Goal: Task Accomplishment & Management: Use online tool/utility

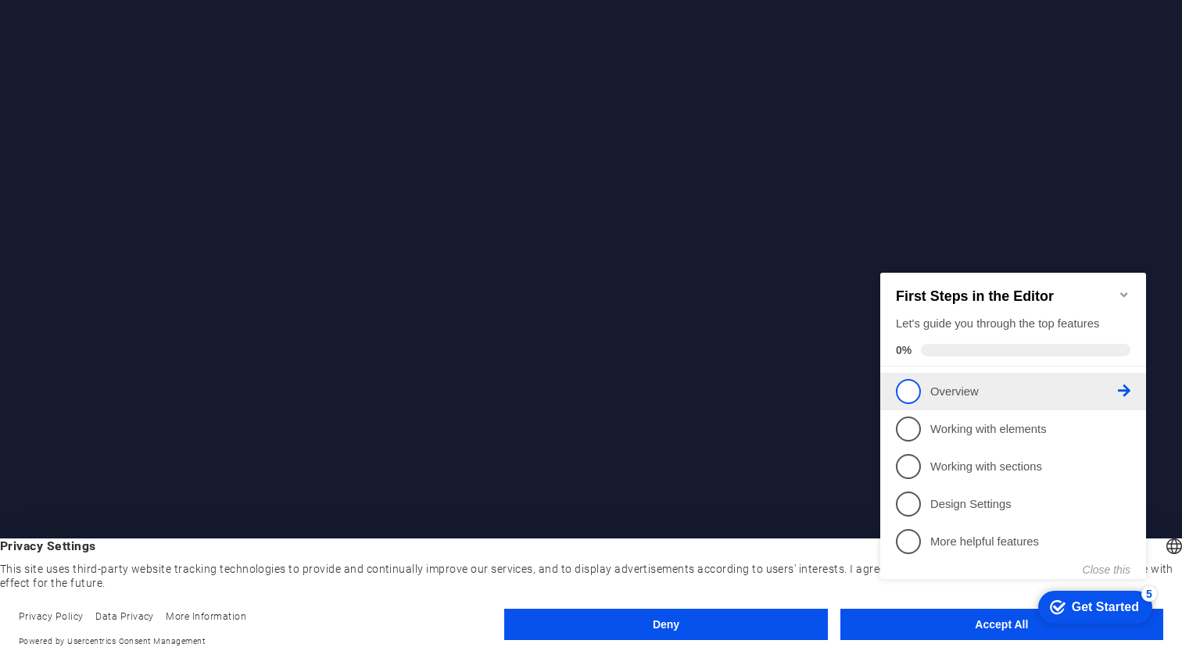
click at [956, 389] on p "Overview - incomplete" at bounding box center [1024, 391] width 188 height 16
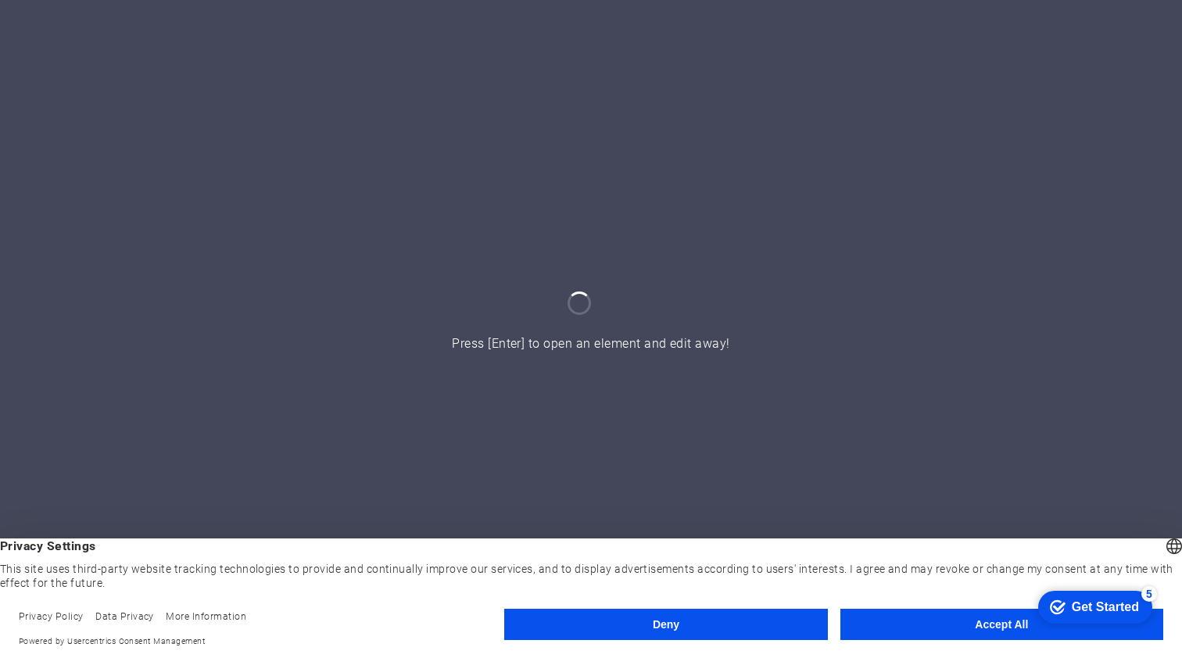
click at [1001, 626] on button "Accept All" at bounding box center [1001, 624] width 323 height 31
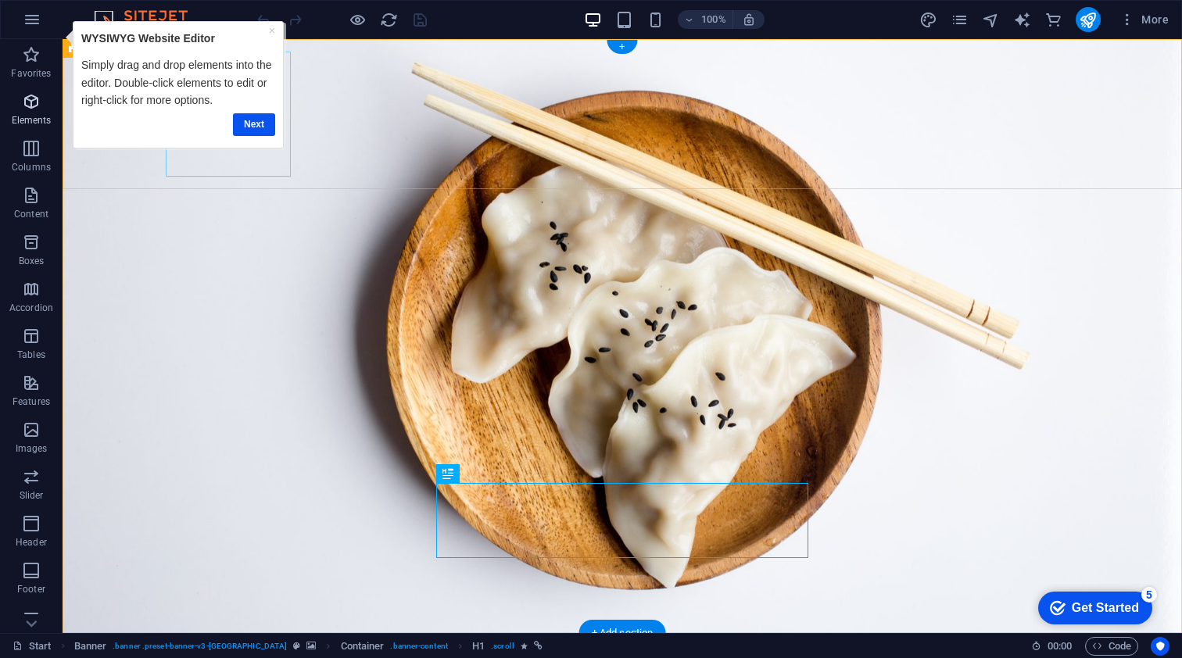
click at [31, 106] on icon "button" at bounding box center [31, 101] width 19 height 19
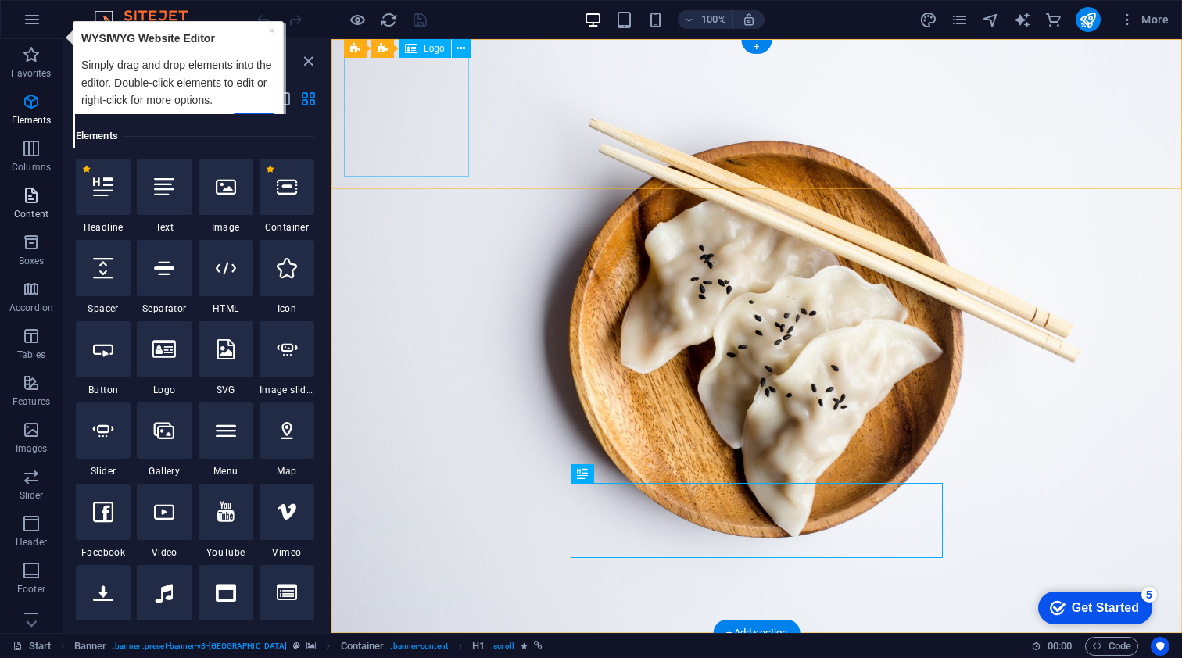
click at [31, 200] on icon "button" at bounding box center [31, 195] width 19 height 19
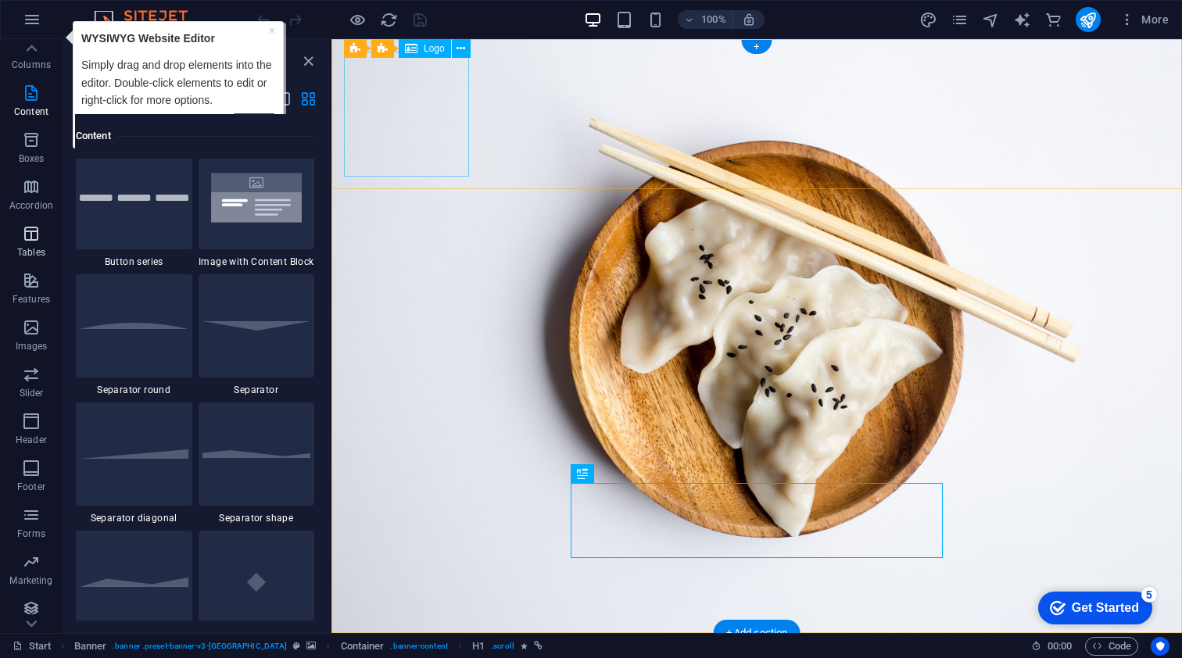
scroll to position [118, 0]
click at [32, 271] on icon "button" at bounding box center [31, 265] width 19 height 19
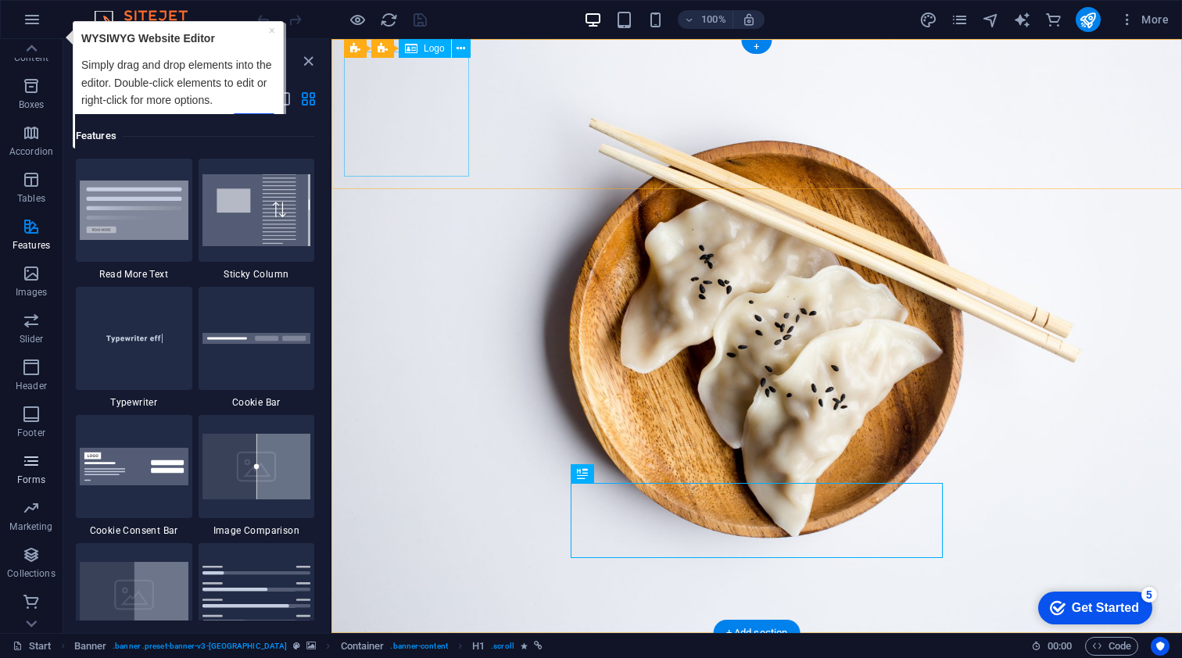
scroll to position [156, 0]
click at [26, 458] on icon "button" at bounding box center [31, 461] width 19 height 19
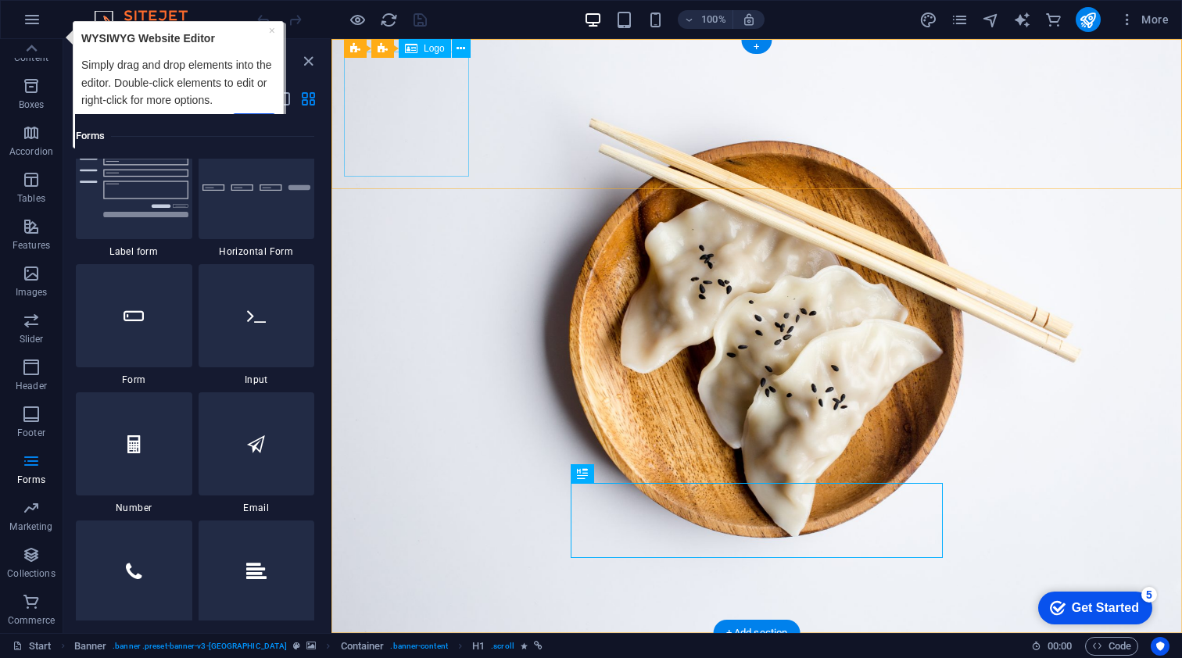
scroll to position [11695, 0]
click at [131, 309] on icon at bounding box center [134, 312] width 20 height 20
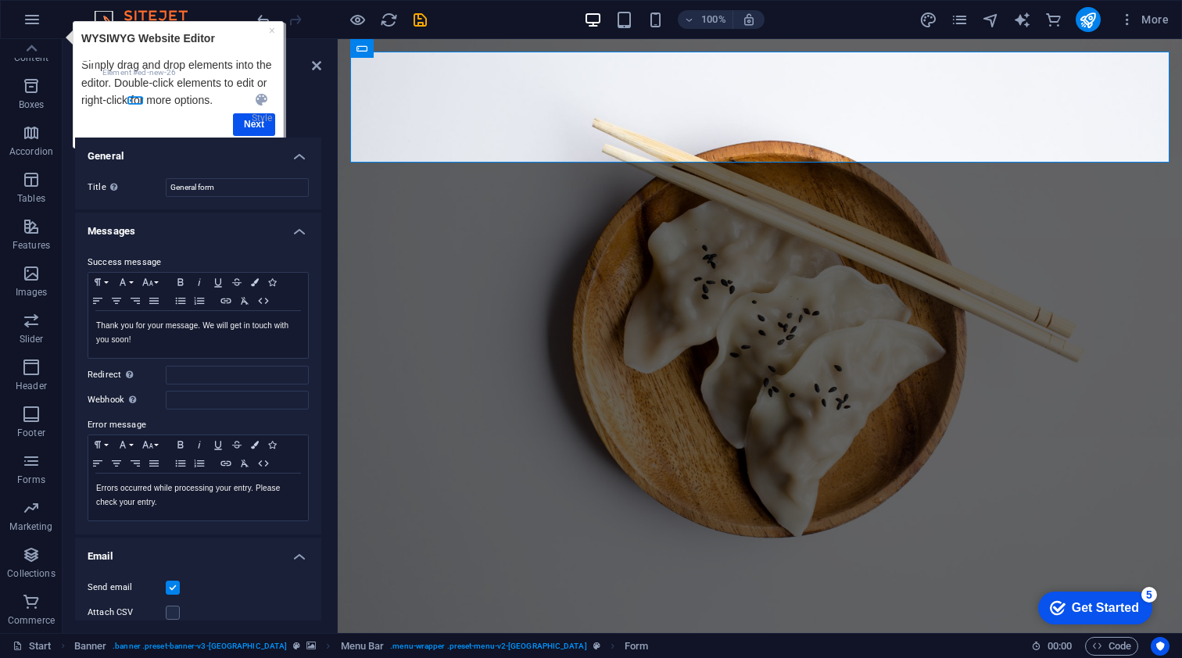
scroll to position [0, 0]
click at [29, 464] on icon "button" at bounding box center [31, 461] width 19 height 19
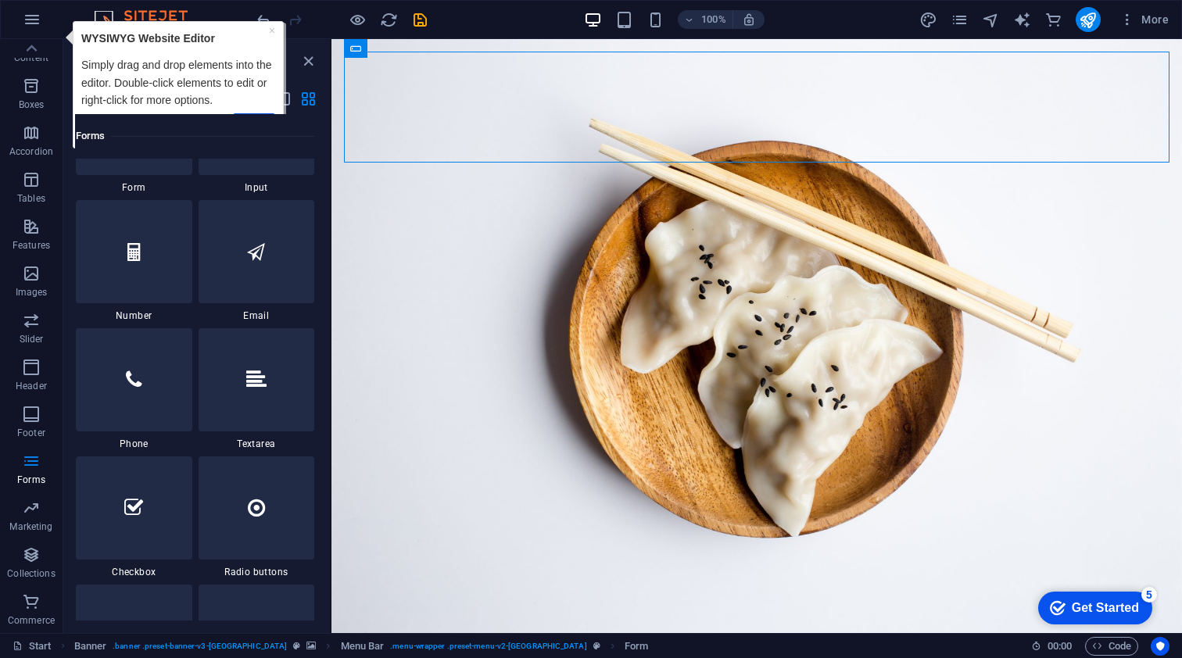
scroll to position [11911, 0]
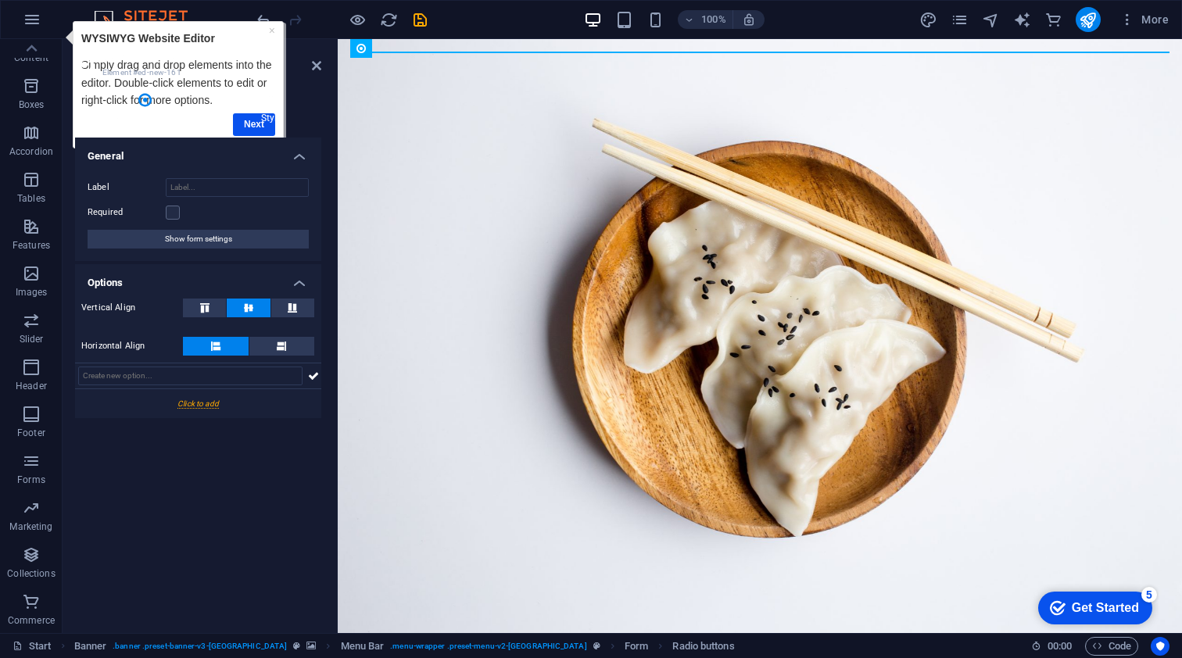
click at [247, 124] on h4 "Style" at bounding box center [271, 108] width 100 height 33
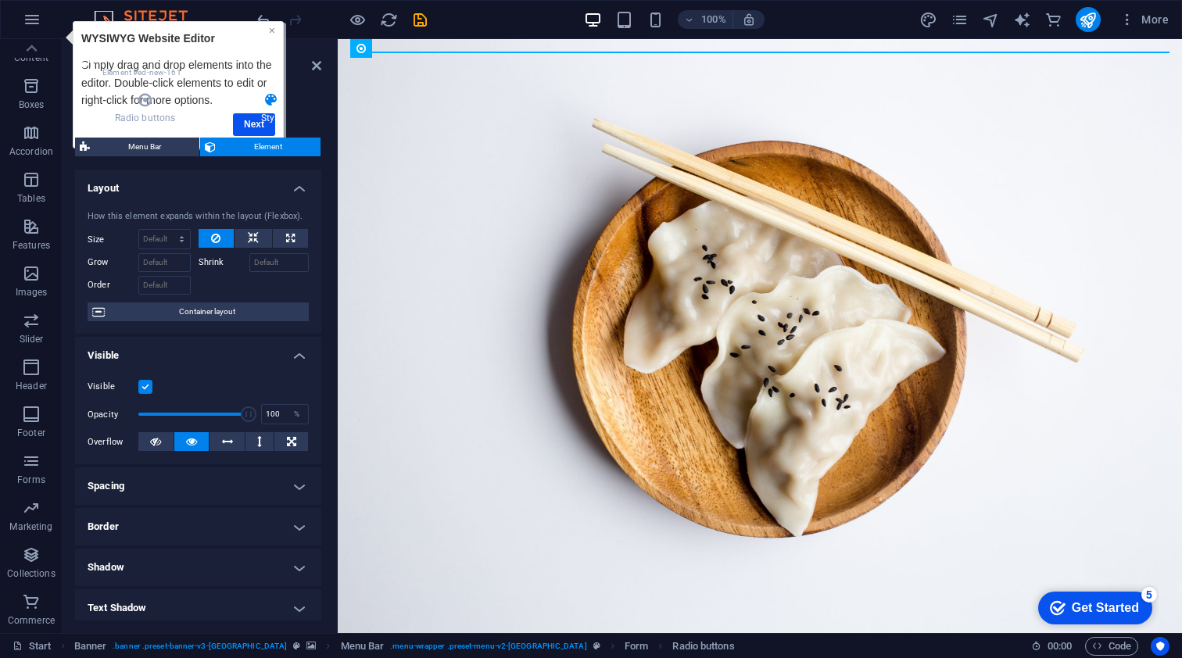
click at [270, 27] on link "×" at bounding box center [271, 30] width 6 height 13
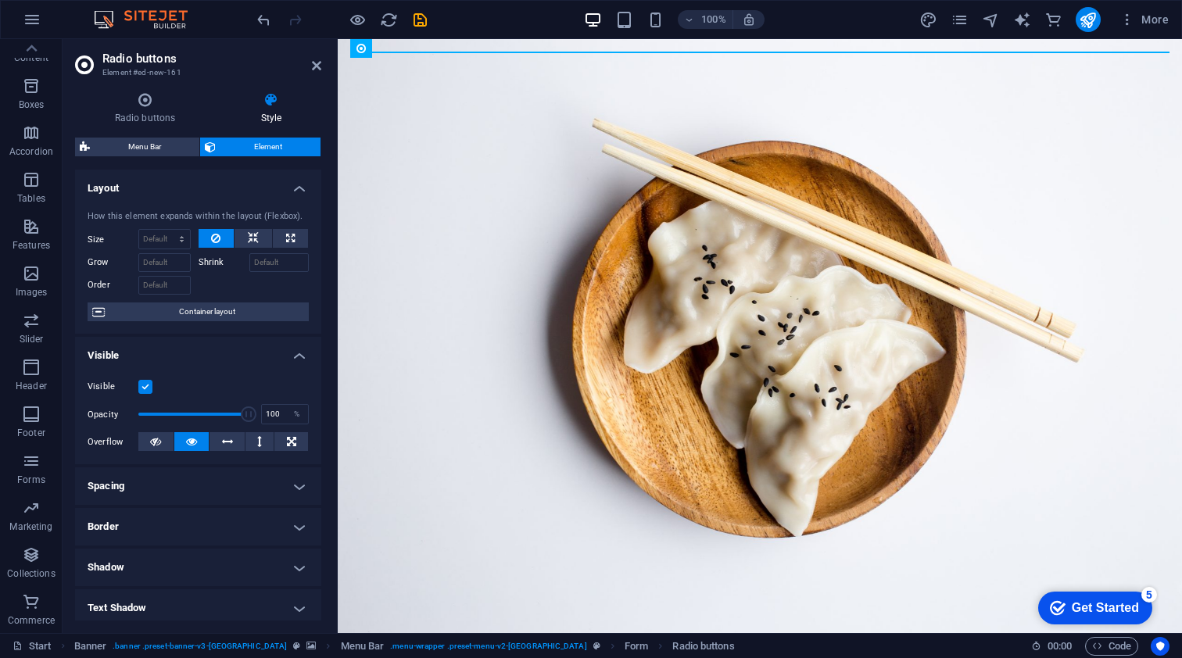
scroll to position [0, 0]
click at [142, 94] on icon at bounding box center [145, 100] width 140 height 16
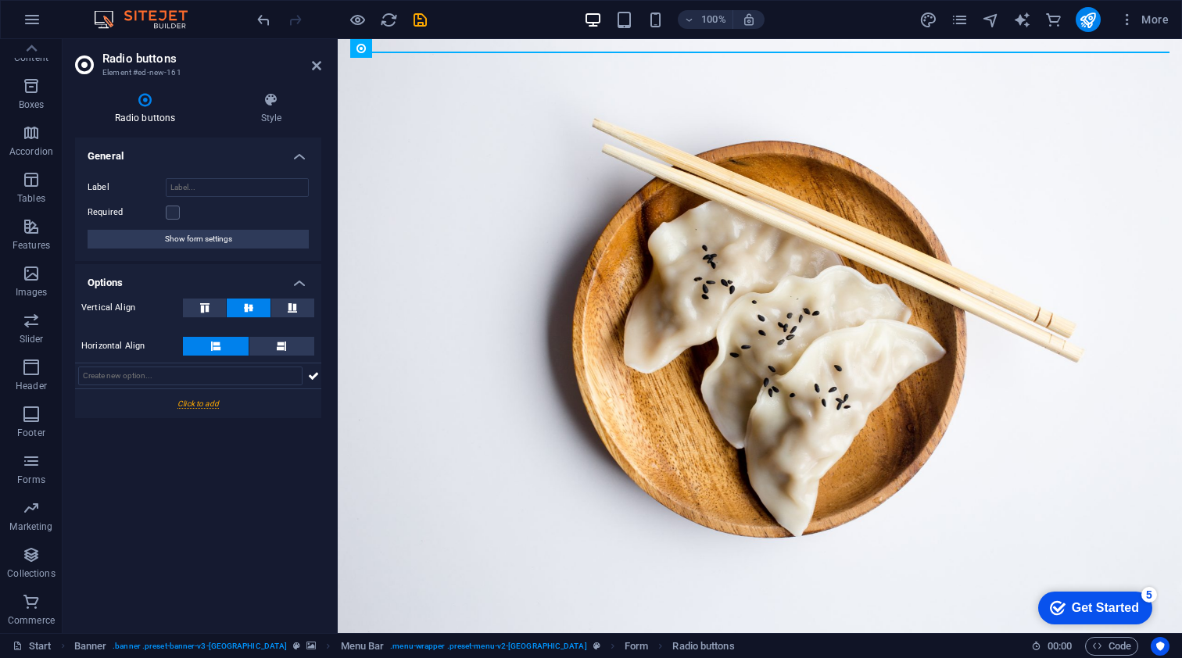
click at [300, 280] on h4 "Options" at bounding box center [198, 278] width 246 height 28
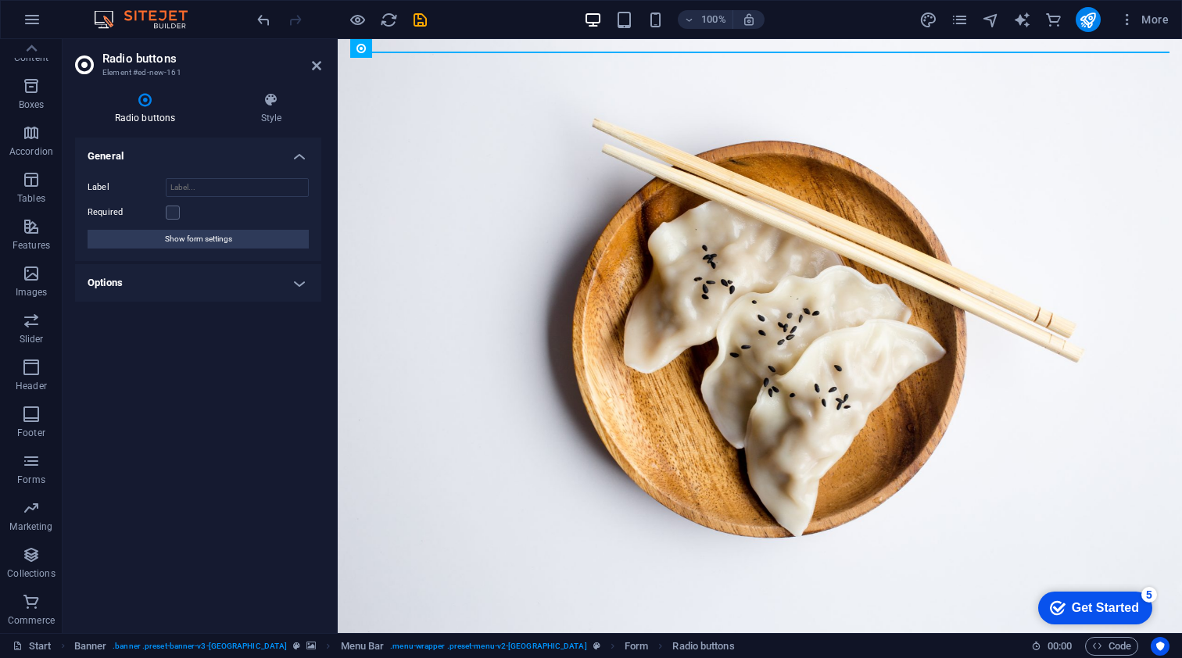
click at [300, 280] on h4 "Options" at bounding box center [198, 283] width 246 height 38
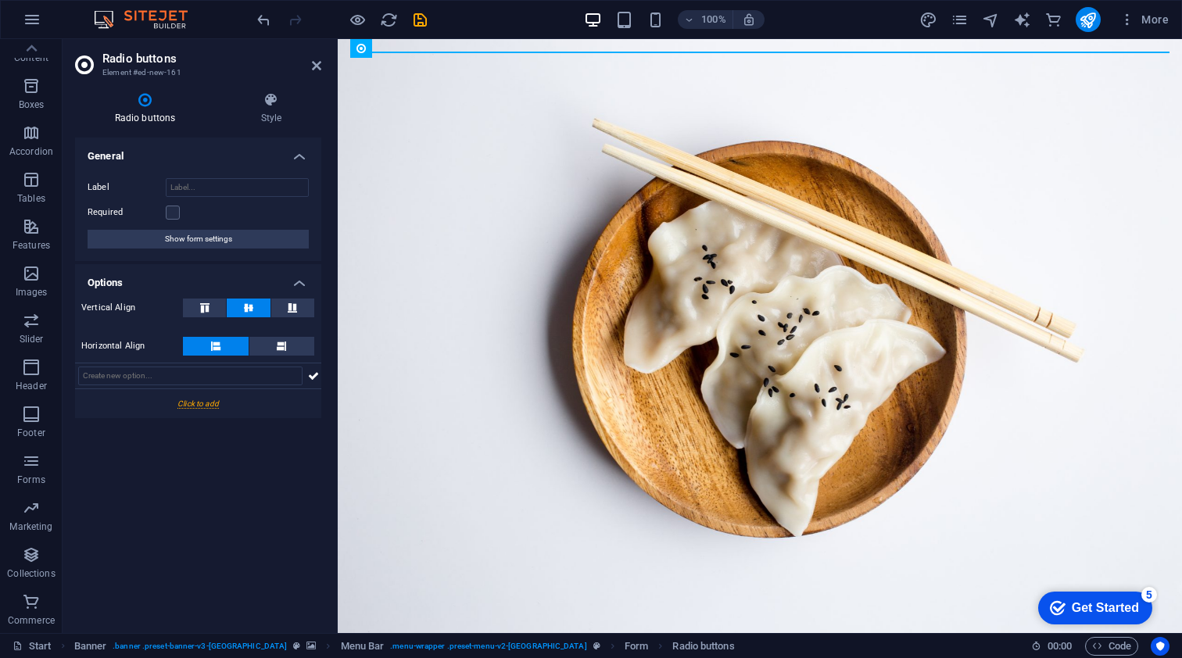
click at [209, 400] on div at bounding box center [198, 403] width 246 height 29
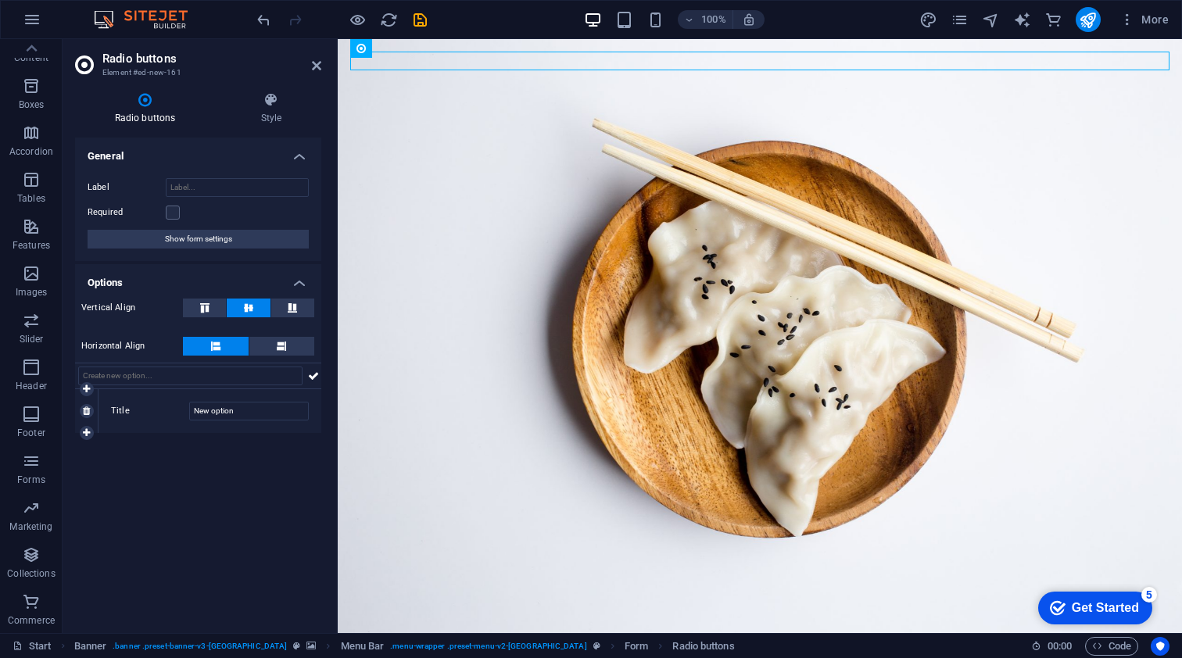
click at [121, 412] on label "Title" at bounding box center [150, 411] width 78 height 19
click at [189, 412] on input "New option" at bounding box center [249, 411] width 120 height 19
drag, startPoint x: 250, startPoint y: 409, endPoint x: 184, endPoint y: 409, distance: 65.7
click at [184, 409] on div "Title New option" at bounding box center [210, 411] width 198 height 19
click at [114, 376] on input "text" at bounding box center [190, 376] width 224 height 19
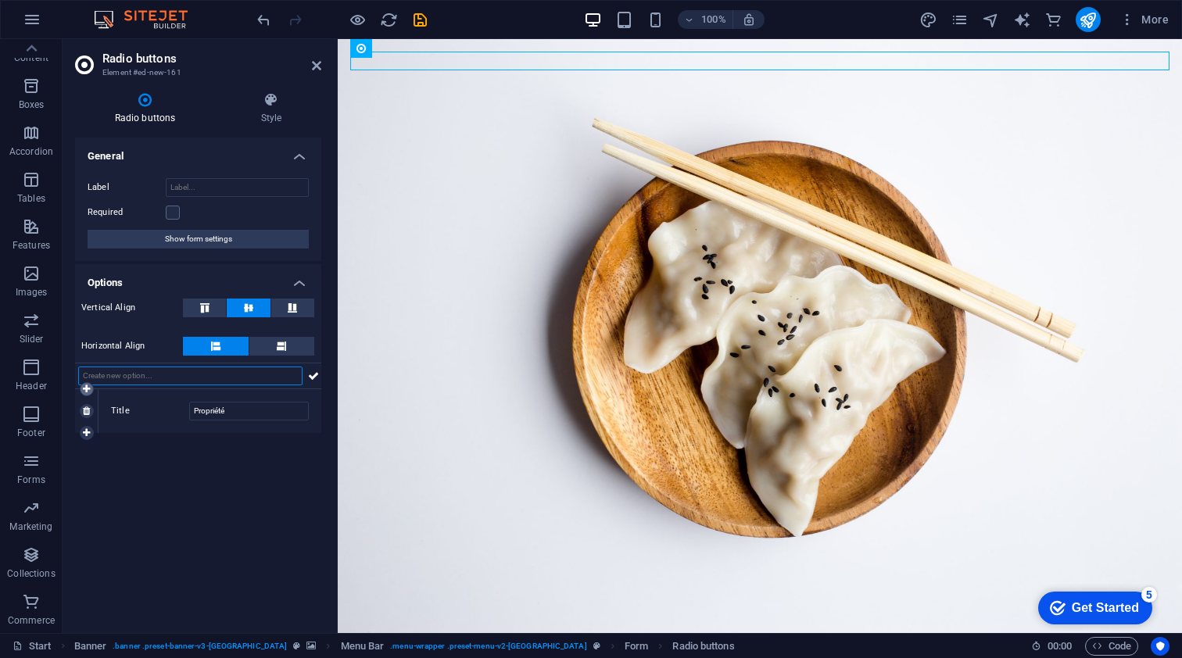
click at [87, 389] on icon at bounding box center [86, 389] width 7 height 9
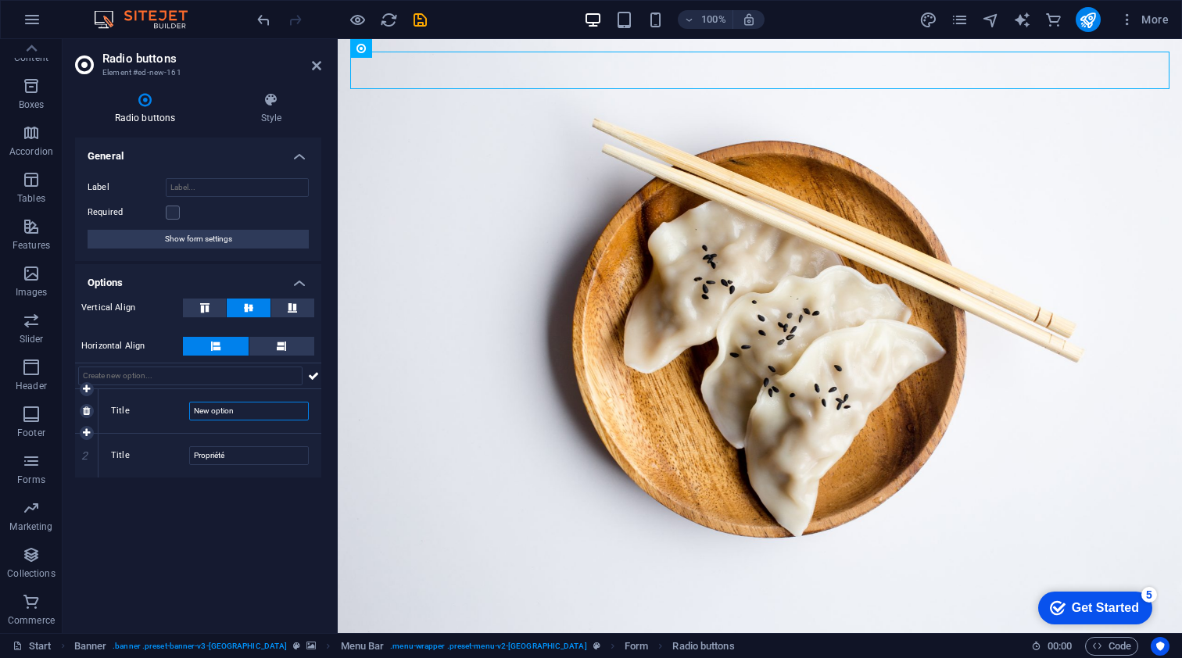
click at [224, 410] on input "New option" at bounding box center [249, 411] width 120 height 19
drag, startPoint x: 249, startPoint y: 410, endPoint x: 177, endPoint y: 410, distance: 71.1
click at [177, 410] on div "Title New option" at bounding box center [210, 411] width 198 height 19
click at [84, 478] on icon at bounding box center [86, 477] width 7 height 9
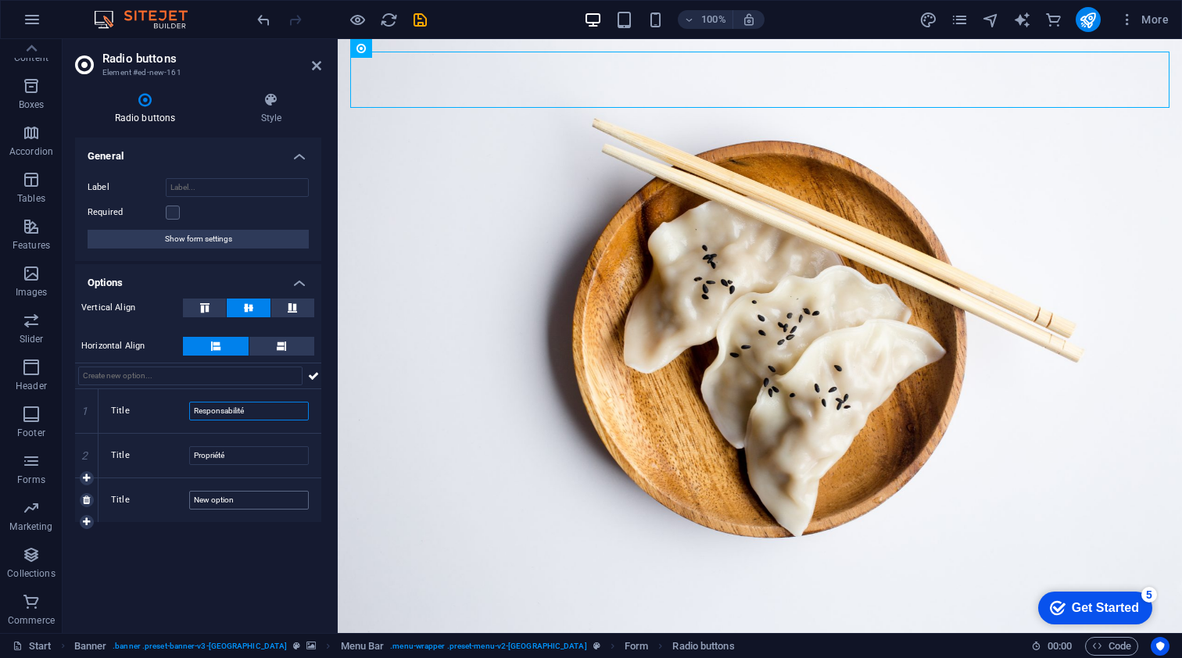
type input "Responsabilité"
click at [236, 494] on input "New option" at bounding box center [249, 500] width 120 height 19
drag, startPoint x: 243, startPoint y: 499, endPoint x: 181, endPoint y: 498, distance: 62.5
click at [181, 498] on div "Title New option" at bounding box center [210, 500] width 198 height 19
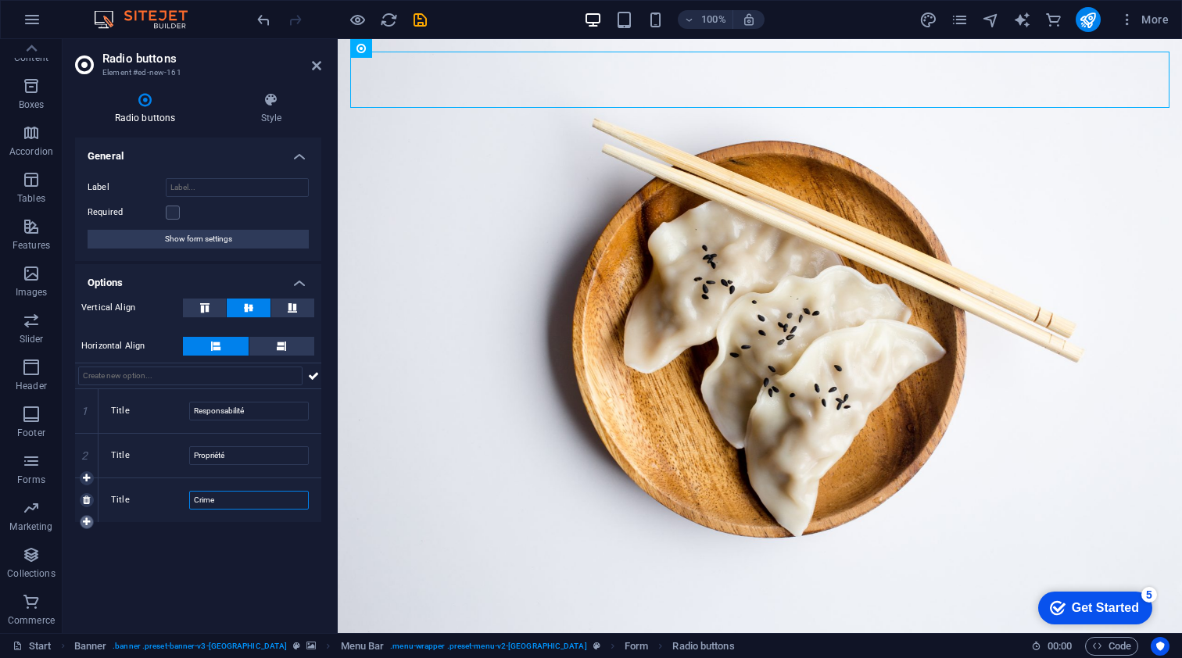
click at [83, 521] on icon at bounding box center [86, 521] width 7 height 9
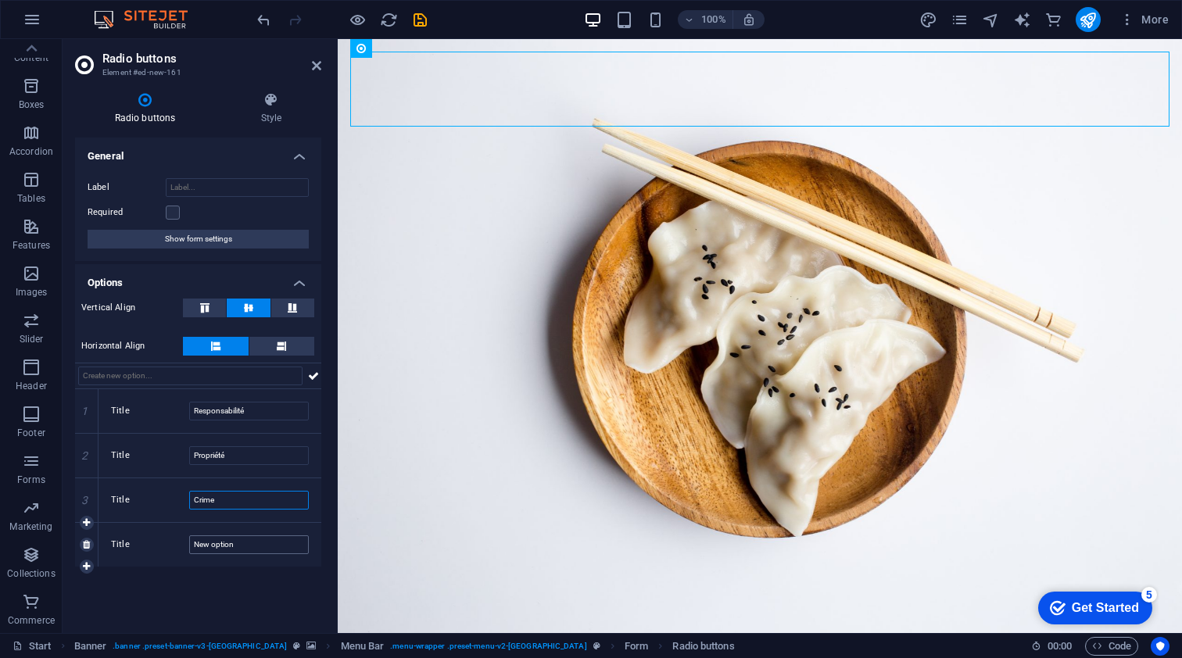
type input "Crime"
drag, startPoint x: 243, startPoint y: 546, endPoint x: 176, endPoint y: 546, distance: 67.2
click at [176, 546] on div "Title New option" at bounding box center [210, 544] width 198 height 19
type input "Infraction"
click at [299, 278] on h4 "Options" at bounding box center [198, 278] width 246 height 28
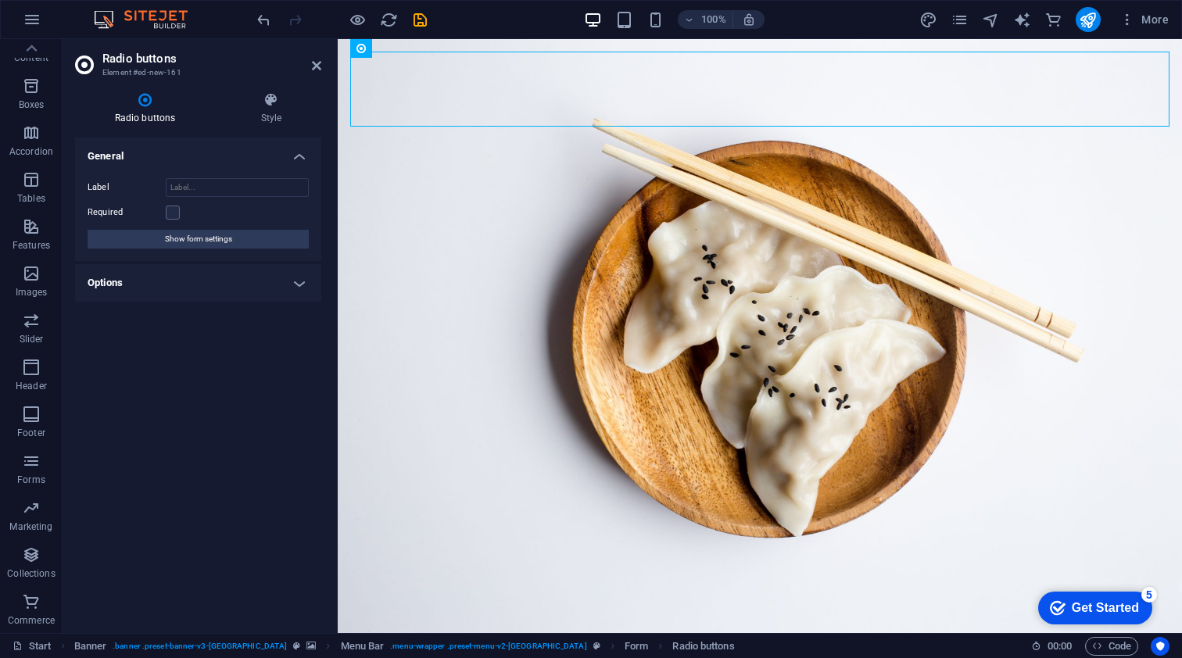
click at [297, 281] on h4 "Options" at bounding box center [198, 283] width 246 height 38
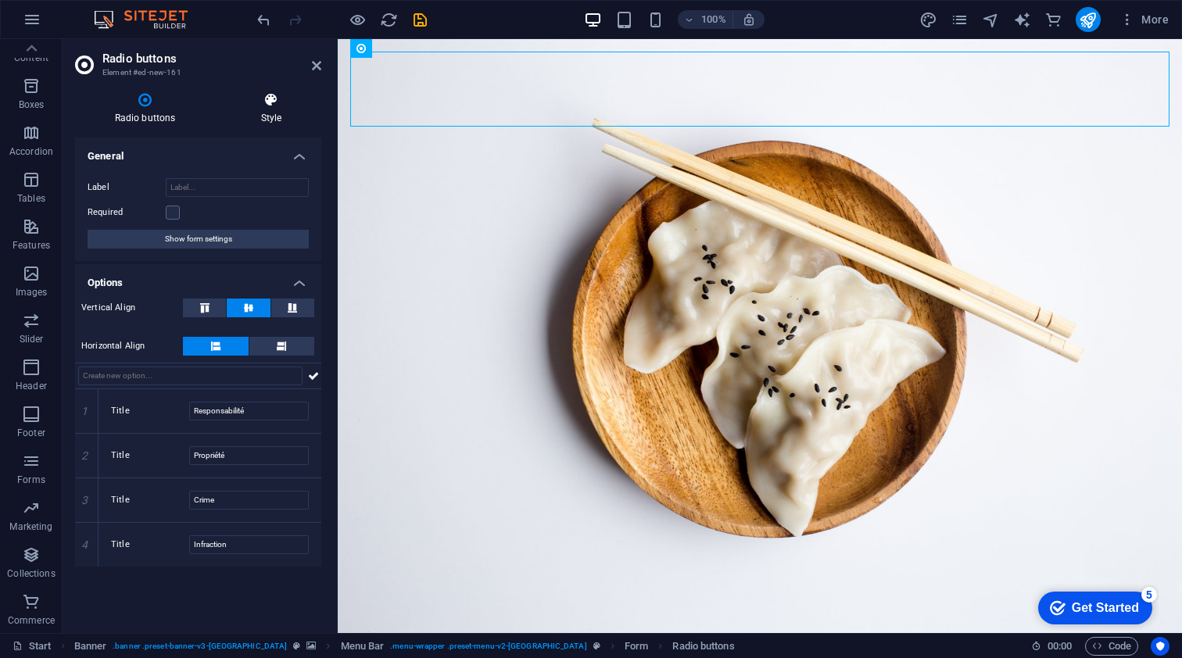
click at [270, 98] on icon at bounding box center [271, 100] width 100 height 16
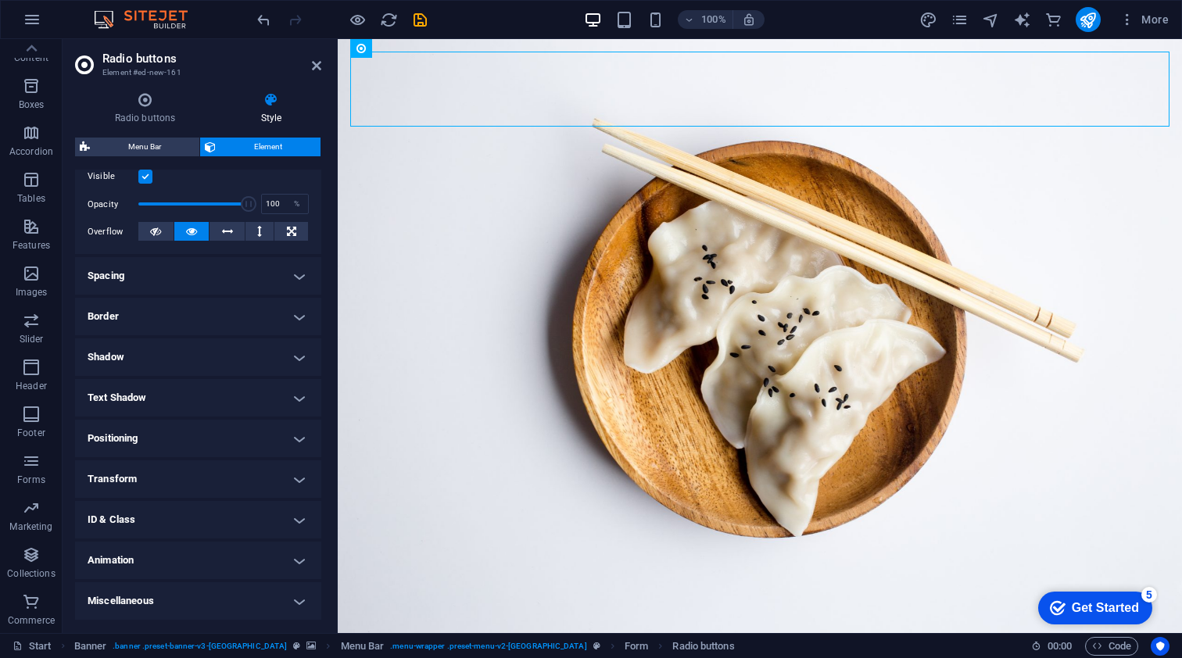
scroll to position [209, 0]
click at [296, 320] on h4 "Border" at bounding box center [198, 318] width 246 height 38
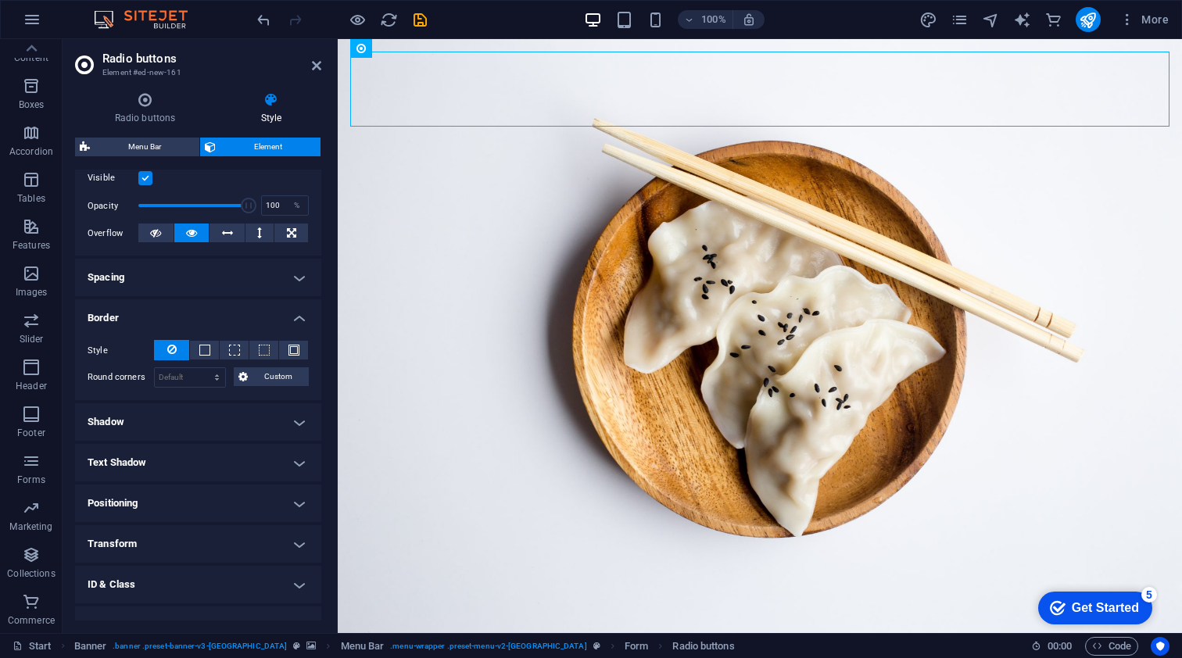
click at [294, 314] on h4 "Border" at bounding box center [198, 313] width 246 height 28
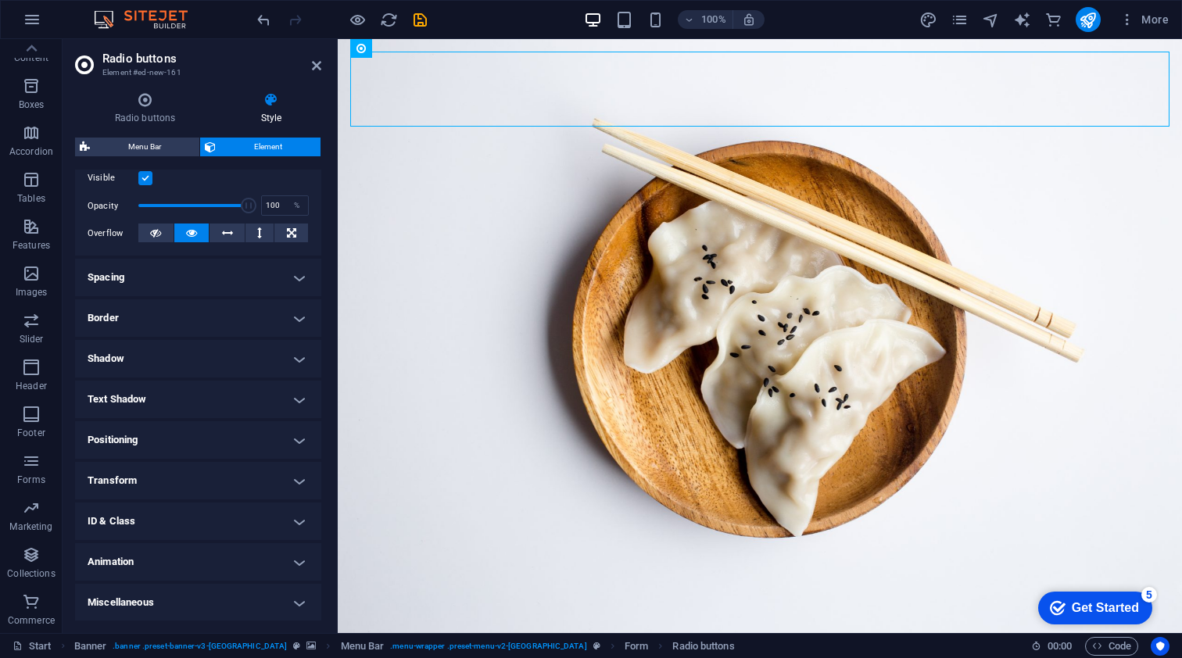
click at [295, 521] on h4 "ID & Class" at bounding box center [198, 522] width 246 height 38
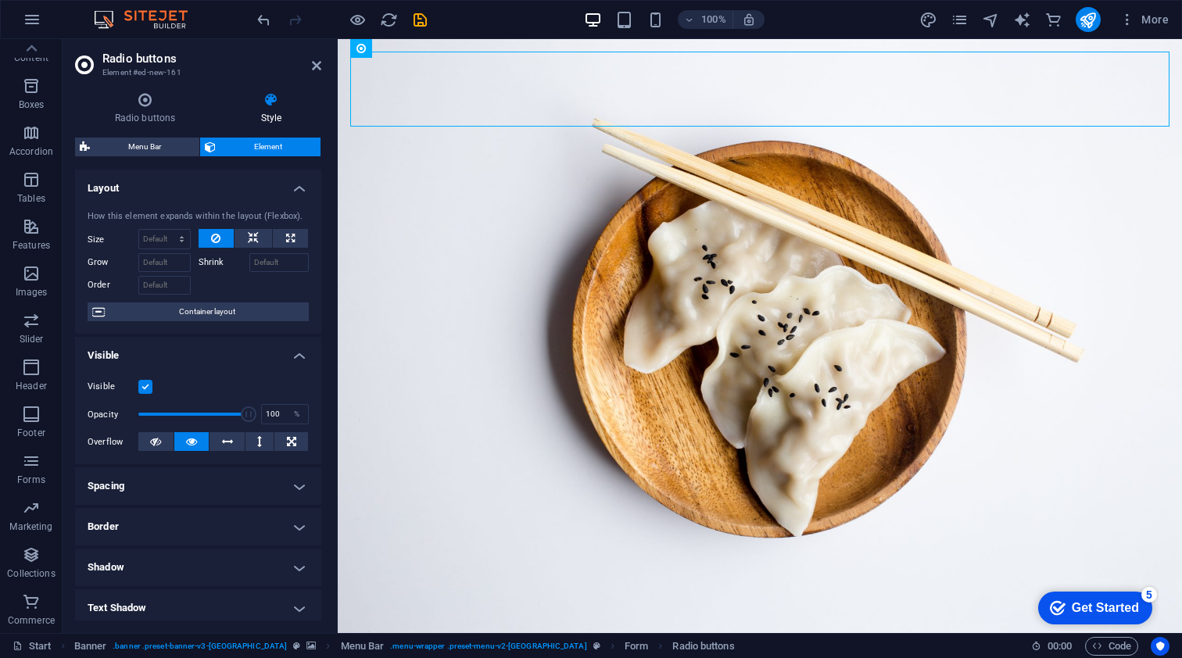
scroll to position [0, 0]
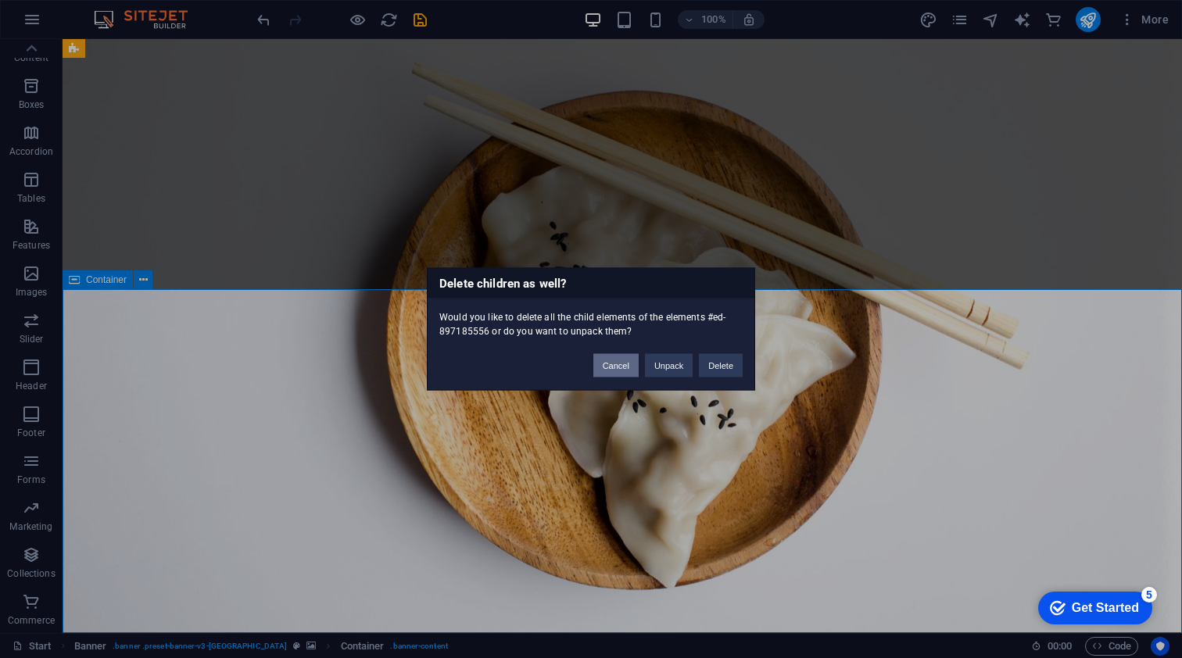
click at [613, 367] on button "Cancel" at bounding box center [615, 365] width 45 height 23
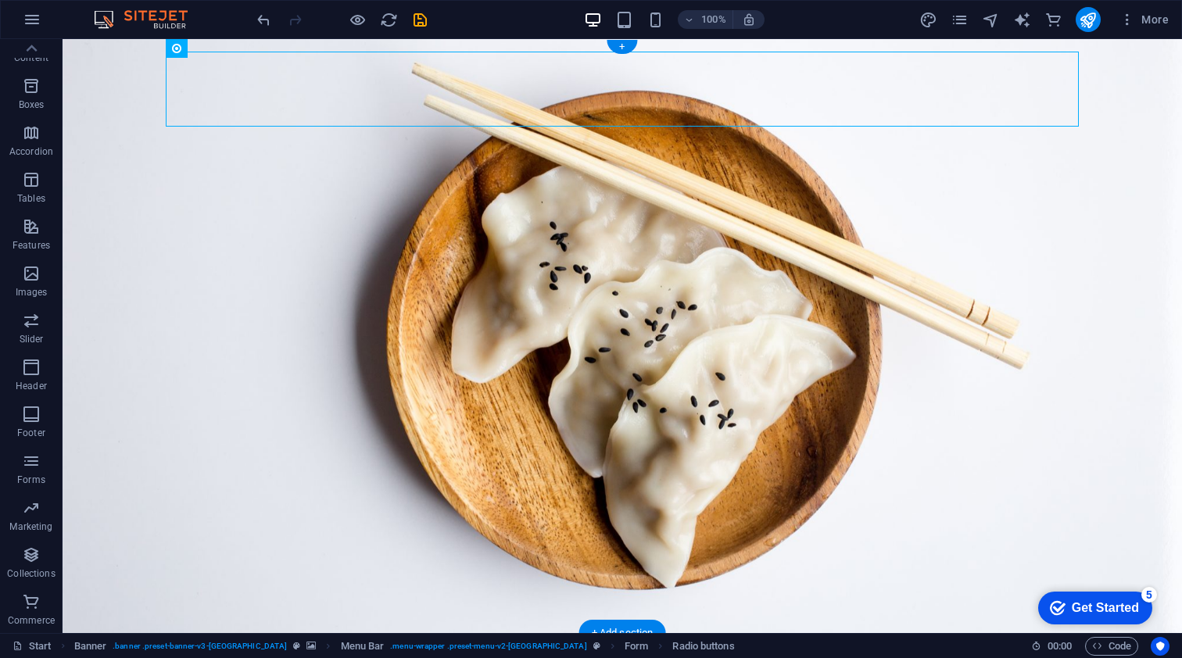
drag, startPoint x: 227, startPoint y: 88, endPoint x: 220, endPoint y: 180, distance: 92.6
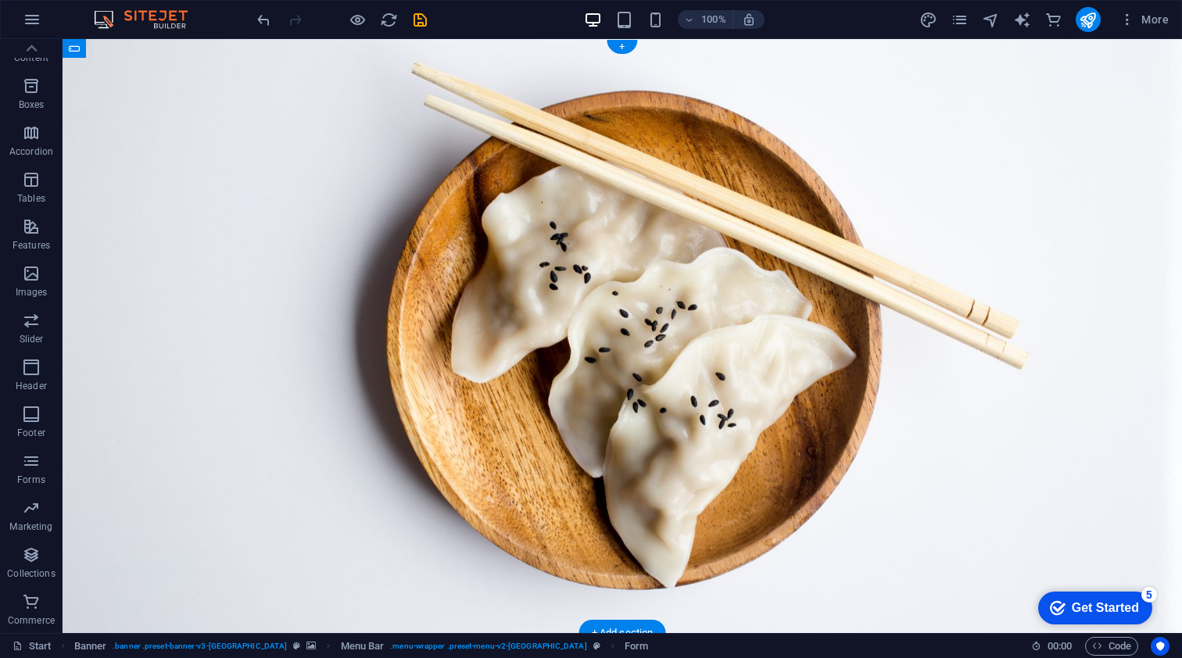
drag, startPoint x: 237, startPoint y: 88, endPoint x: 188, endPoint y: 212, distance: 132.7
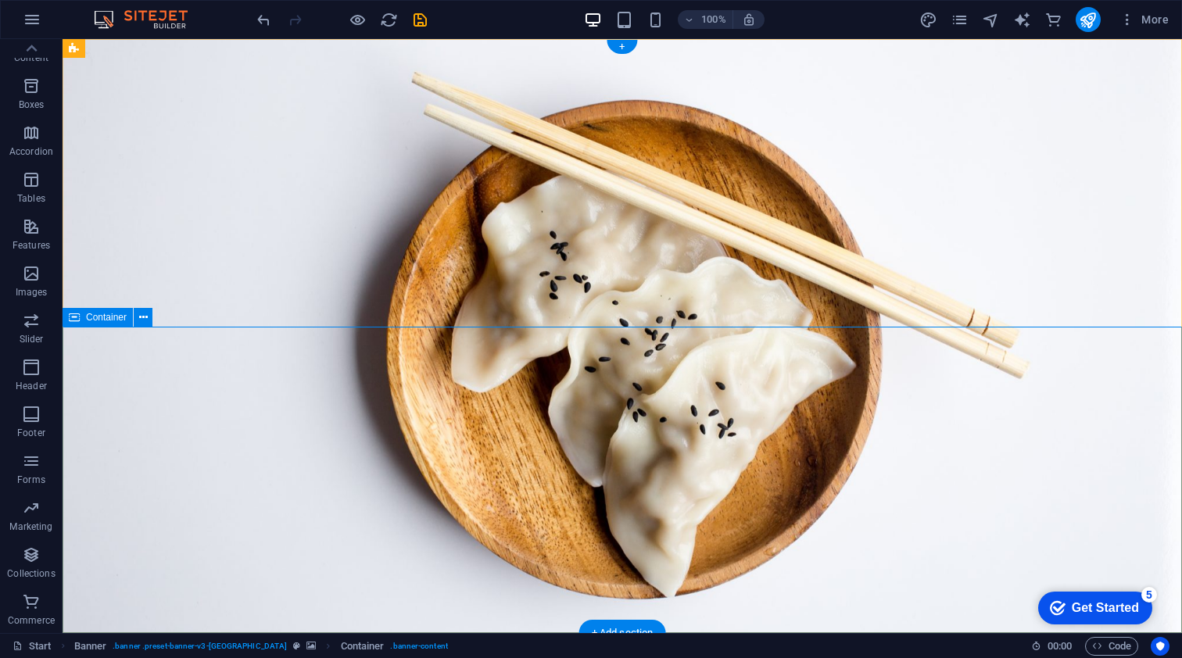
click at [34, 21] on icon "button" at bounding box center [32, 19] width 19 height 19
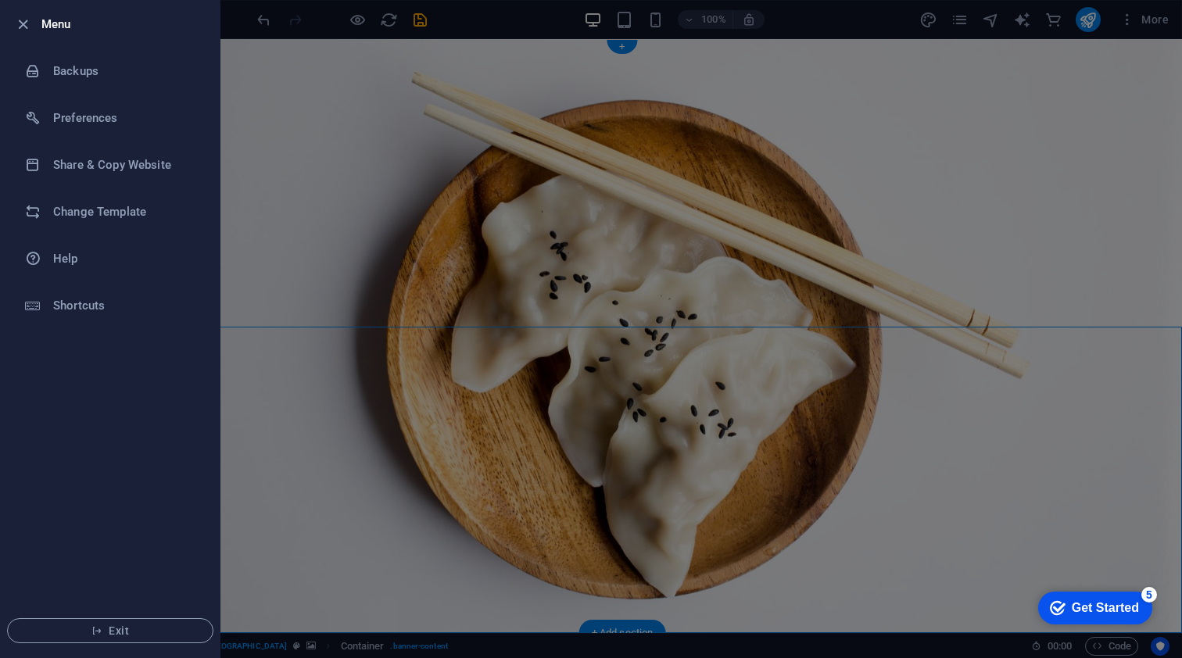
click at [347, 461] on div at bounding box center [591, 329] width 1182 height 658
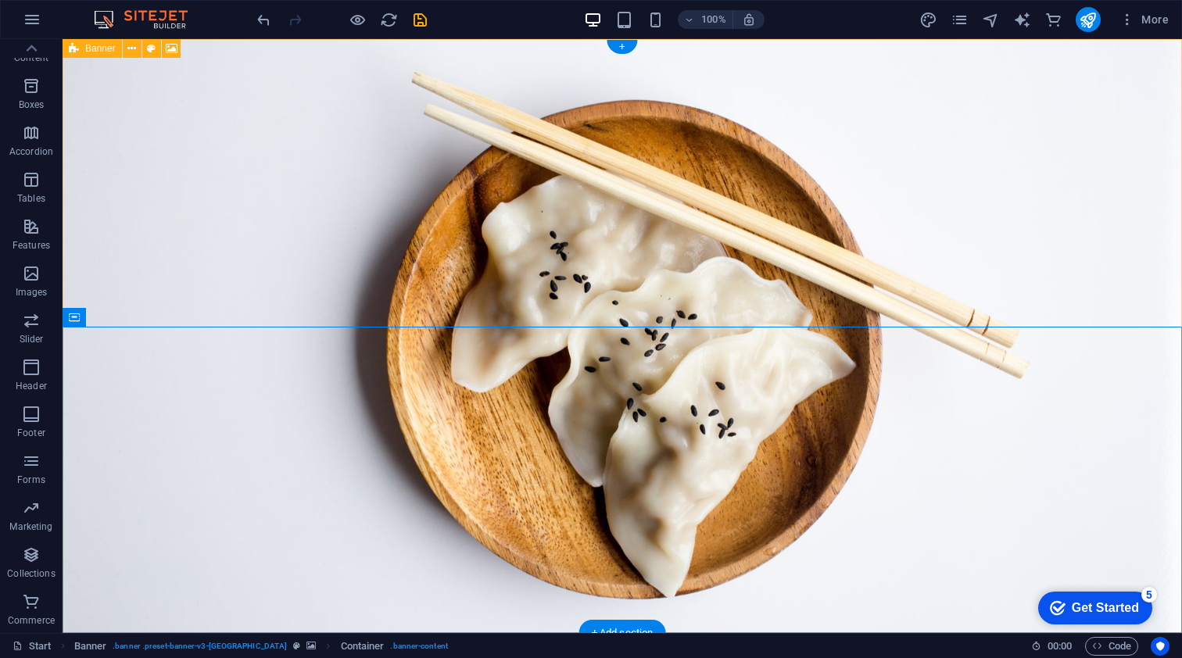
click at [109, 13] on img at bounding box center [148, 19] width 117 height 19
click at [34, 13] on icon "button" at bounding box center [32, 19] width 19 height 19
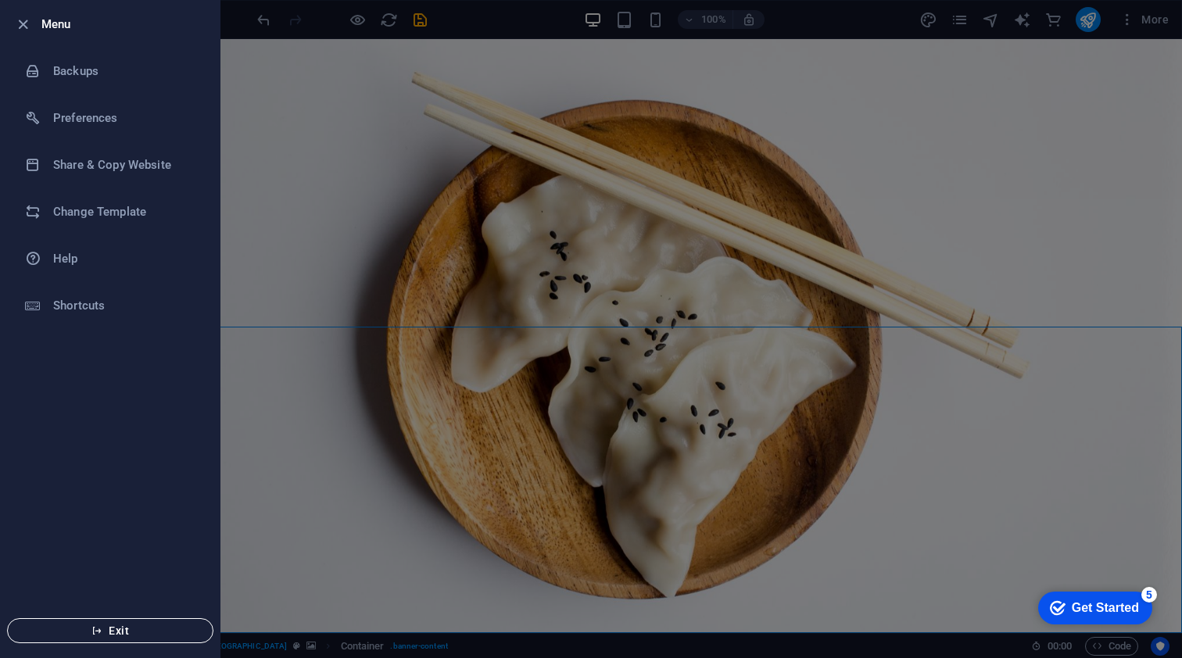
click at [119, 628] on span "Exit" at bounding box center [110, 631] width 180 height 13
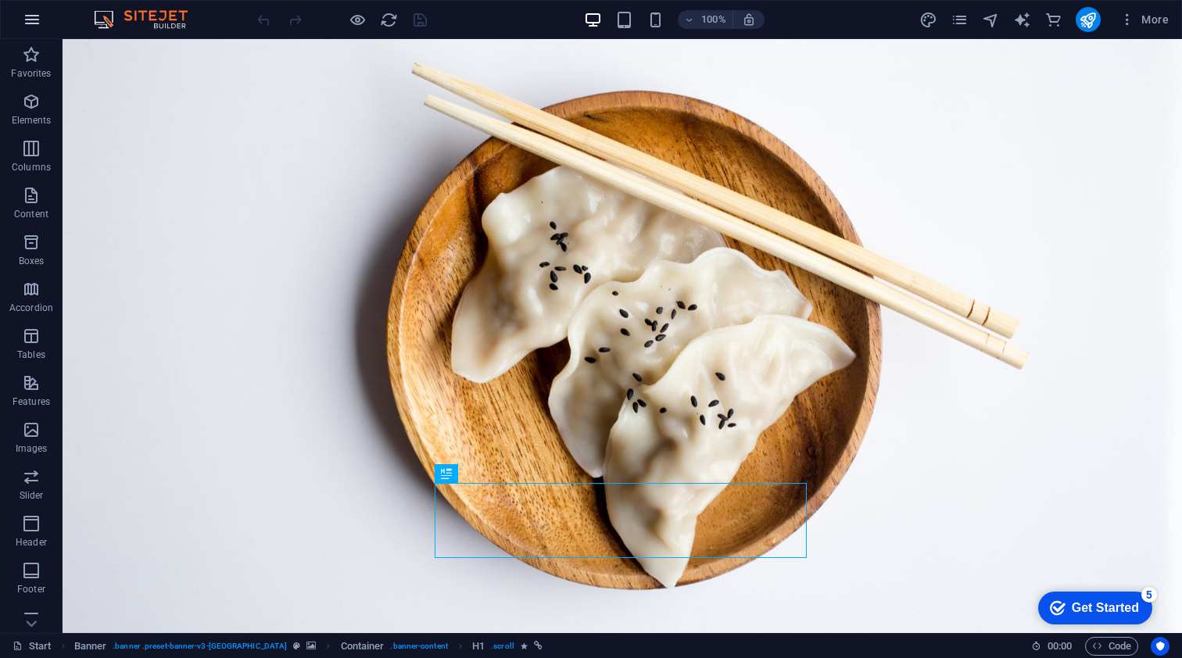
click at [33, 21] on icon "button" at bounding box center [32, 19] width 19 height 19
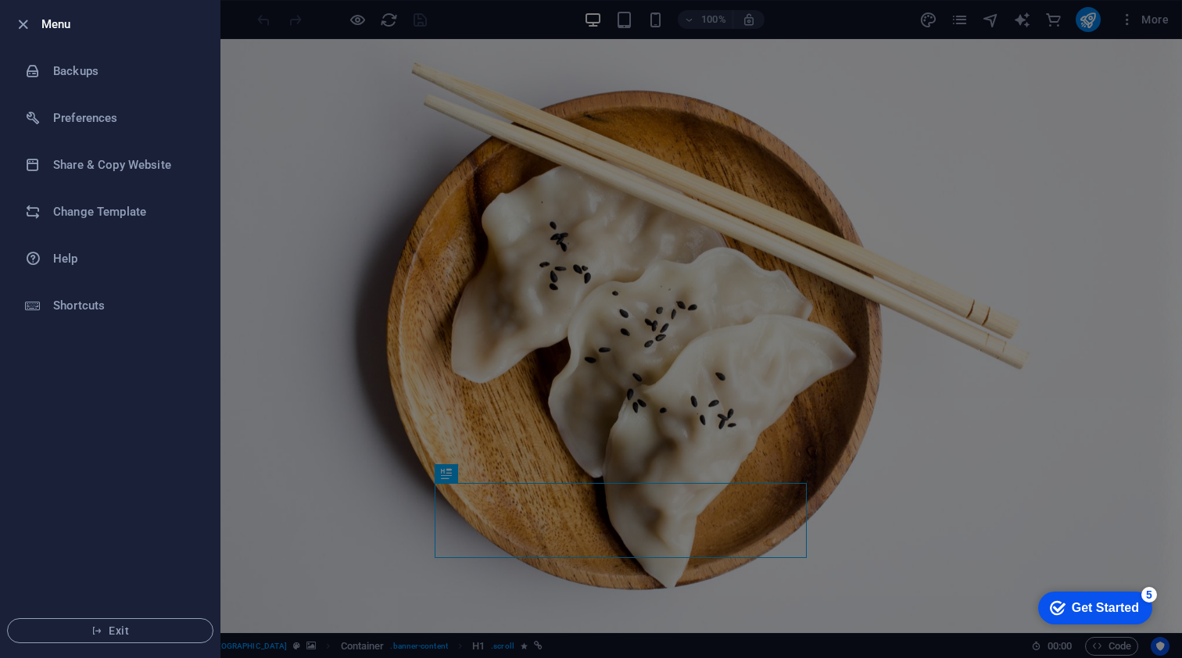
click at [300, 396] on div at bounding box center [591, 329] width 1182 height 658
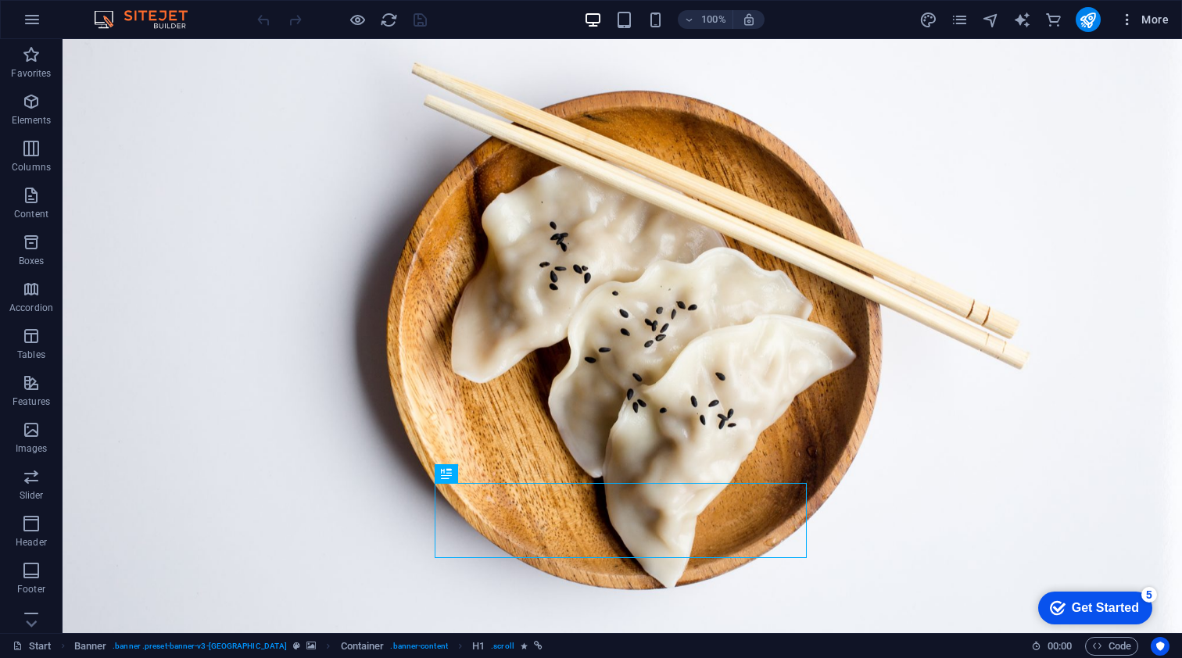
click at [1127, 20] on icon "button" at bounding box center [1127, 20] width 16 height 16
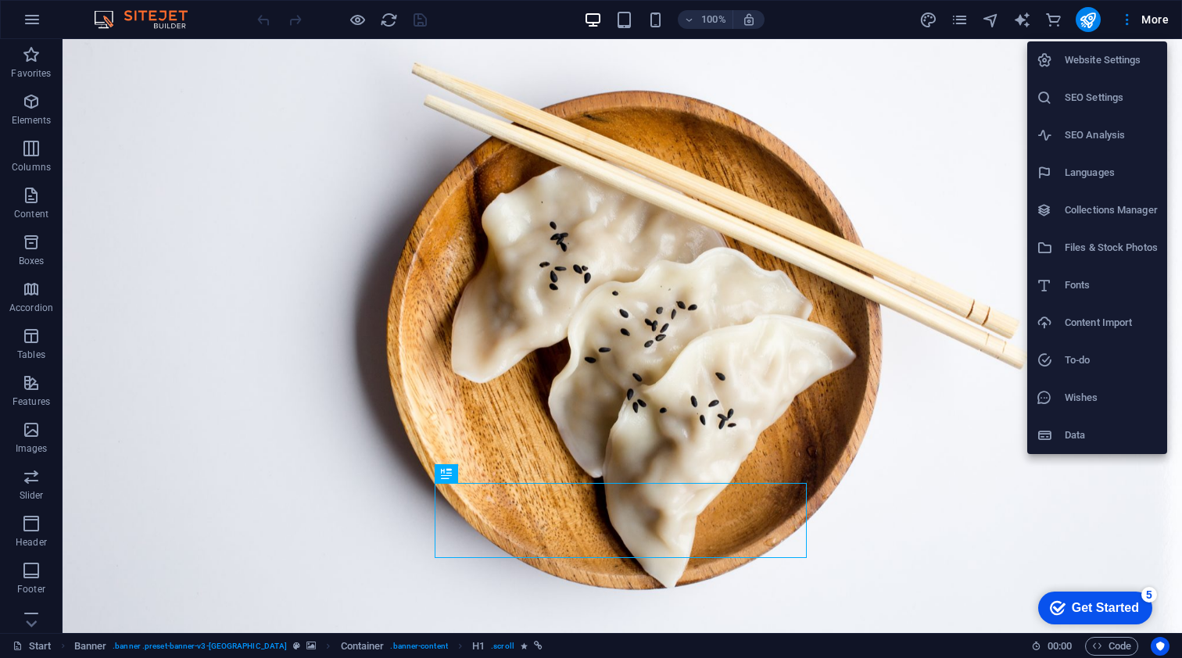
click at [1104, 63] on h6 "Website Settings" at bounding box center [1111, 60] width 93 height 19
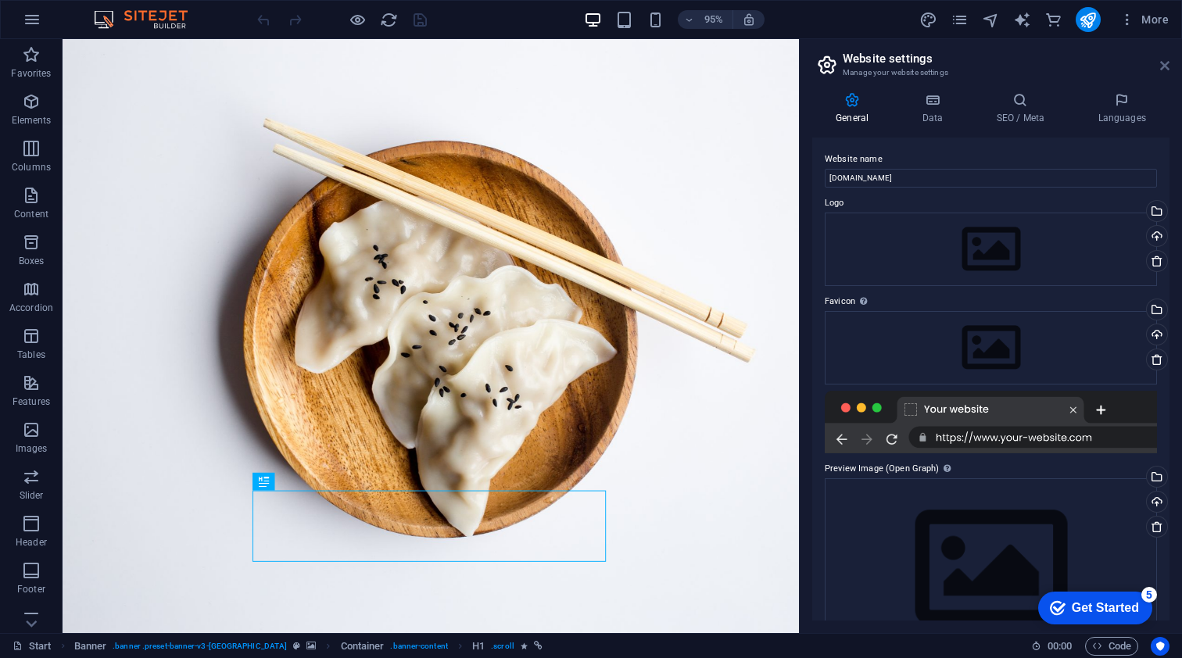
click at [1166, 59] on icon at bounding box center [1164, 65] width 9 height 13
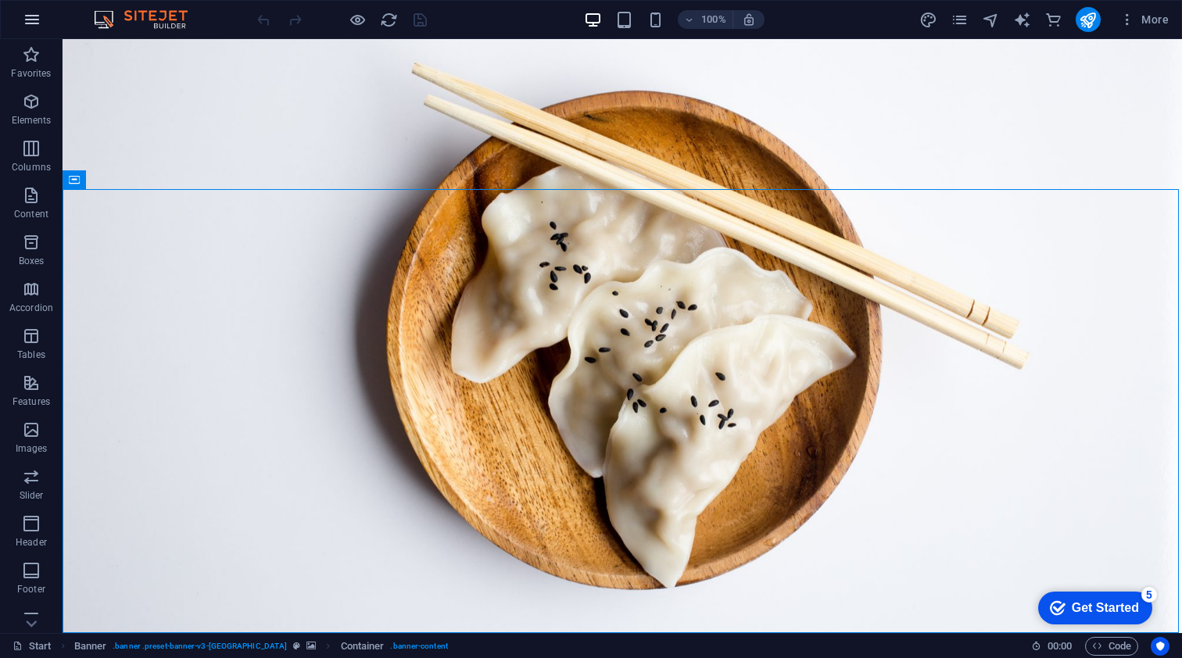
click at [35, 16] on icon "button" at bounding box center [32, 19] width 19 height 19
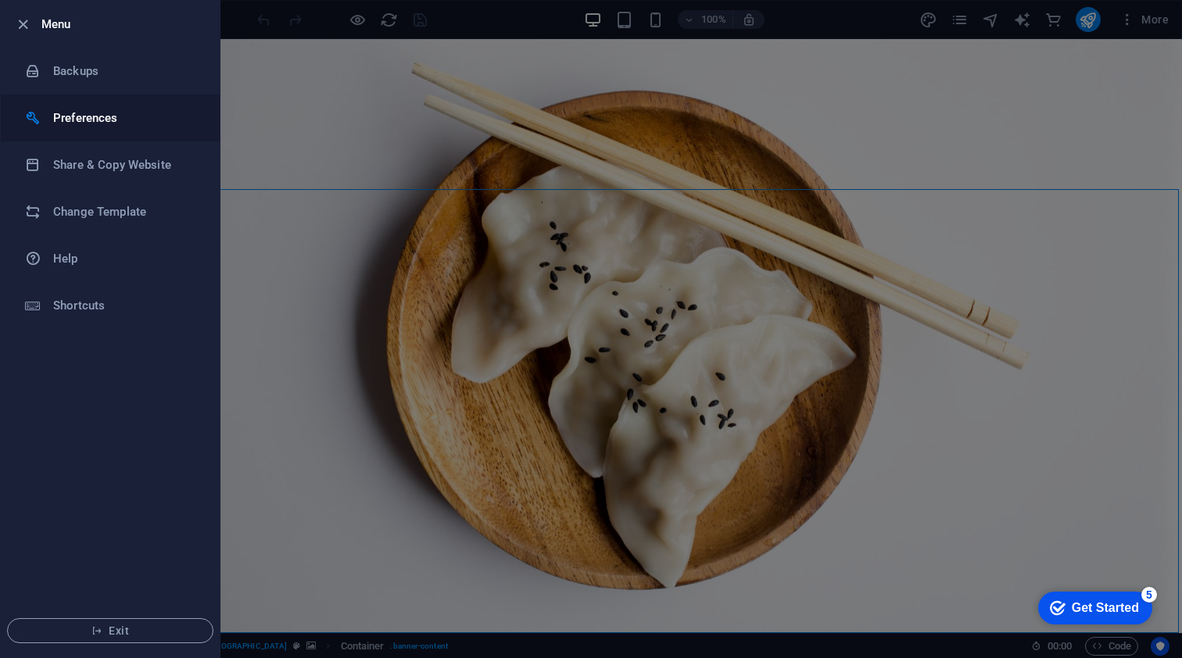
click at [95, 118] on h6 "Preferences" at bounding box center [125, 118] width 145 height 19
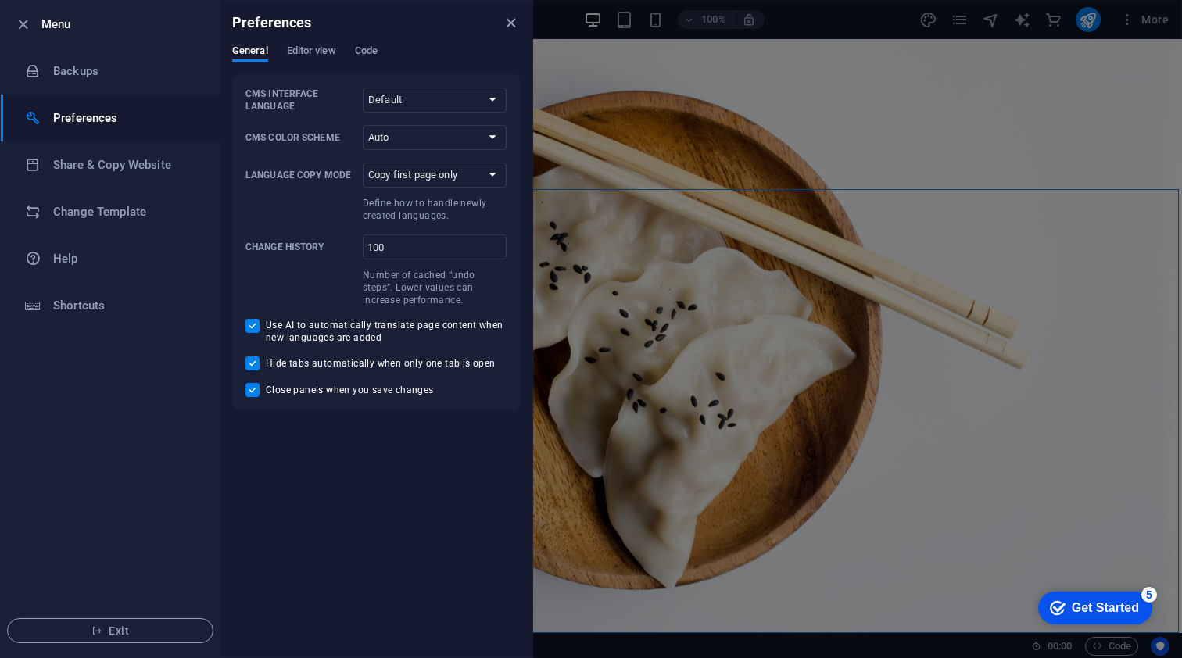
click at [1044, 234] on div at bounding box center [591, 329] width 1182 height 658
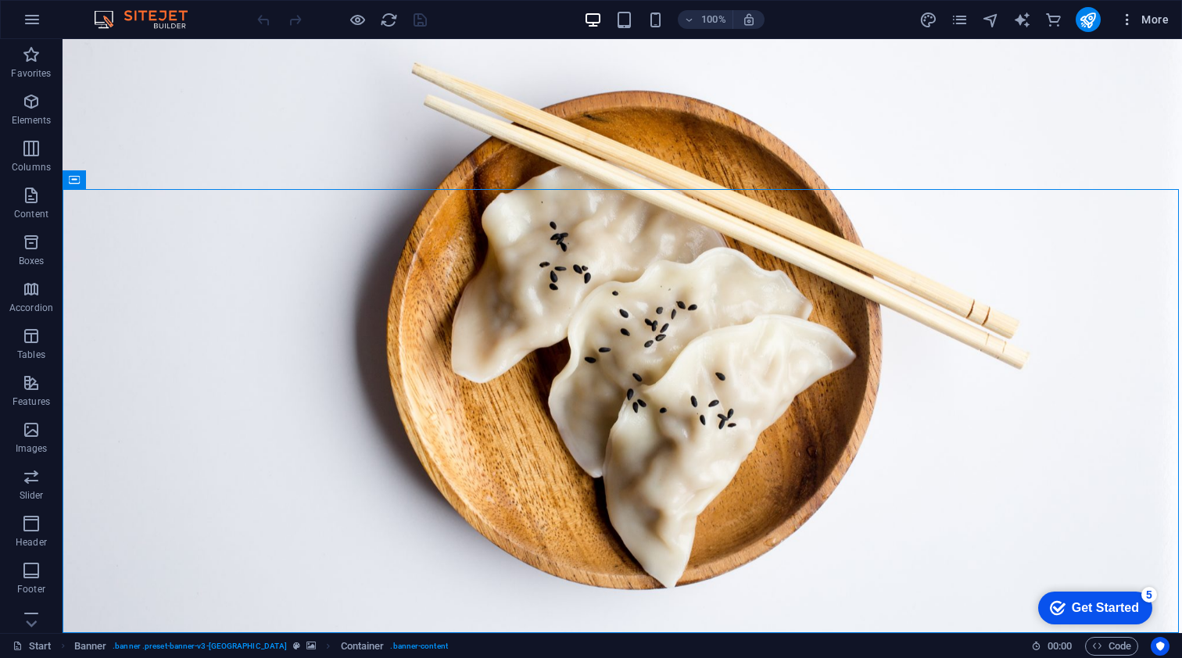
click at [1126, 16] on icon "button" at bounding box center [1127, 20] width 16 height 16
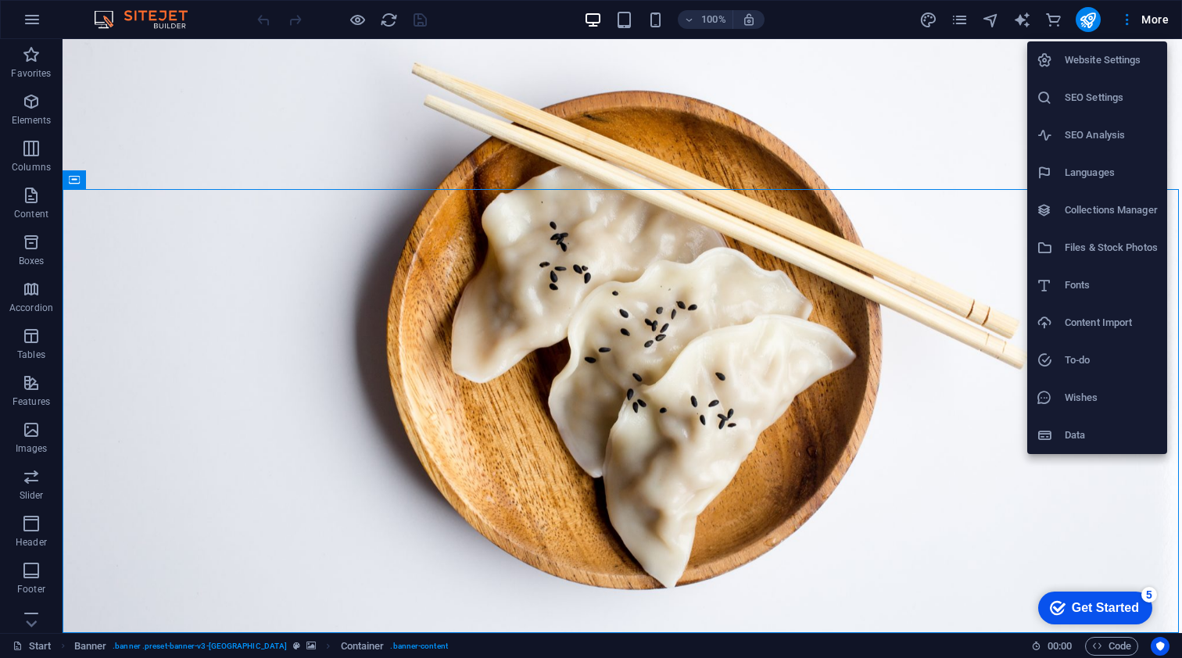
click at [1119, 61] on h6 "Website Settings" at bounding box center [1111, 60] width 93 height 19
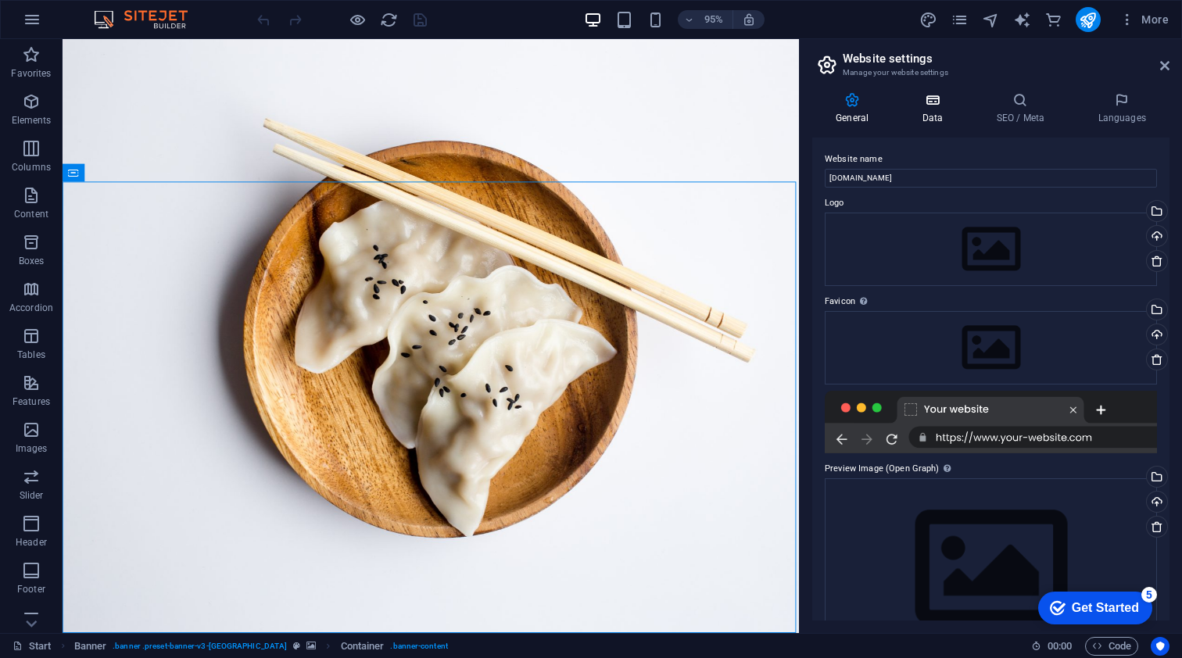
click at [933, 104] on icon at bounding box center [932, 100] width 68 height 16
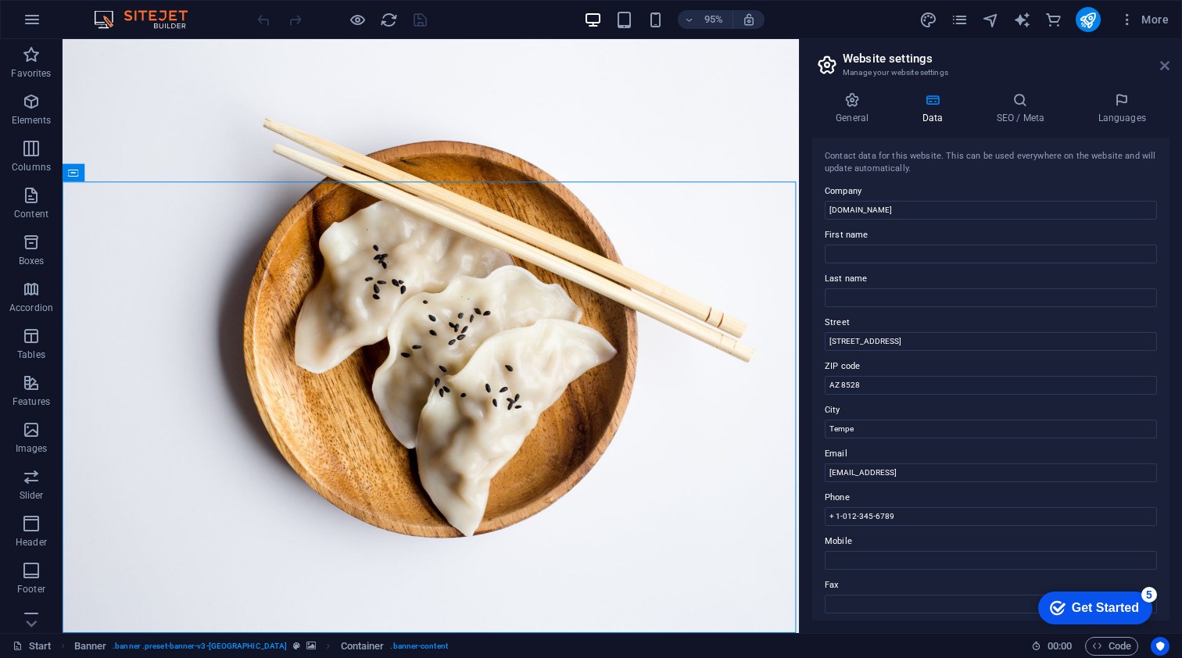
click at [1165, 66] on icon at bounding box center [1164, 65] width 9 height 13
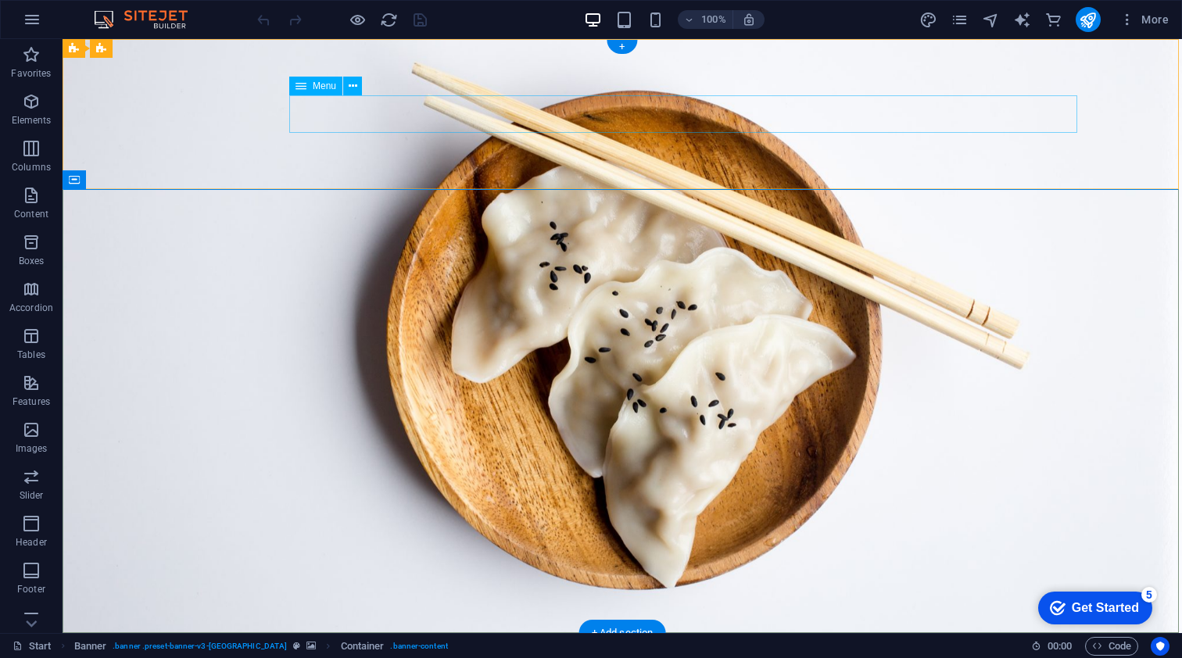
click at [325, 94] on div "Menu" at bounding box center [315, 86] width 53 height 19
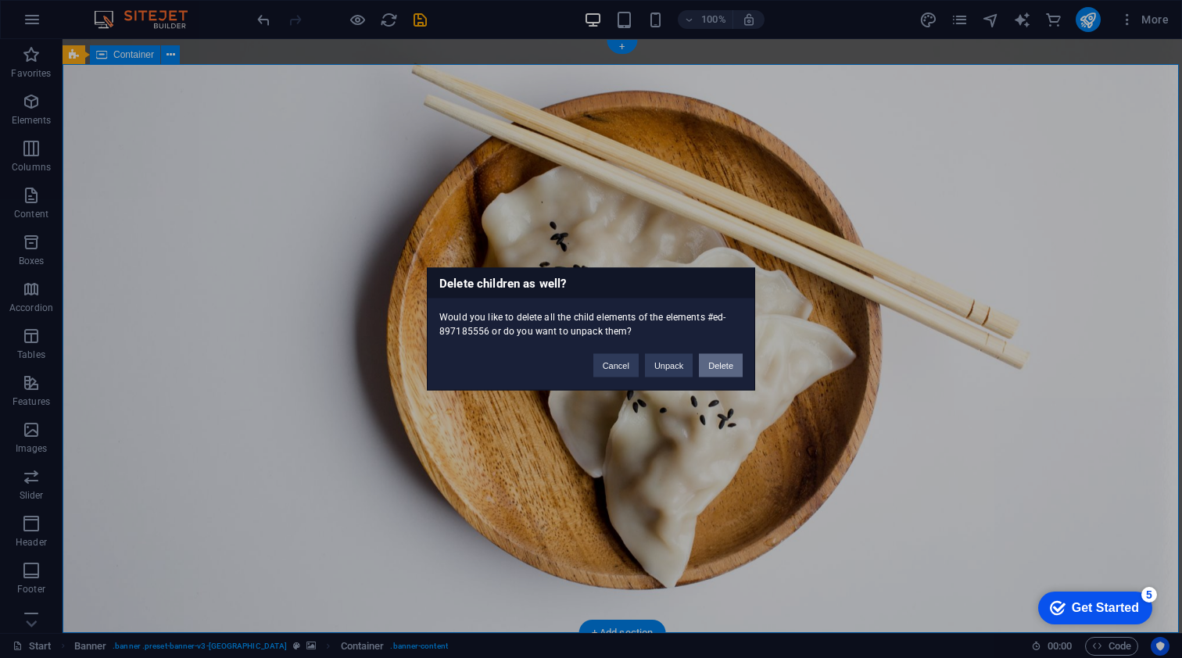
click at [718, 359] on button "Delete" at bounding box center [721, 365] width 44 height 23
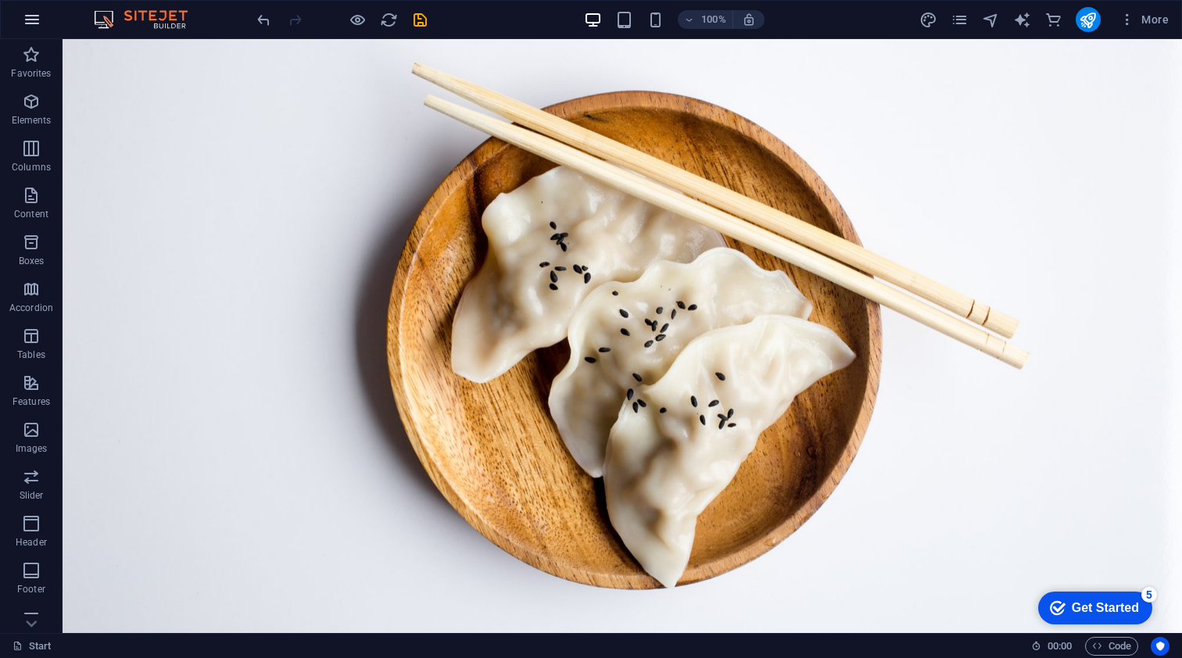
click at [33, 21] on icon "button" at bounding box center [32, 19] width 19 height 19
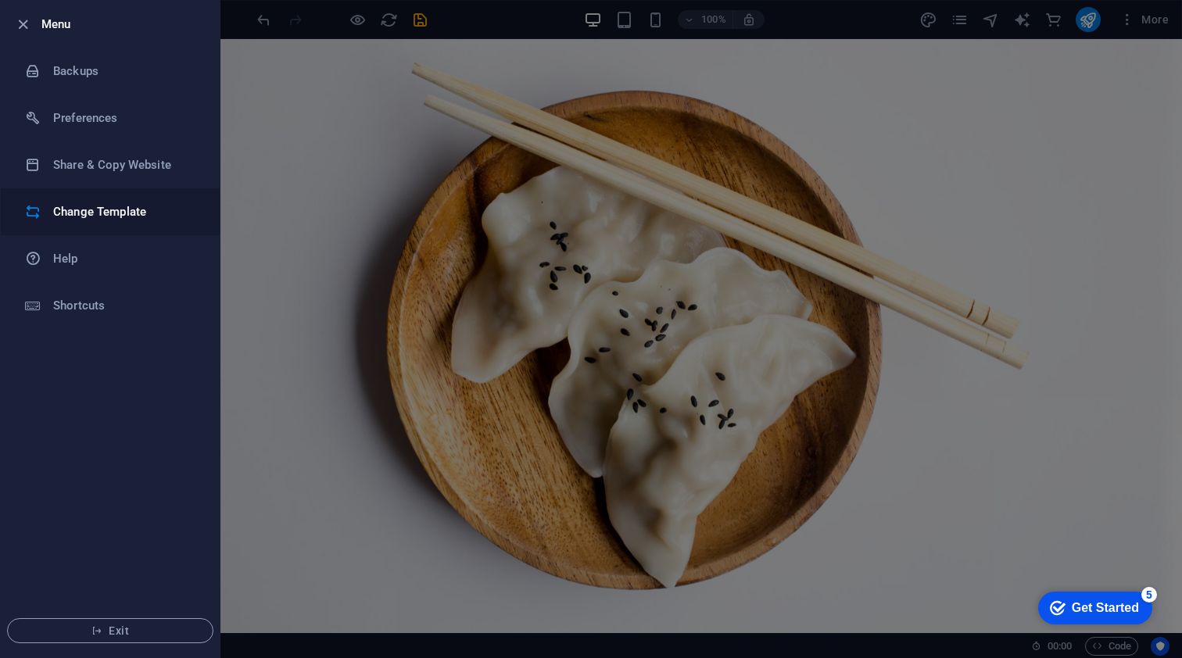
click at [79, 206] on h6 "Change Template" at bounding box center [125, 211] width 145 height 19
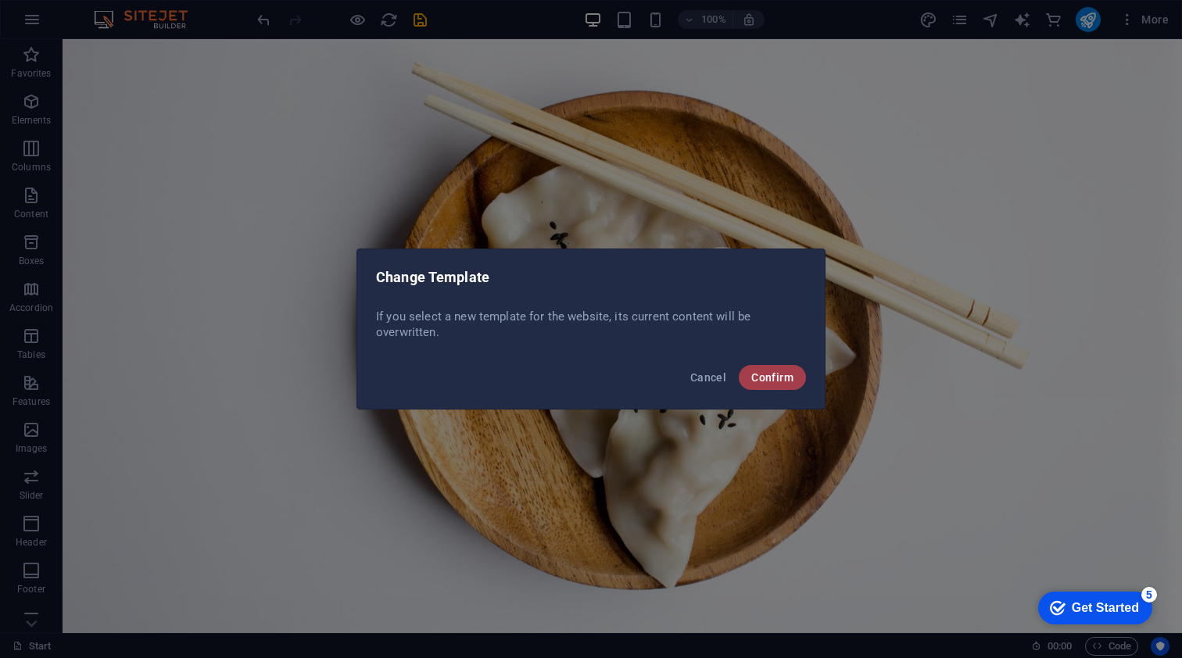
click at [774, 376] on span "Confirm" at bounding box center [772, 377] width 42 height 13
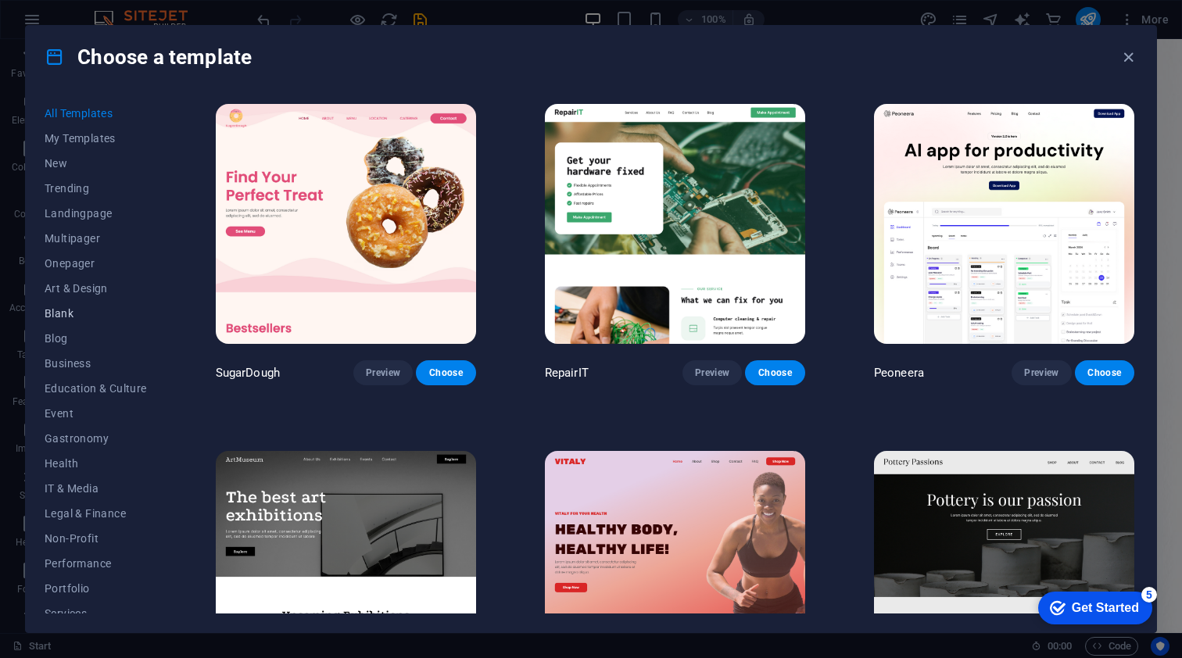
click at [60, 306] on button "Blank" at bounding box center [96, 313] width 102 height 25
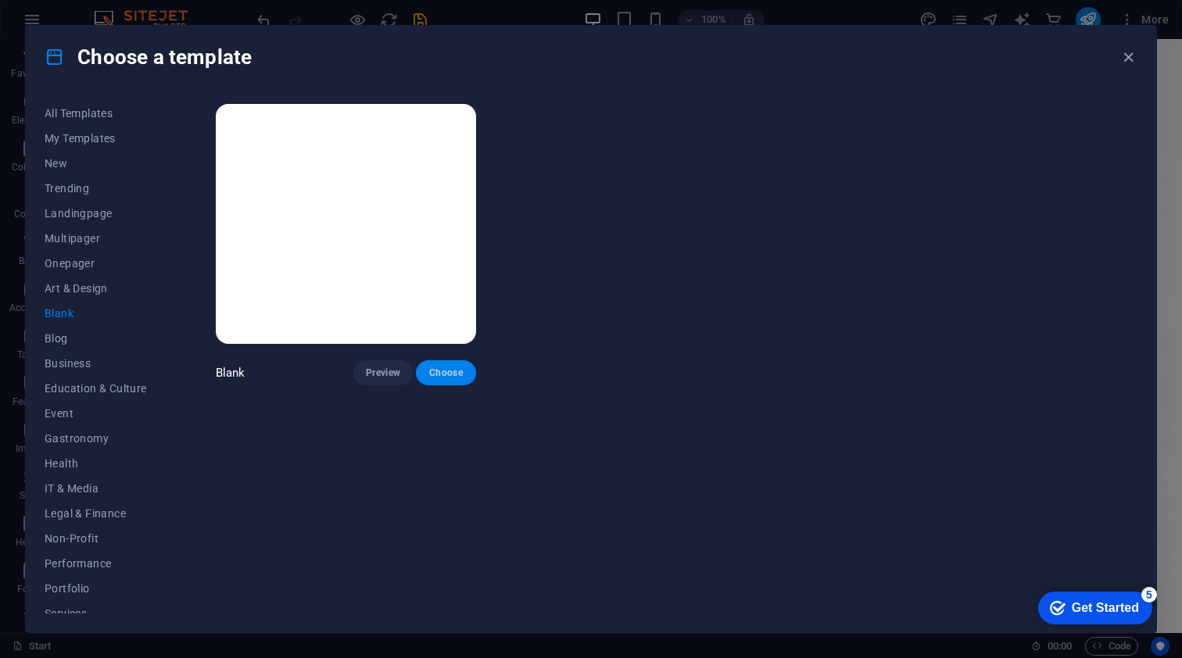
click at [451, 369] on span "Choose" at bounding box center [445, 373] width 34 height 13
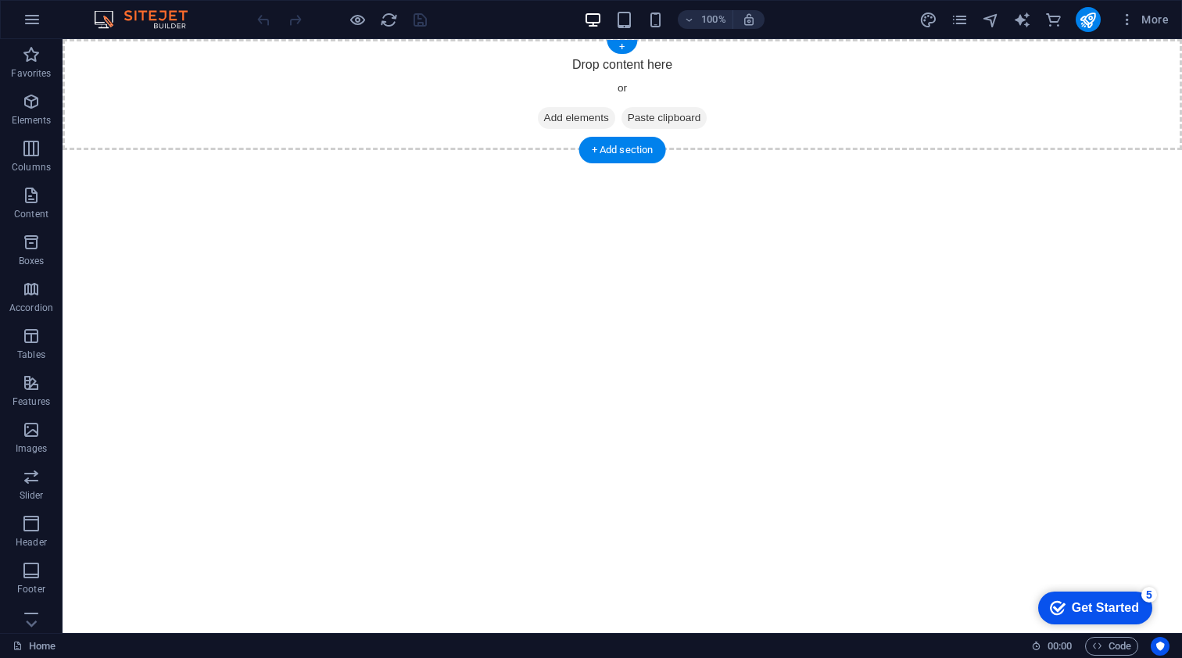
click at [559, 118] on span "Add elements" at bounding box center [576, 118] width 77 height 22
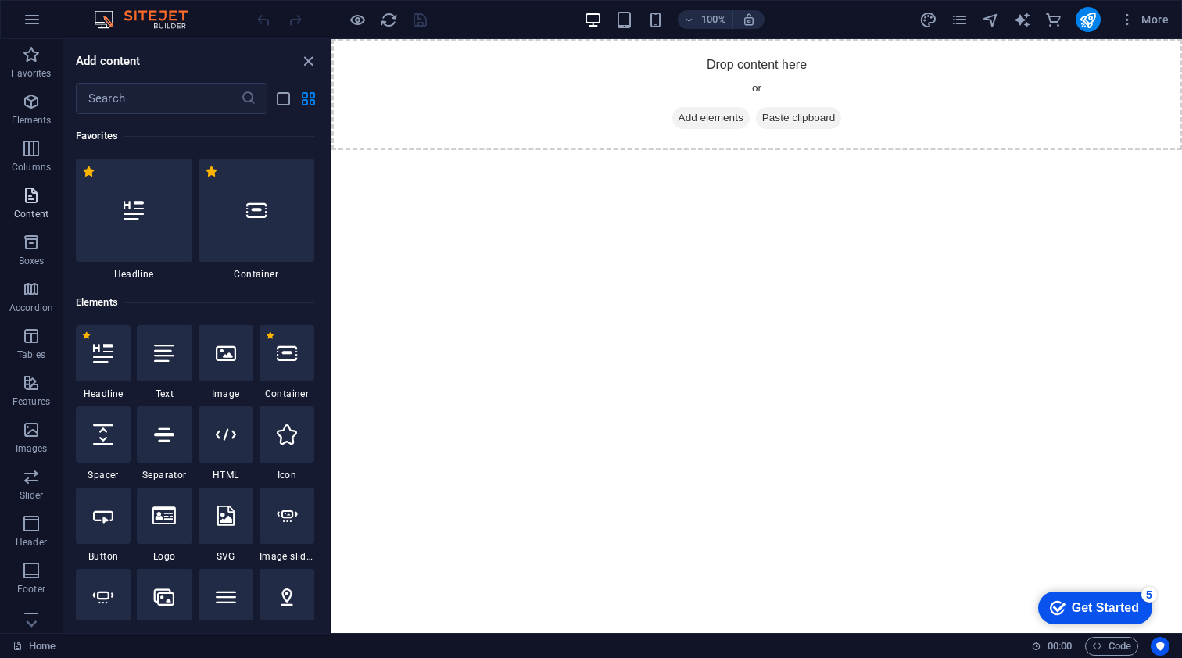
click at [27, 192] on icon "button" at bounding box center [31, 195] width 19 height 19
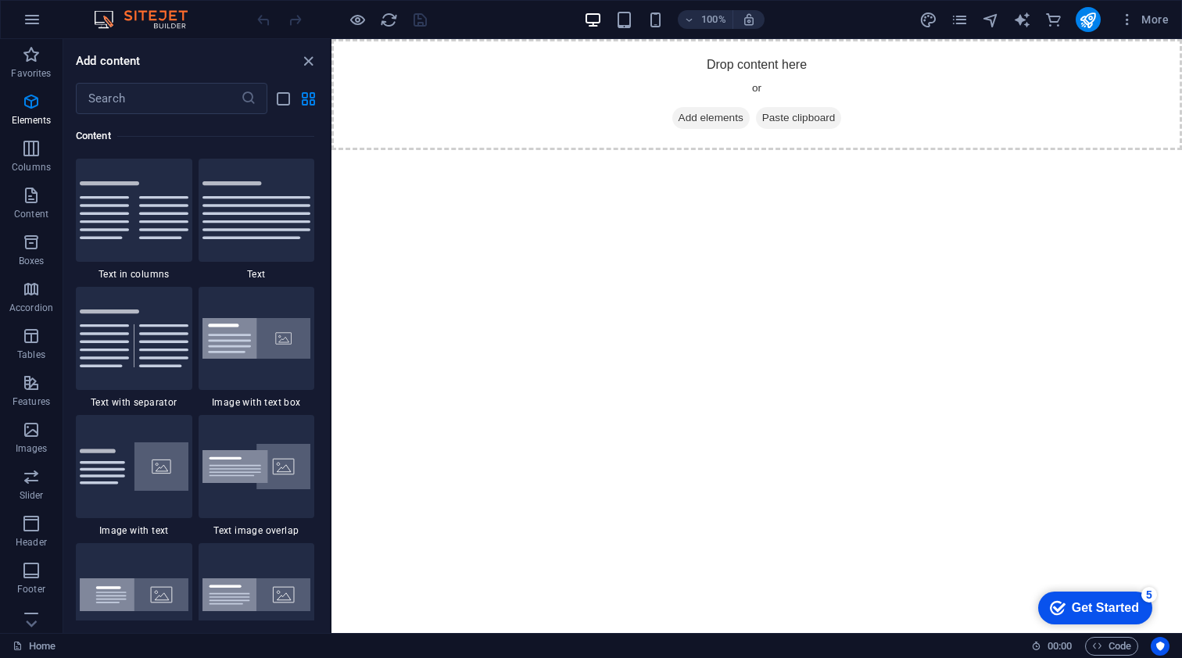
scroll to position [2735, 0]
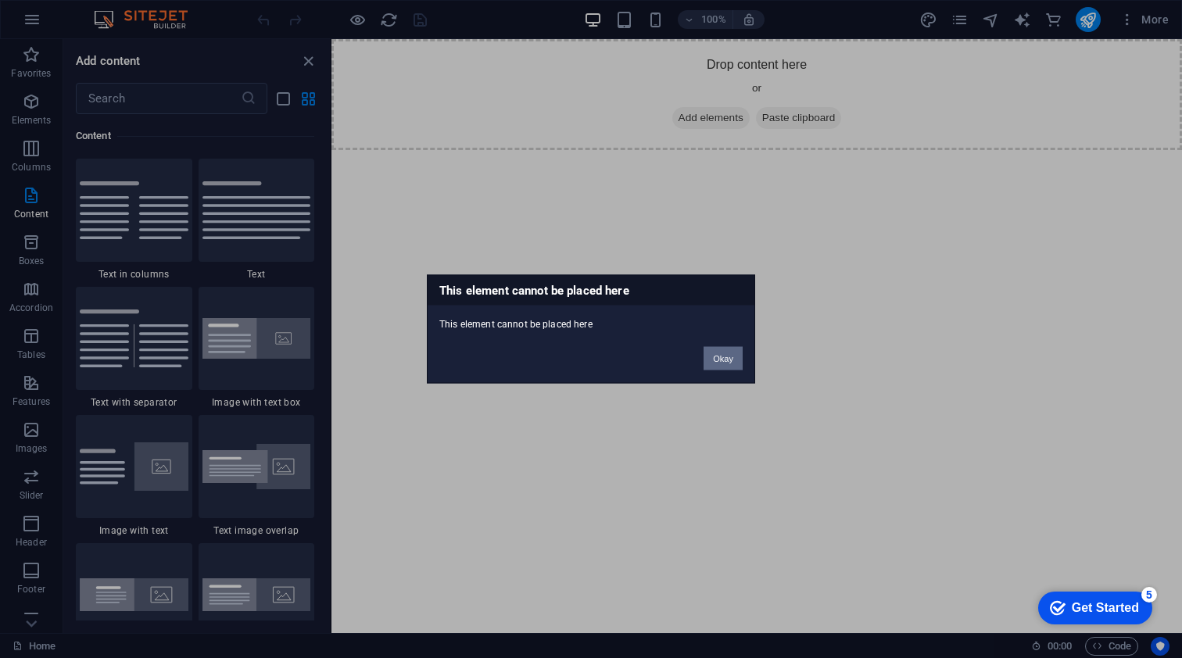
click at [718, 362] on button "Okay" at bounding box center [722, 358] width 39 height 23
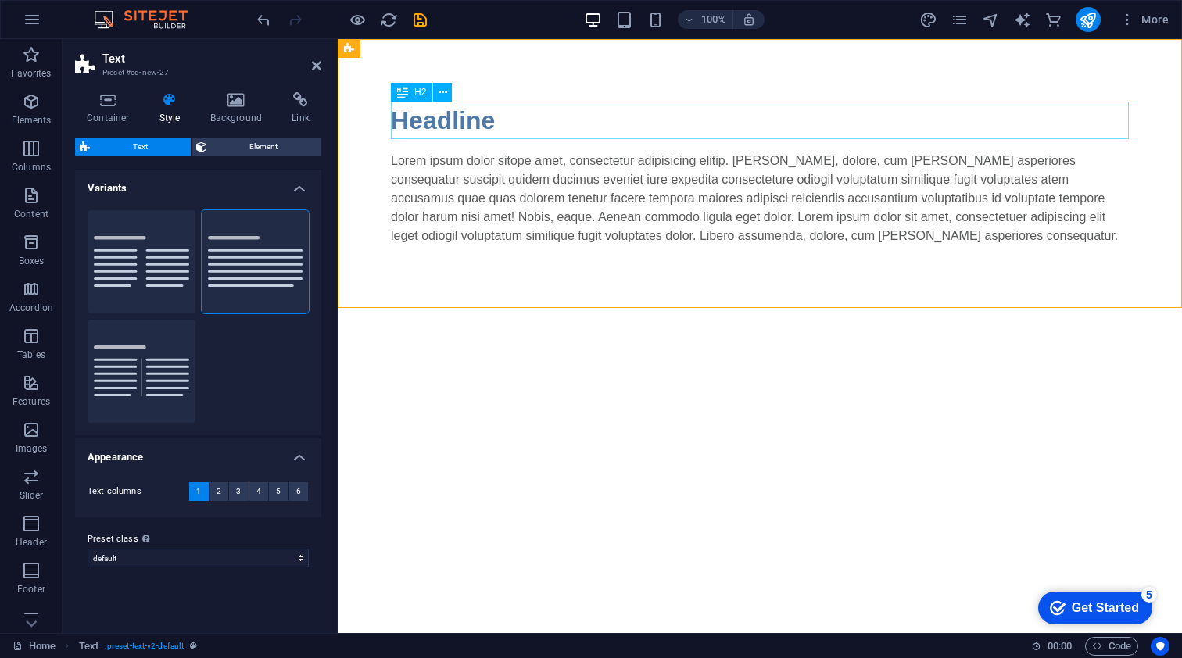
click at [479, 124] on div "Headline" at bounding box center [760, 121] width 738 height 38
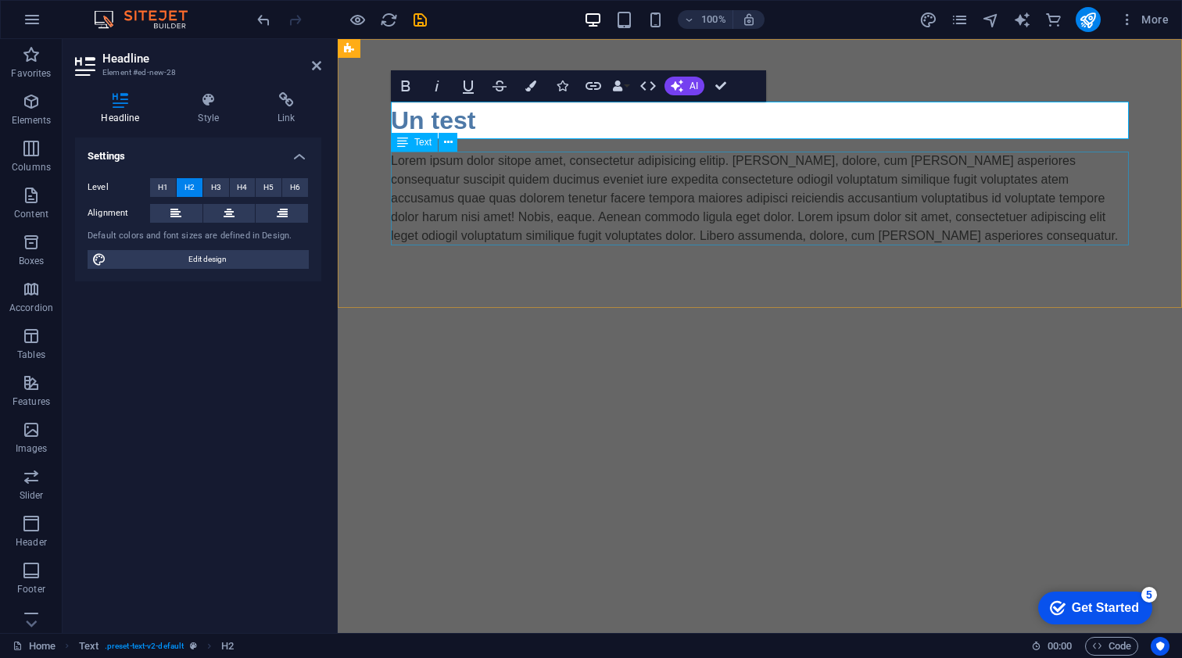
click at [663, 217] on div "Lorem ipsum dolor sitope amet, consectetur adipisicing elitip. [PERSON_NAME], d…" at bounding box center [760, 199] width 738 height 94
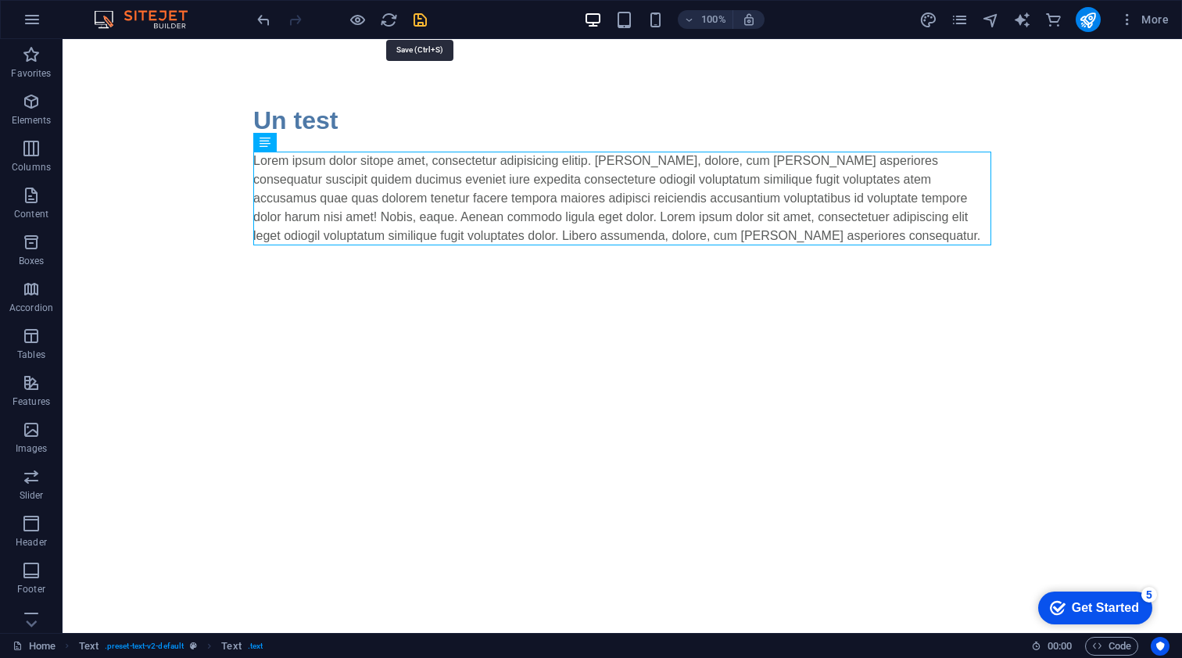
click at [421, 19] on icon "save" at bounding box center [420, 20] width 18 height 18
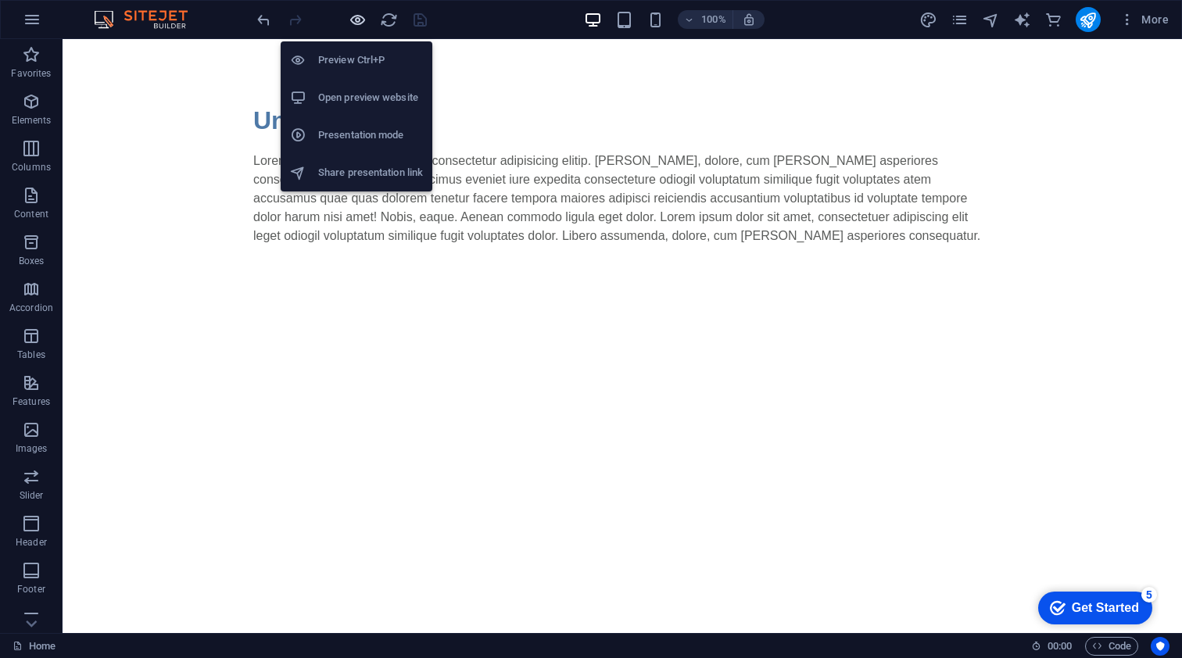
click at [356, 17] on icon "button" at bounding box center [358, 20] width 18 height 18
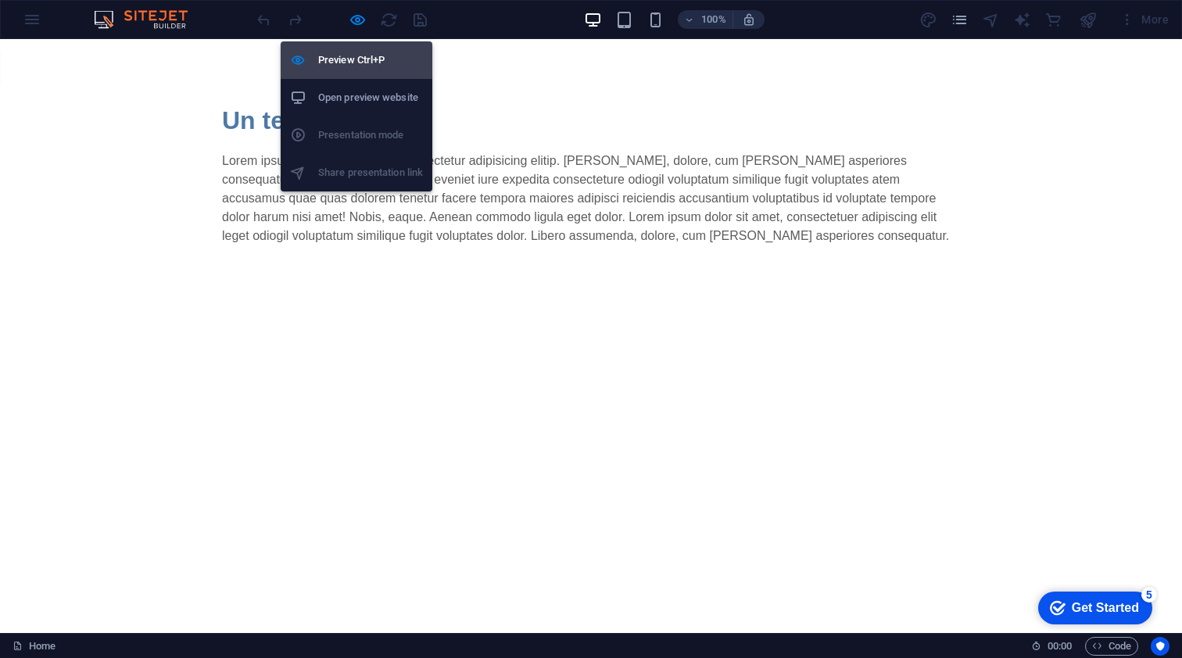
click at [353, 61] on h6 "Preview Ctrl+P" at bounding box center [370, 60] width 105 height 19
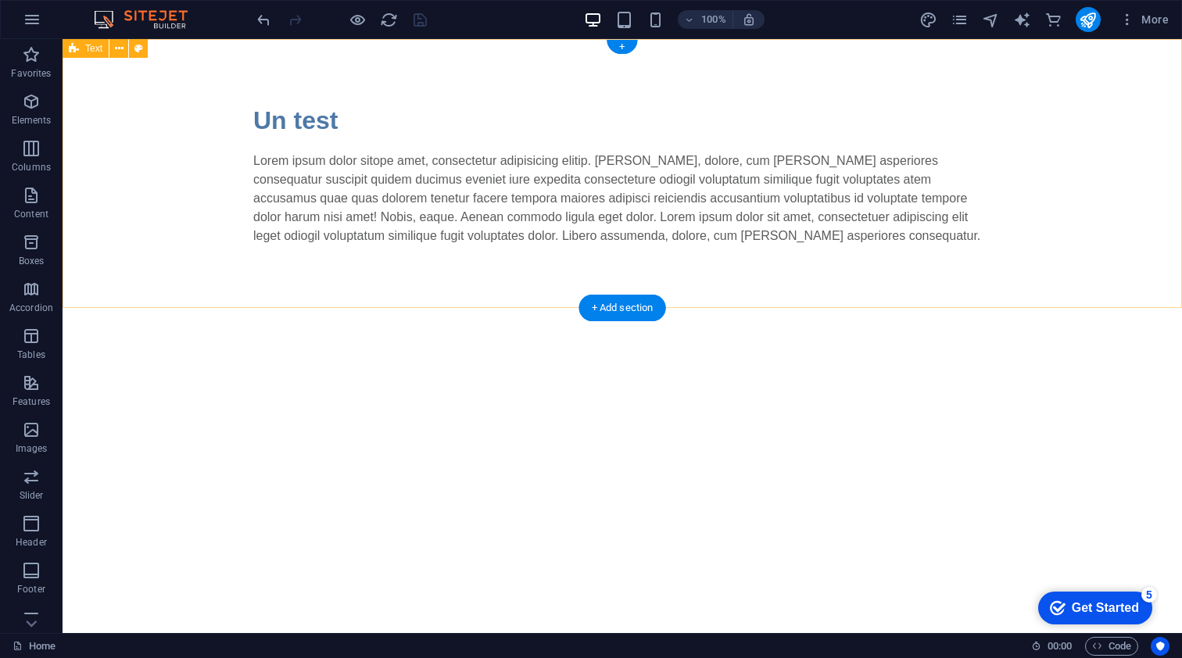
click at [130, 134] on div "Un test Lorem ipsum dolor sitope amet, consectetur adipisicing elitip. Massumen…" at bounding box center [622, 173] width 1119 height 269
click at [116, 45] on icon at bounding box center [119, 49] width 9 height 16
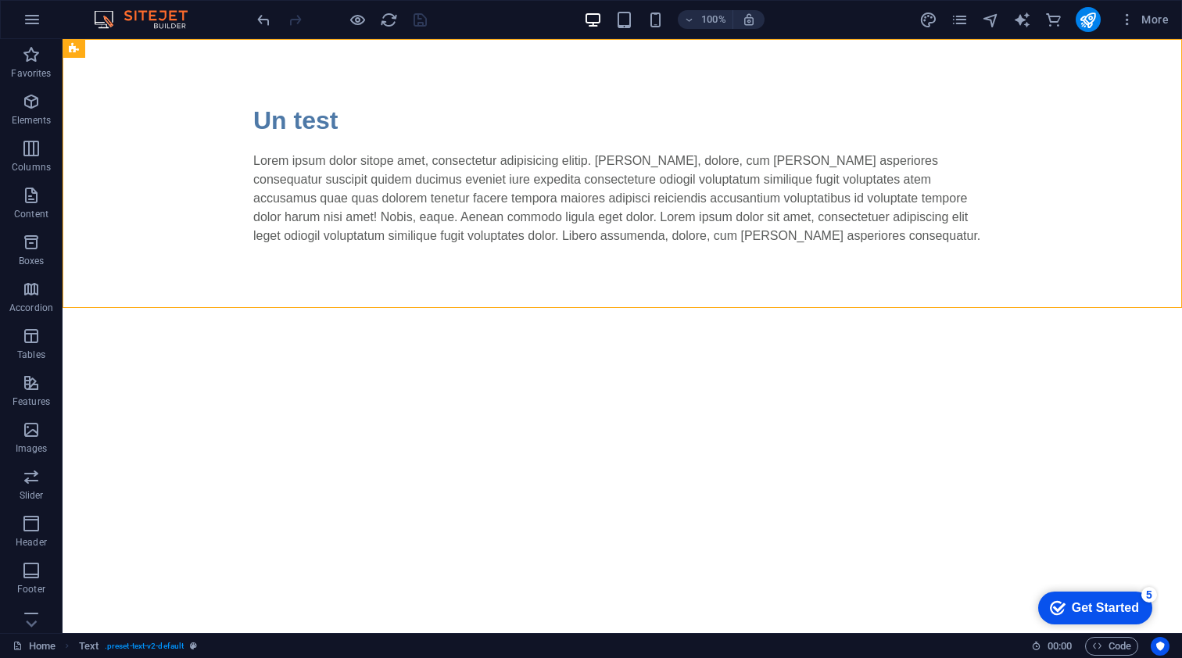
click at [367, 308] on html "Skip to main content Un test Lorem ipsum dolor sitope amet, consectetur adipisi…" at bounding box center [622, 173] width 1119 height 269
click at [1127, 16] on icon "button" at bounding box center [1127, 20] width 16 height 16
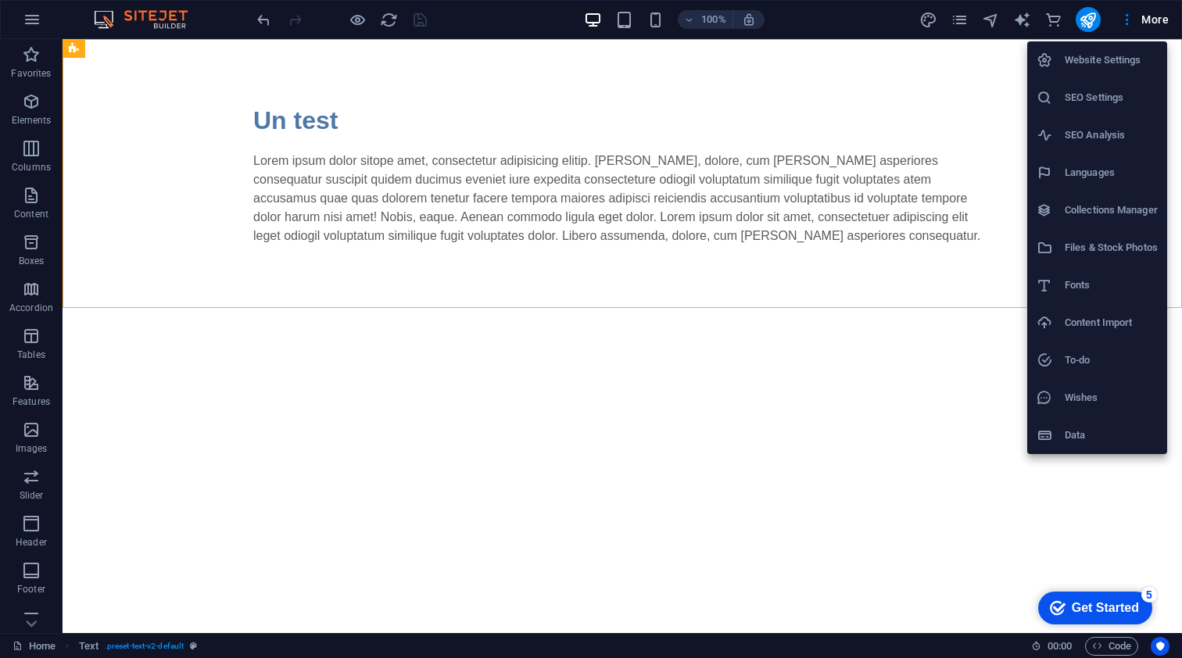
click at [1086, 16] on div at bounding box center [591, 329] width 1182 height 658
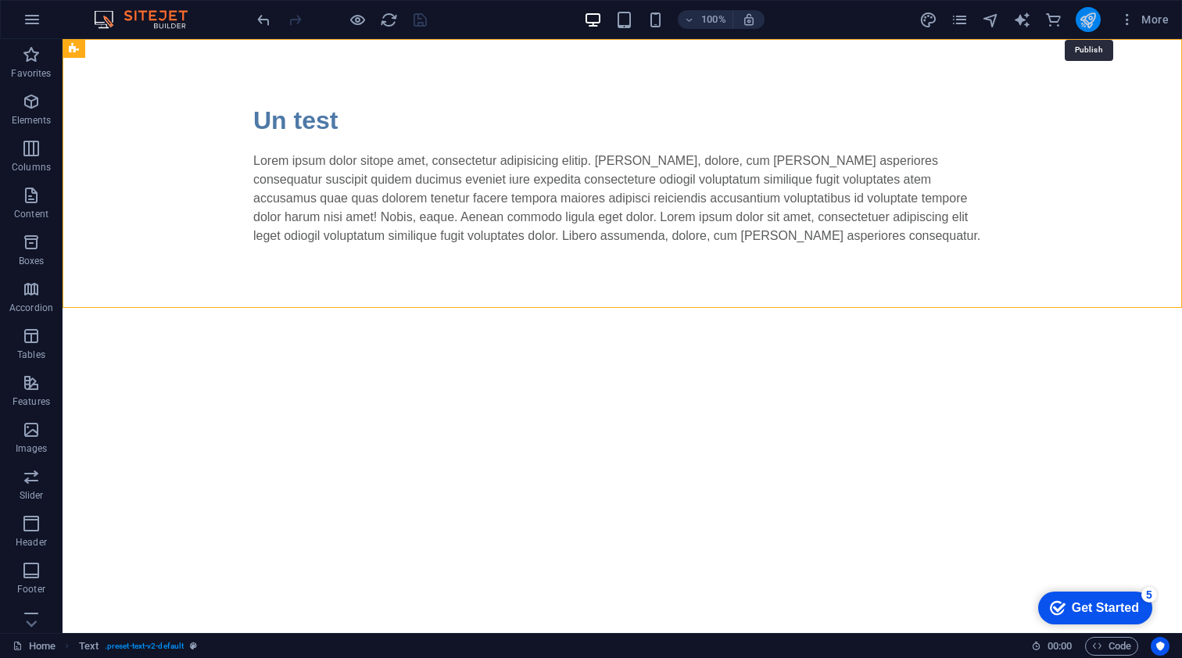
click at [1086, 20] on icon "publish" at bounding box center [1088, 20] width 18 height 18
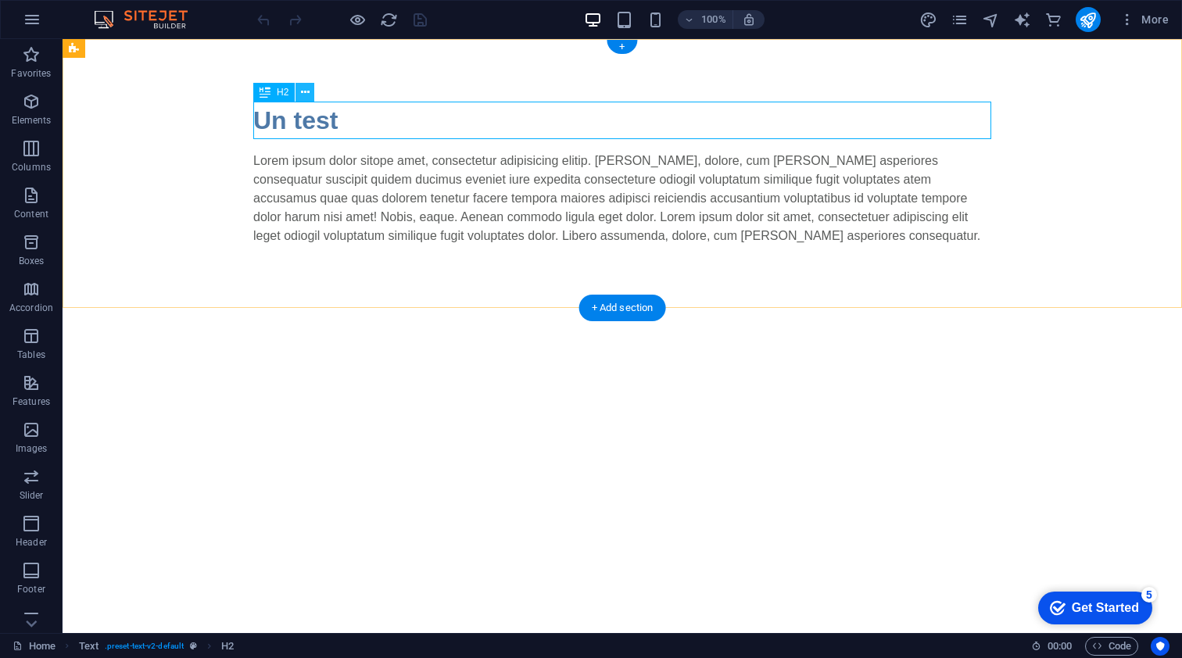
click at [307, 88] on icon at bounding box center [305, 92] width 9 height 16
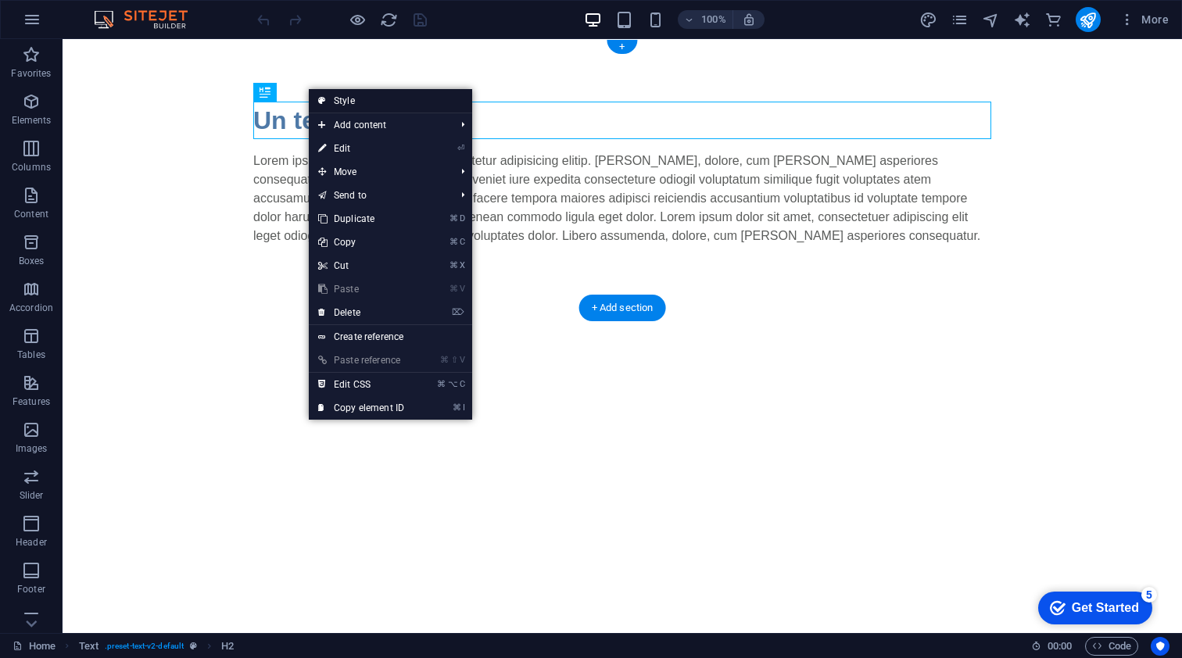
click at [345, 96] on link "Style" at bounding box center [390, 100] width 163 height 23
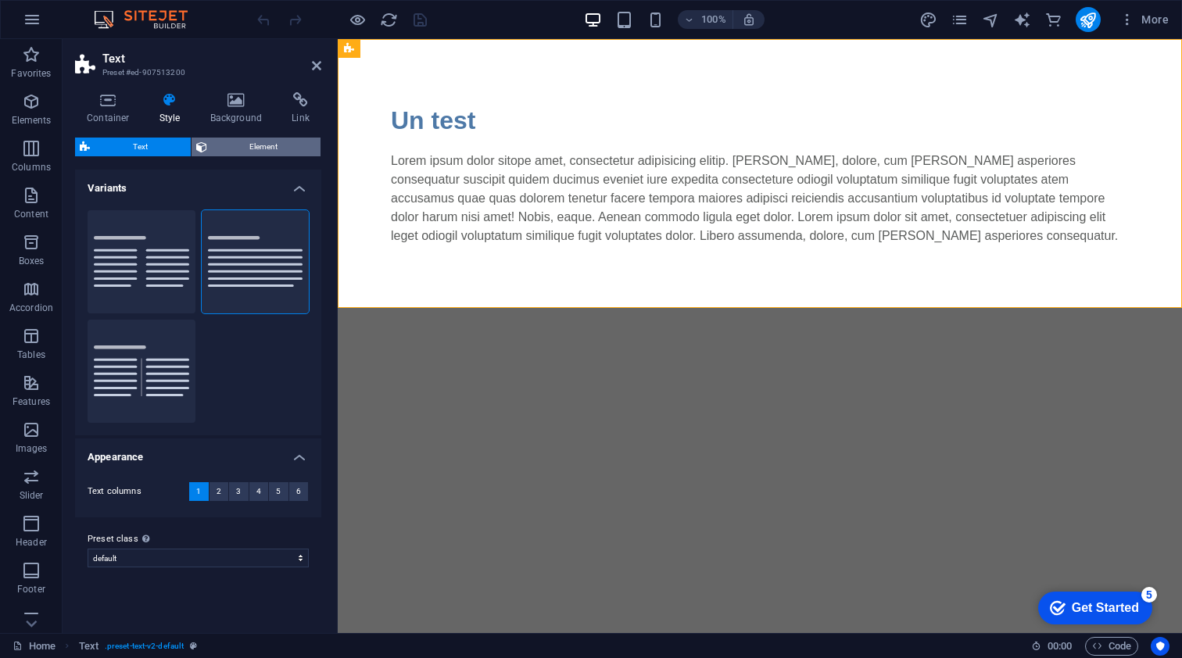
click at [263, 138] on span "Element" at bounding box center [264, 147] width 105 height 19
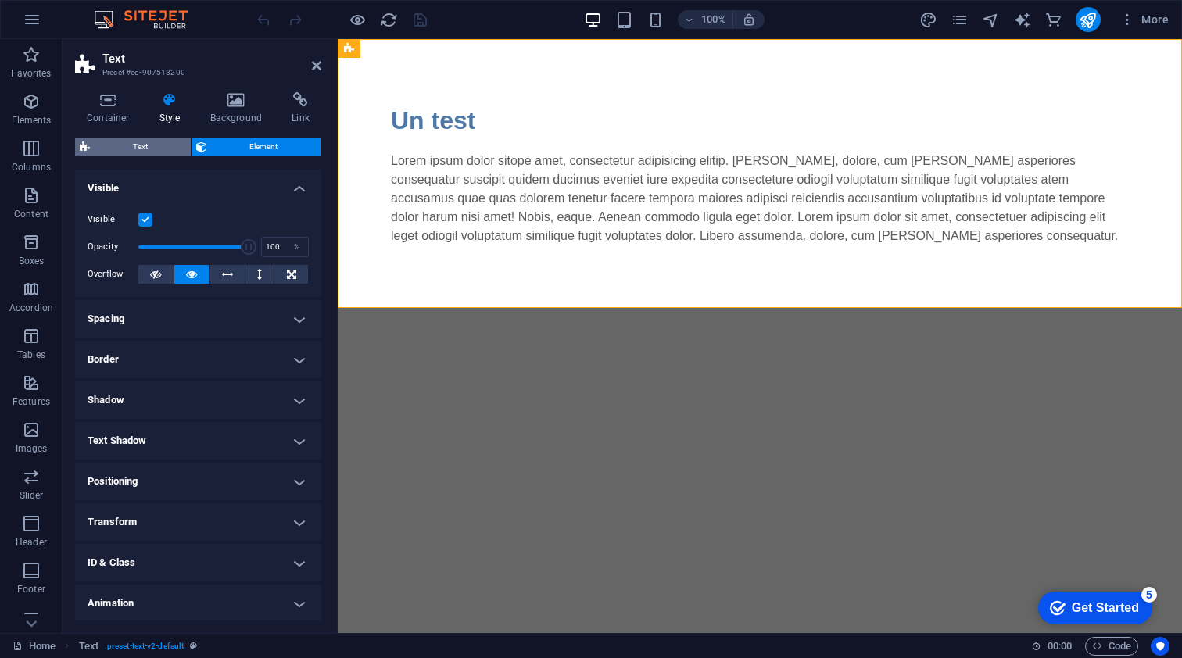
click at [138, 146] on span "Text" at bounding box center [140, 147] width 91 height 19
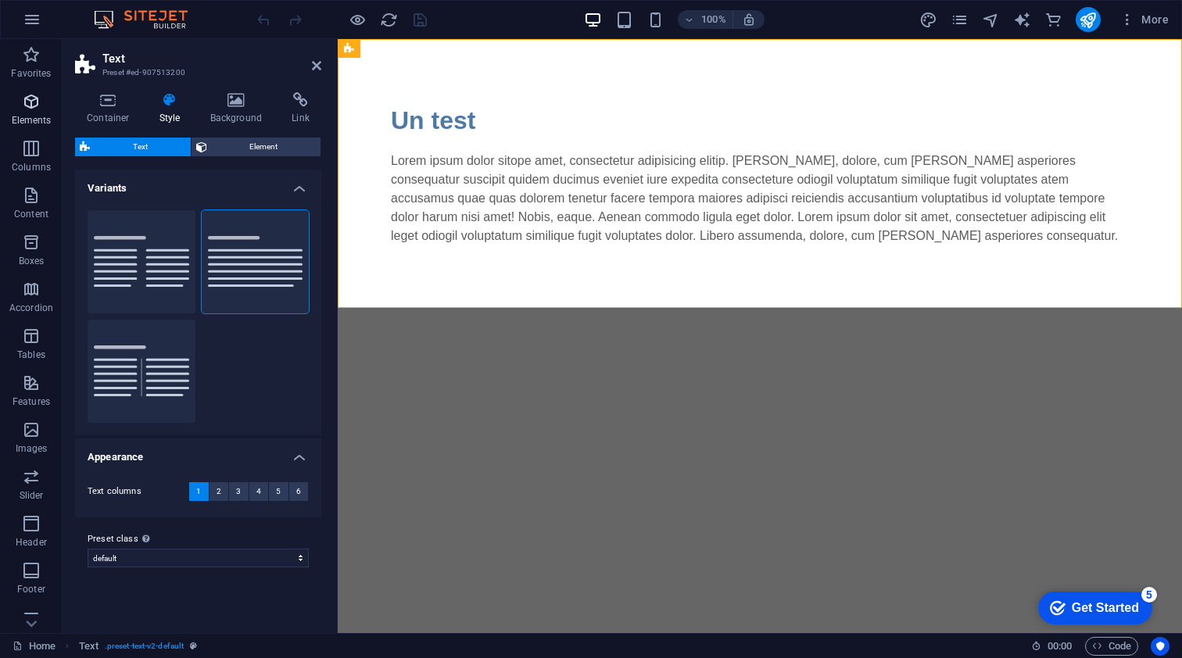
click at [31, 109] on icon "button" at bounding box center [31, 101] width 19 height 19
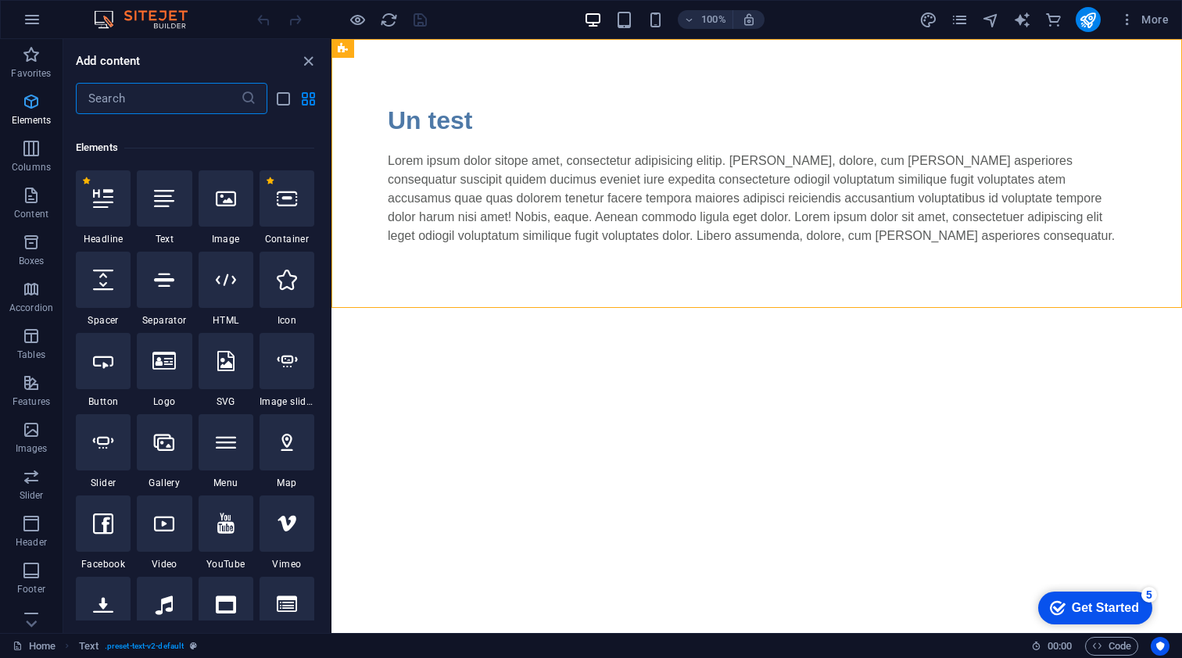
scroll to position [166, 0]
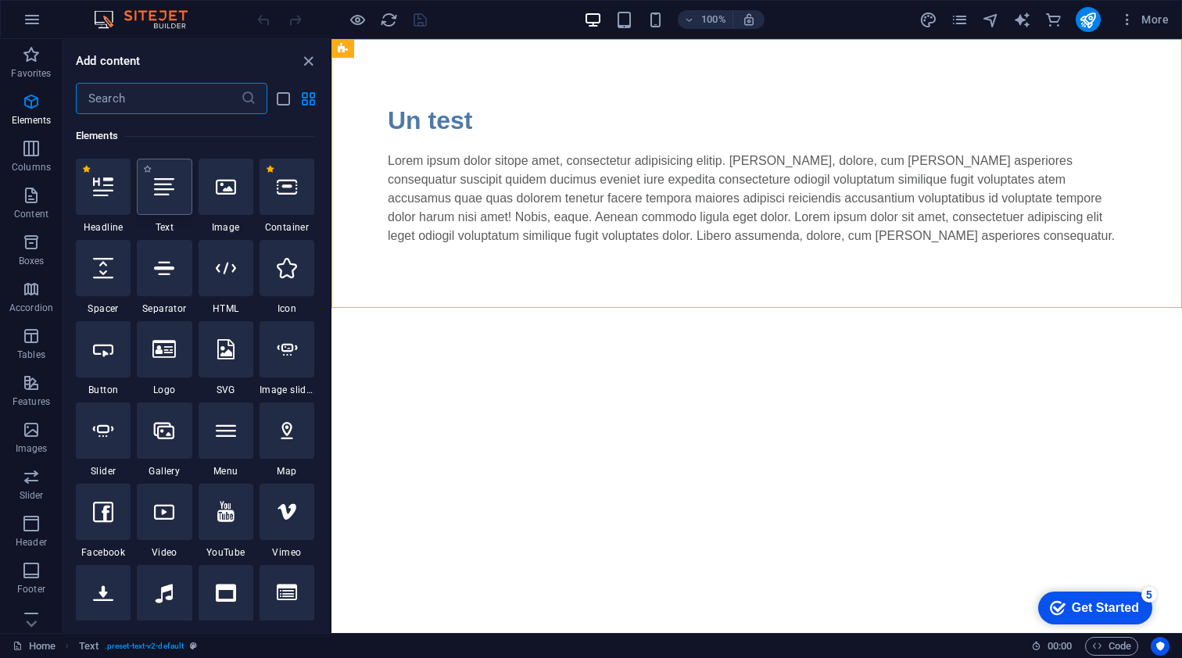
click at [166, 195] on icon at bounding box center [164, 187] width 20 height 20
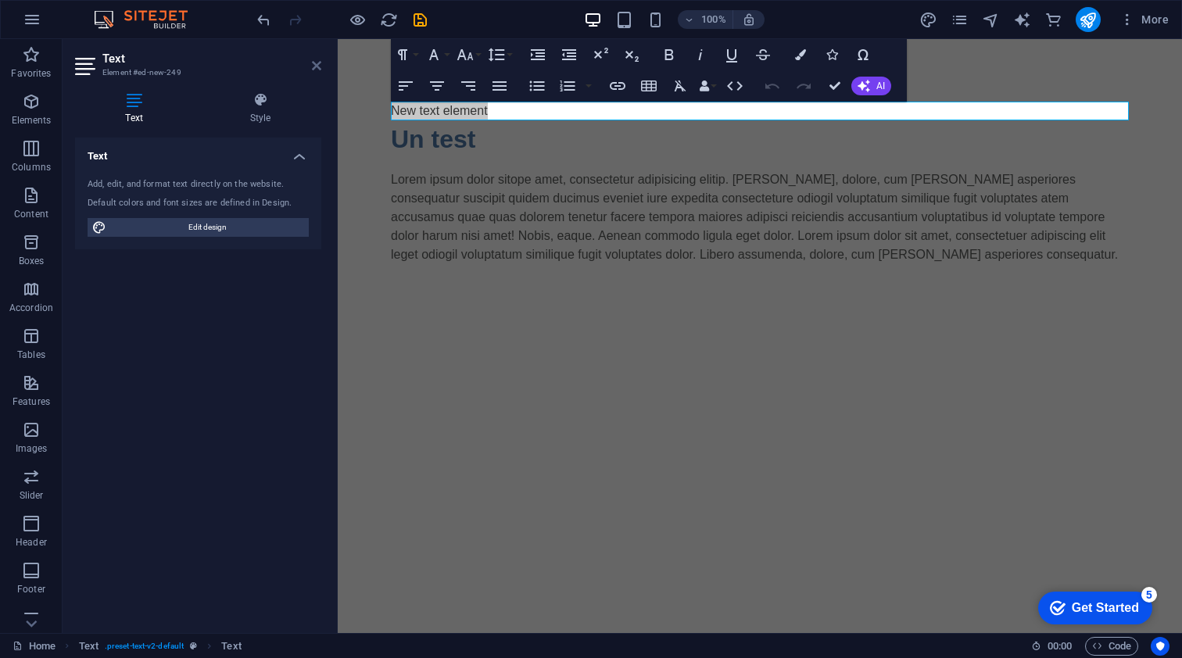
click at [315, 64] on icon at bounding box center [316, 65] width 9 height 13
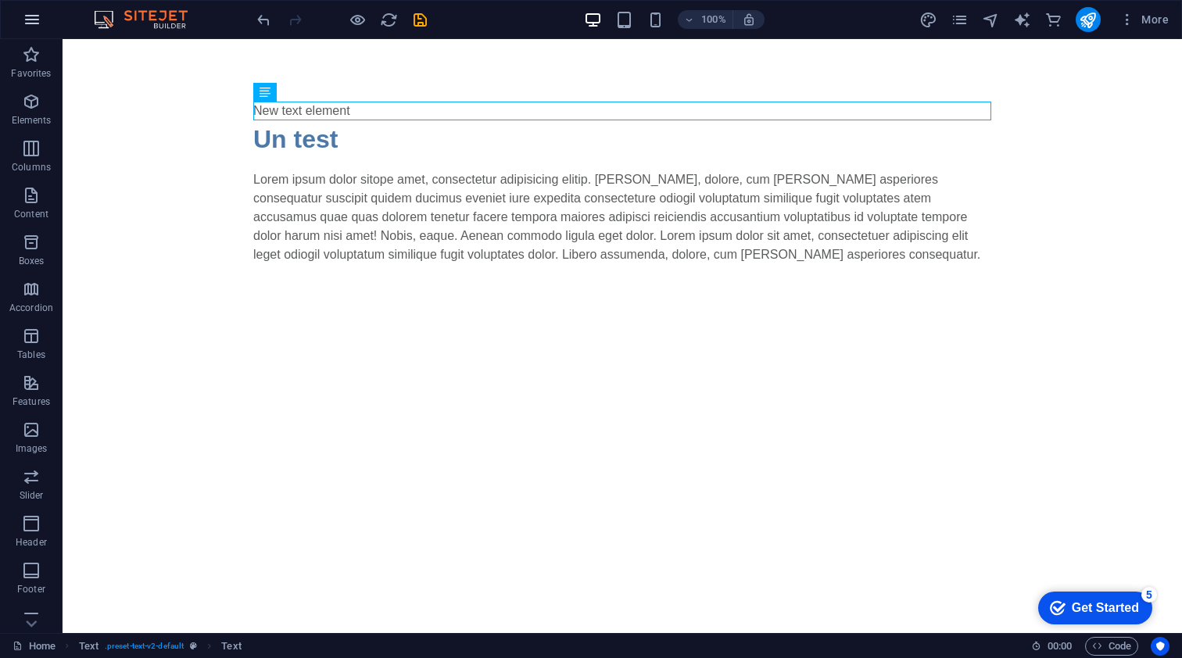
click at [31, 20] on icon "button" at bounding box center [32, 19] width 19 height 19
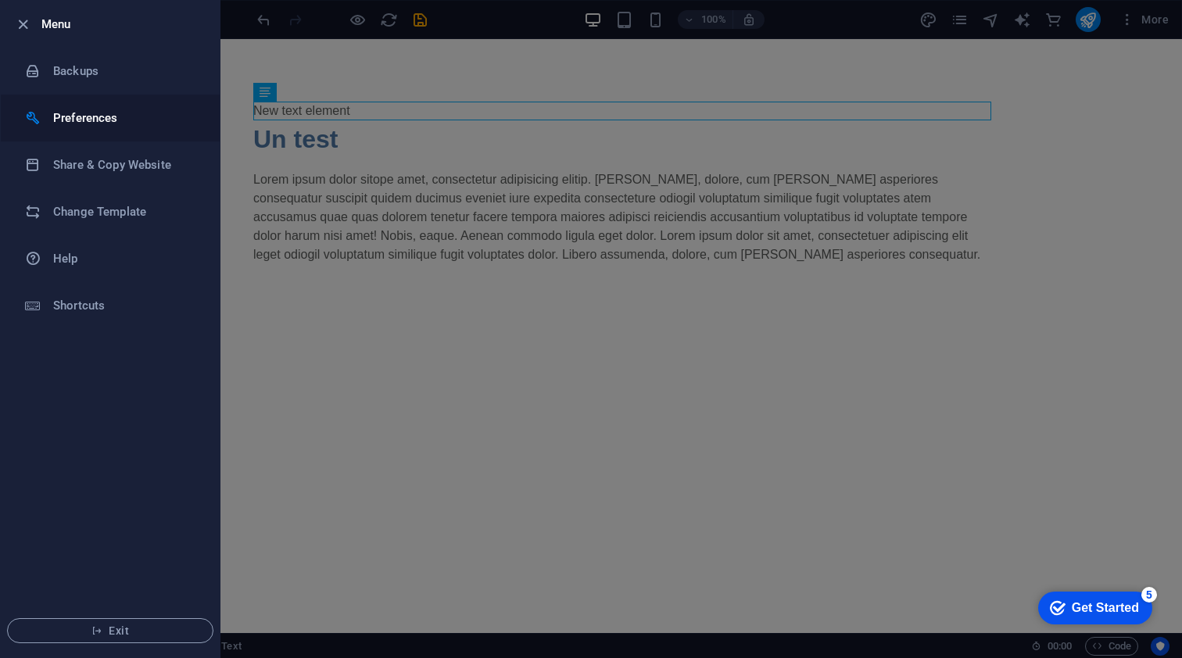
click at [77, 115] on h6 "Preferences" at bounding box center [125, 118] width 145 height 19
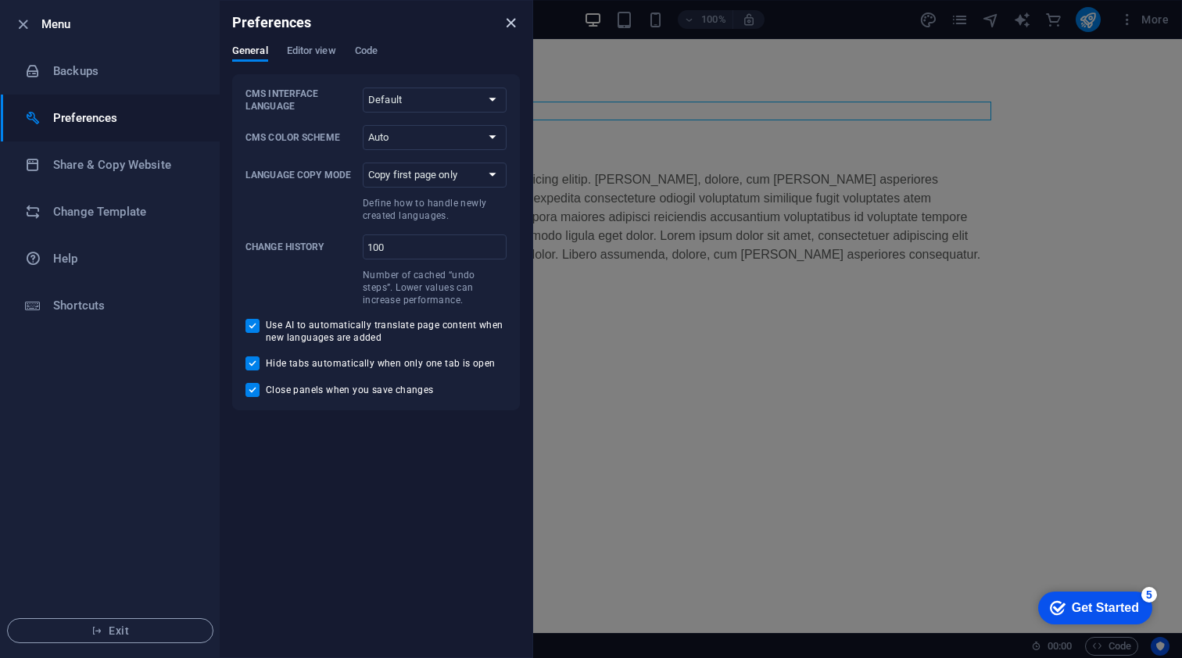
click at [510, 21] on icon "close" at bounding box center [511, 23] width 18 height 18
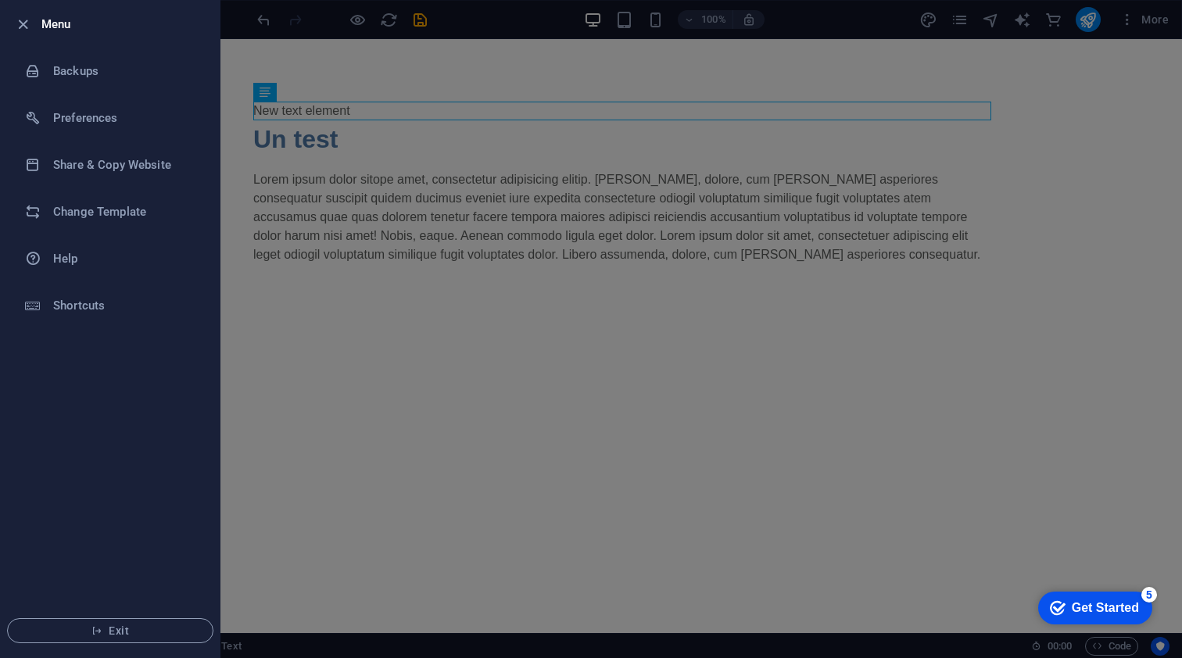
click at [107, 387] on ul "Menu Backups Preferences Share & Copy Website Change Template Help Shortcuts Ex…" at bounding box center [110, 329] width 219 height 657
click at [413, 342] on div at bounding box center [591, 329] width 1182 height 658
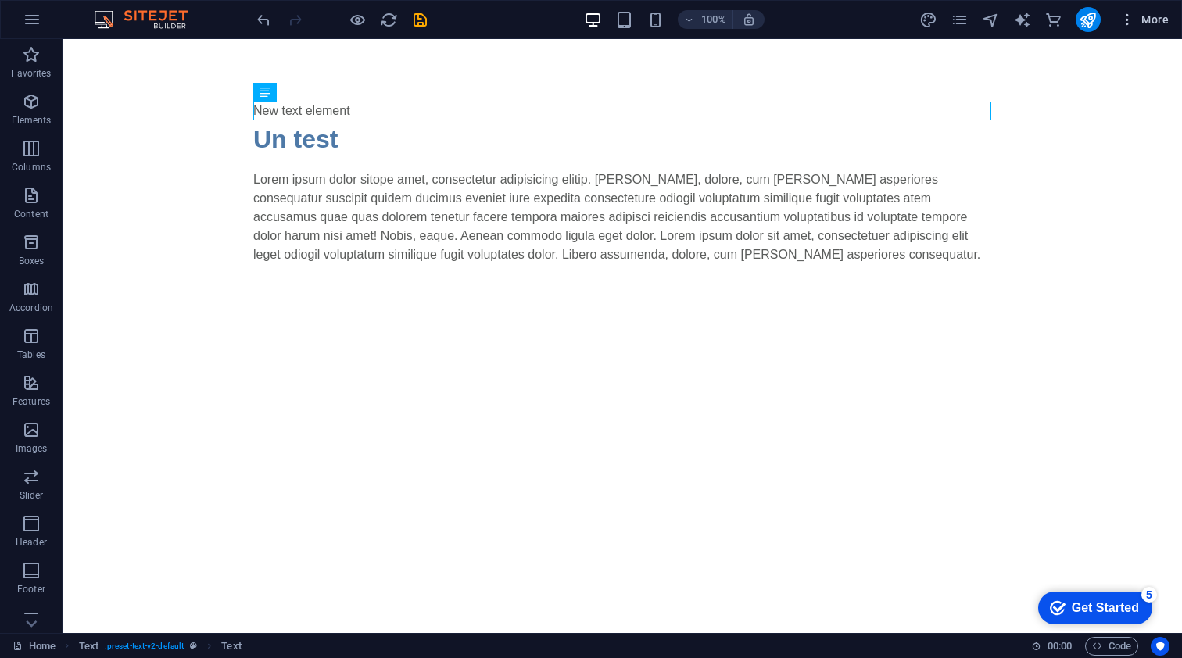
click at [1126, 20] on icon "button" at bounding box center [1127, 20] width 16 height 16
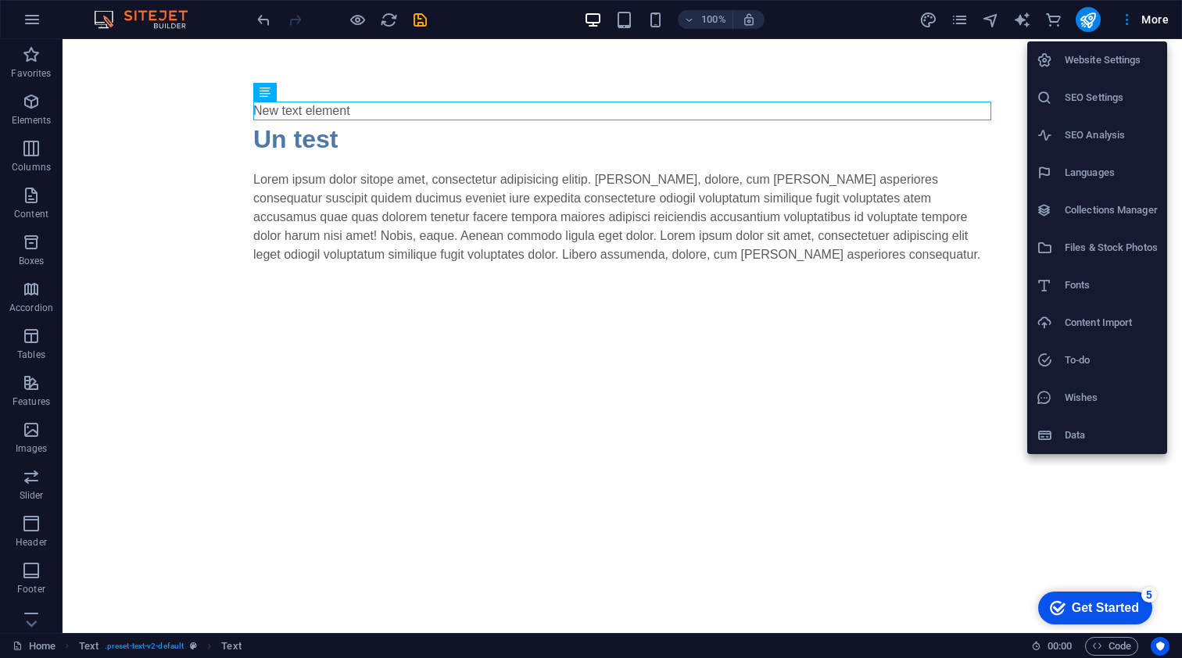
click at [1133, 56] on h6 "Website Settings" at bounding box center [1111, 60] width 93 height 19
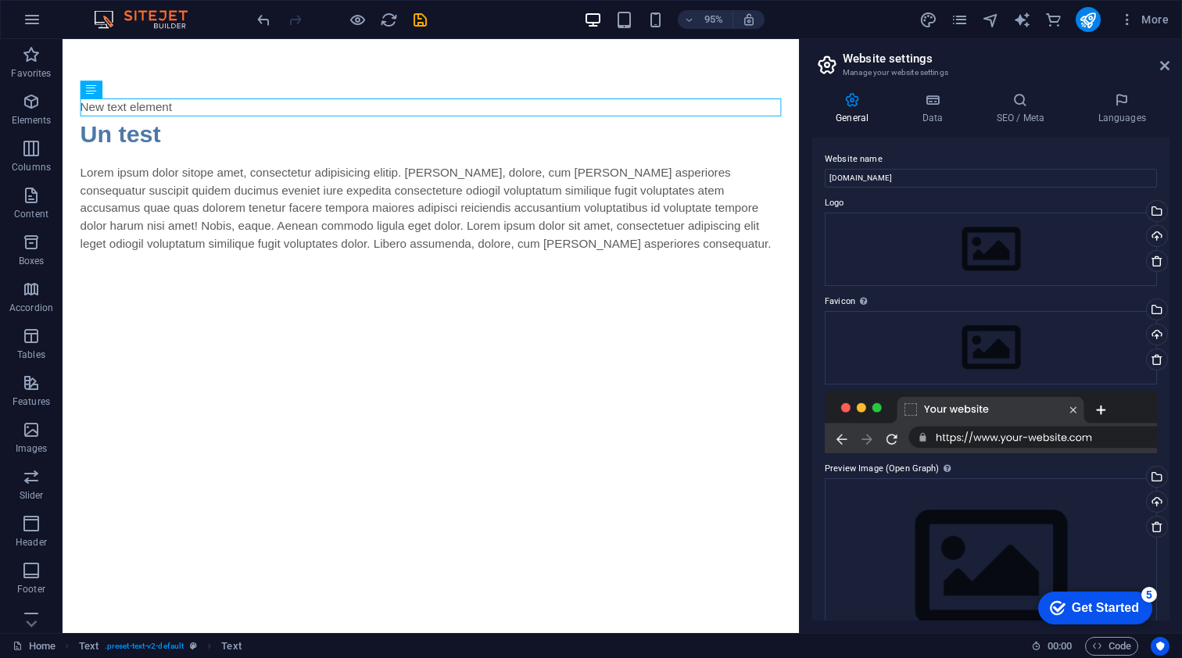
click at [1097, 436] on div at bounding box center [991, 422] width 332 height 63
click at [1090, 441] on div at bounding box center [991, 422] width 332 height 63
click at [893, 446] on div at bounding box center [991, 422] width 332 height 63
click at [890, 441] on div at bounding box center [991, 422] width 332 height 63
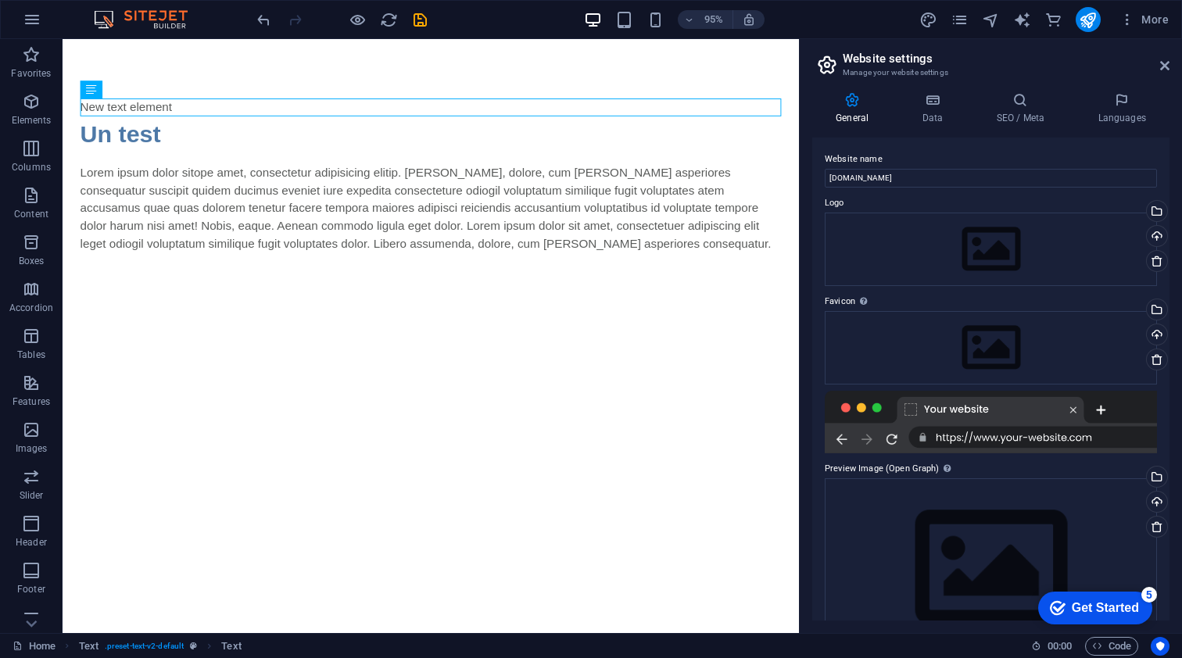
click at [1042, 432] on div at bounding box center [991, 422] width 332 height 63
click at [1043, 438] on div at bounding box center [991, 422] width 332 height 63
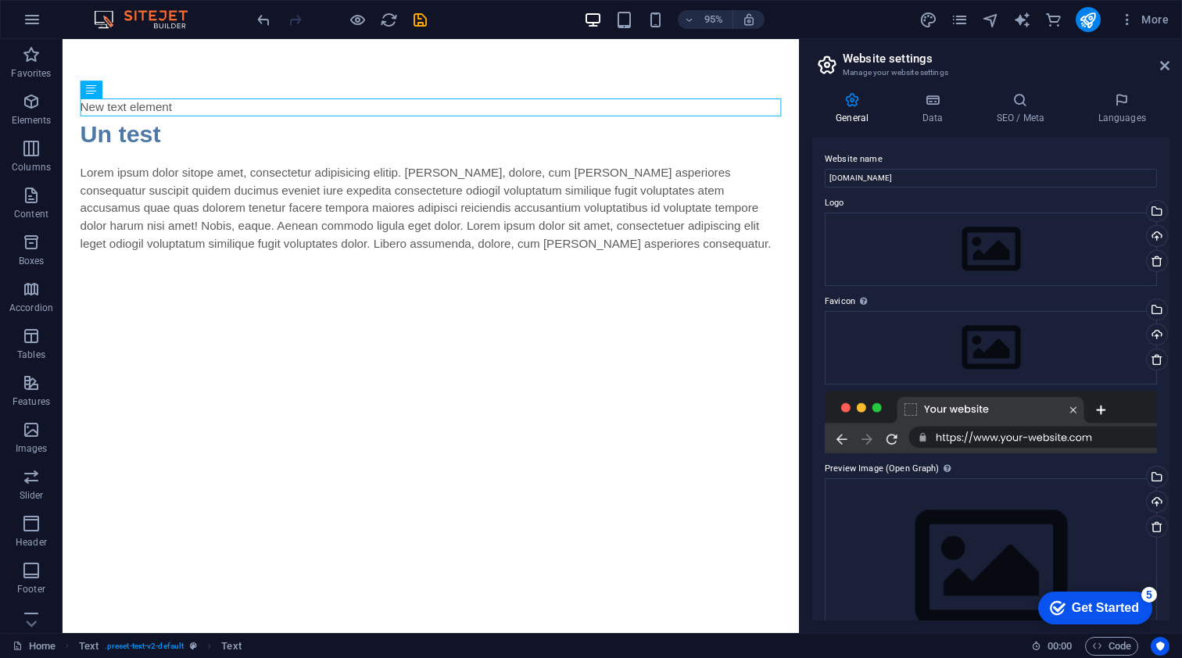
click at [1094, 437] on div at bounding box center [991, 422] width 332 height 63
click at [837, 436] on div at bounding box center [991, 422] width 332 height 63
click at [1004, 439] on div at bounding box center [991, 422] width 332 height 63
click at [1070, 407] on div at bounding box center [991, 422] width 332 height 63
click at [931, 99] on icon at bounding box center [932, 100] width 68 height 16
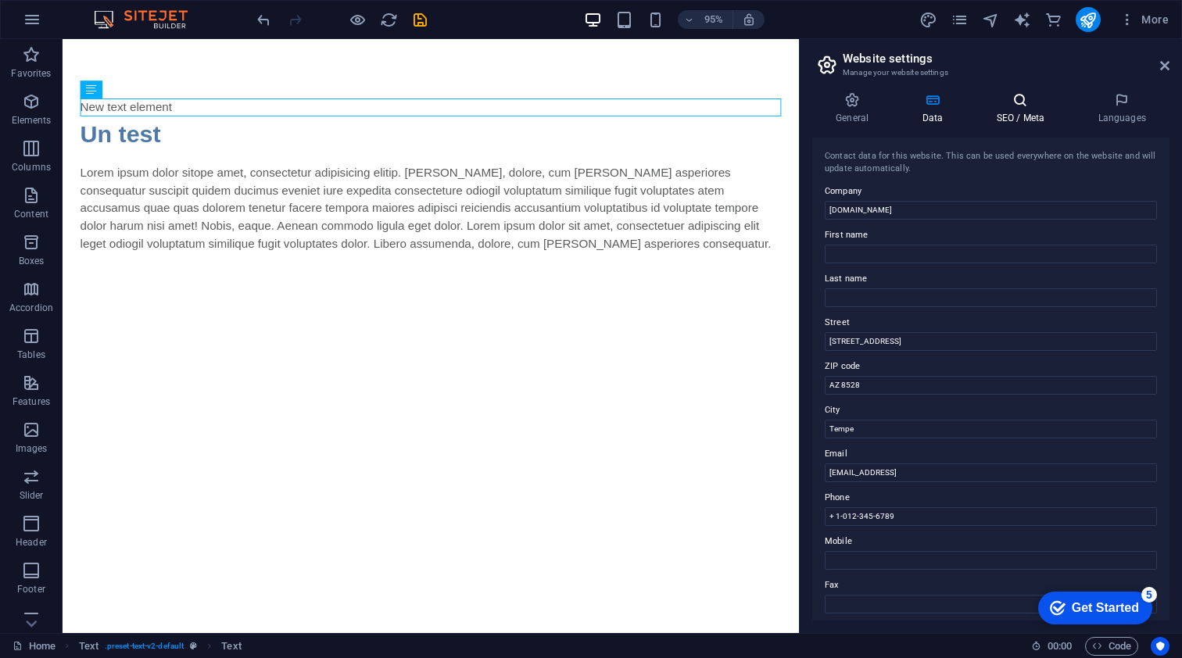
click at [1021, 109] on h4 "SEO / Meta" at bounding box center [1023, 108] width 102 height 33
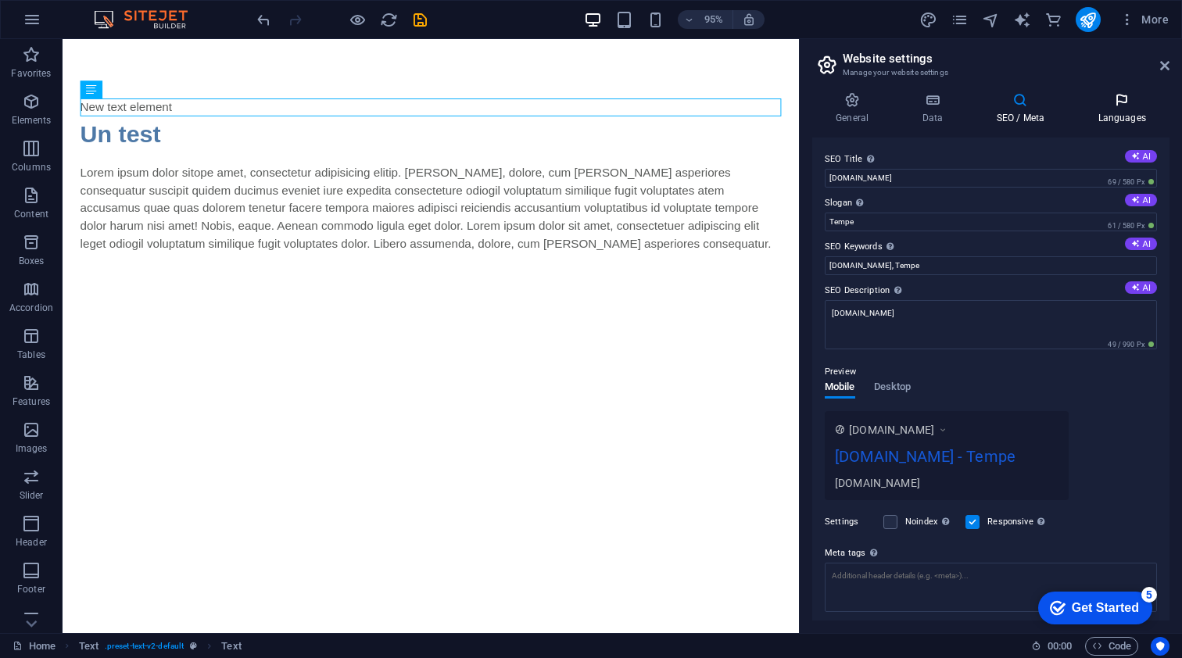
click at [1116, 107] on icon at bounding box center [1121, 100] width 95 height 16
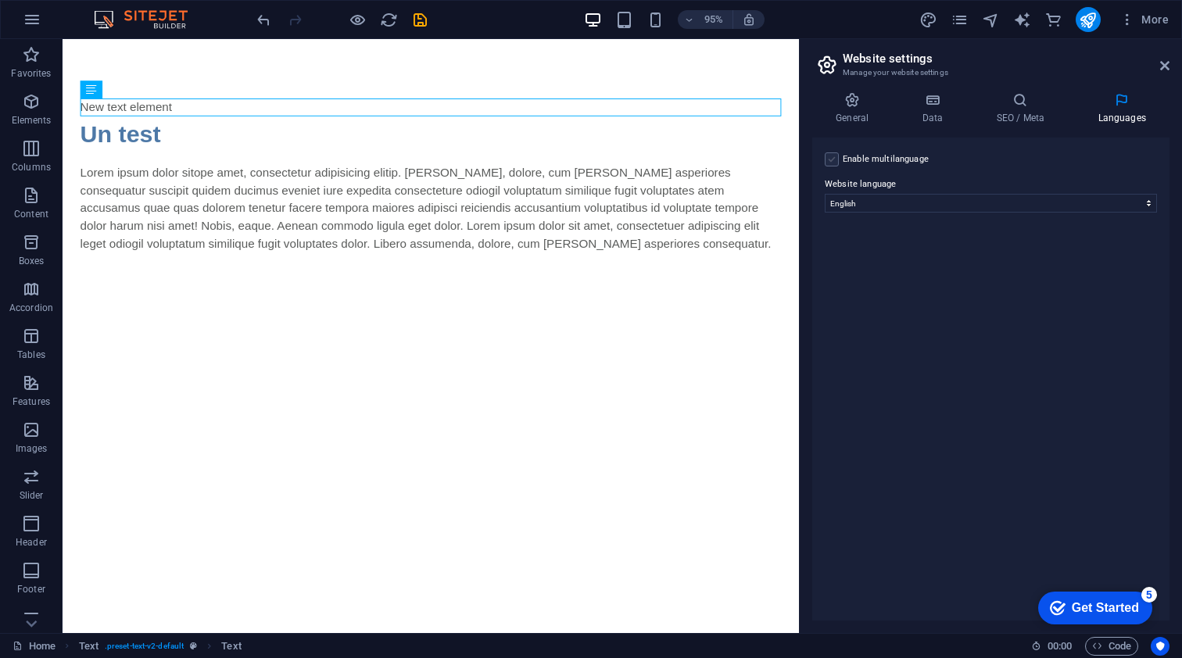
click at [832, 156] on label at bounding box center [832, 159] width 14 height 14
click at [0, 0] on input "Enable multilanguage To disable multilanguage delete all languages until only o…" at bounding box center [0, 0] width 0 height 0
select select "49"
click at [850, 108] on h4 "General" at bounding box center [855, 108] width 86 height 33
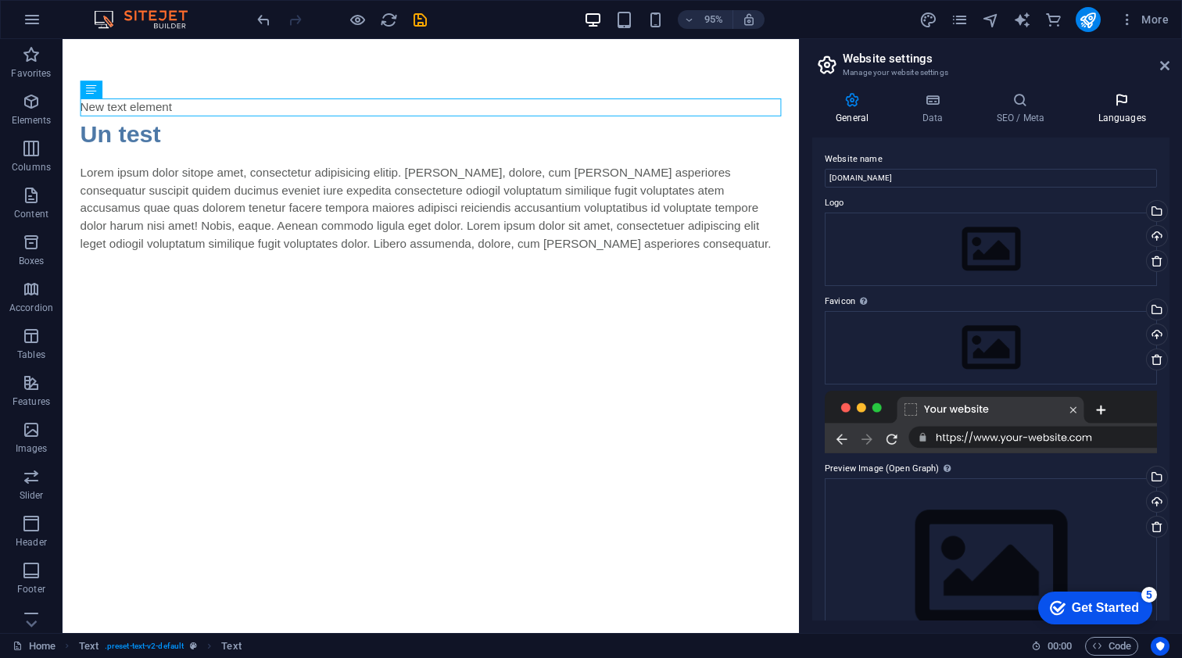
click at [1122, 110] on h4 "Languages" at bounding box center [1121, 108] width 95 height 33
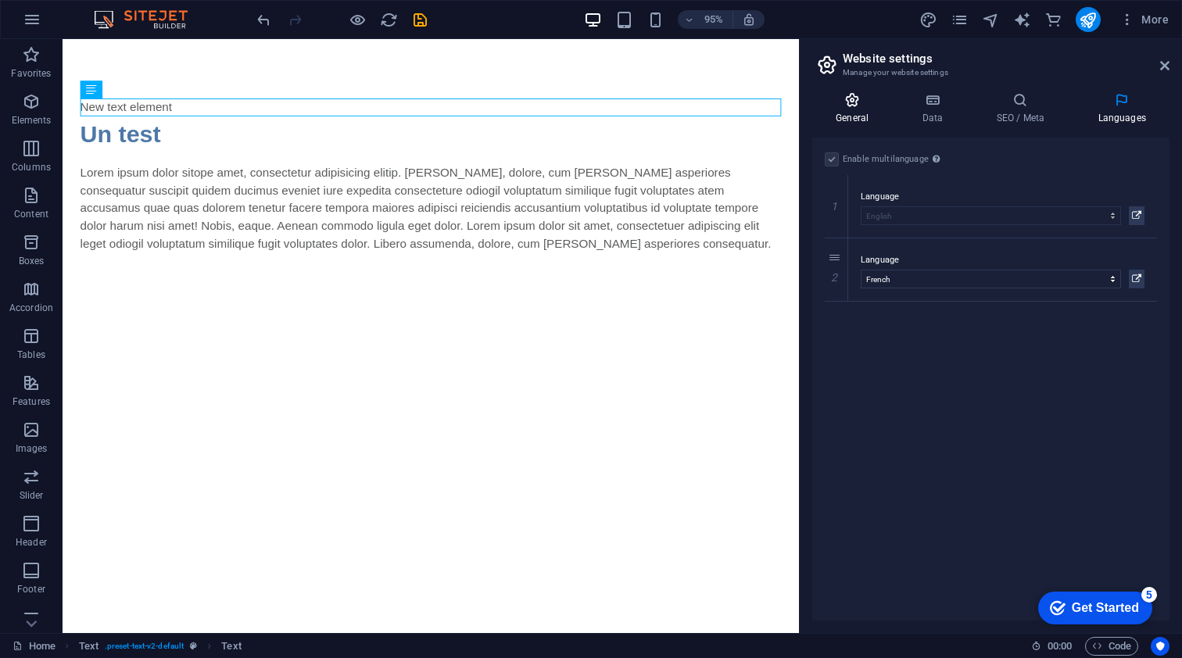
click at [846, 98] on icon at bounding box center [852, 100] width 80 height 16
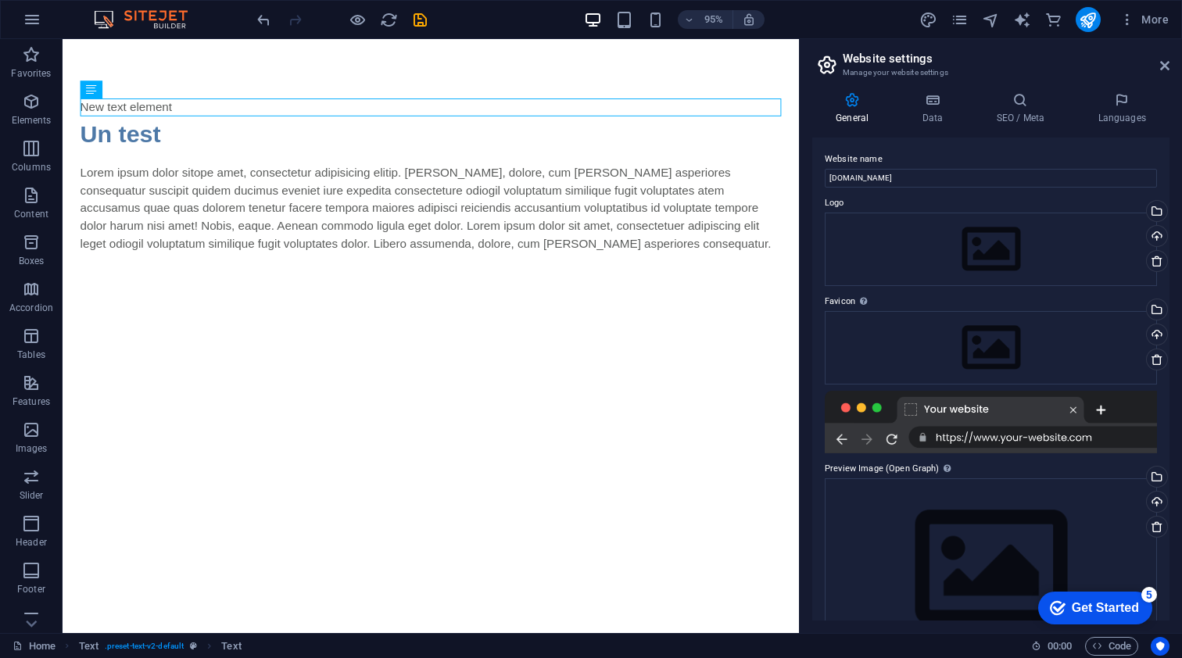
scroll to position [0, 0]
click at [937, 100] on icon at bounding box center [932, 100] width 68 height 16
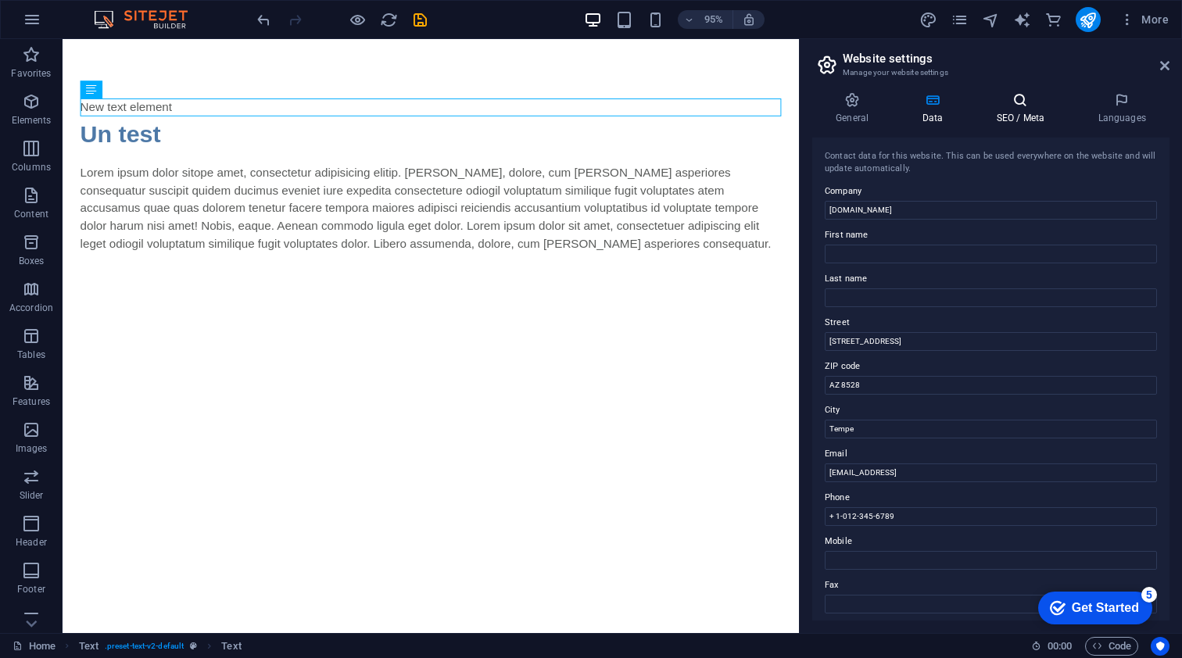
click at [1020, 103] on icon at bounding box center [1019, 100] width 95 height 16
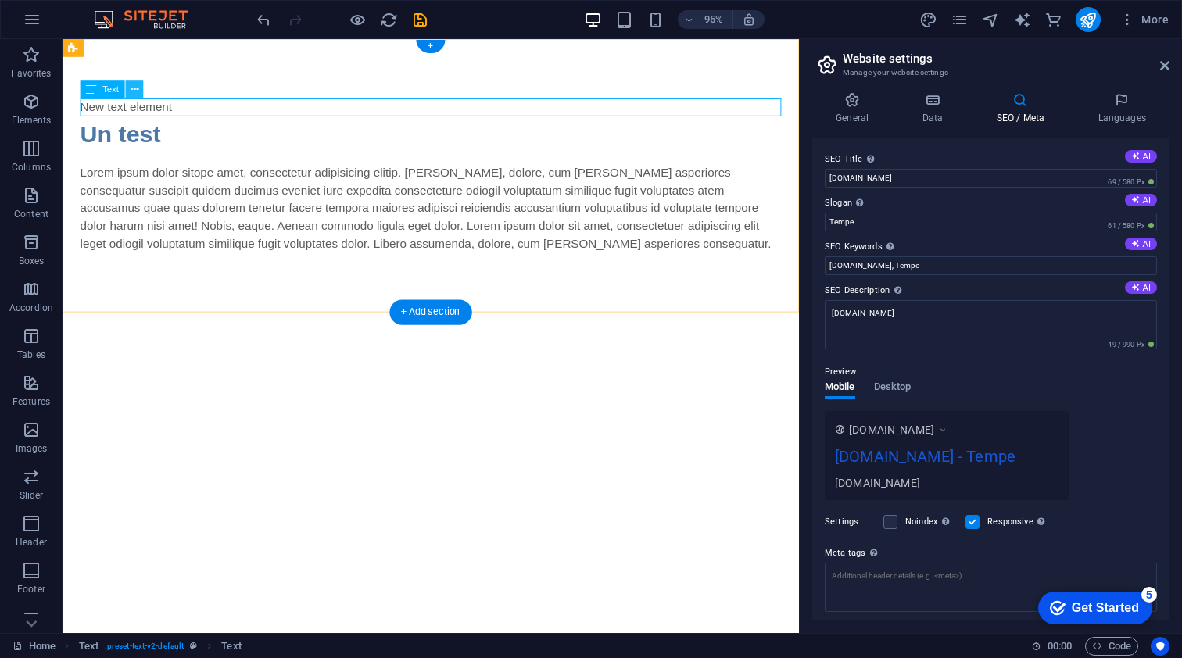
click at [135, 86] on icon at bounding box center [135, 90] width 8 height 16
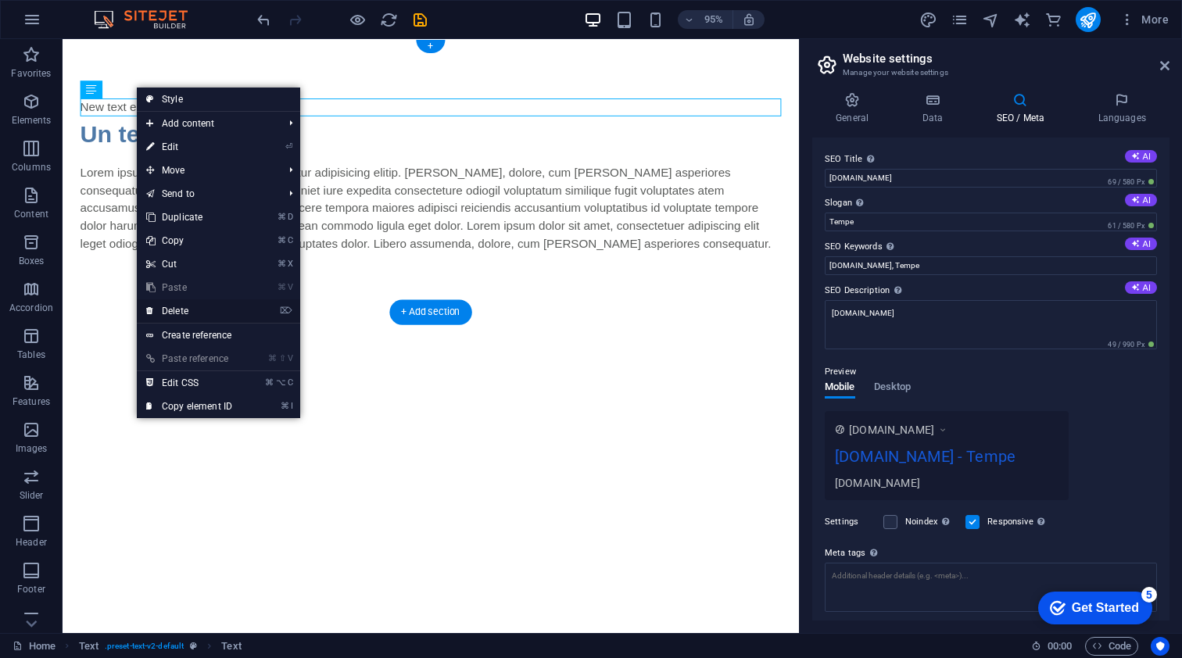
click at [177, 310] on link "⌦ Delete" at bounding box center [189, 310] width 105 height 23
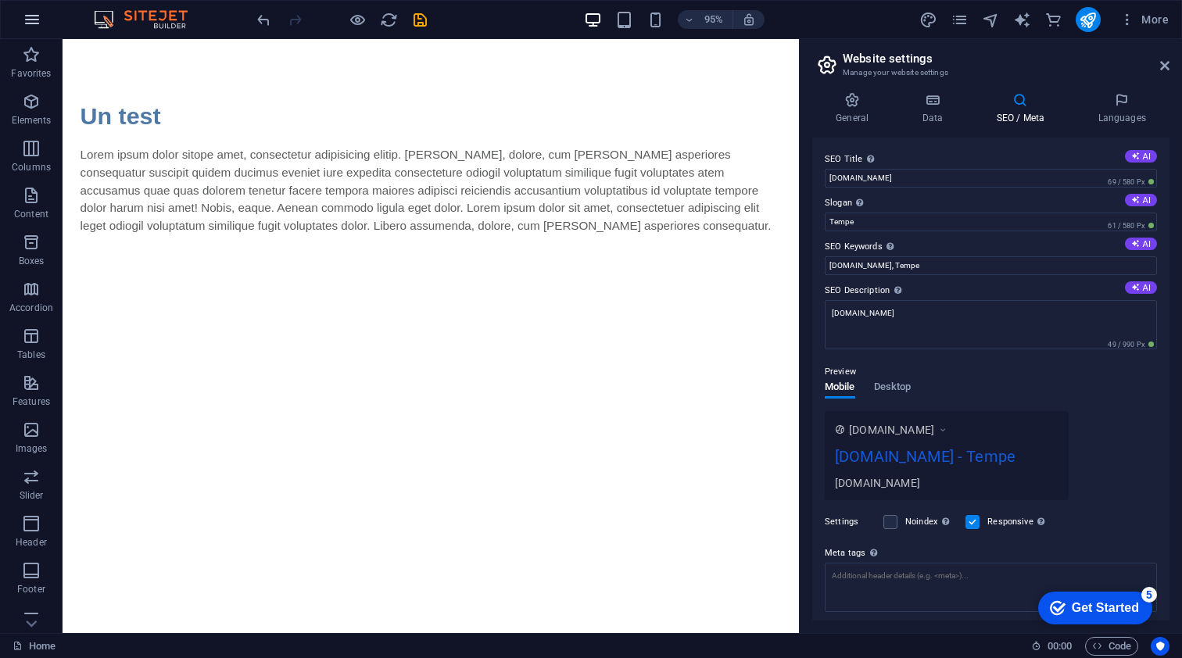
click at [29, 23] on icon "button" at bounding box center [32, 19] width 19 height 19
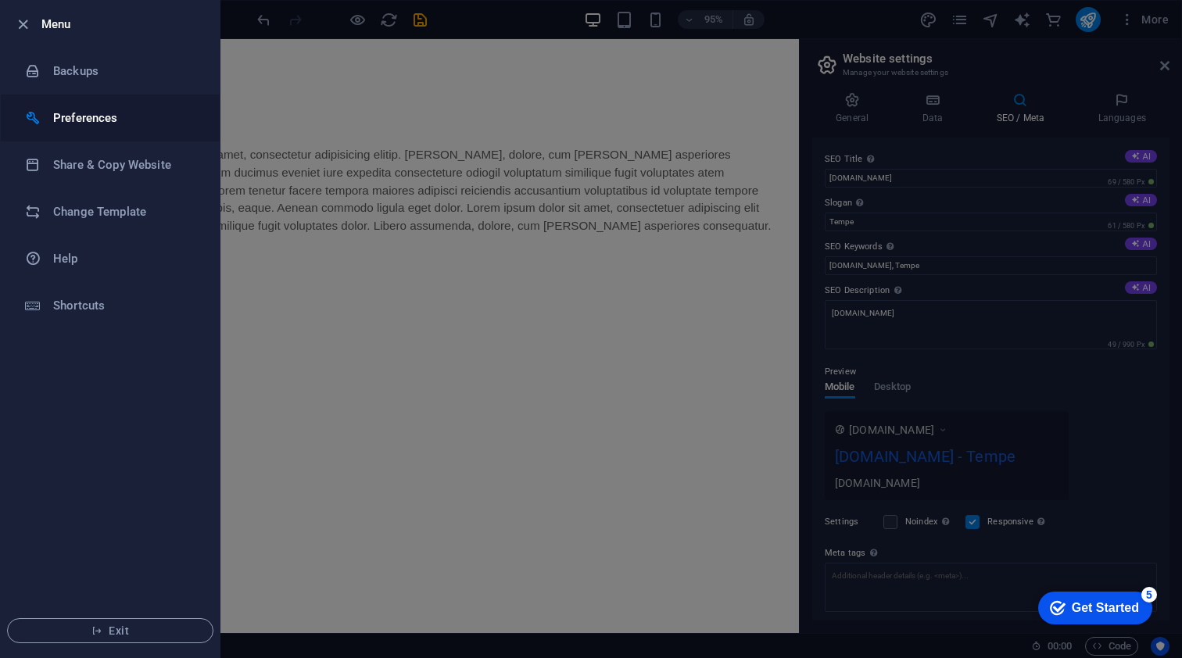
click at [57, 113] on h6 "Preferences" at bounding box center [125, 118] width 145 height 19
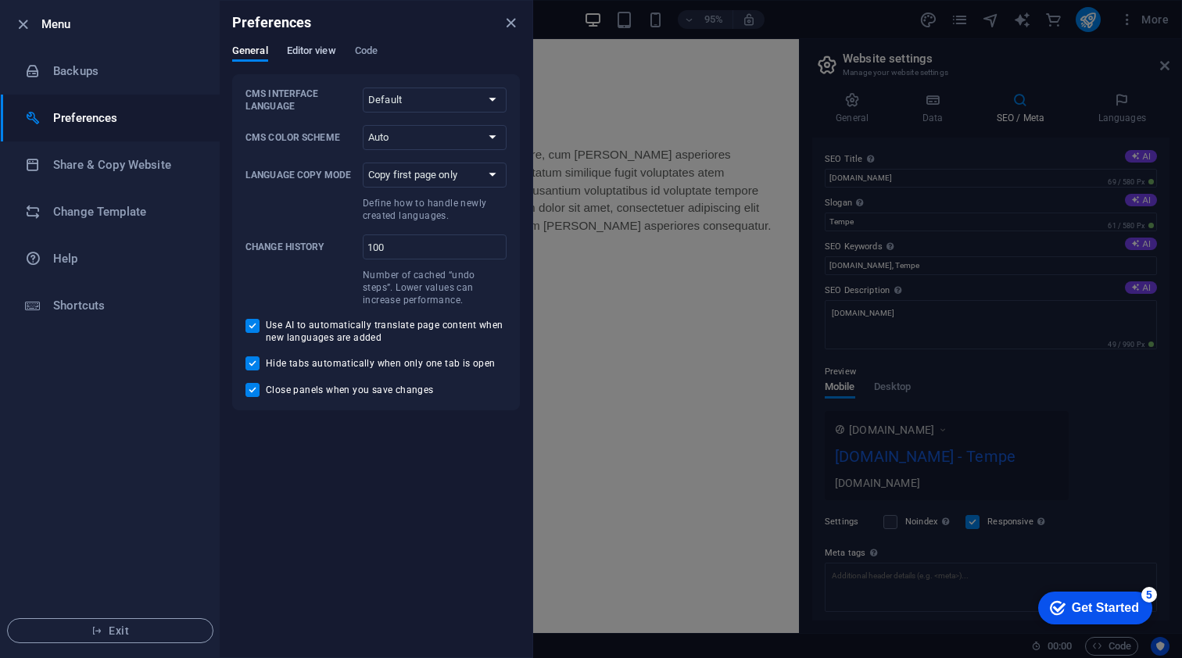
click at [310, 48] on span "Editor view" at bounding box center [311, 52] width 49 height 22
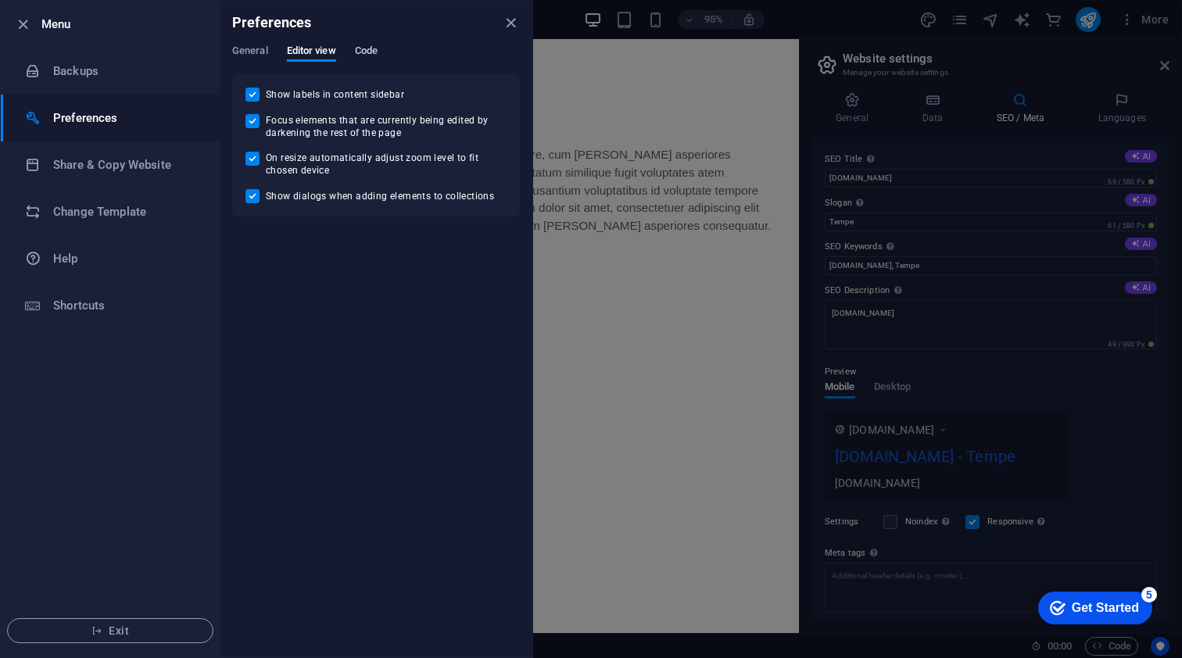
click at [373, 51] on span "Code" at bounding box center [366, 52] width 23 height 22
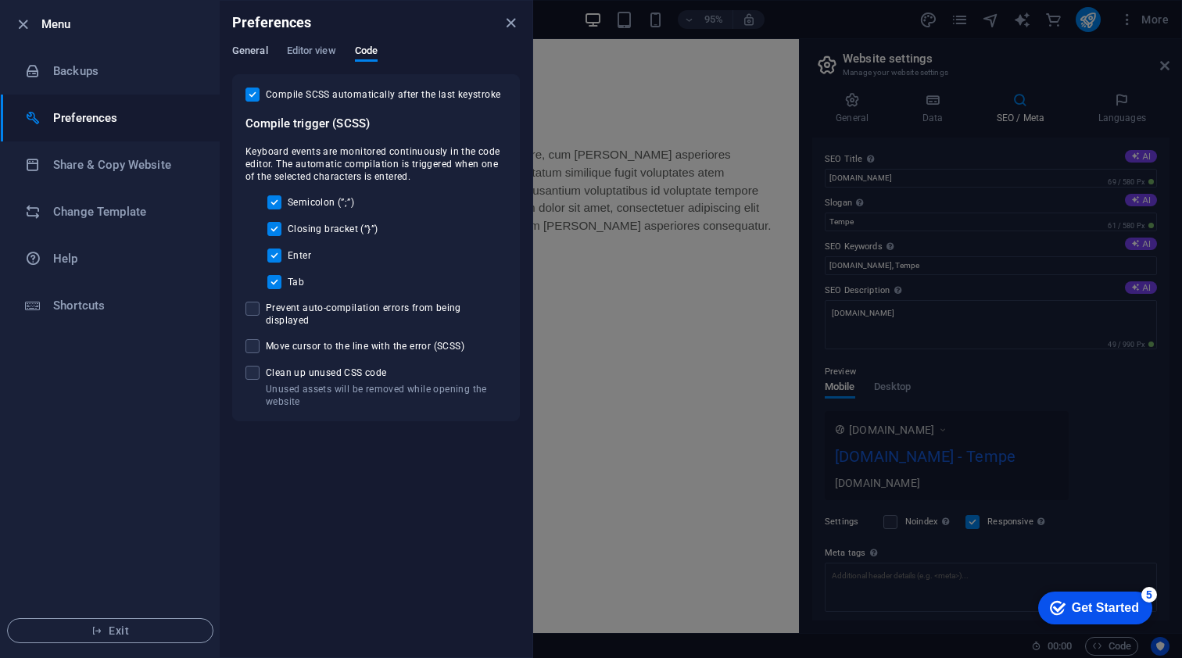
click at [252, 48] on span "General" at bounding box center [250, 52] width 36 height 22
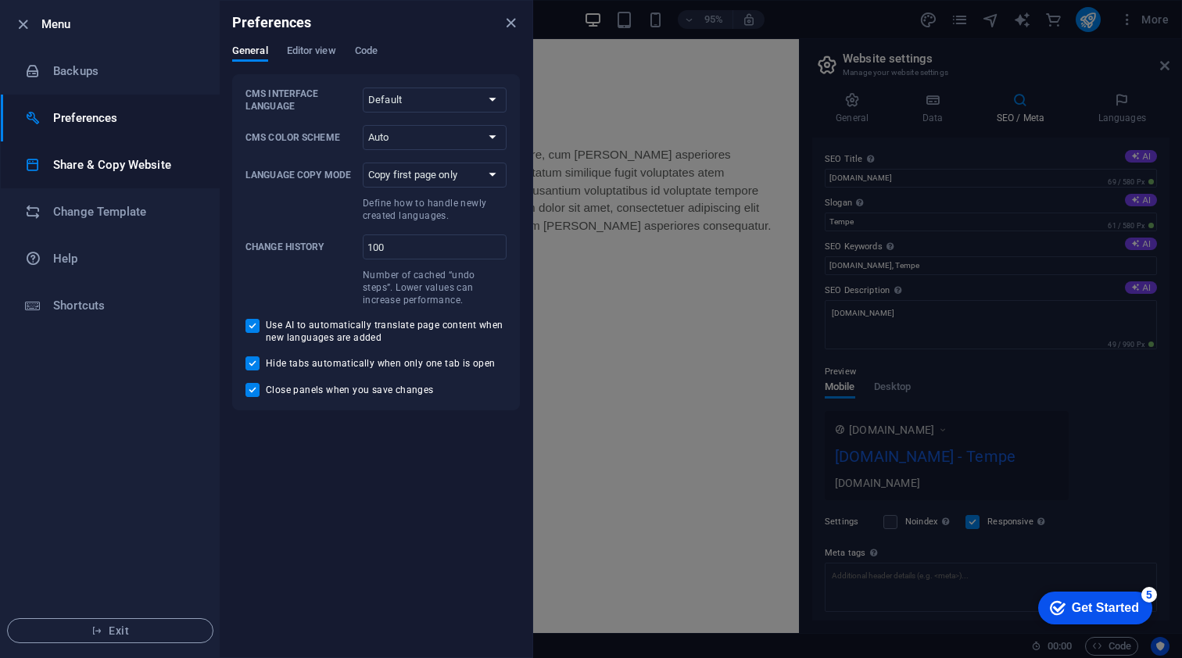
click at [81, 159] on h6 "Share & Copy Website" at bounding box center [125, 165] width 145 height 19
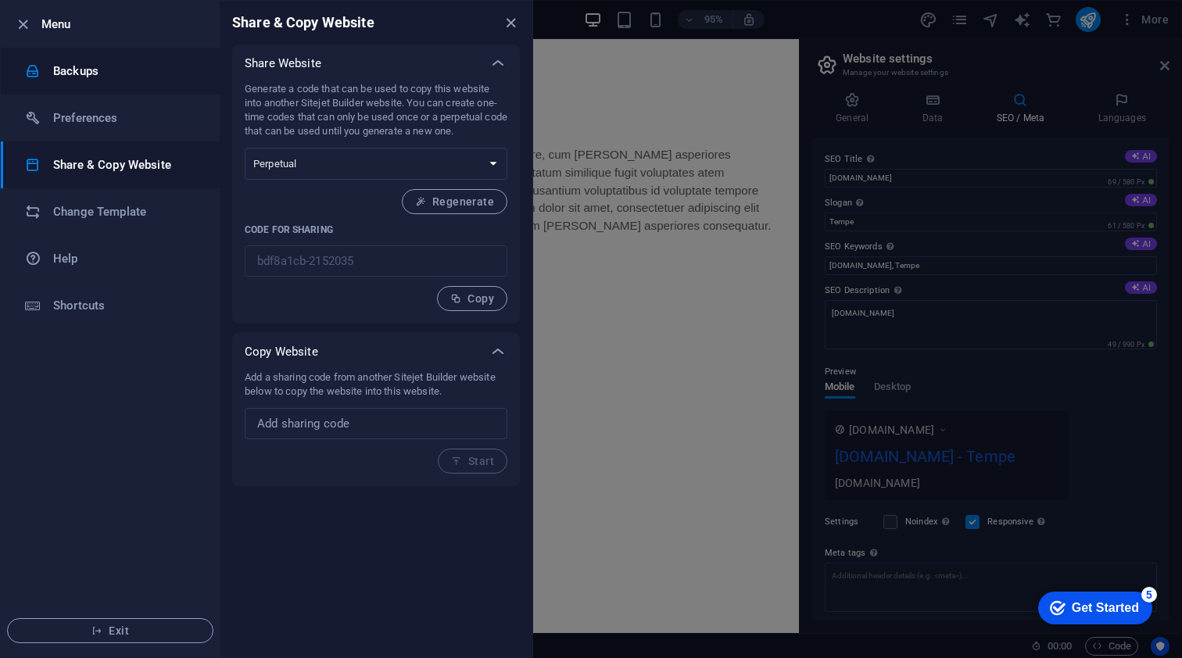
click at [68, 67] on h6 "Backups" at bounding box center [125, 71] width 145 height 19
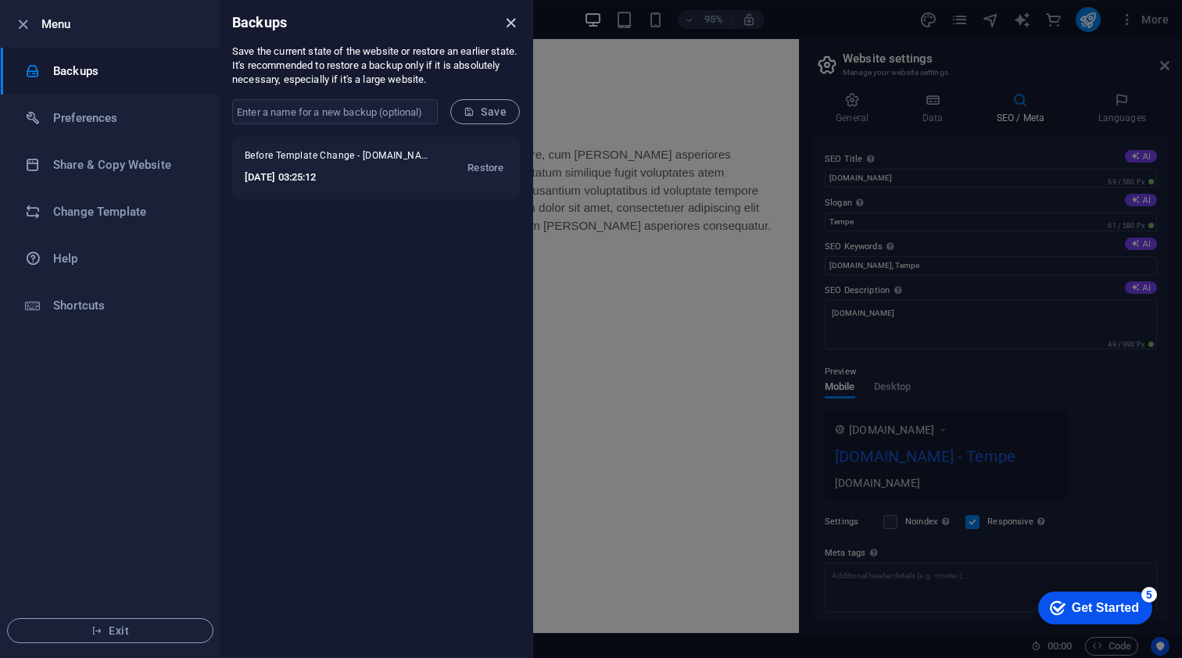
click at [512, 22] on icon "close" at bounding box center [511, 23] width 18 height 18
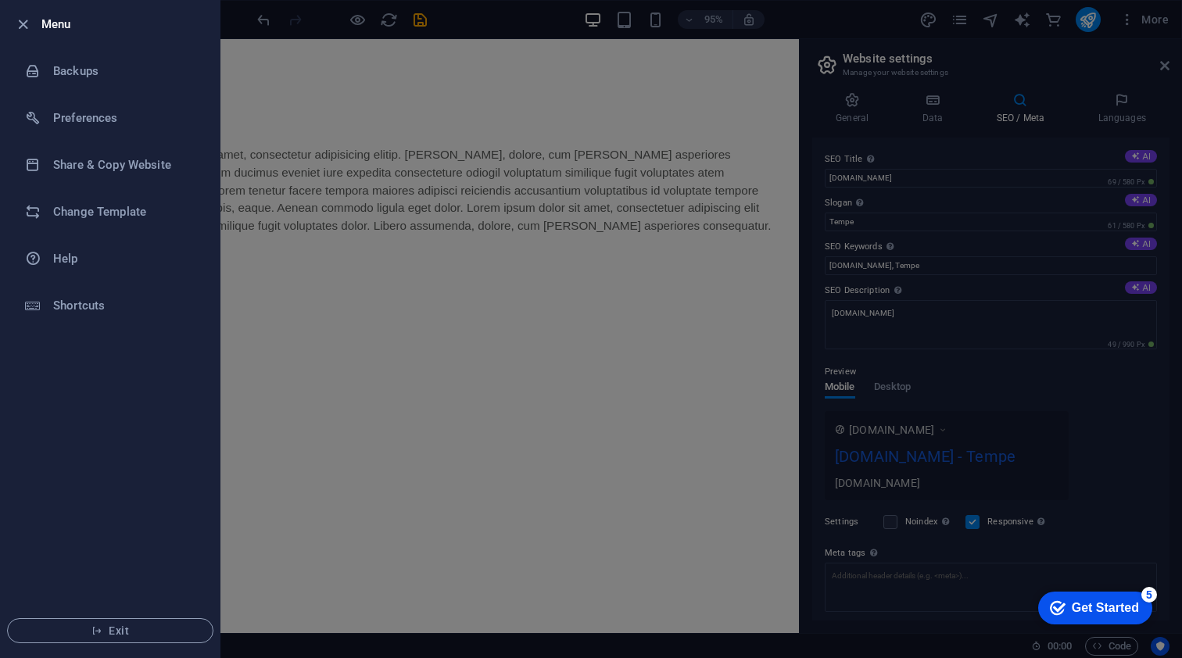
click at [408, 131] on div at bounding box center [591, 329] width 1182 height 658
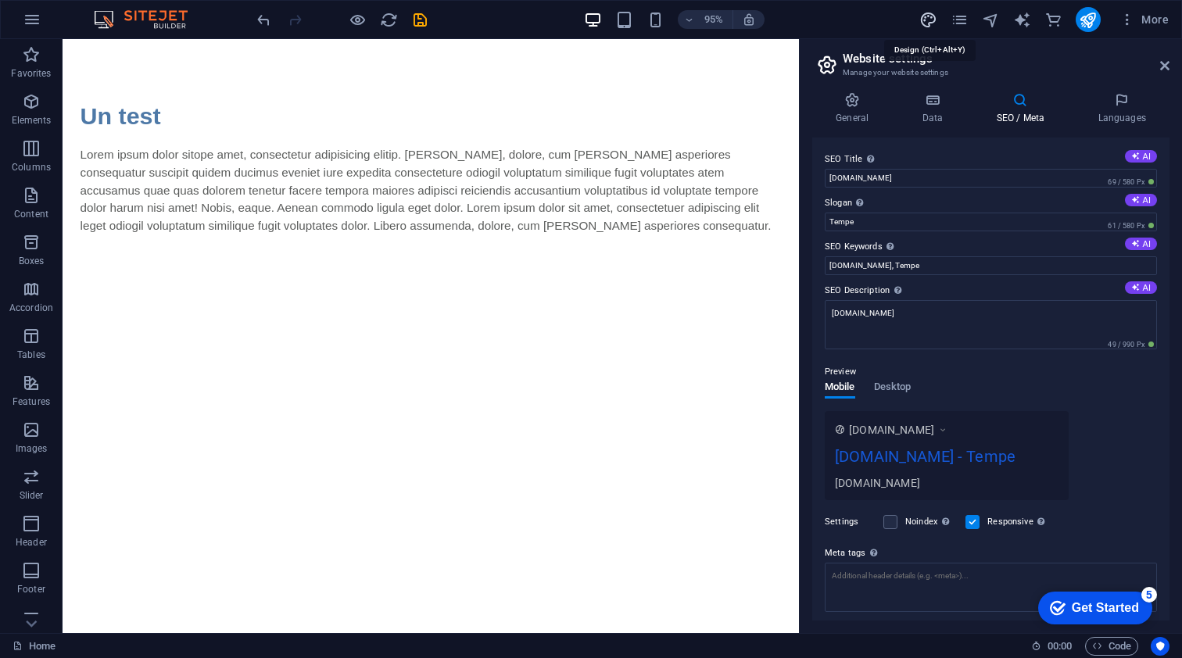
click at [929, 18] on icon "design" at bounding box center [928, 20] width 18 height 18
select select "px"
select select "400"
select select "px"
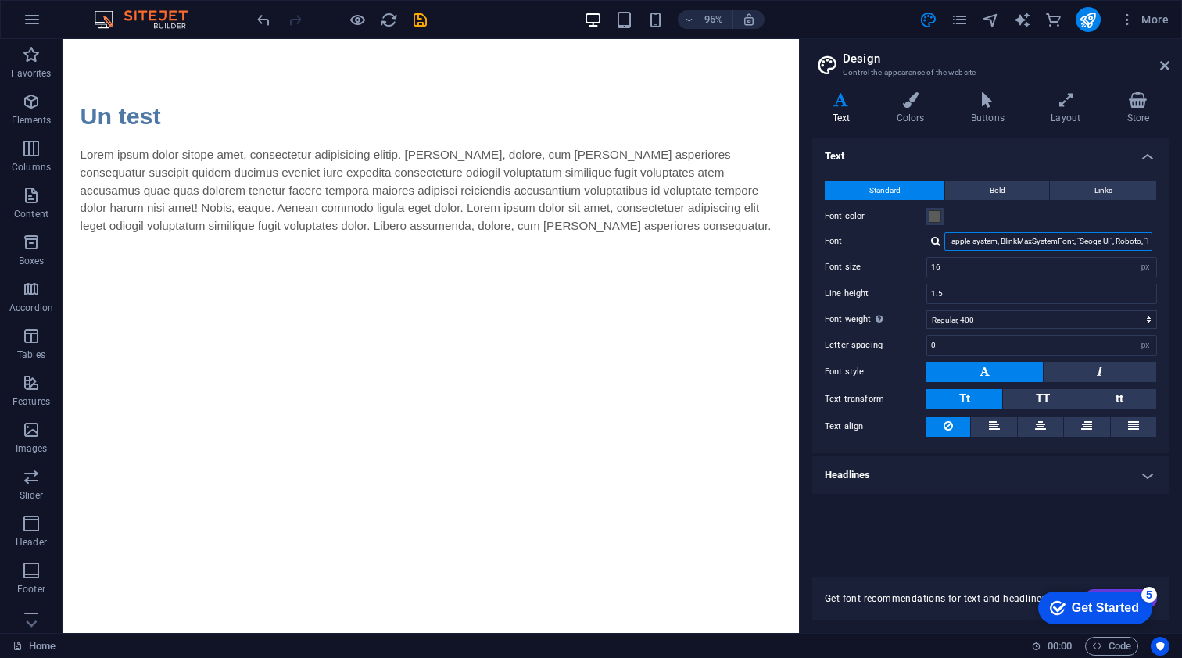
click at [1006, 241] on input "-apple-system, BlinkMaxSystemFont, "Seoge UI", Roboto, "Helvetica Neue", Arial,…" at bounding box center [1048, 241] width 208 height 19
click at [934, 238] on div at bounding box center [935, 241] width 9 height 10
click at [977, 258] on div "Manage fonts →" at bounding box center [1051, 262] width 206 height 16
select select "popularity"
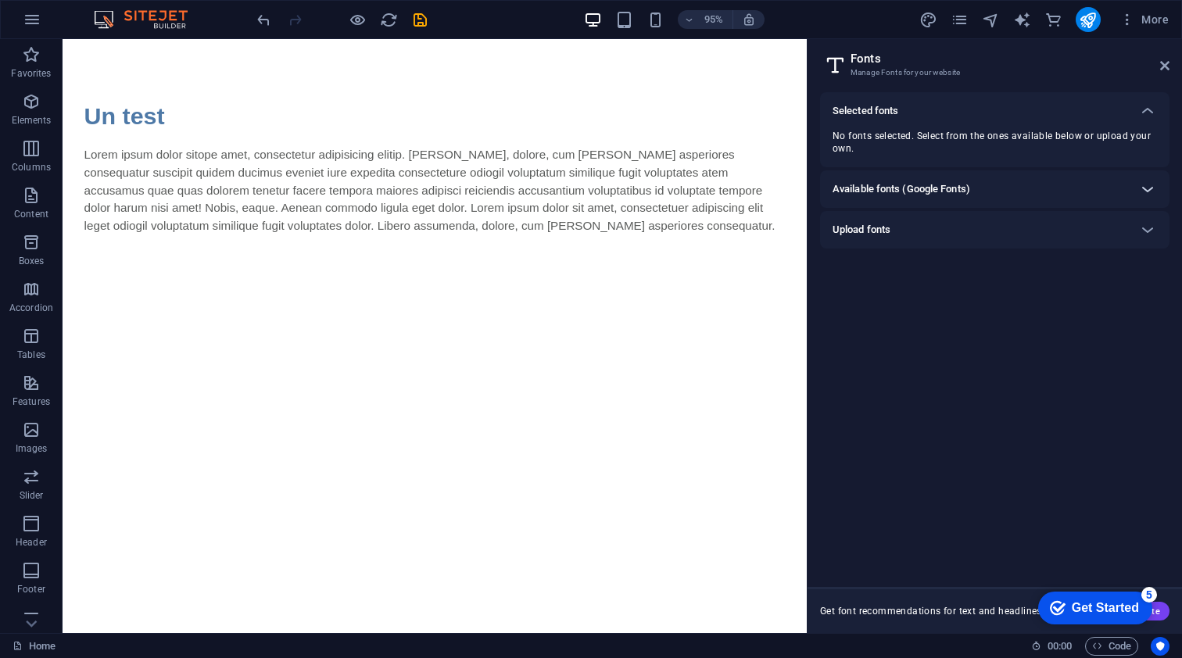
click at [1147, 187] on icon at bounding box center [1147, 189] width 19 height 19
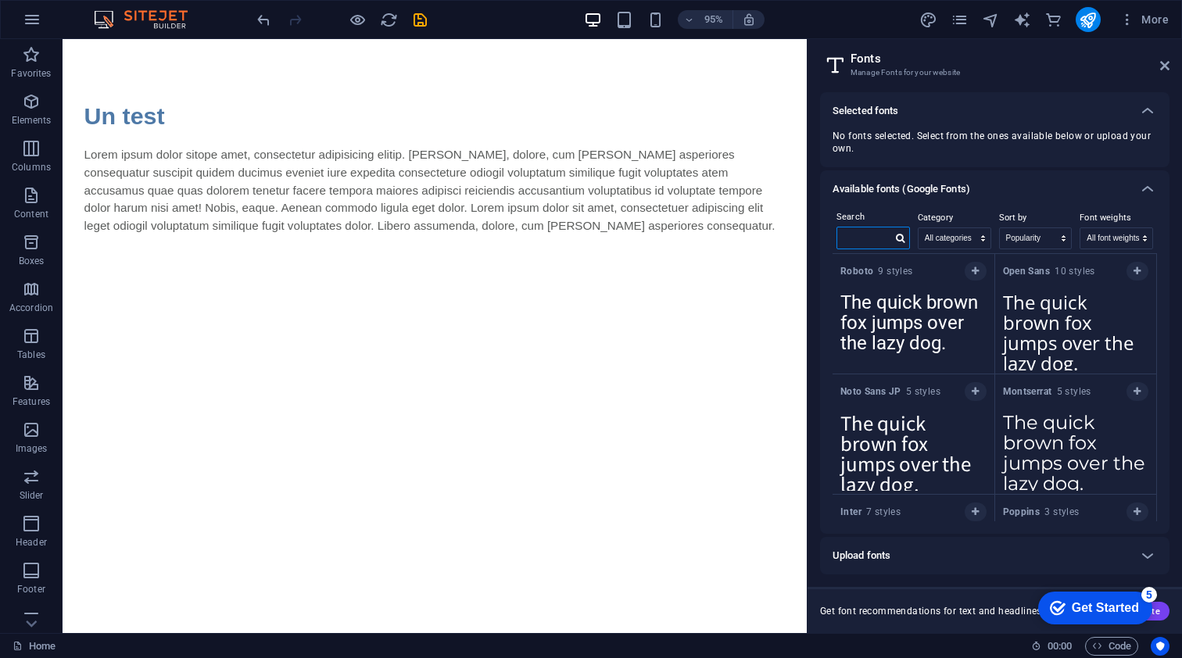
click at [851, 237] on input "text" at bounding box center [864, 237] width 55 height 20
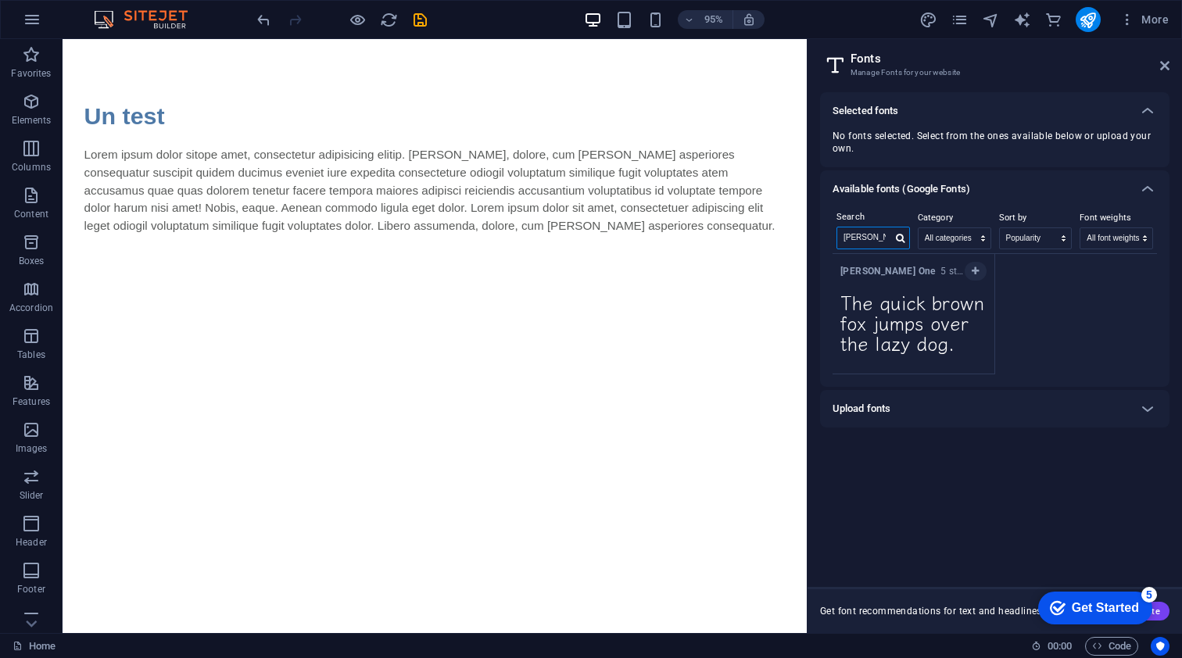
type input "[PERSON_NAME]"
drag, startPoint x: 852, startPoint y: 264, endPoint x: 867, endPoint y: 269, distance: 15.6
click at [867, 269] on strong "[PERSON_NAME] One" at bounding box center [890, 271] width 100 height 11
click at [870, 275] on strong "[PERSON_NAME] One" at bounding box center [890, 271] width 100 height 11
click at [976, 268] on icon "button" at bounding box center [975, 271] width 7 height 9
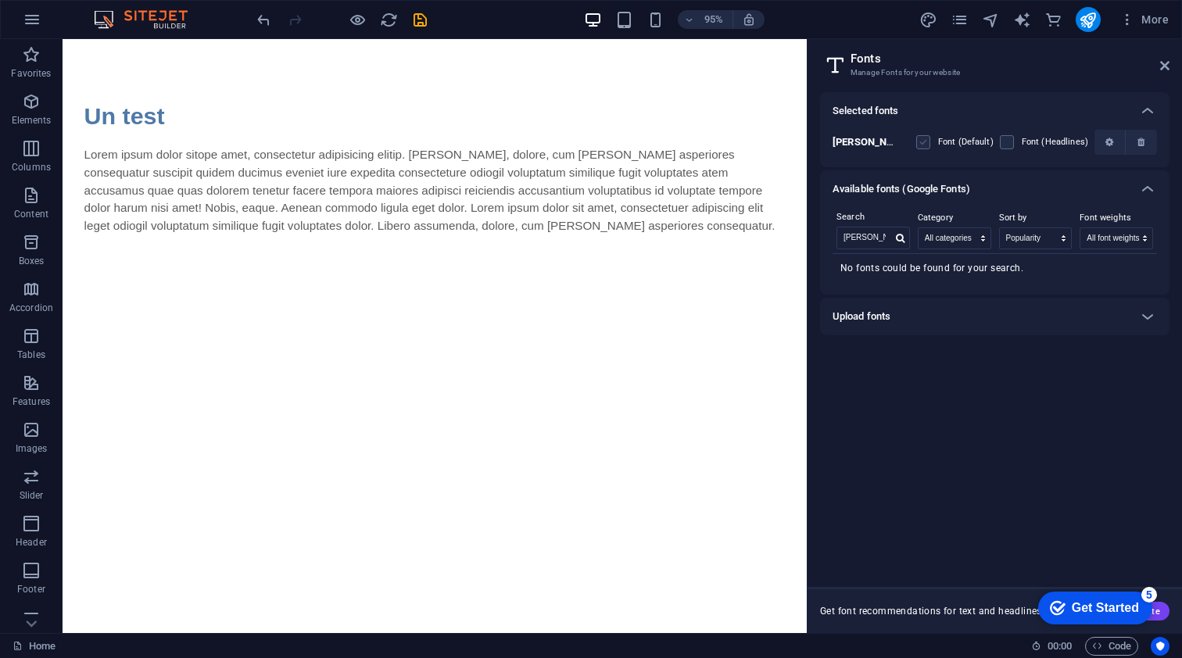
click at [925, 141] on label at bounding box center [923, 142] width 14 height 14
click at [0, 0] on One "checkbox" at bounding box center [0, 0] width 0 height 0
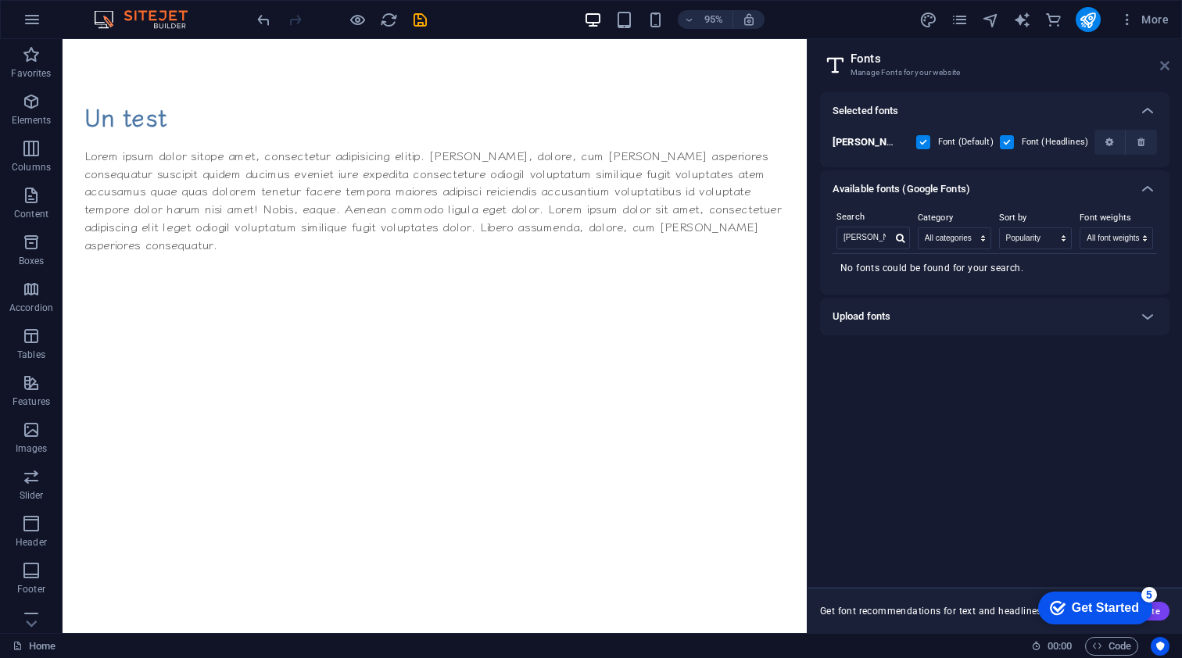
click at [1164, 63] on icon at bounding box center [1164, 65] width 9 height 13
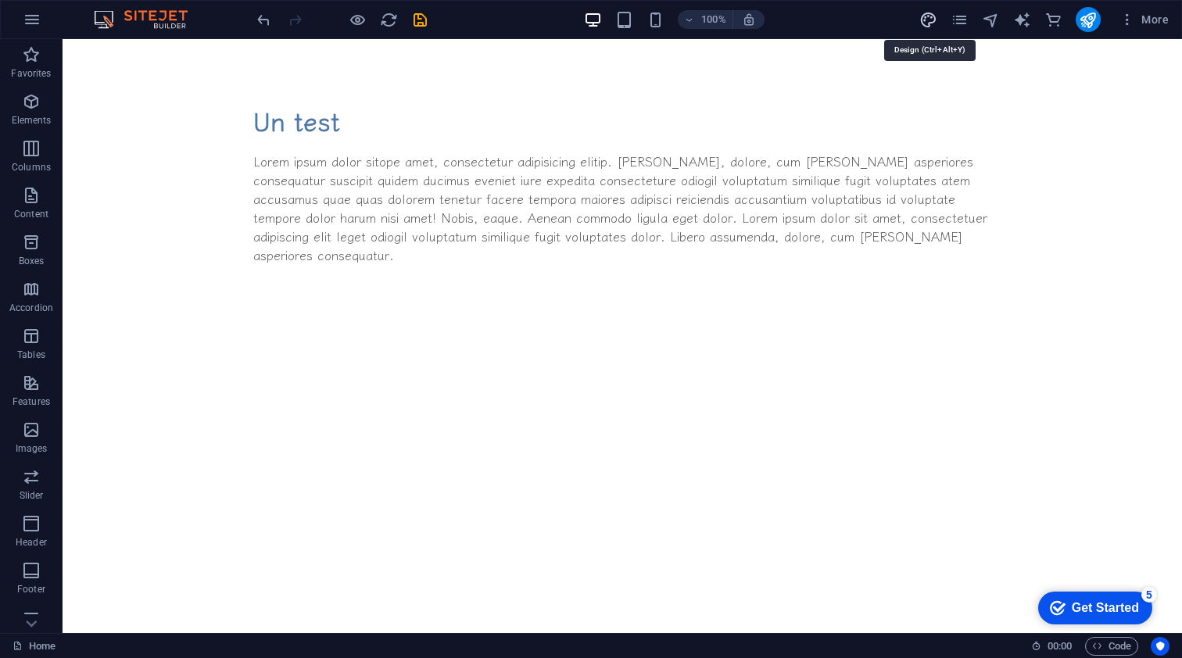
click at [931, 14] on icon "design" at bounding box center [928, 20] width 18 height 18
select select "px"
select select "400"
select select "px"
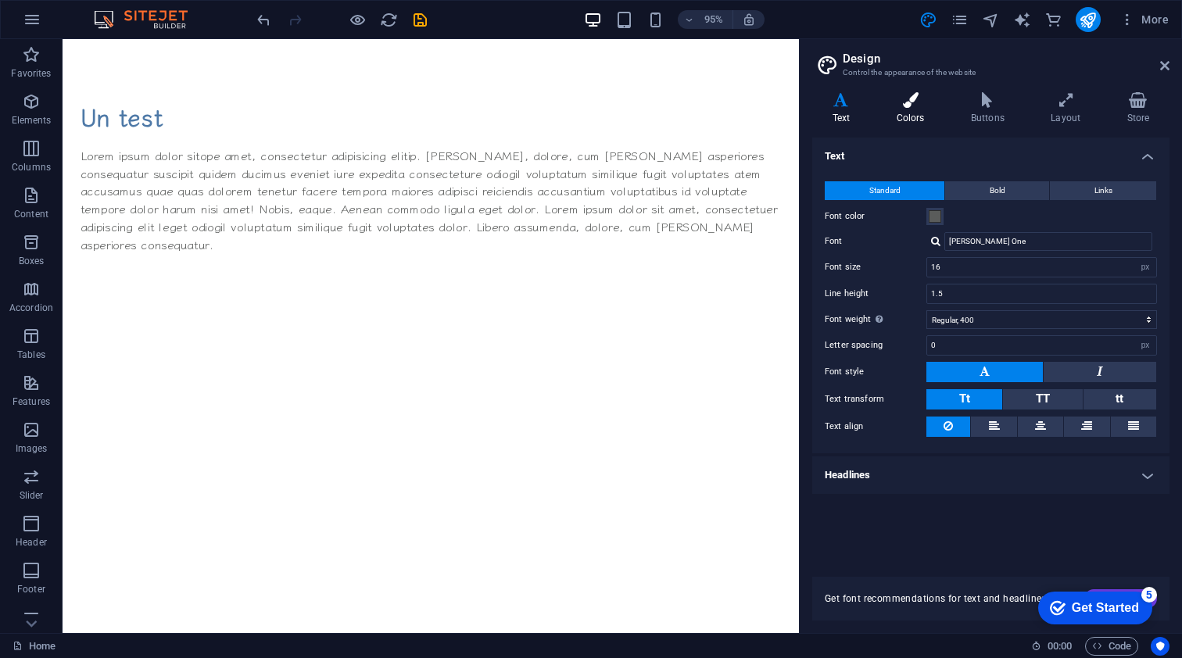
click at [911, 102] on icon at bounding box center [910, 100] width 68 height 16
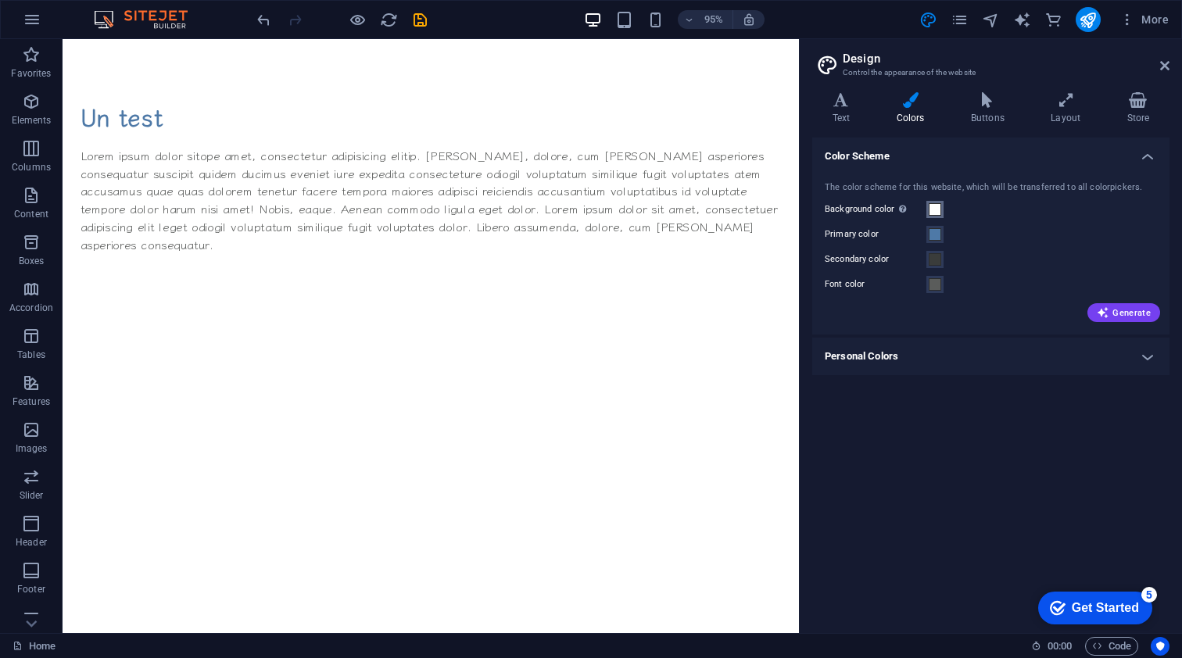
click at [933, 206] on span at bounding box center [935, 209] width 13 height 13
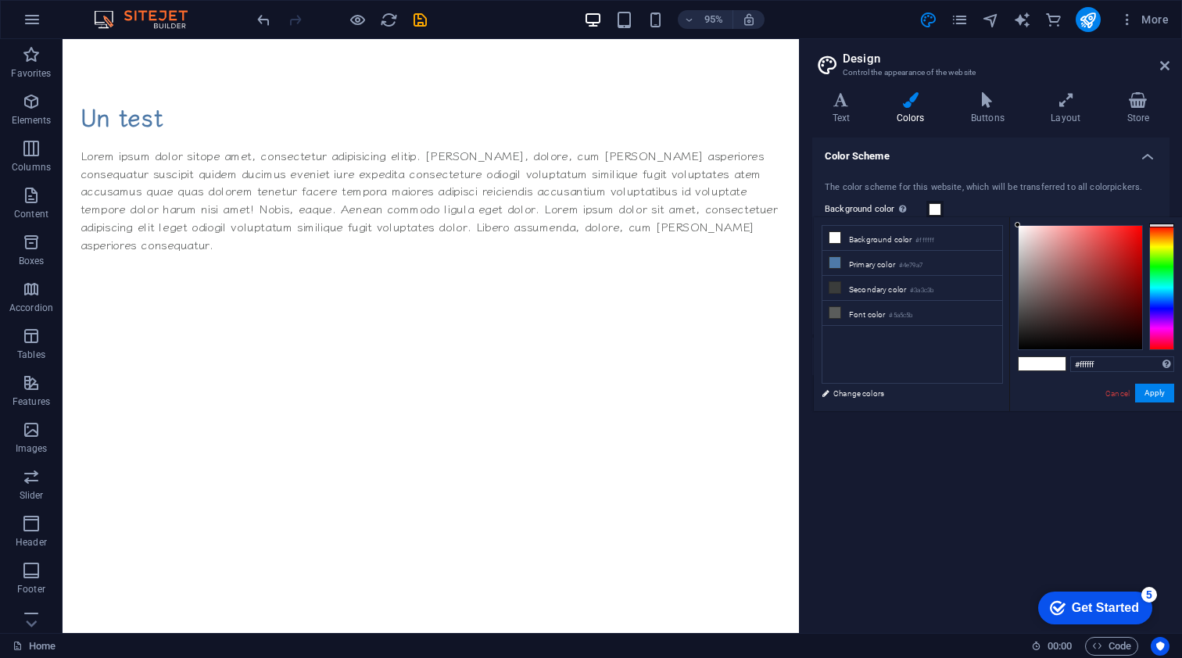
click at [933, 208] on span at bounding box center [935, 209] width 13 height 13
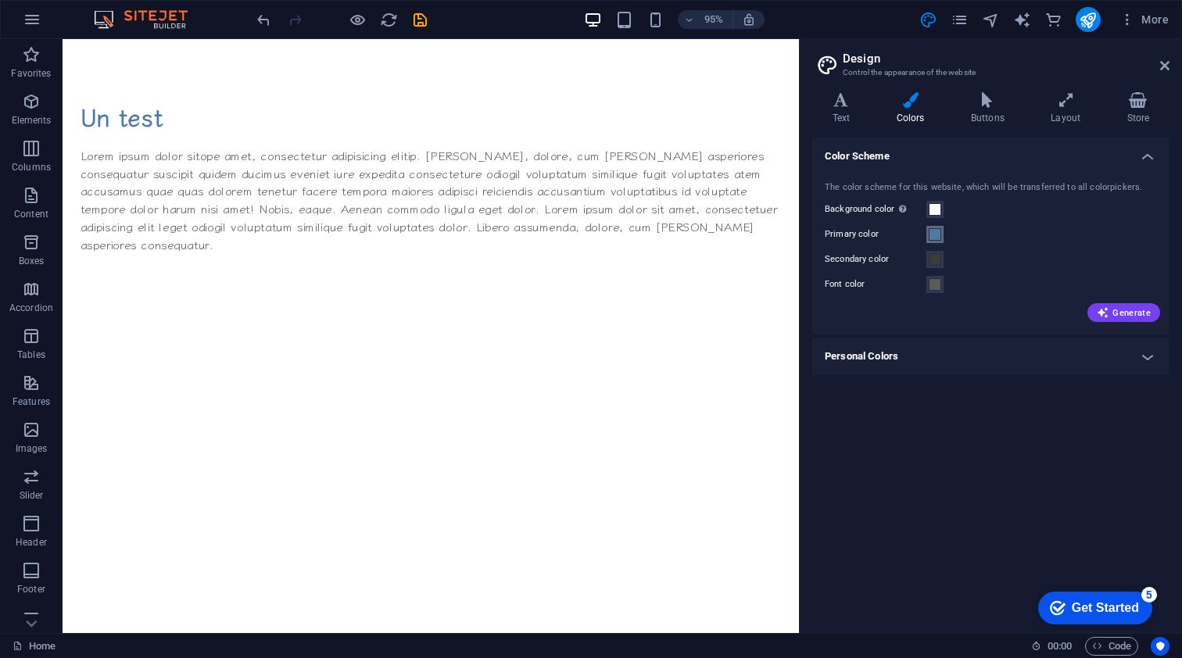
click at [930, 233] on span at bounding box center [935, 234] width 13 height 13
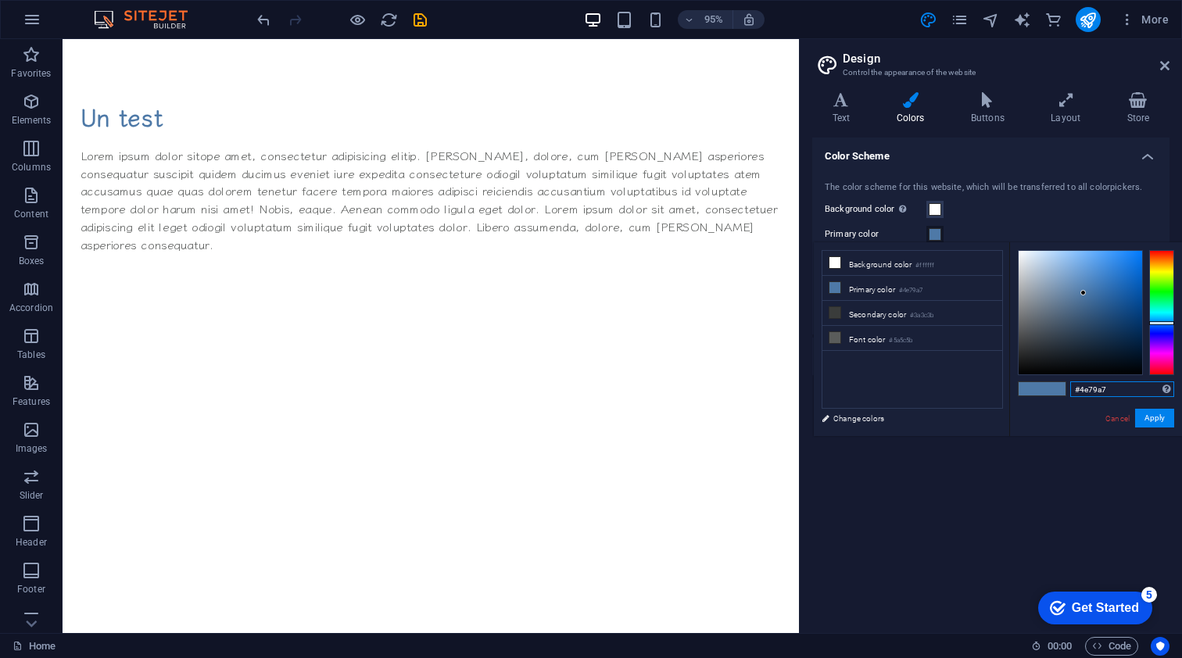
click at [1097, 390] on input "#4e79a7" at bounding box center [1122, 389] width 104 height 16
drag, startPoint x: 1116, startPoint y: 388, endPoint x: 1065, endPoint y: 388, distance: 51.6
click at [1065, 388] on div "#4e79a7 Supported formats #0852ed rgb(8, 82, 237) rgba(8, 82, 237, 90%) hsv(221…" at bounding box center [1095, 452] width 173 height 421
type input "#2f2f2f"
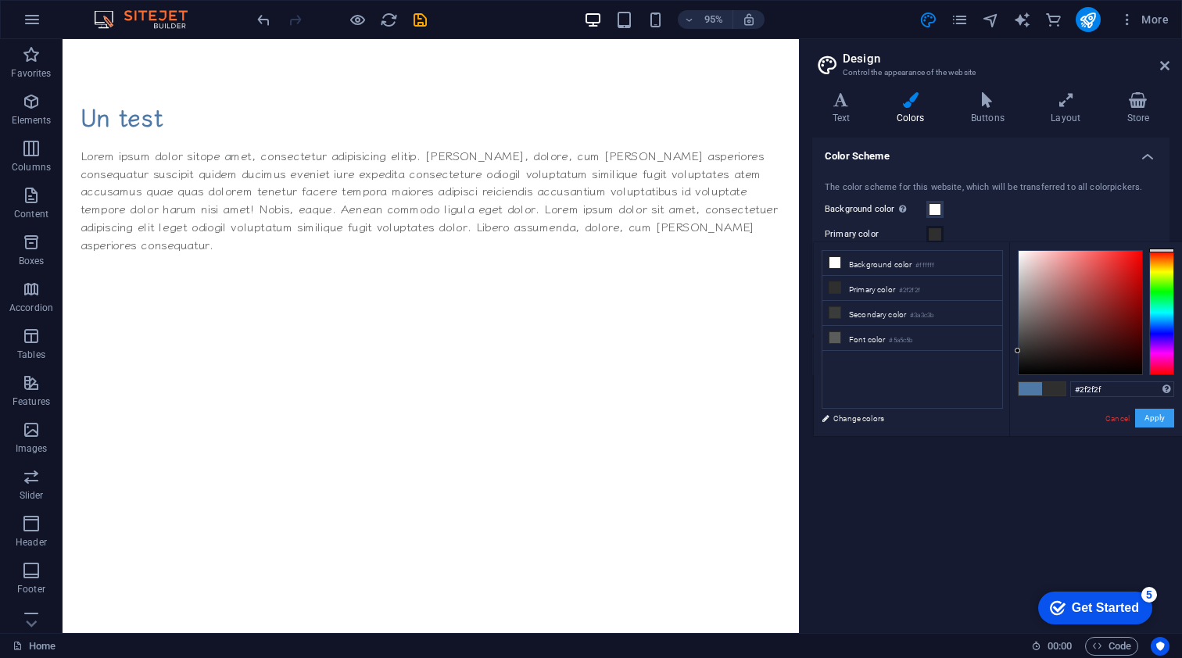
click at [1156, 416] on button "Apply" at bounding box center [1154, 418] width 39 height 19
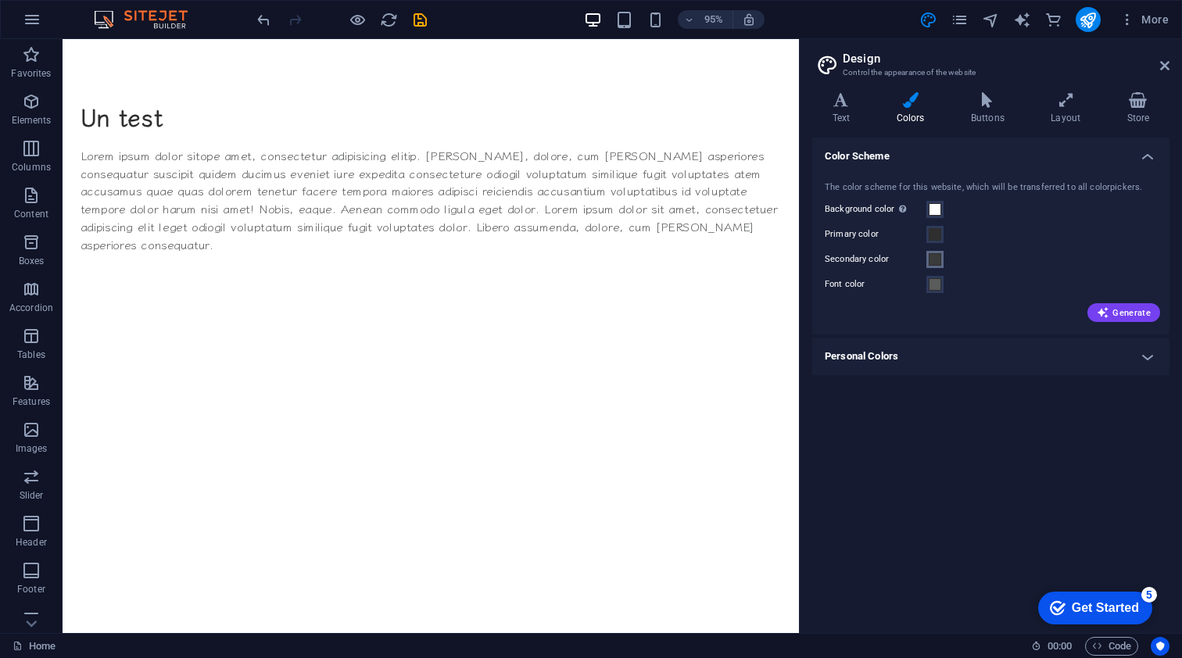
click at [936, 256] on span at bounding box center [935, 259] width 13 height 13
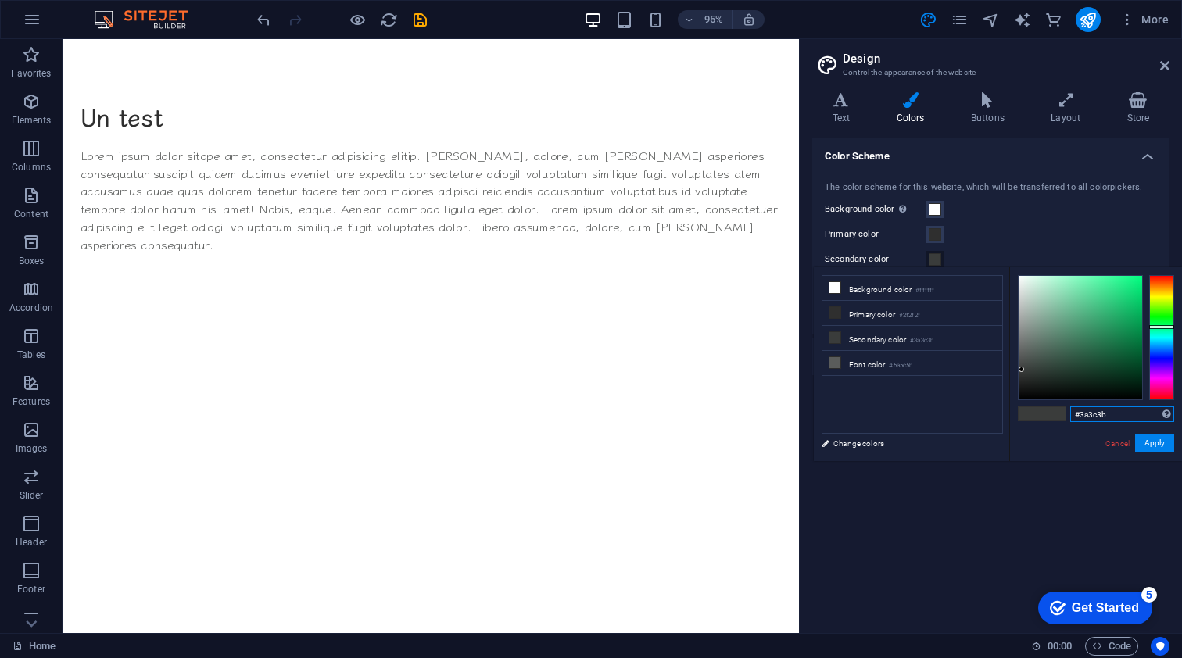
drag, startPoint x: 1121, startPoint y: 414, endPoint x: 1081, endPoint y: 414, distance: 39.9
click at [1081, 414] on input "#3a3c3b" at bounding box center [1122, 414] width 104 height 16
type input "#eb4357"
click at [1157, 446] on button "Apply" at bounding box center [1154, 443] width 39 height 19
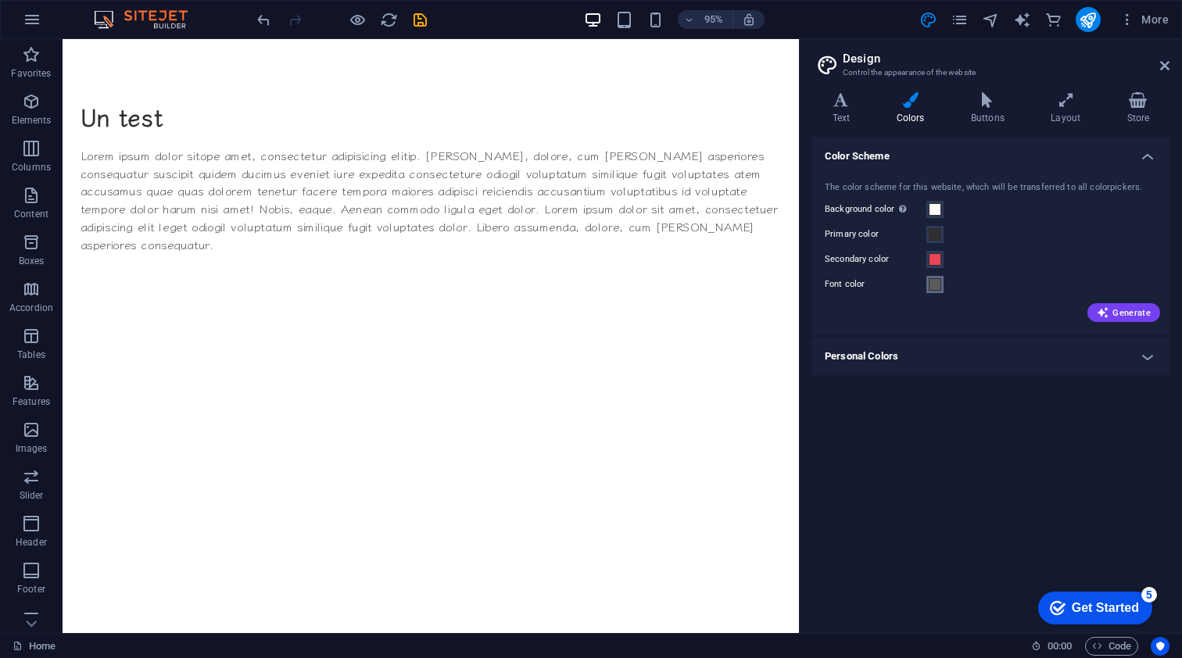
click at [932, 282] on span at bounding box center [935, 284] width 13 height 13
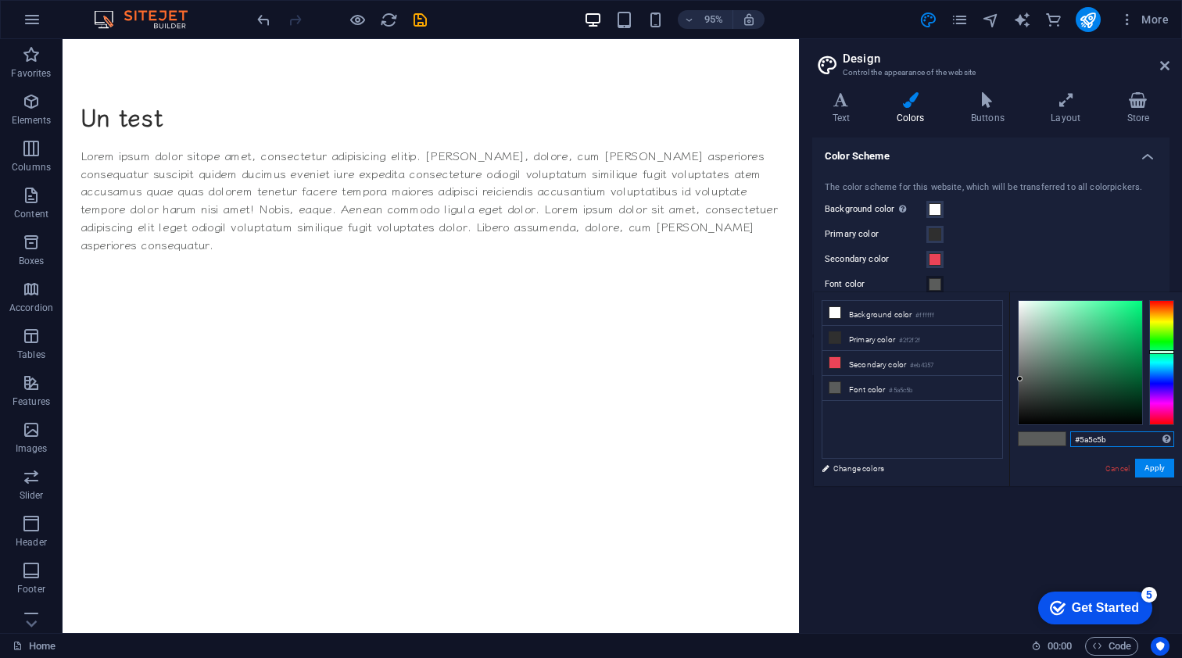
drag, startPoint x: 1112, startPoint y: 440, endPoint x: 1080, endPoint y: 440, distance: 31.3
click at [1080, 440] on input "#5a5c5b" at bounding box center [1122, 439] width 104 height 16
type input "#2f2f2f"
click at [1155, 464] on button "Apply" at bounding box center [1154, 468] width 39 height 19
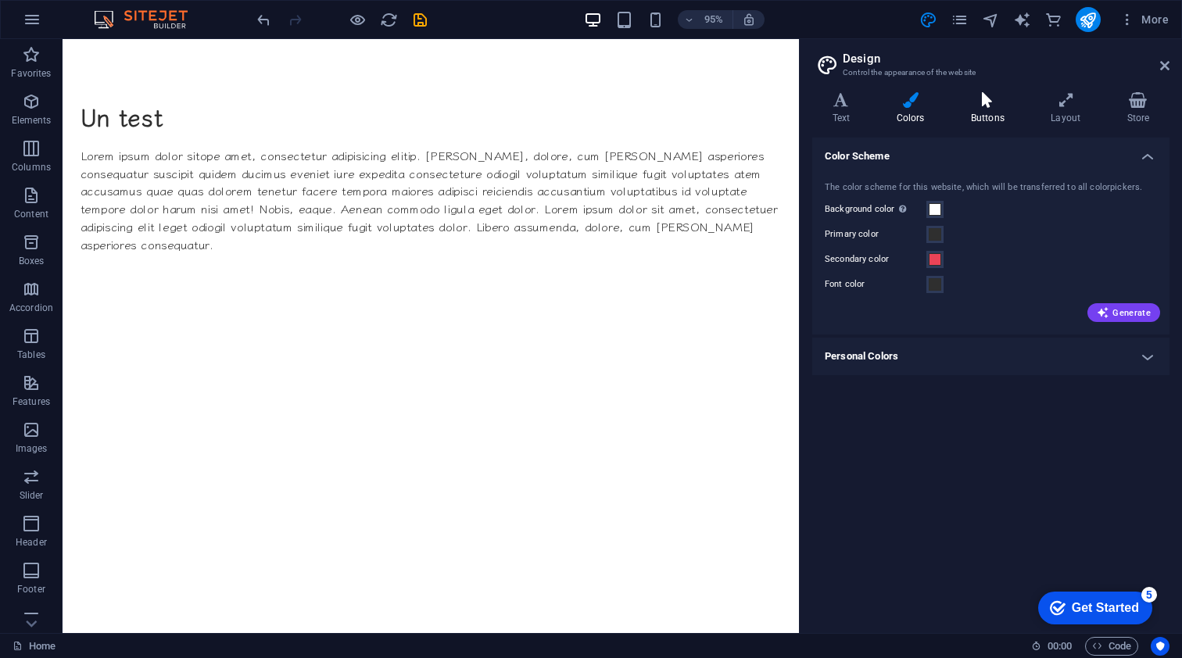
click at [986, 106] on icon at bounding box center [986, 100] width 73 height 16
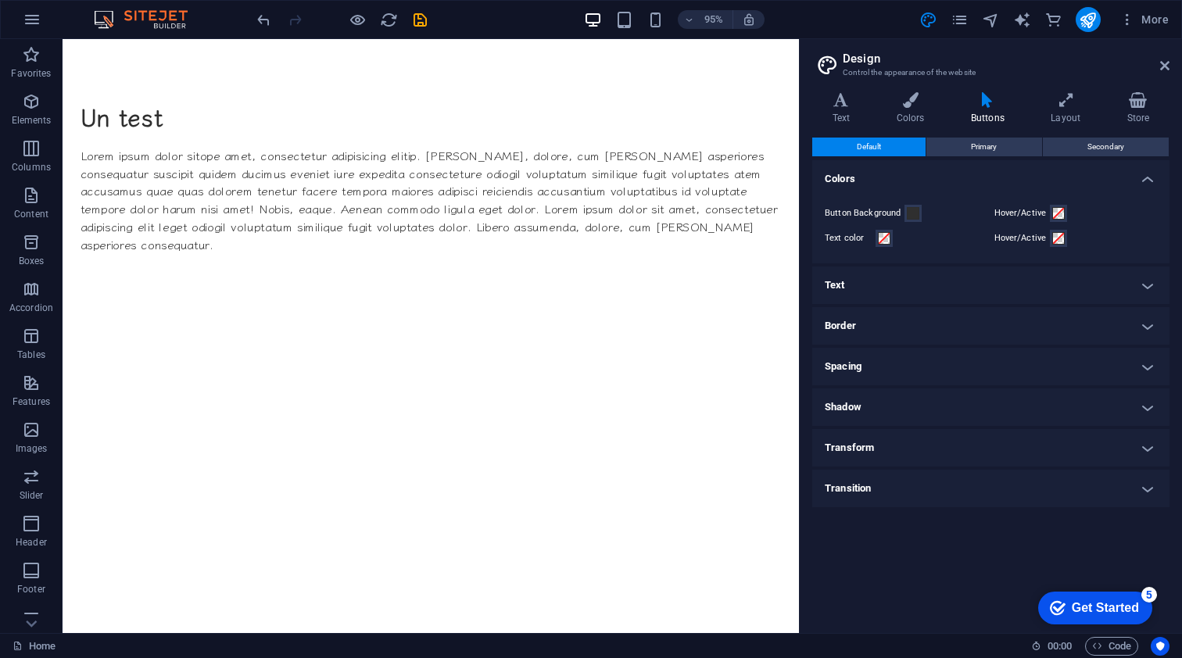
click at [1148, 285] on h4 "Text" at bounding box center [990, 286] width 357 height 38
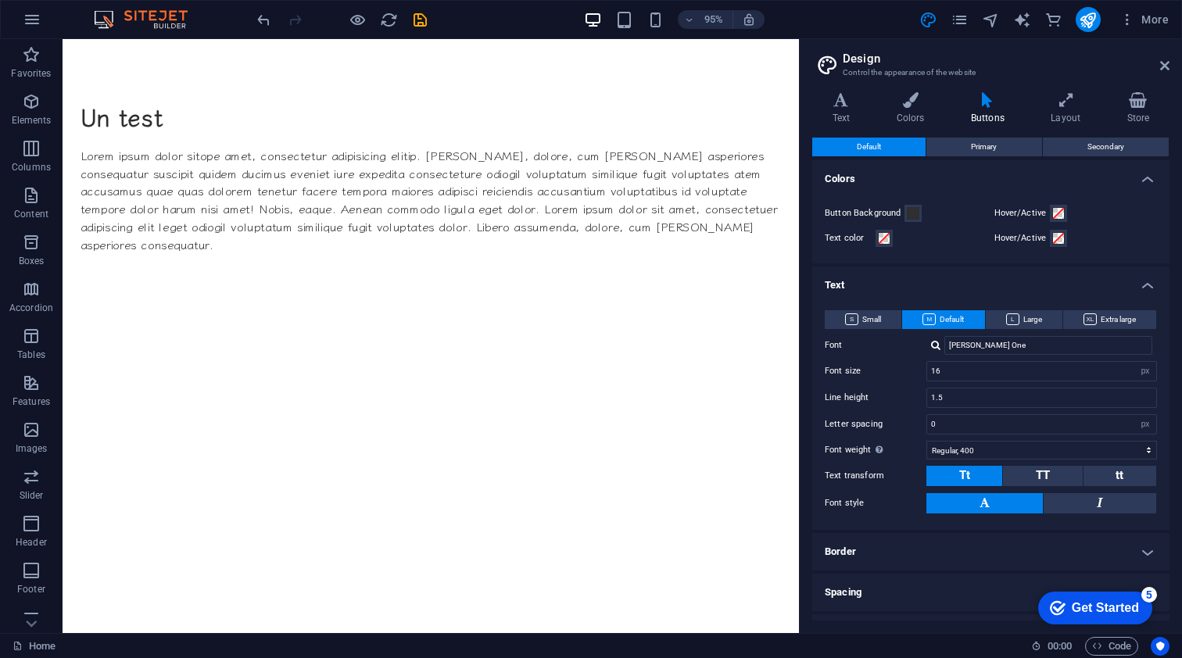
click at [1144, 284] on h4 "Text" at bounding box center [990, 281] width 357 height 28
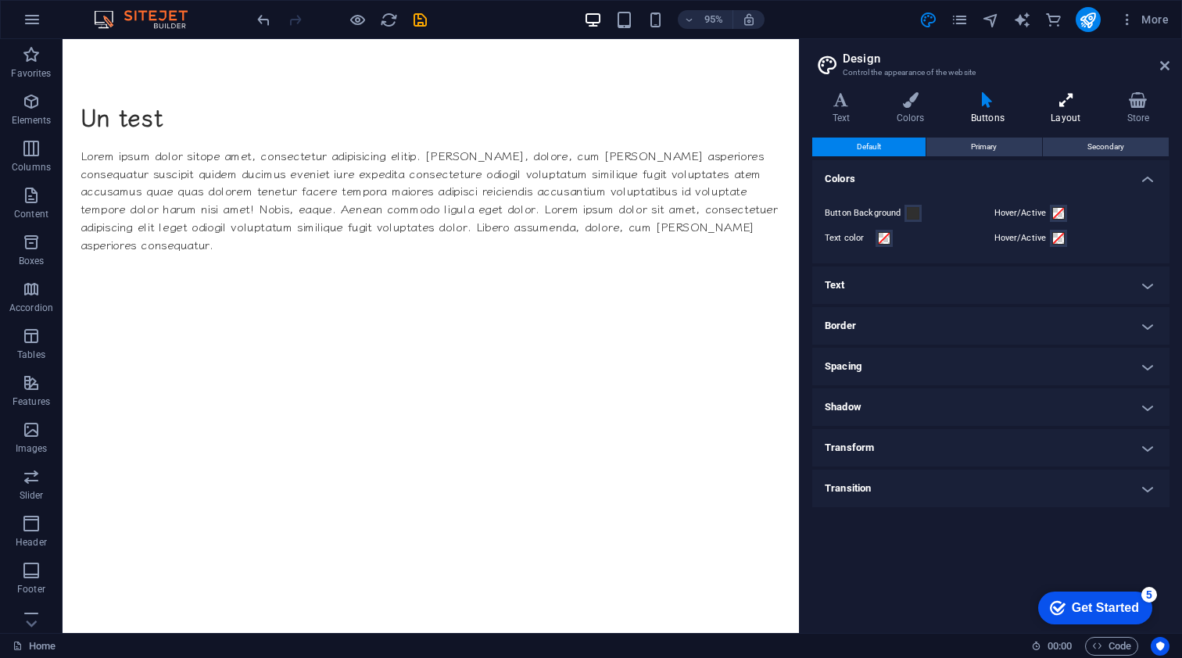
click at [1063, 98] on icon at bounding box center [1066, 100] width 70 height 16
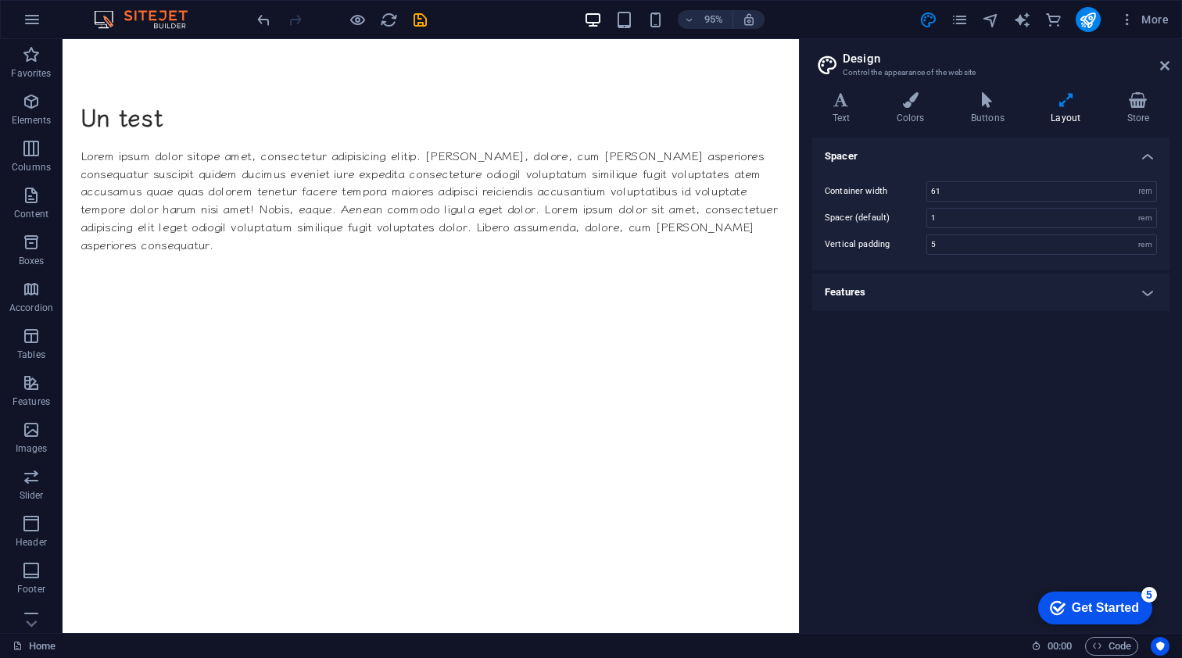
click at [1144, 295] on h4 "Features" at bounding box center [990, 293] width 357 height 38
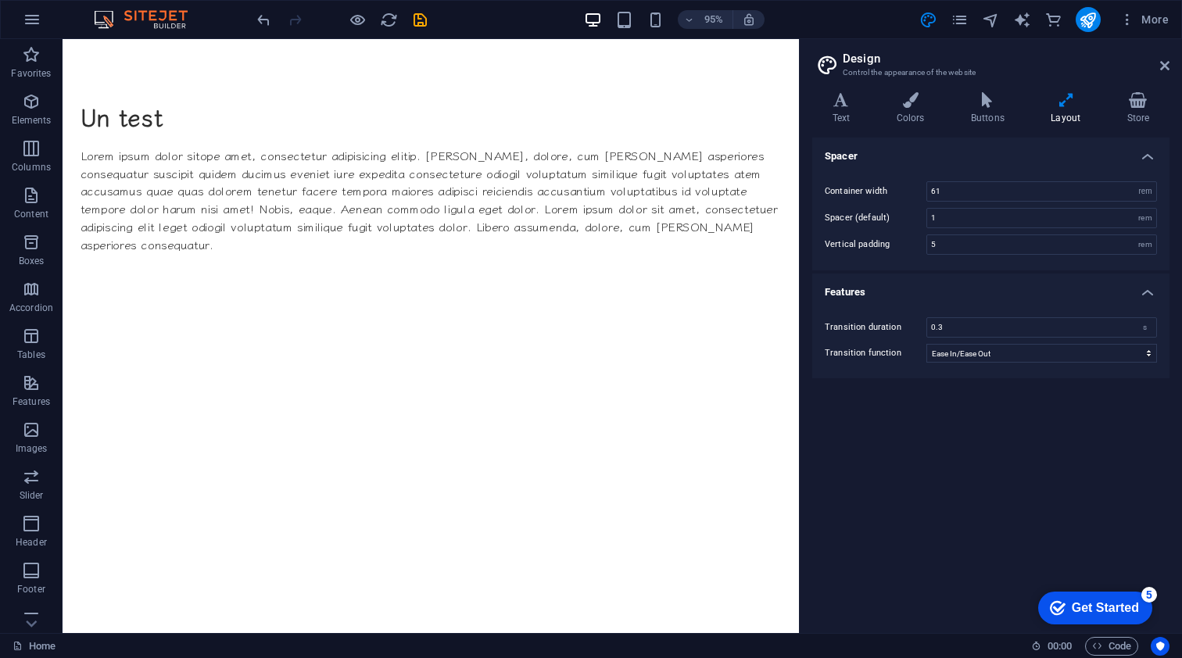
click at [1145, 292] on h4 "Features" at bounding box center [990, 288] width 357 height 28
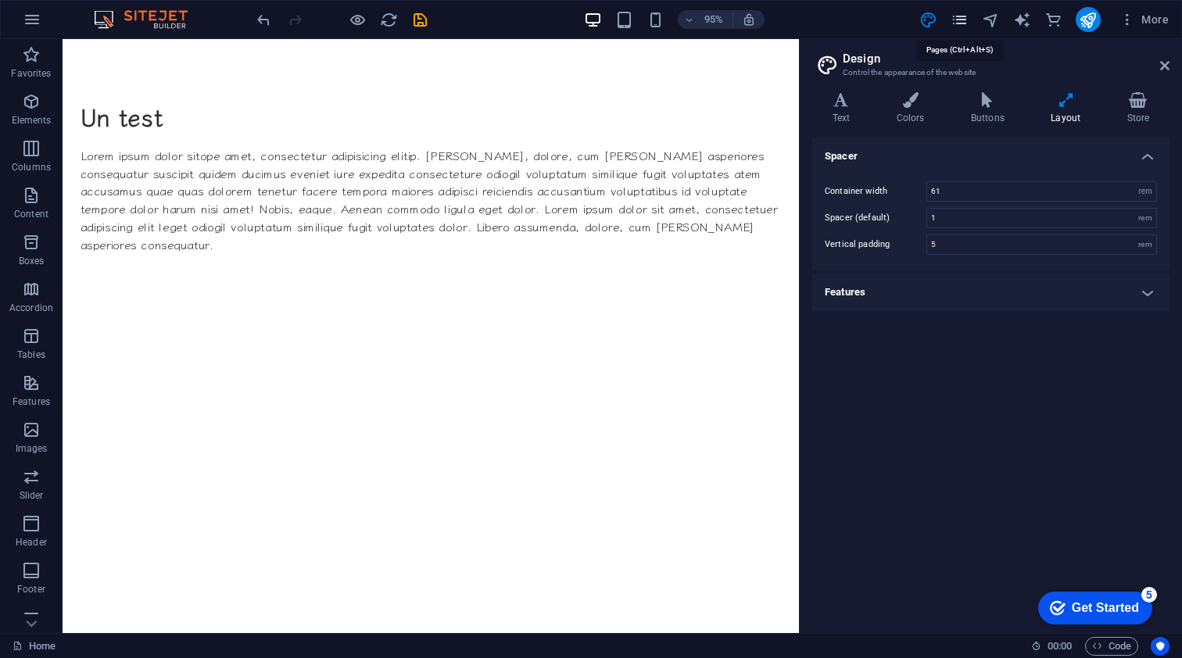
click at [958, 21] on icon "pages" at bounding box center [959, 20] width 18 height 18
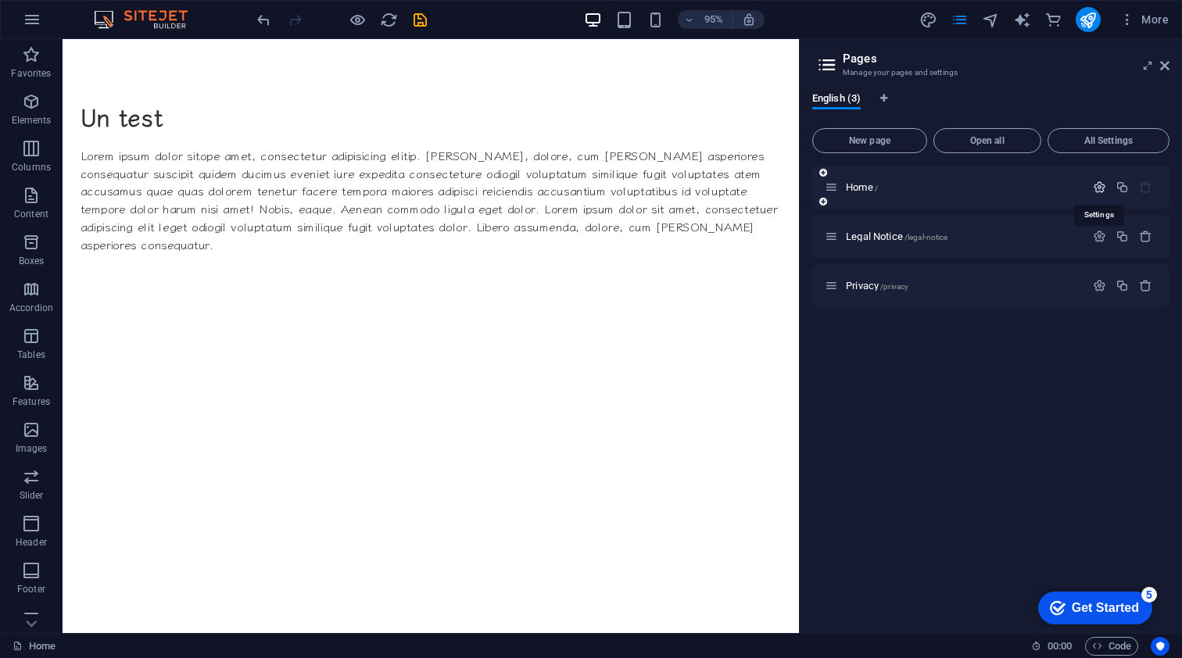
click at [1101, 190] on icon "button" at bounding box center [1099, 187] width 13 height 13
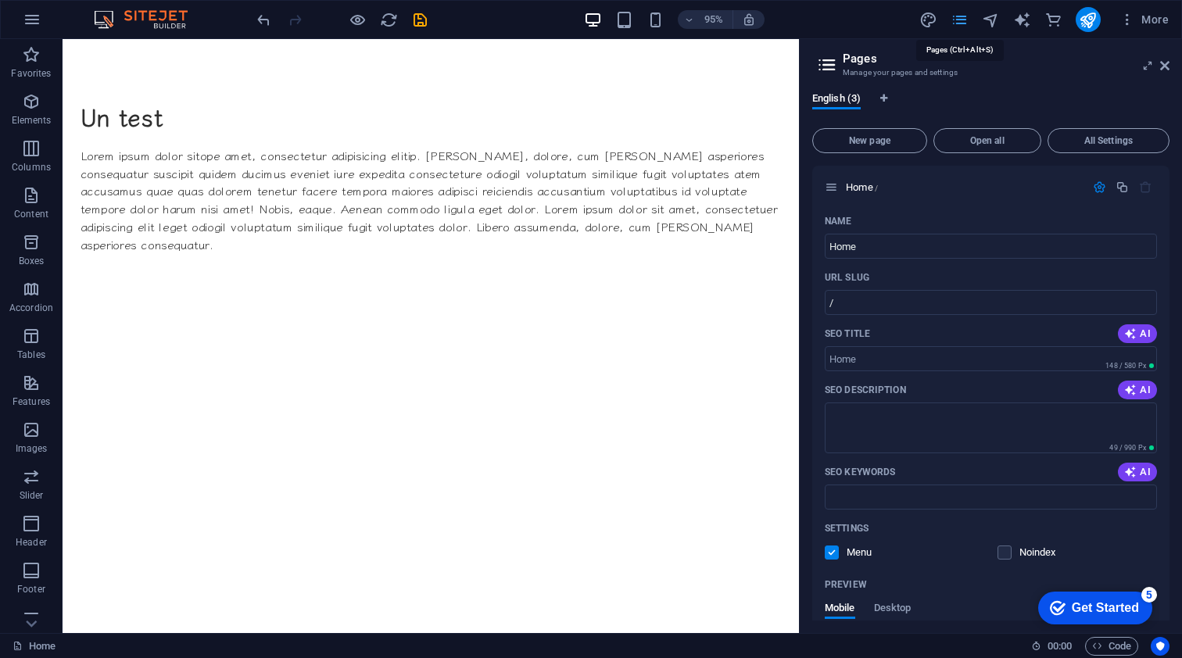
click at [959, 20] on icon "pages" at bounding box center [959, 20] width 18 height 18
click at [1164, 67] on icon at bounding box center [1164, 65] width 9 height 13
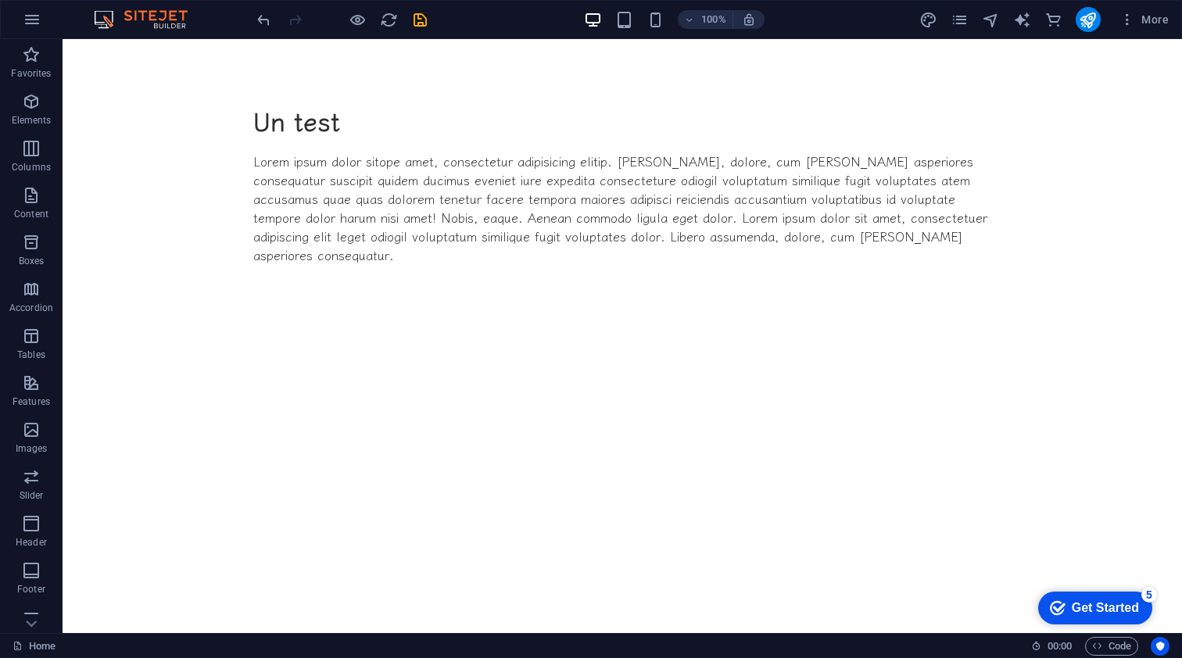
click at [949, 17] on div "More" at bounding box center [1047, 19] width 256 height 25
click at [962, 21] on icon "pages" at bounding box center [959, 20] width 18 height 18
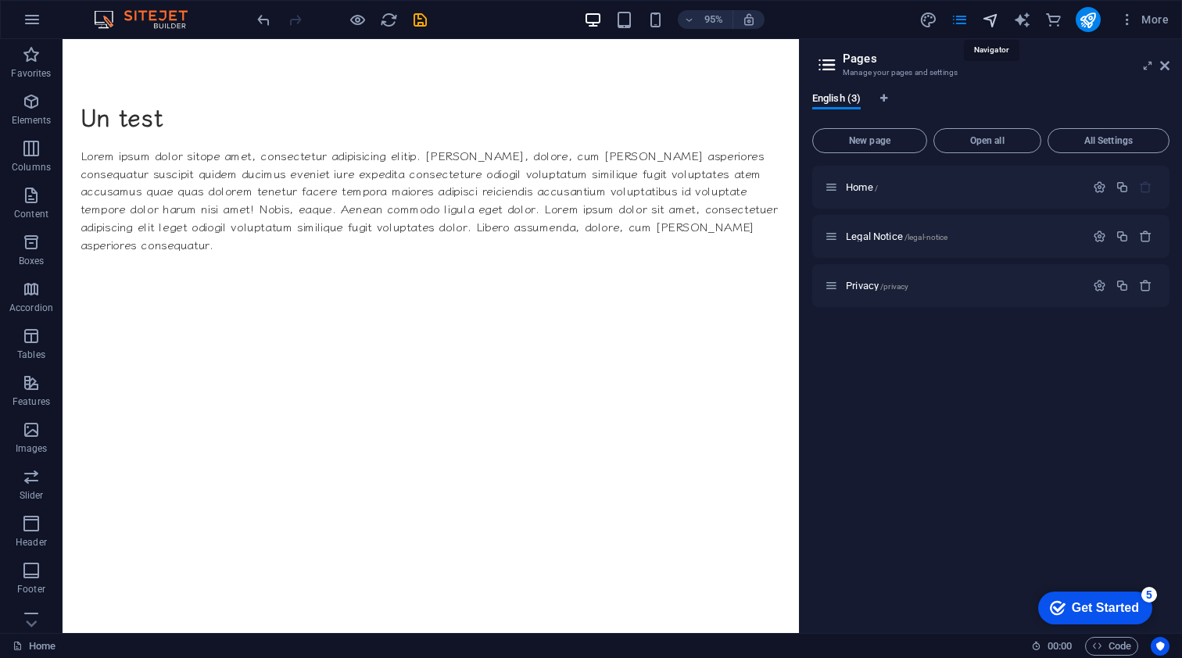
click at [994, 21] on icon "navigator" at bounding box center [991, 20] width 18 height 18
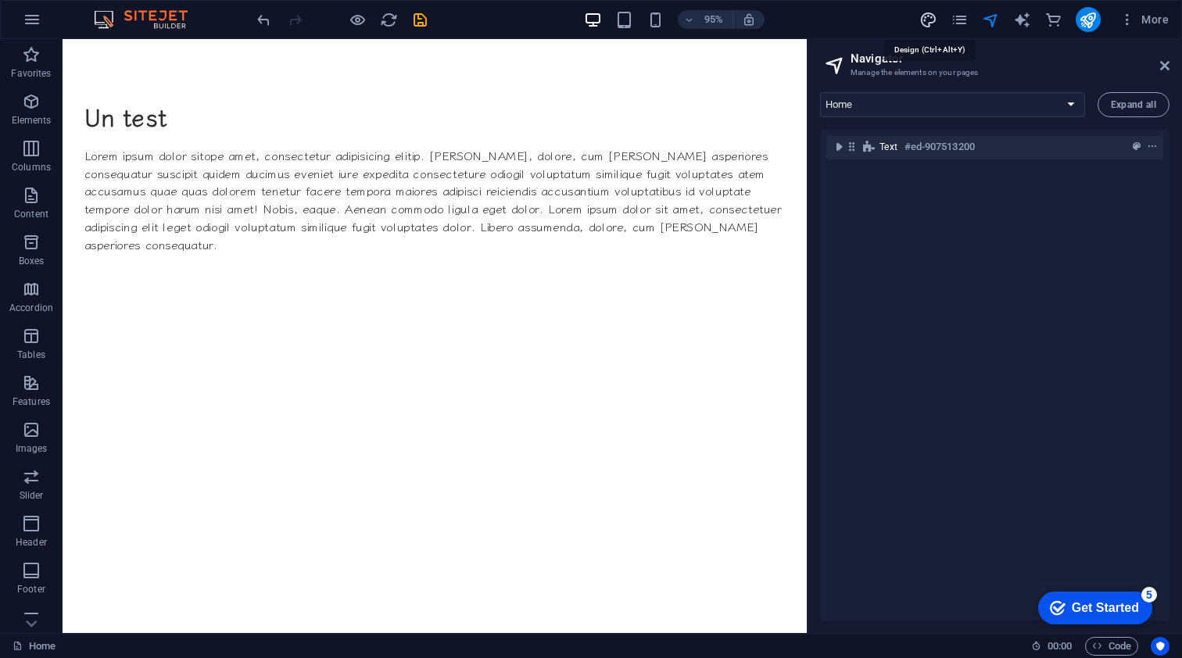
click at [930, 20] on icon "design" at bounding box center [928, 20] width 18 height 18
select select "rem"
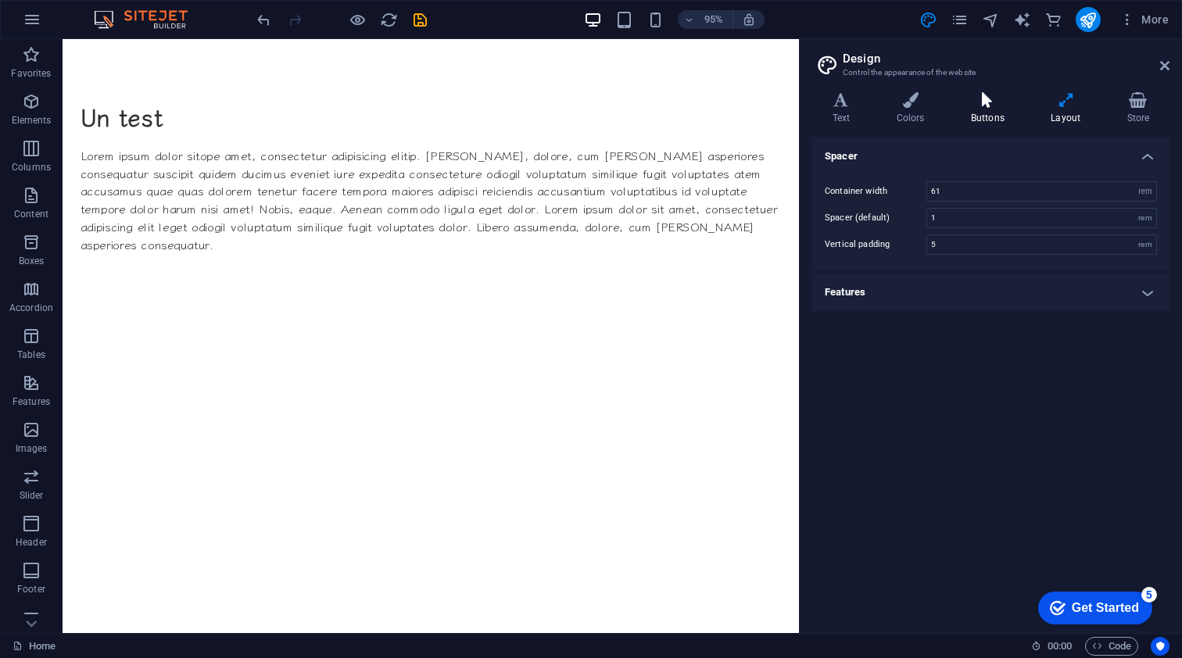
click at [990, 94] on icon at bounding box center [986, 100] width 73 height 16
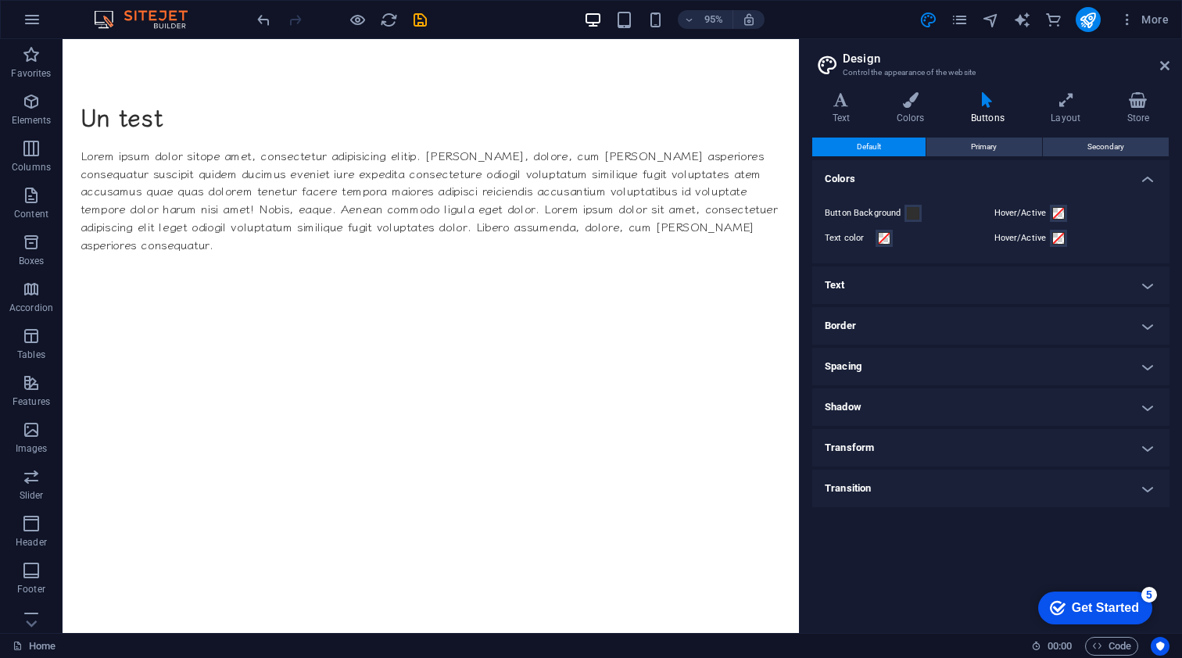
click at [1147, 283] on h4 "Text" at bounding box center [990, 286] width 357 height 38
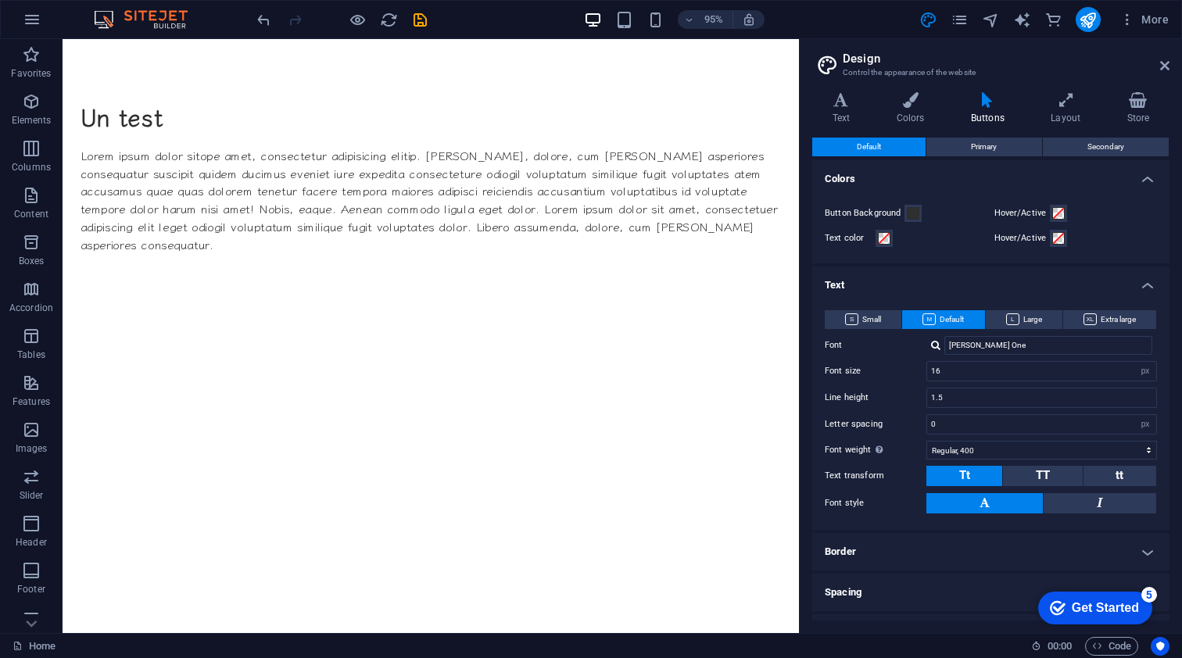
click at [1142, 181] on h4 "Colors" at bounding box center [990, 174] width 357 height 28
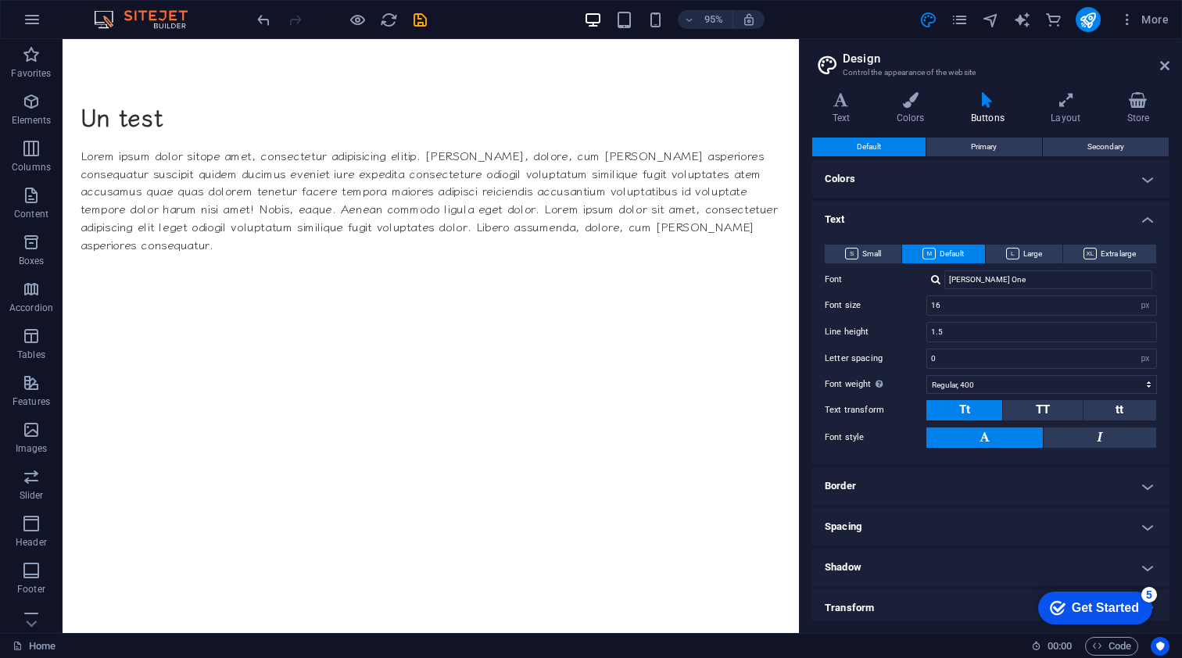
click at [1140, 487] on h4 "Border" at bounding box center [990, 486] width 357 height 38
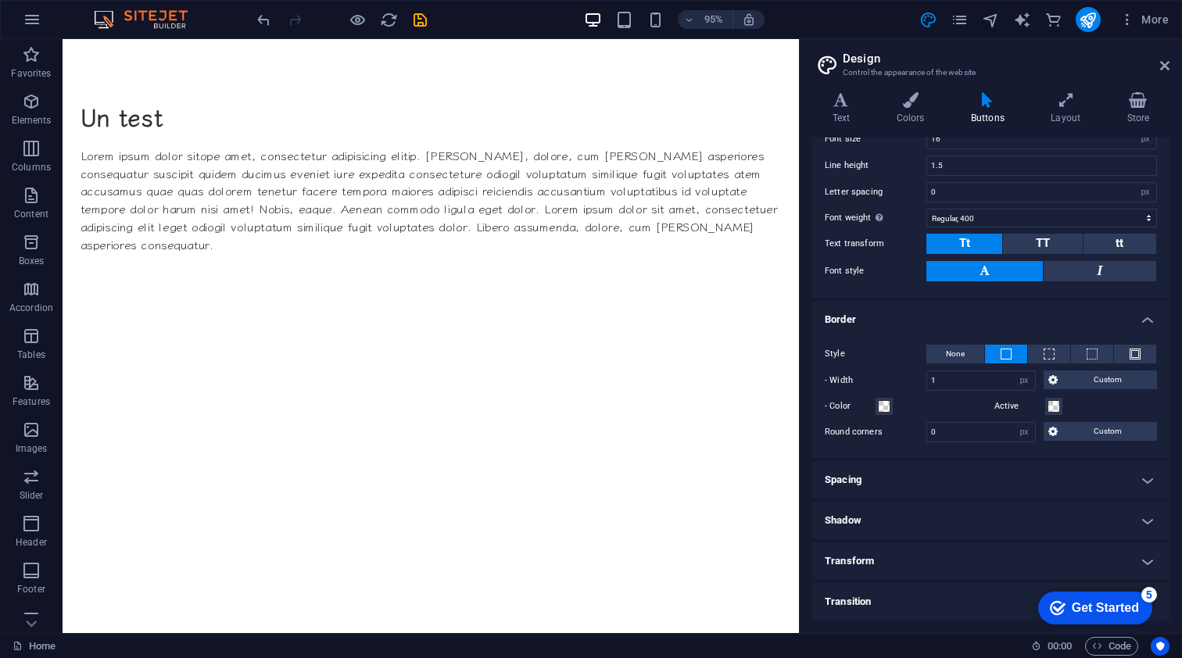
scroll to position [166, 0]
click at [881, 406] on span at bounding box center [884, 407] width 13 height 13
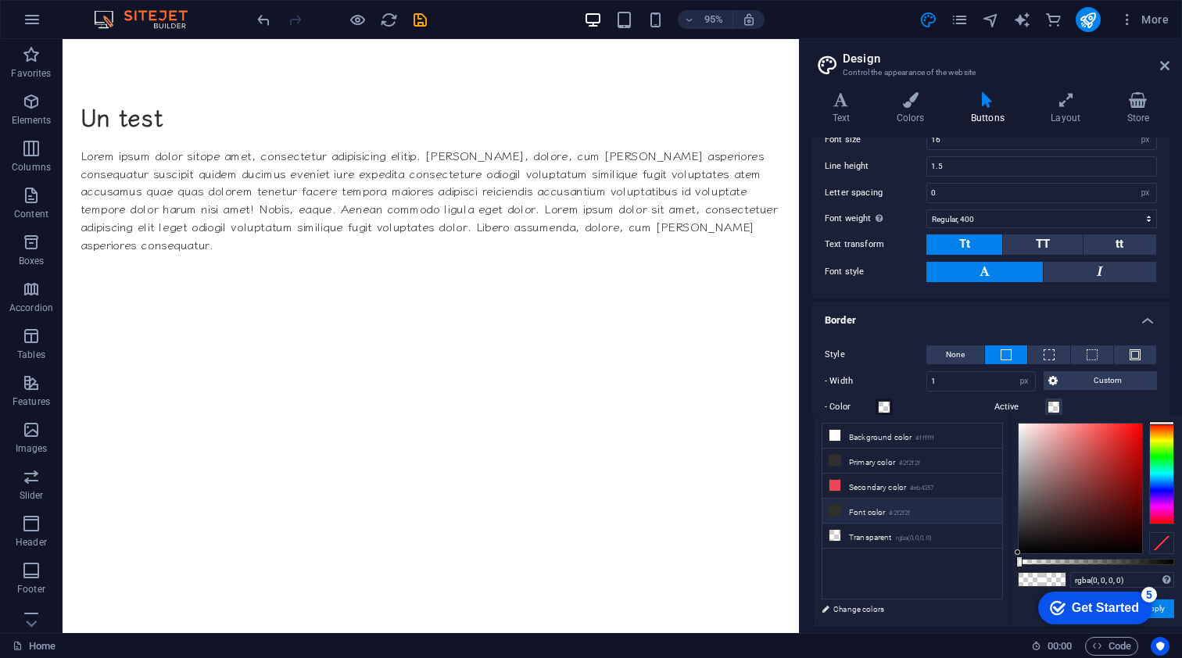
click at [890, 517] on li "Font color #2f2f2f" at bounding box center [912, 511] width 180 height 25
type input "#2f2f2f"
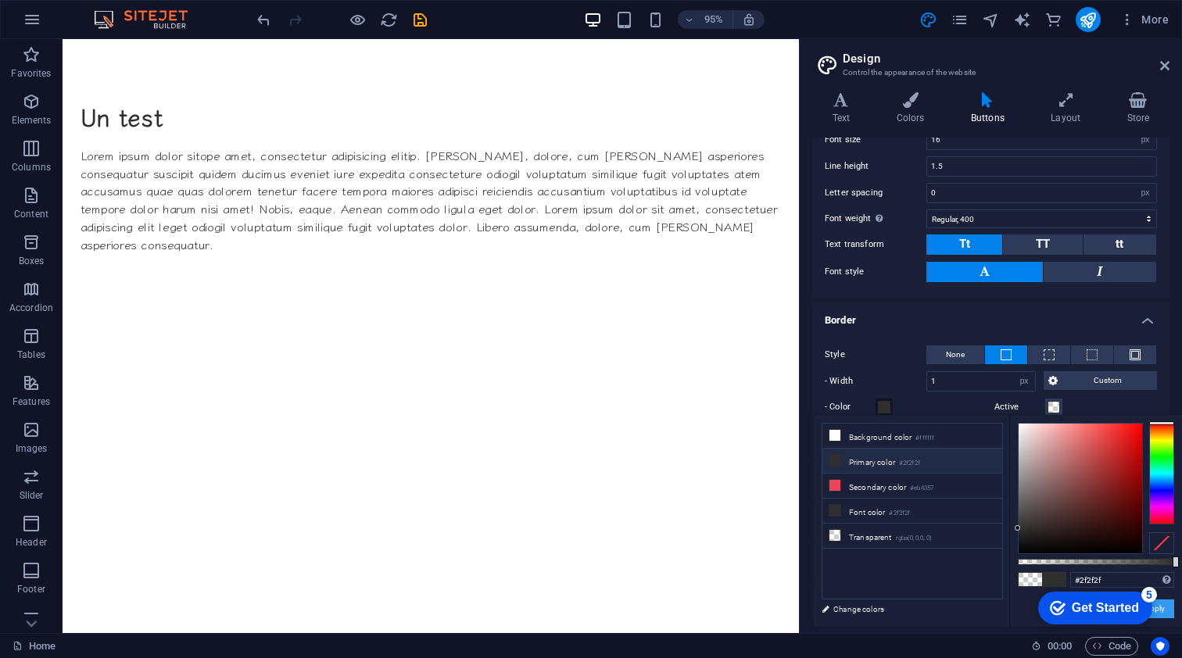
click at [1165, 607] on button "Apply" at bounding box center [1154, 609] width 39 height 19
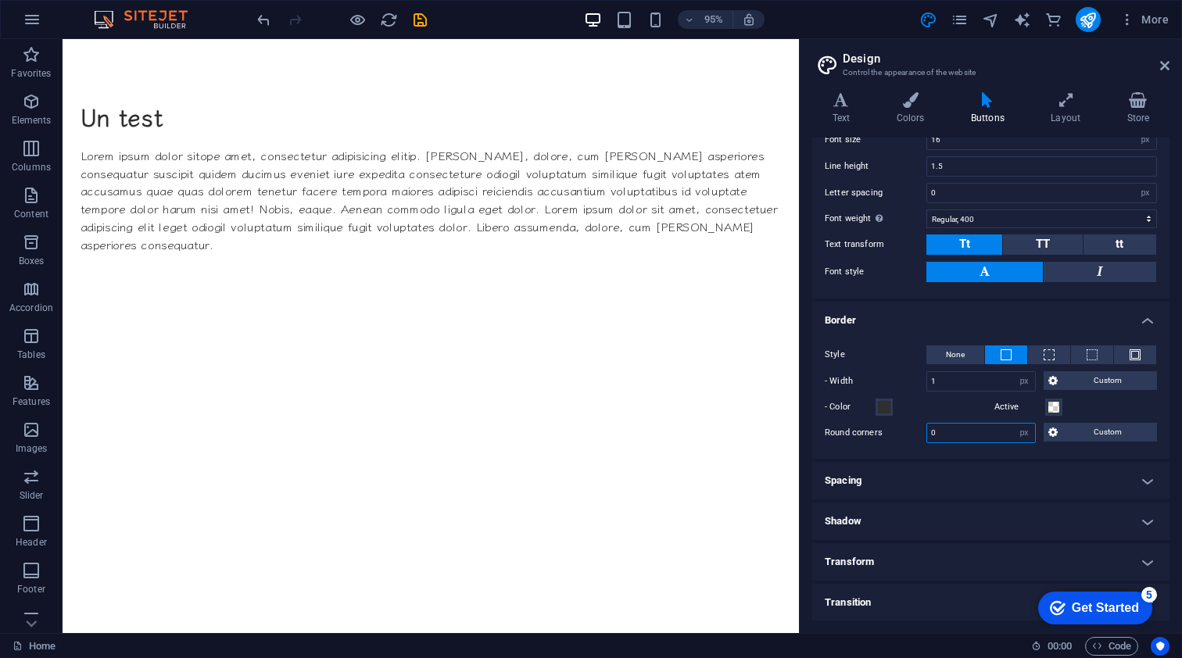
click at [946, 433] on input "0" at bounding box center [981, 433] width 108 height 19
type input "2"
click at [969, 499] on ul "Colors Button Background Hover/Active Text color Hover/Active Text Small Defaul…" at bounding box center [990, 308] width 357 height 627
drag, startPoint x: 25, startPoint y: 458, endPoint x: 21, endPoint y: 515, distance: 57.2
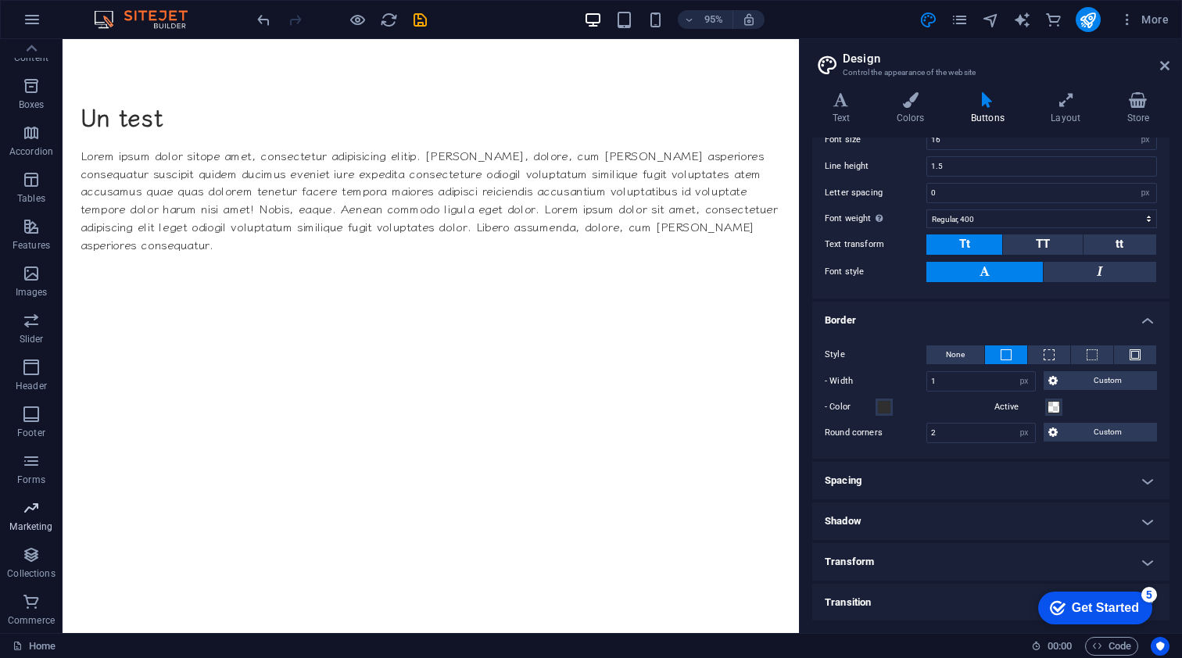
click at [21, 515] on div "Favorites Elements Columns Content Boxes Accordion Tables Features Images Slide…" at bounding box center [31, 258] width 63 height 750
click at [30, 460] on icon "button" at bounding box center [31, 461] width 19 height 19
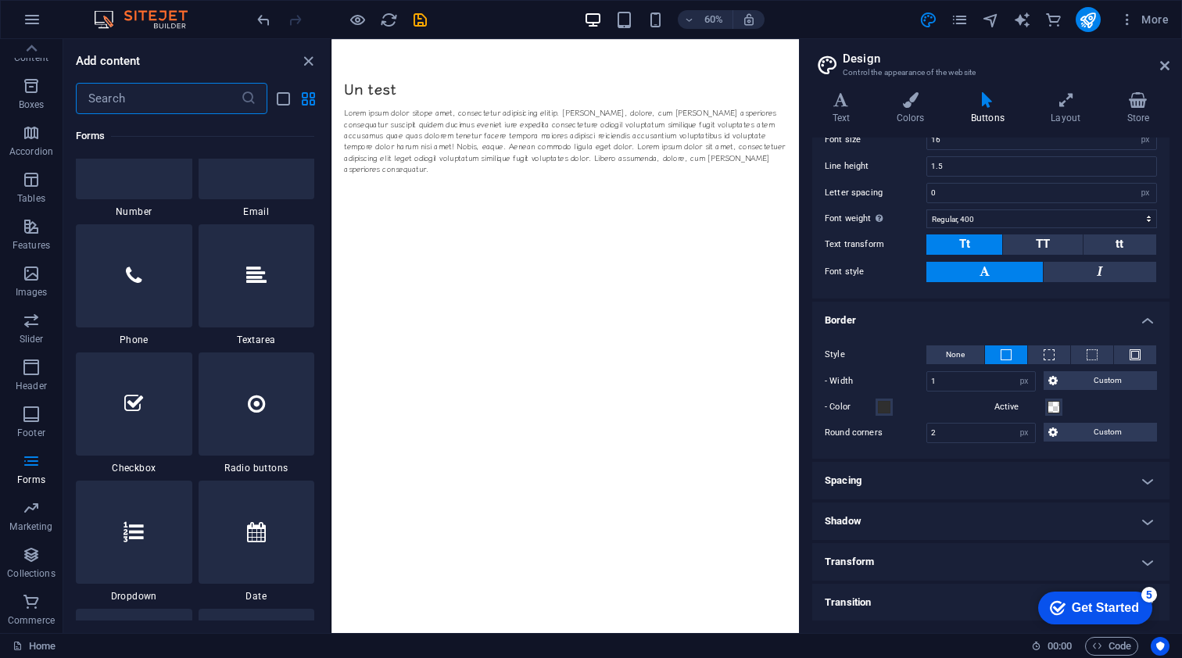
scroll to position [11983, 0]
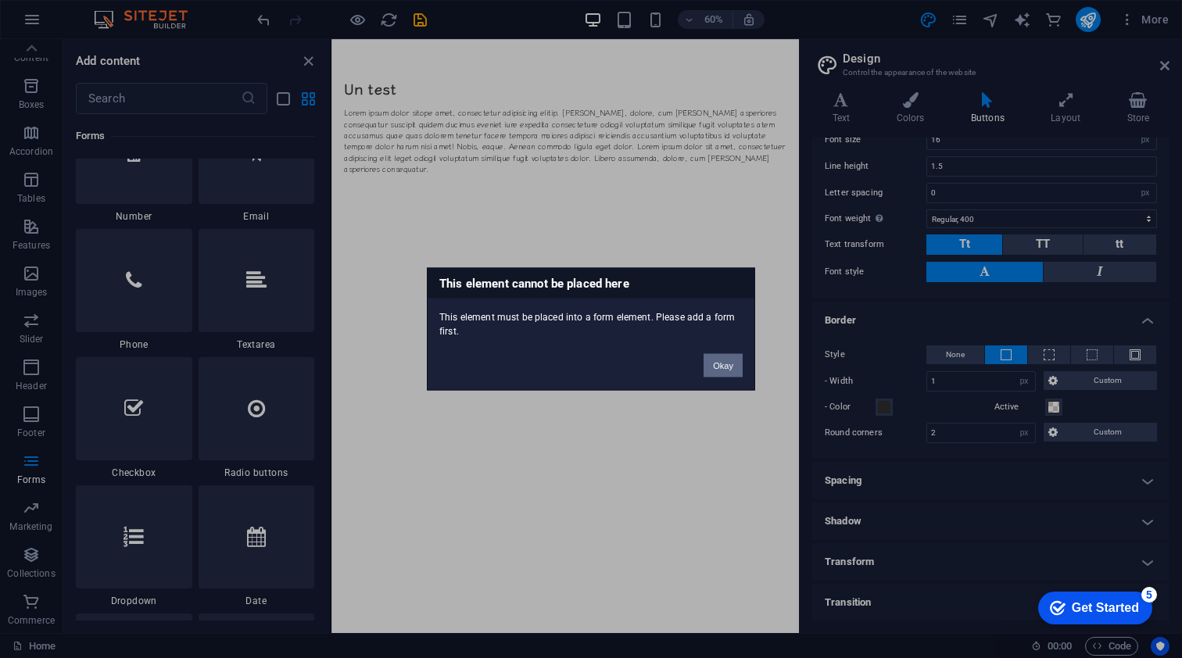
click at [722, 365] on button "Okay" at bounding box center [722, 365] width 39 height 23
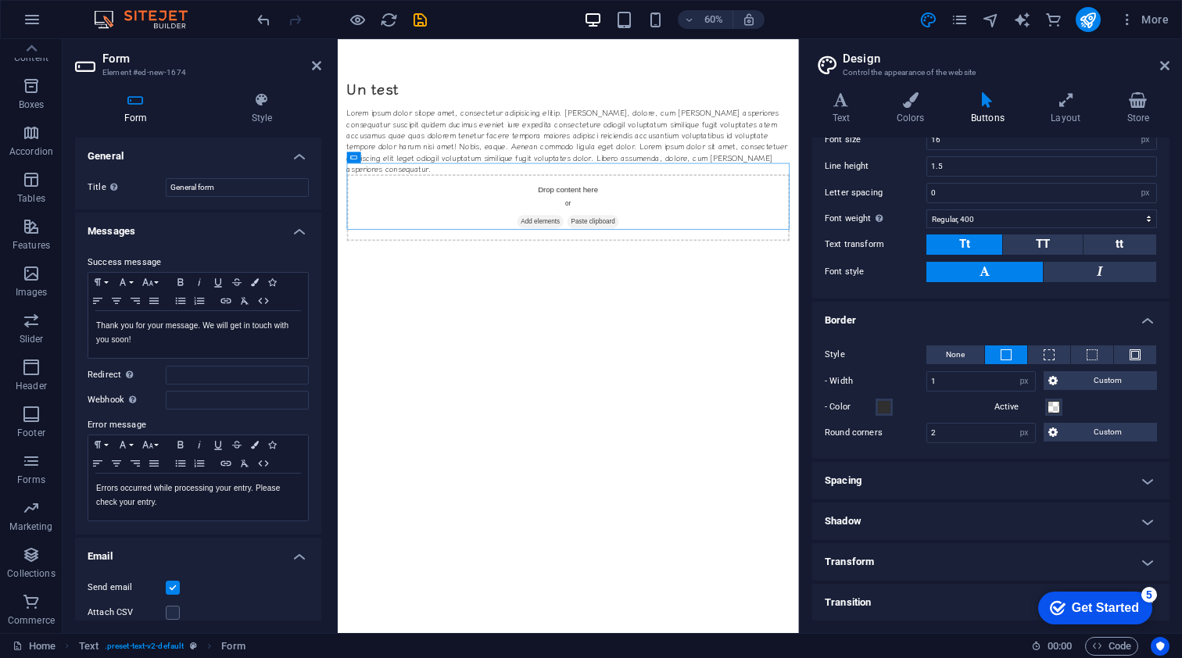
scroll to position [0, 0]
click at [295, 230] on h4 "Messages" at bounding box center [198, 227] width 246 height 28
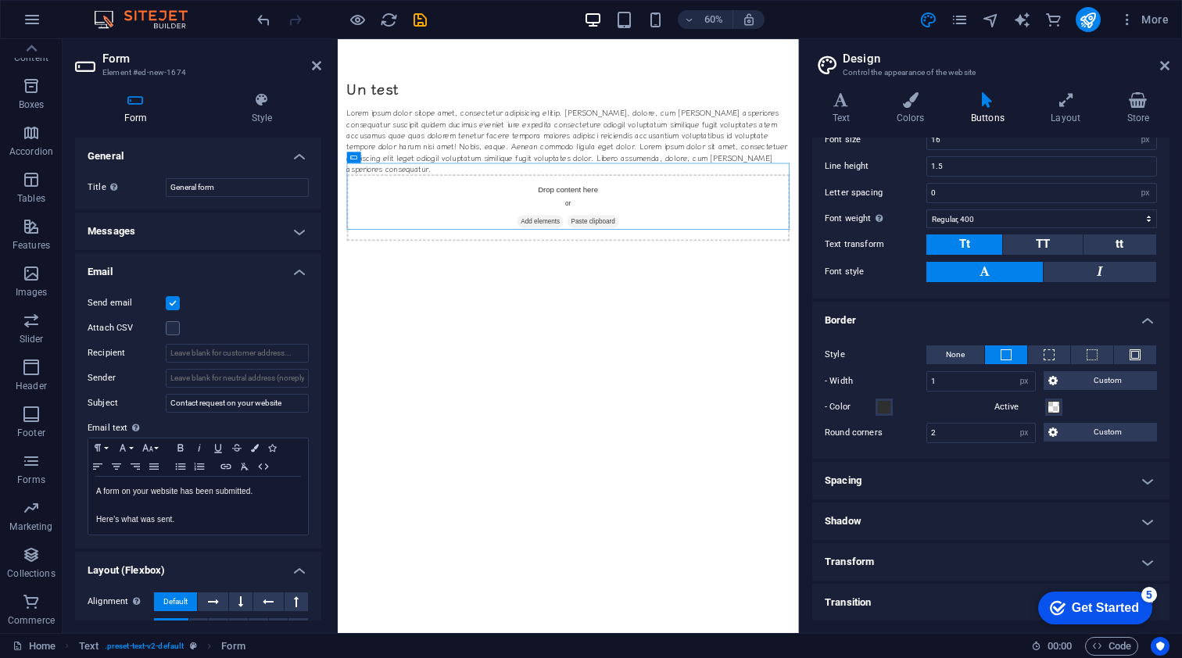
click at [297, 157] on h4 "General" at bounding box center [198, 152] width 246 height 28
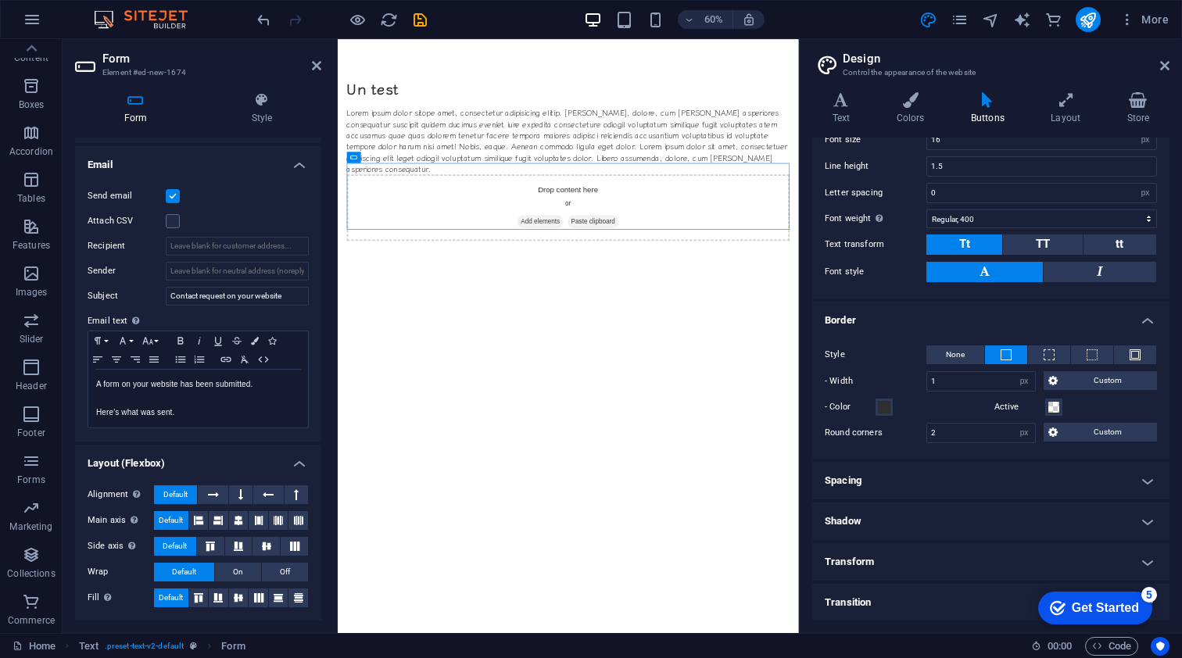
scroll to position [72, 0]
click at [31, 468] on icon "button" at bounding box center [31, 461] width 19 height 19
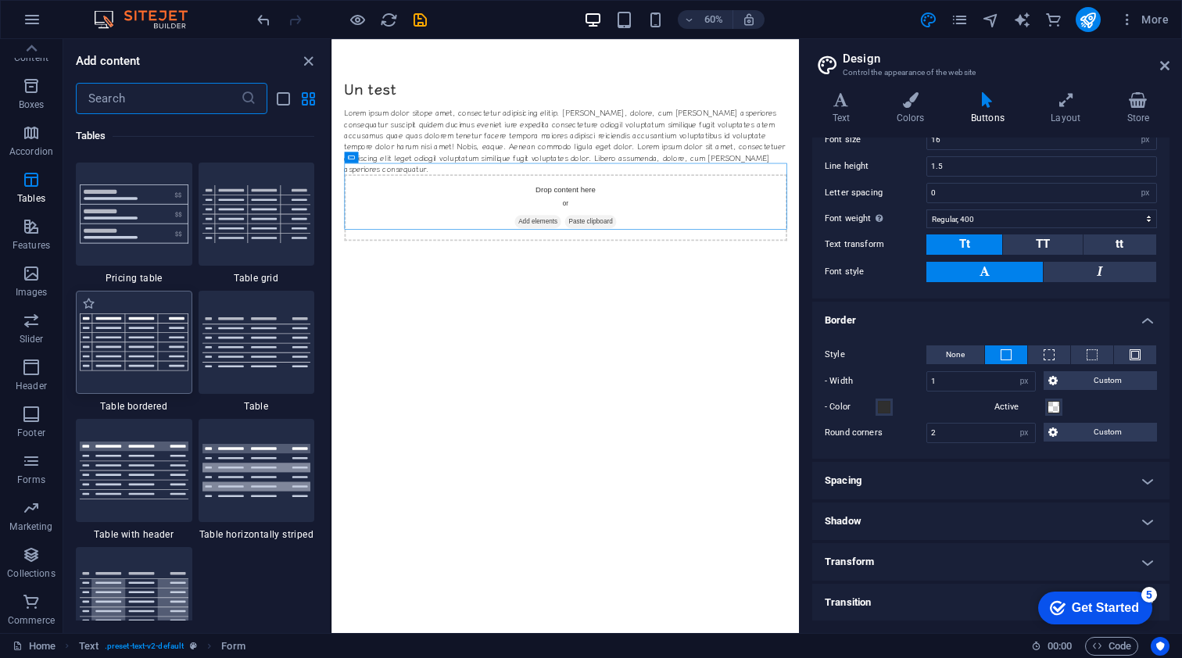
scroll to position [5543, 0]
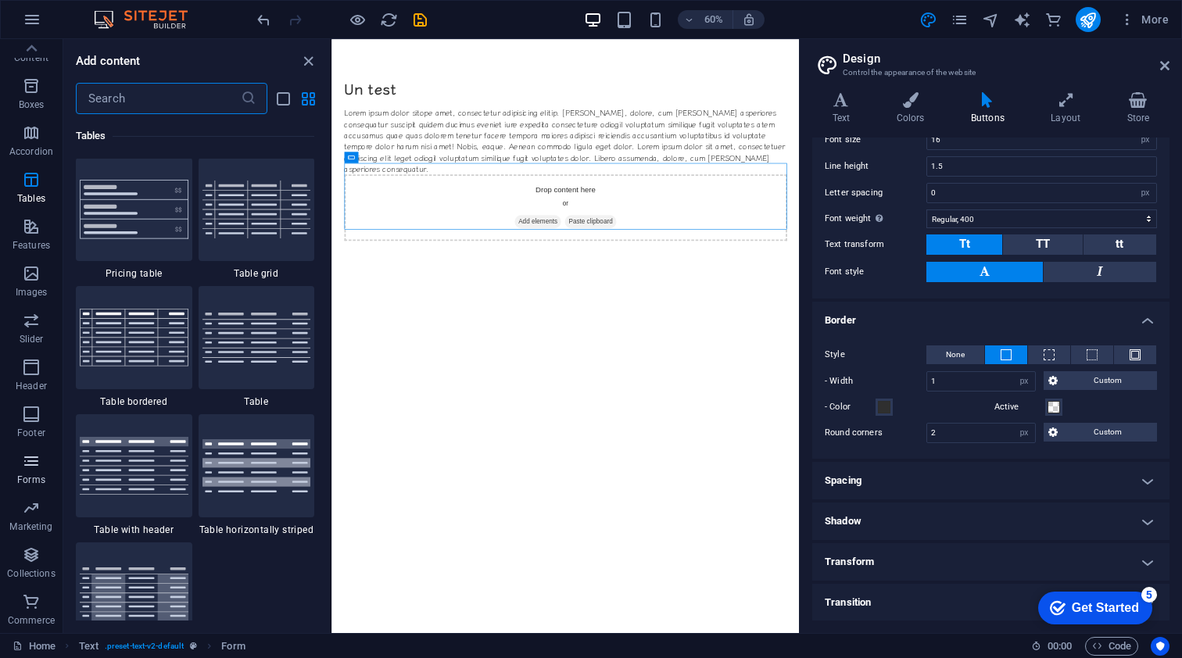
click at [39, 461] on icon "button" at bounding box center [31, 461] width 19 height 19
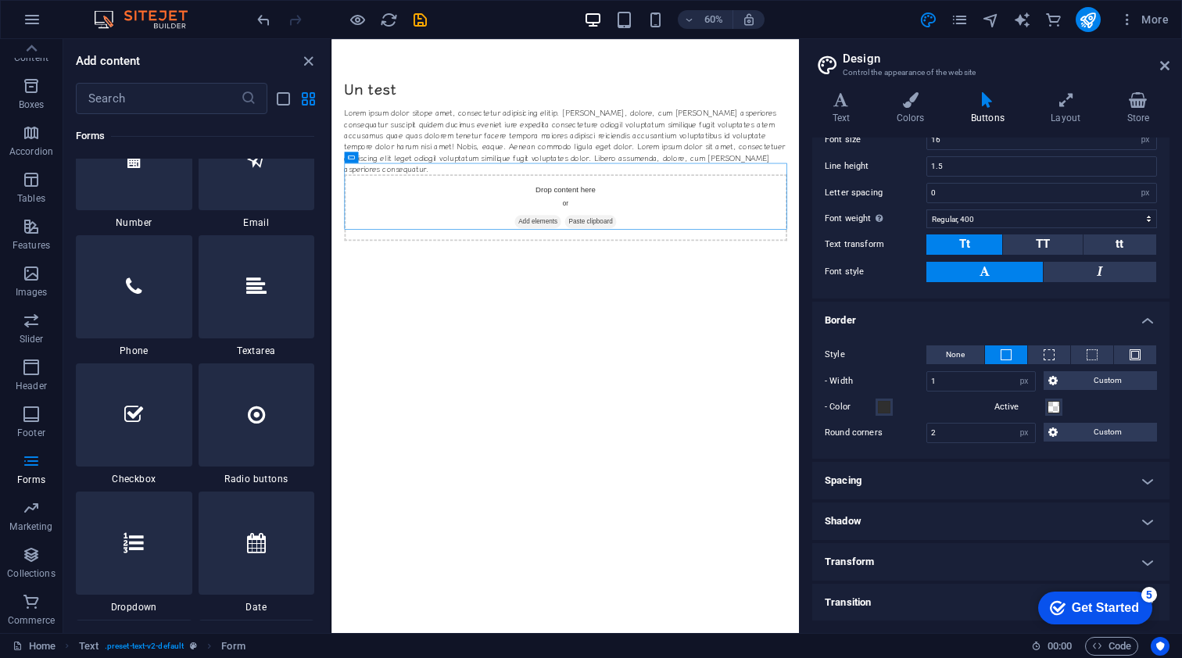
scroll to position [11980, 0]
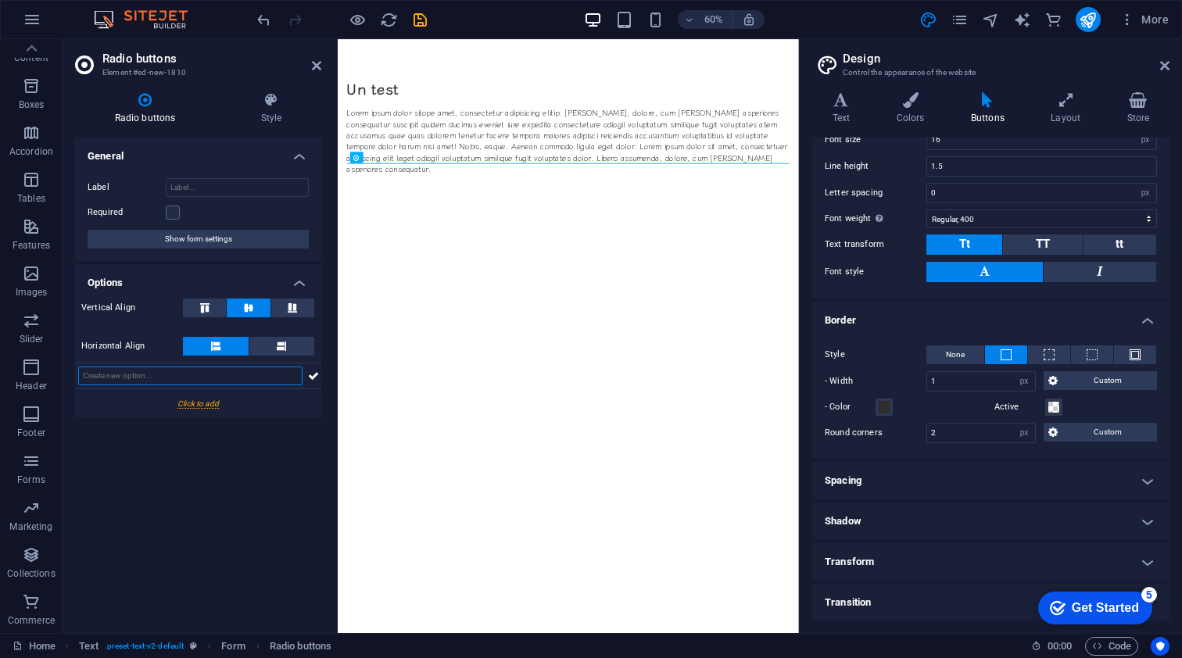
click at [156, 377] on input "text" at bounding box center [190, 376] width 224 height 19
type input "Option 1"
click at [313, 374] on icon at bounding box center [313, 376] width 11 height 19
type input "Option 2"
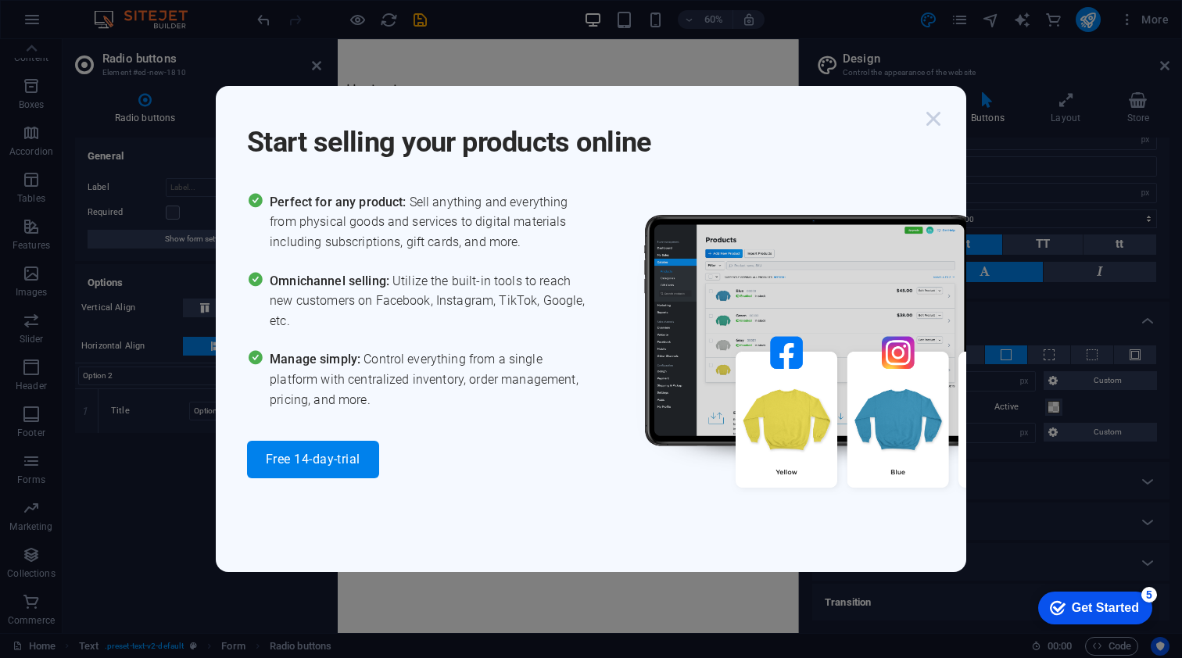
click at [934, 120] on icon "button" at bounding box center [933, 119] width 28 height 28
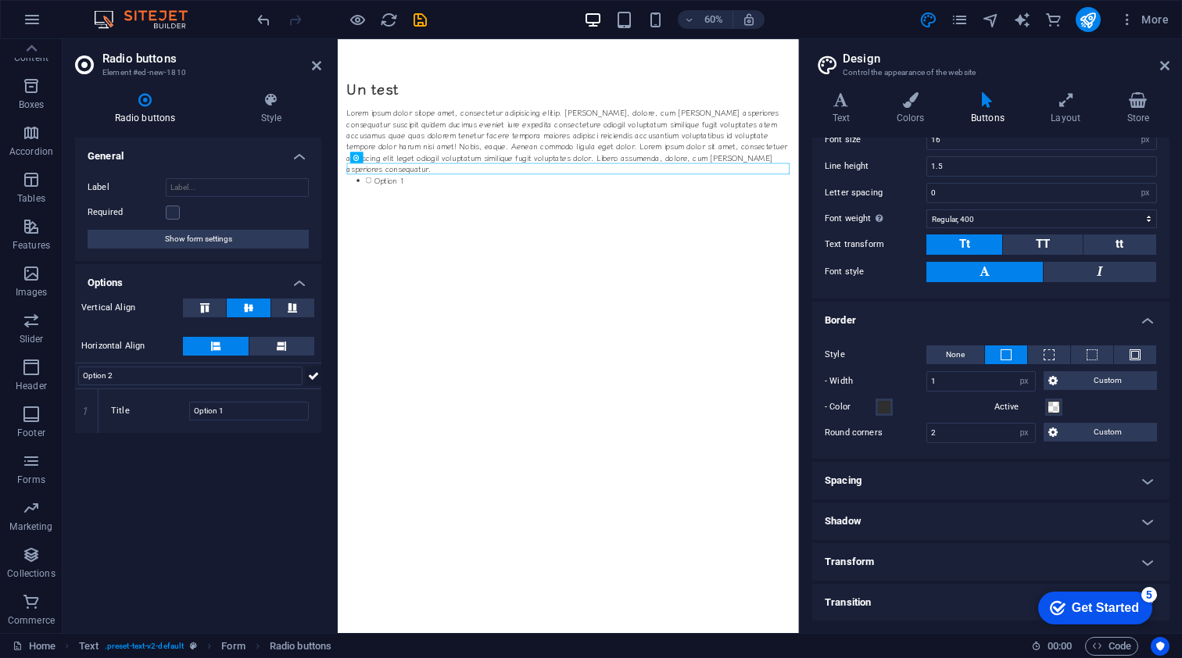
click at [313, 377] on icon at bounding box center [313, 376] width 11 height 19
click at [658, 389] on html "Skip to main content Un test Lorem ipsum dolor sitope amet, consectetur adipisi…" at bounding box center [722, 214] width 768 height 350
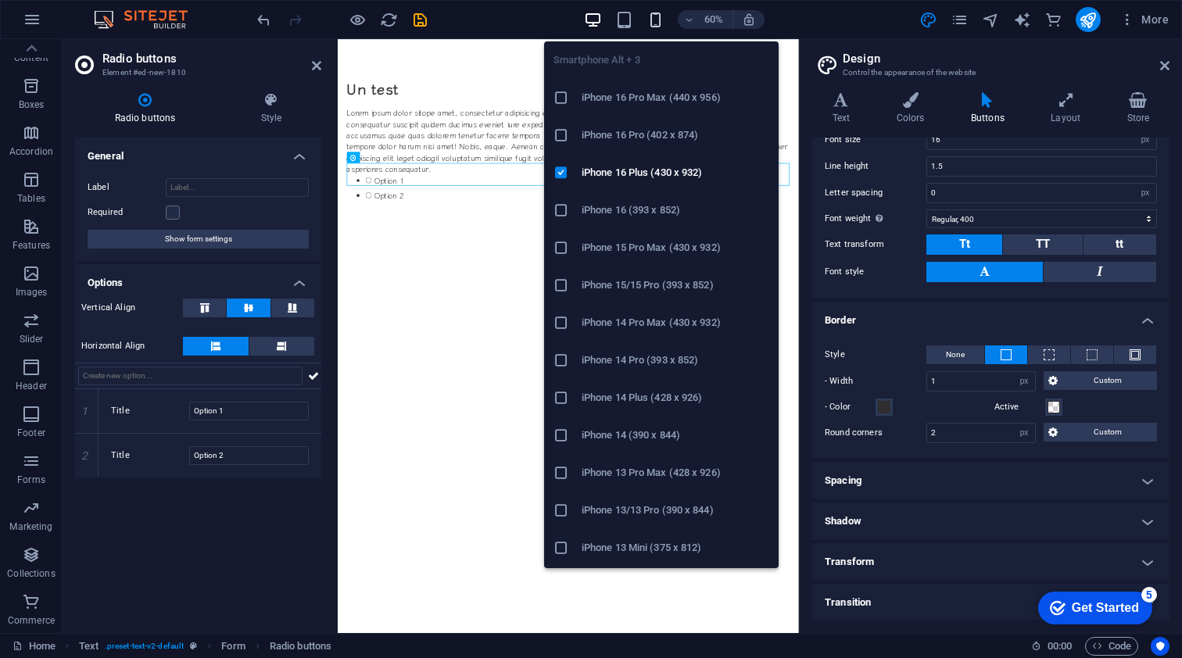
click at [657, 17] on icon "button" at bounding box center [655, 20] width 18 height 18
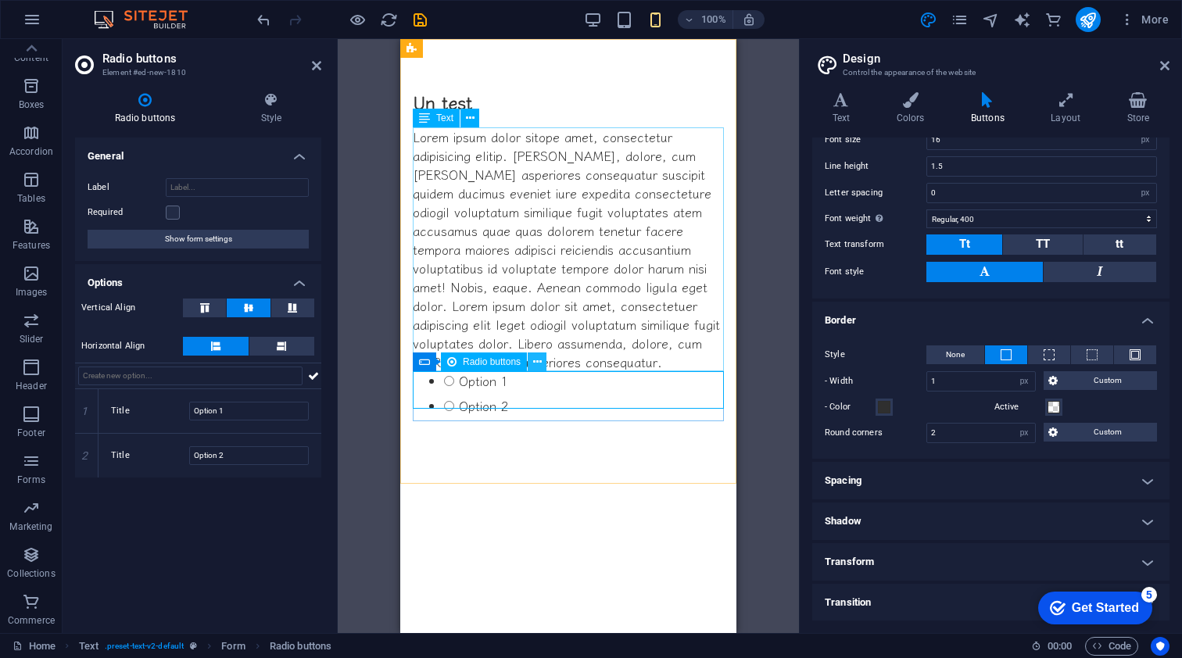
click at [538, 360] on icon at bounding box center [537, 362] width 9 height 16
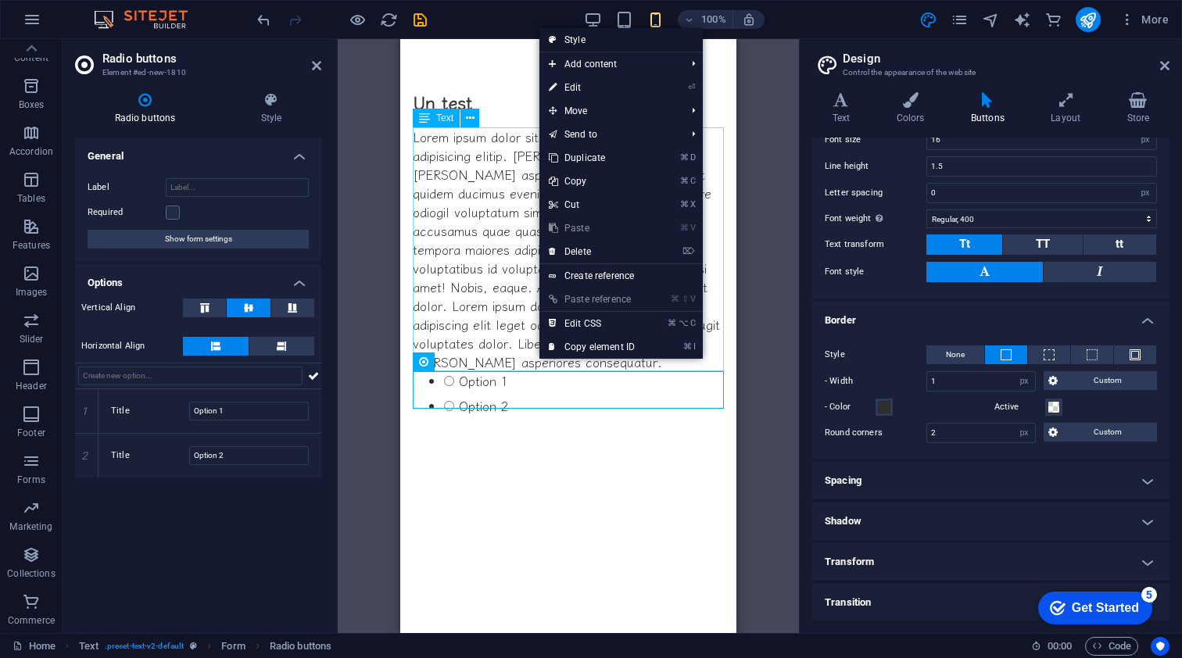
click at [580, 36] on link "Style" at bounding box center [620, 39] width 163 height 23
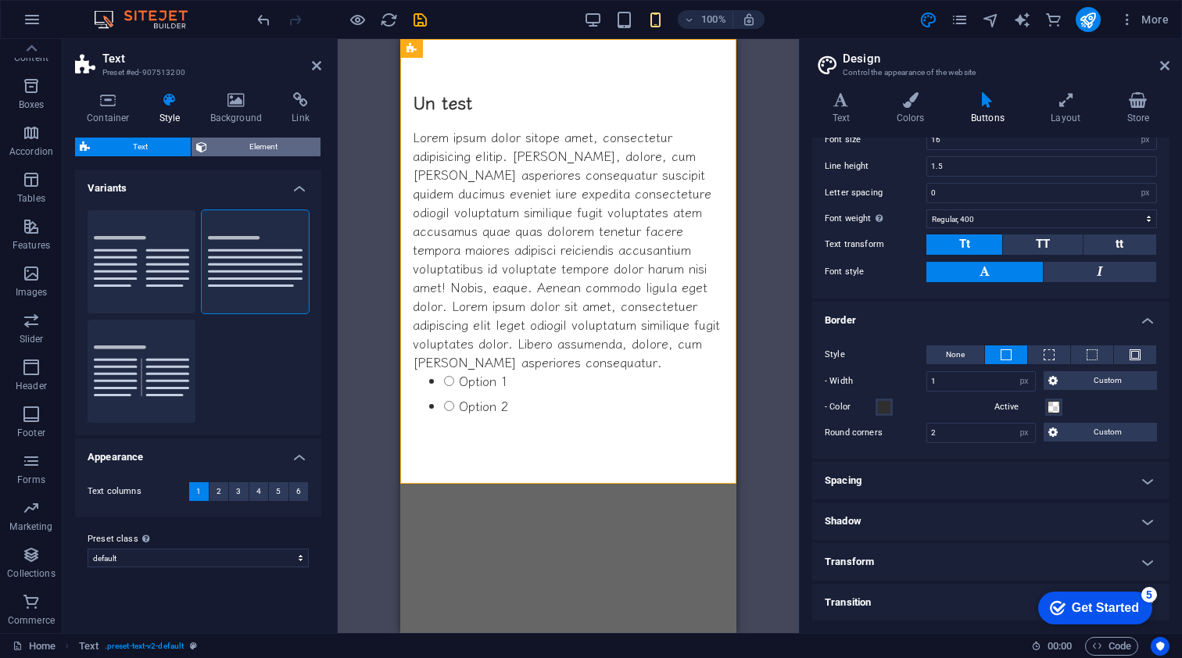
click at [252, 145] on span "Element" at bounding box center [264, 147] width 105 height 19
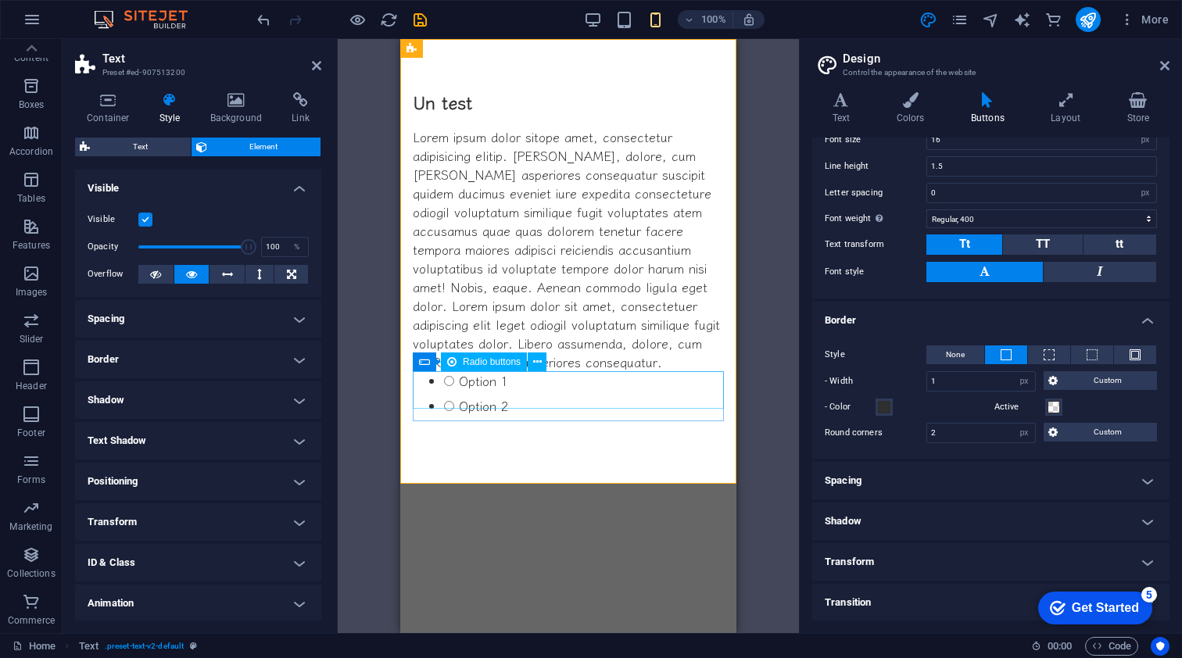
click at [453, 386] on div "Option 1 Option 2" at bounding box center [568, 396] width 311 height 50
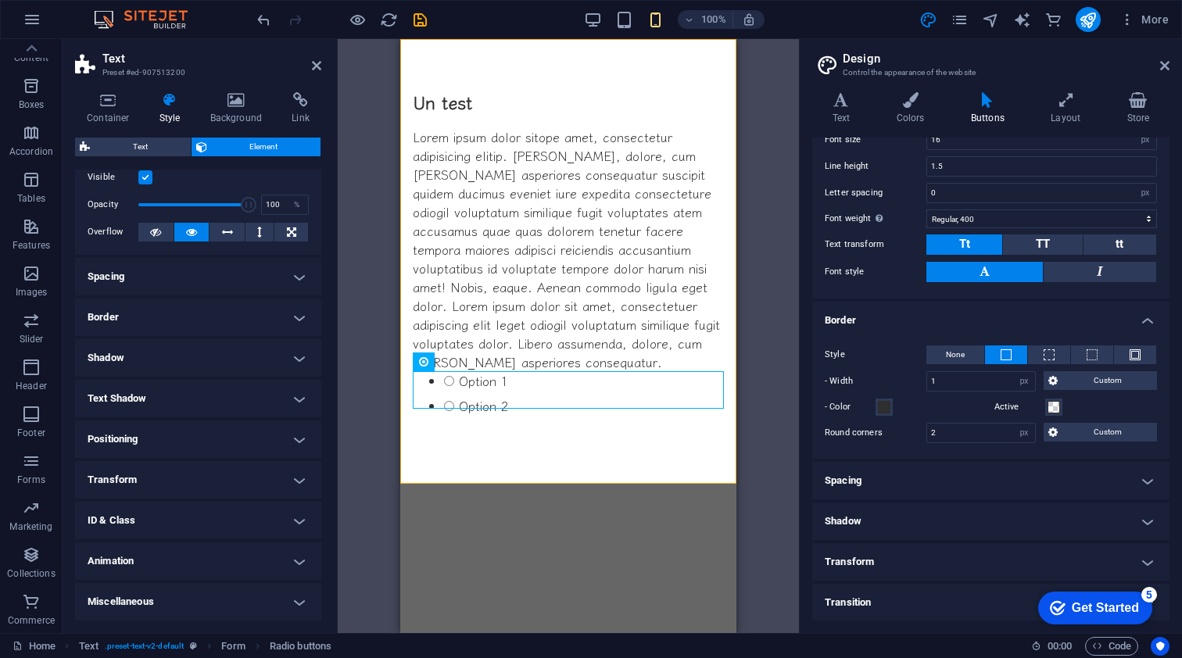
scroll to position [41, 0]
click at [297, 435] on h4 "Positioning" at bounding box center [198, 440] width 246 height 38
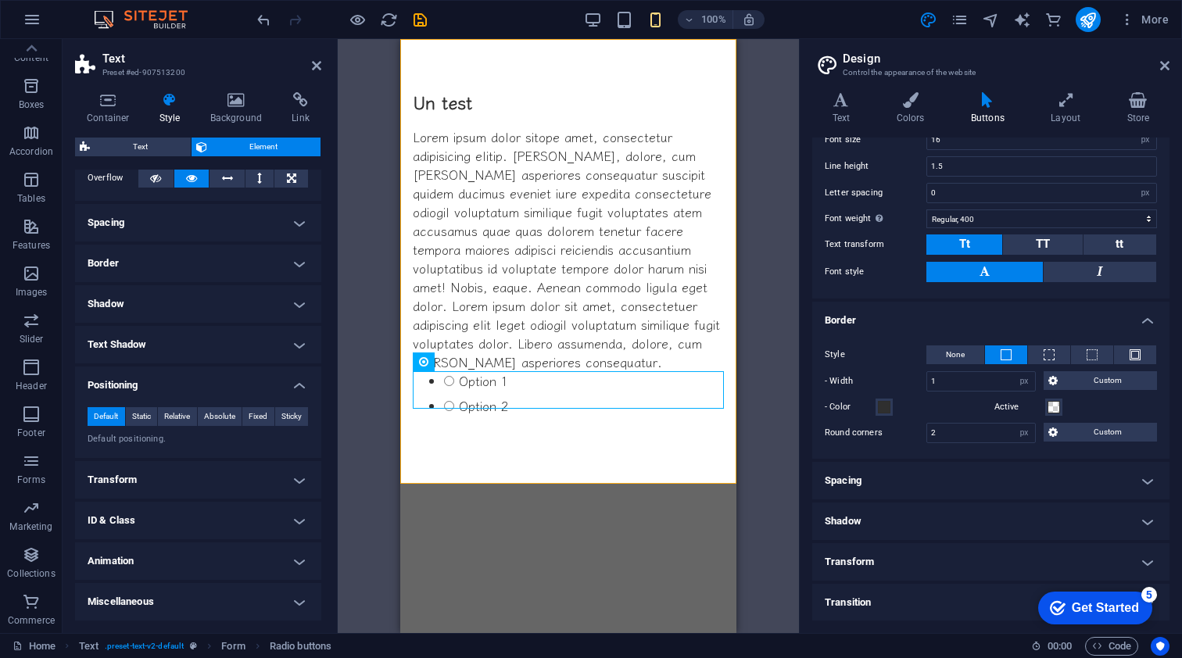
scroll to position [95, 0]
click at [294, 560] on h4 "Animation" at bounding box center [198, 562] width 246 height 38
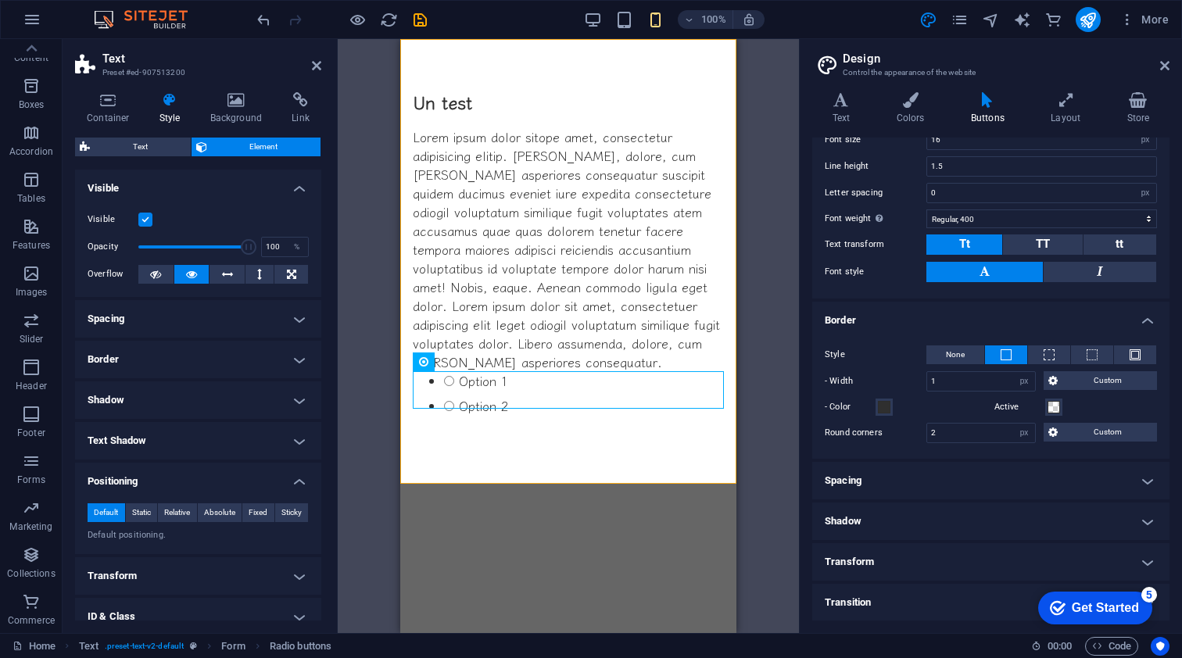
scroll to position [0, 0]
click at [457, 484] on html "Skip to main content Un test Lorem ipsum dolor sitope amet, consectetur adipisi…" at bounding box center [568, 261] width 336 height 445
click at [467, 464] on div "Un test Lorem ipsum dolor sitope amet, consectetur adipisicing elitip. [PERSON_…" at bounding box center [568, 261] width 336 height 445
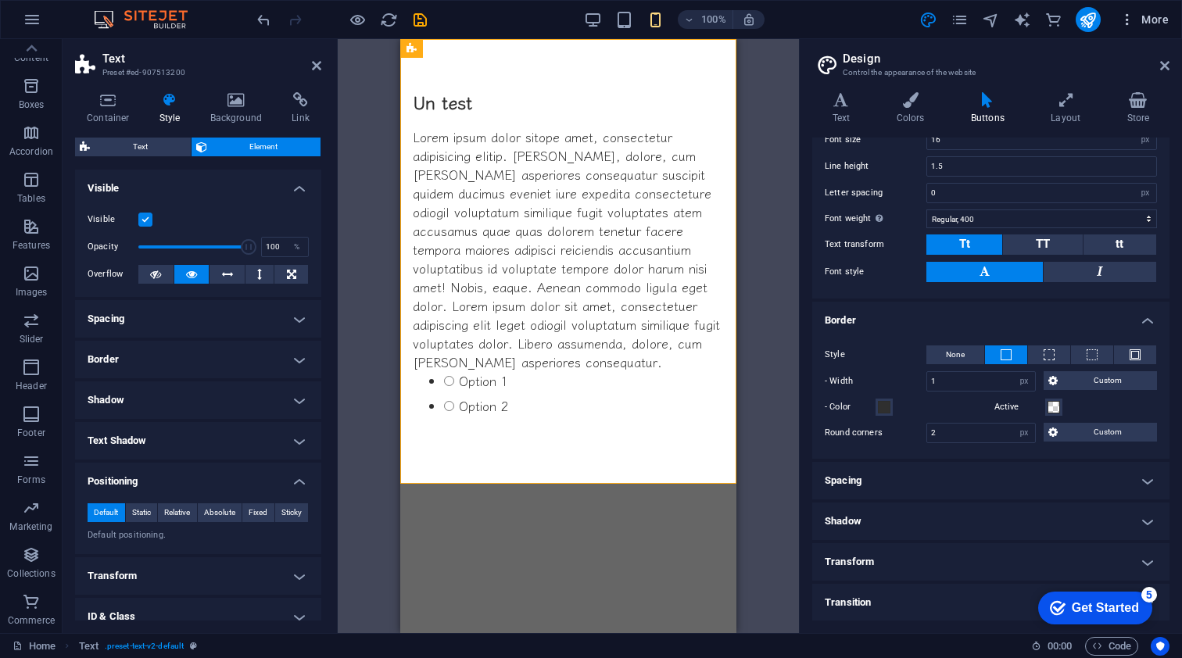
click at [1128, 13] on icon "button" at bounding box center [1127, 20] width 16 height 16
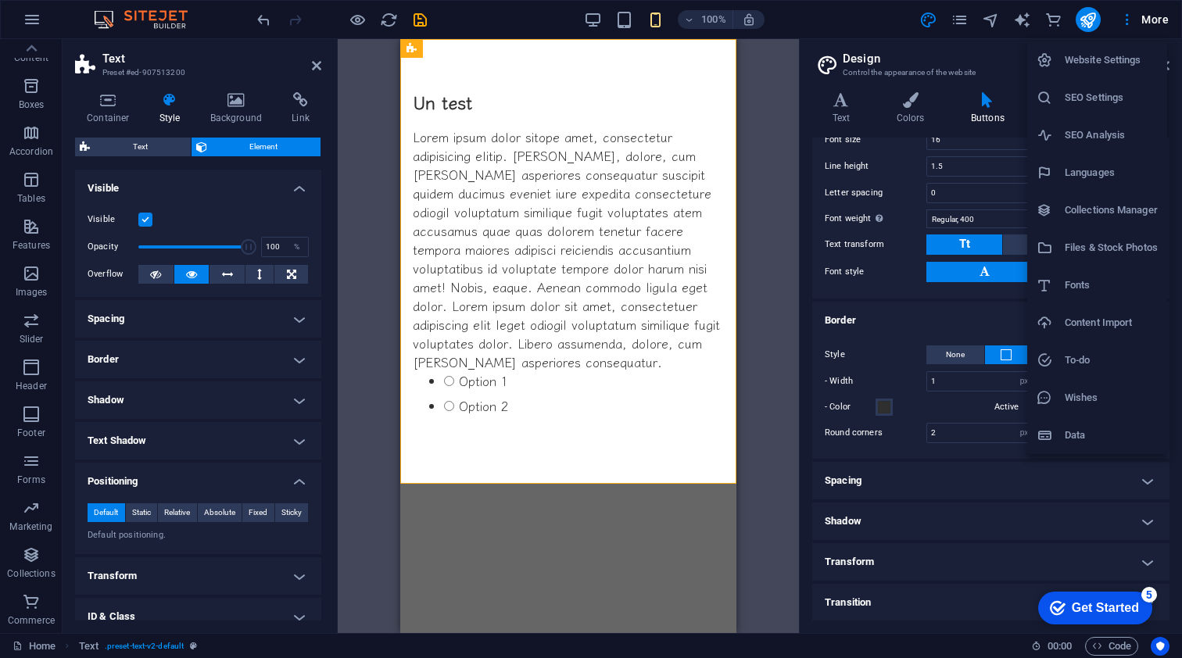
click at [1157, 16] on div at bounding box center [591, 329] width 1182 height 658
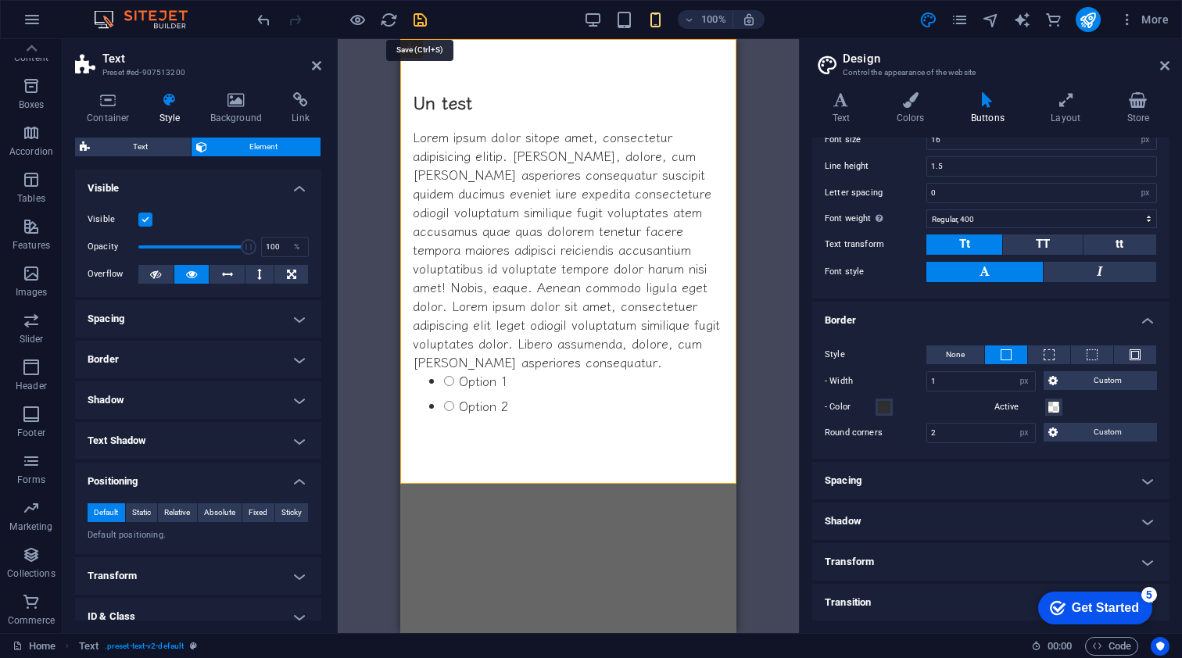
click at [418, 20] on icon "save" at bounding box center [420, 20] width 18 height 18
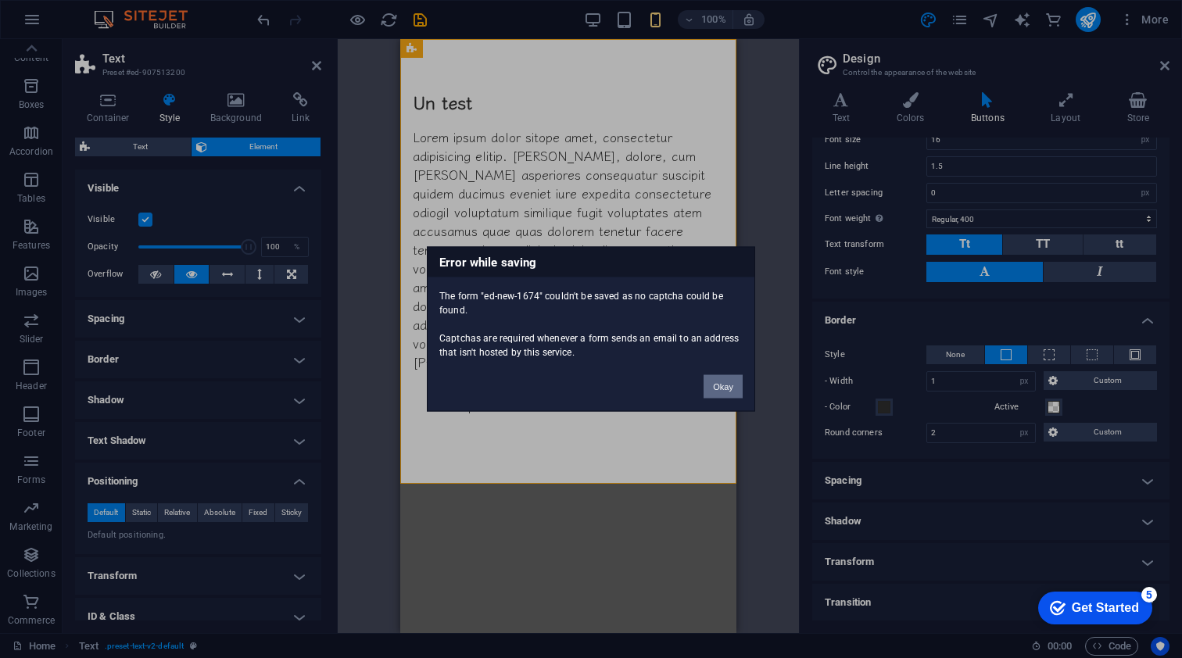
click at [724, 388] on button "Okay" at bounding box center [722, 386] width 39 height 23
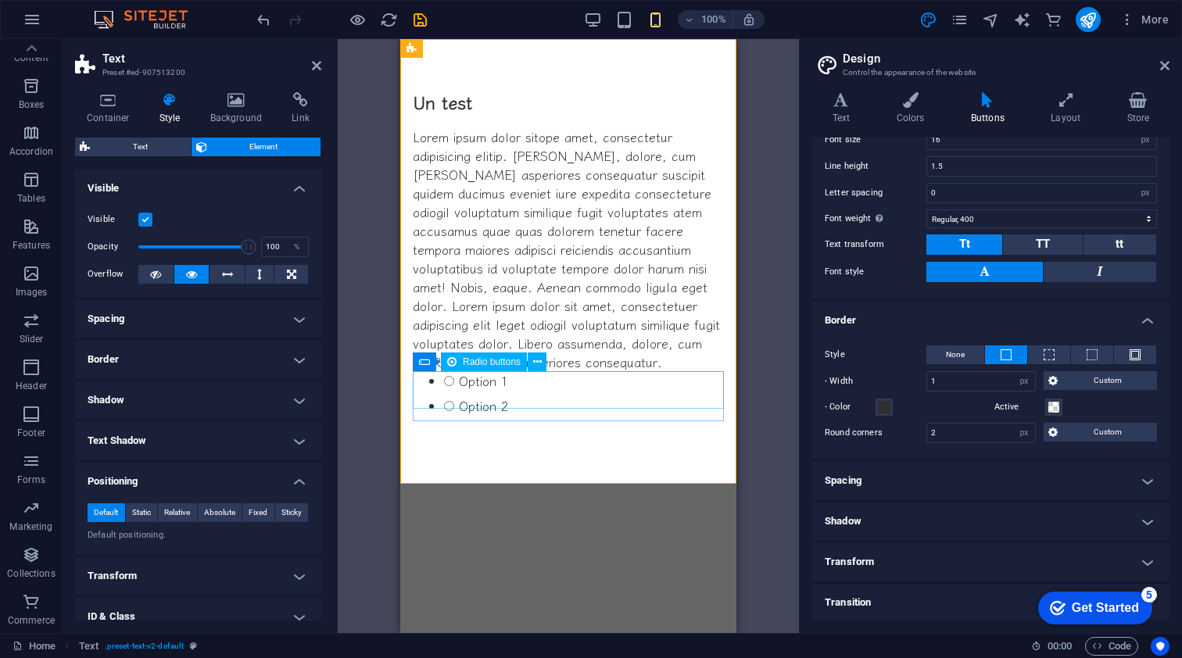
click at [477, 398] on div "Option 1 Option 2" at bounding box center [568, 396] width 311 height 50
click at [536, 356] on icon at bounding box center [537, 362] width 9 height 16
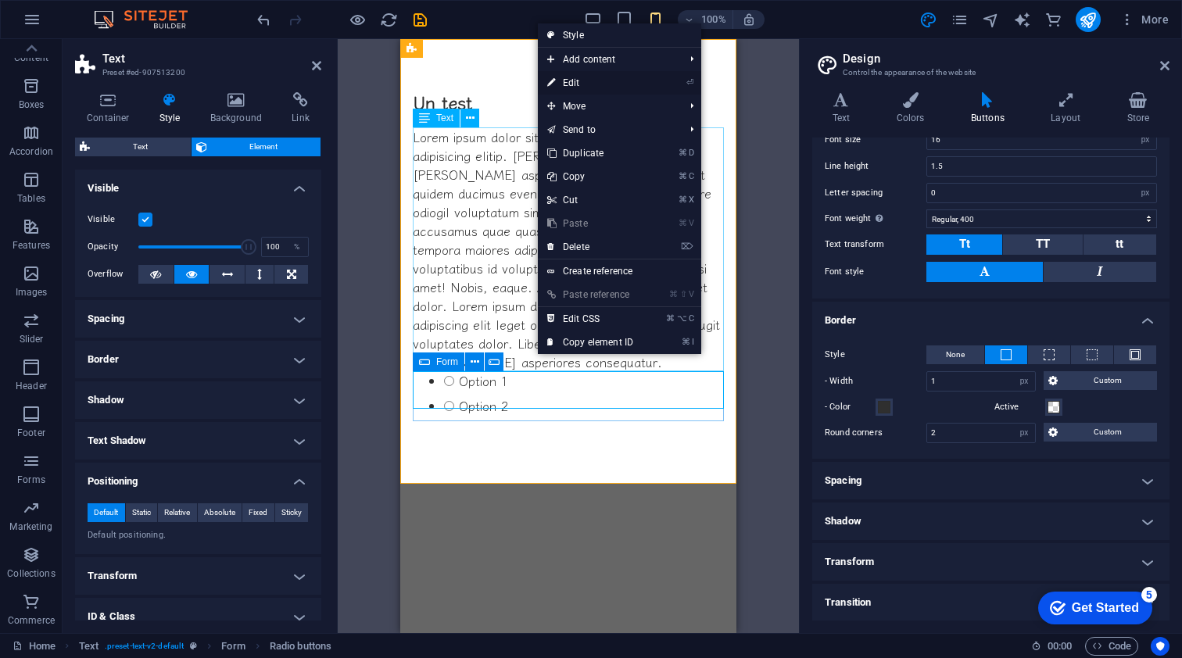
click at [578, 81] on link "⏎ Edit" at bounding box center [590, 82] width 105 height 23
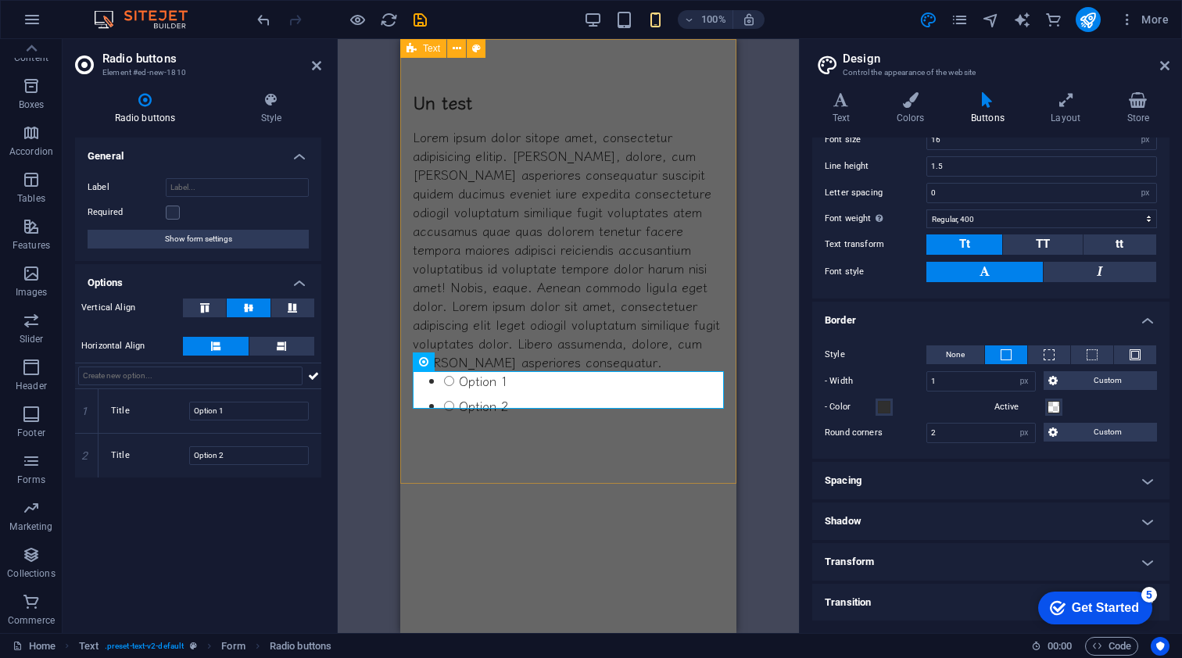
click at [565, 459] on div "Un test Lorem ipsum dolor sitope amet, consectetur adipisicing elitip. [PERSON_…" at bounding box center [568, 261] width 336 height 445
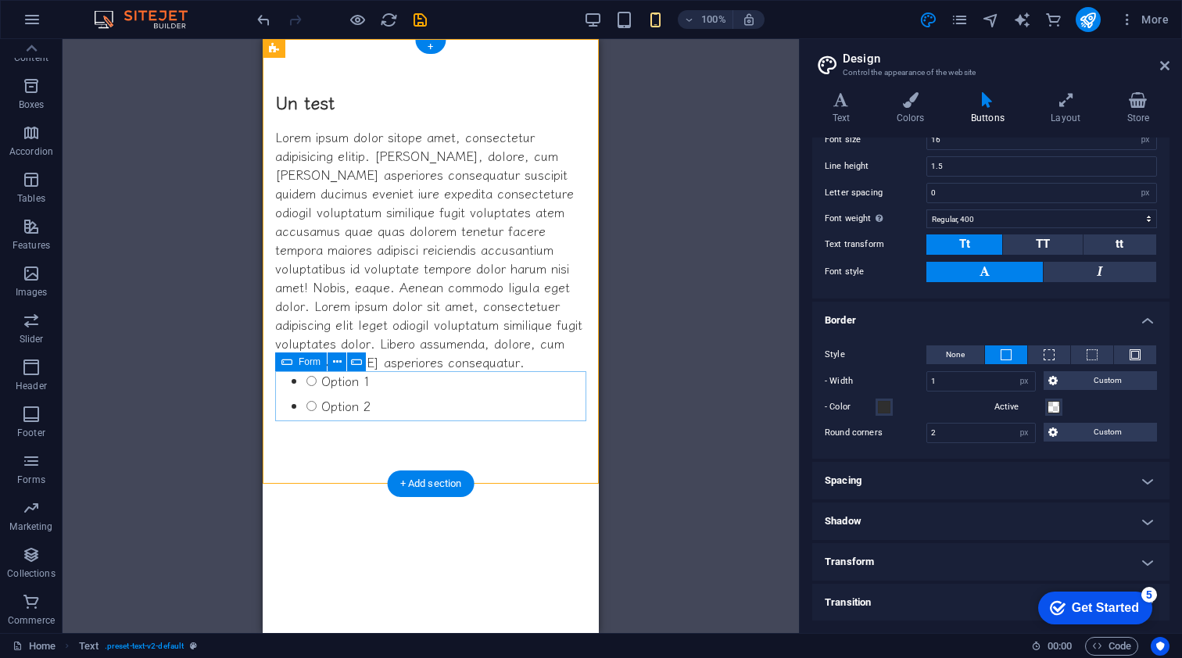
click at [394, 417] on div "Option 1 Option 2" at bounding box center [430, 396] width 311 height 50
click at [304, 363] on span "Form" at bounding box center [310, 361] width 22 height 9
click at [285, 361] on icon at bounding box center [286, 362] width 11 height 19
click at [337, 360] on icon at bounding box center [337, 362] width 9 height 16
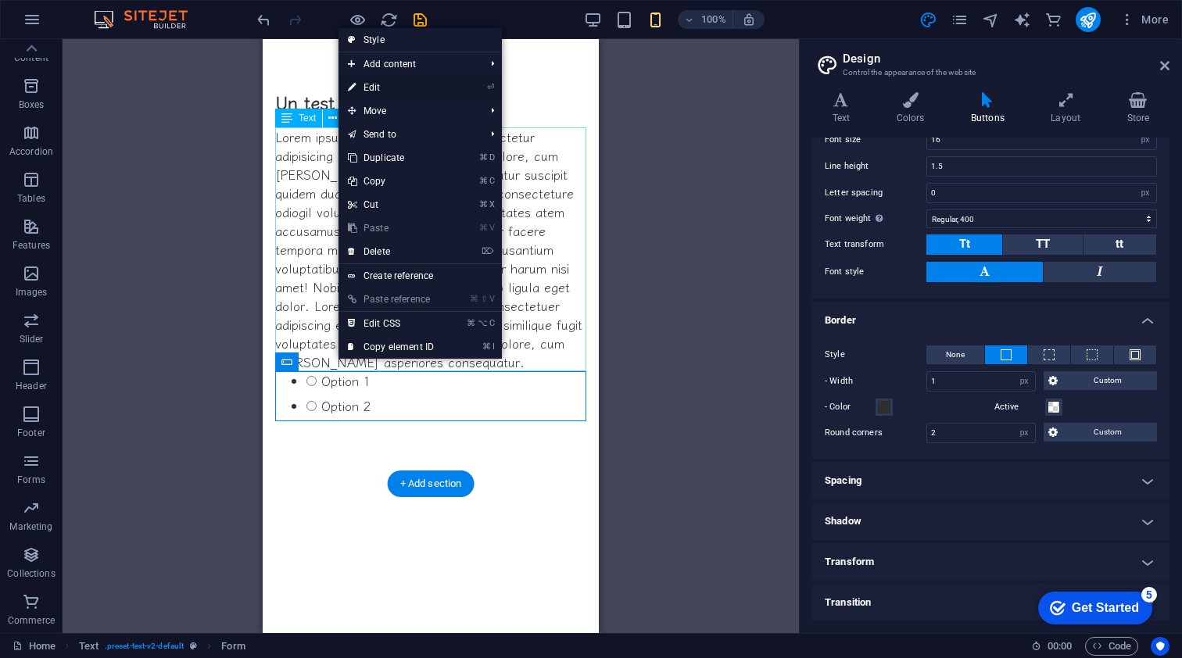
click at [381, 85] on link "⏎ Edit" at bounding box center [390, 87] width 105 height 23
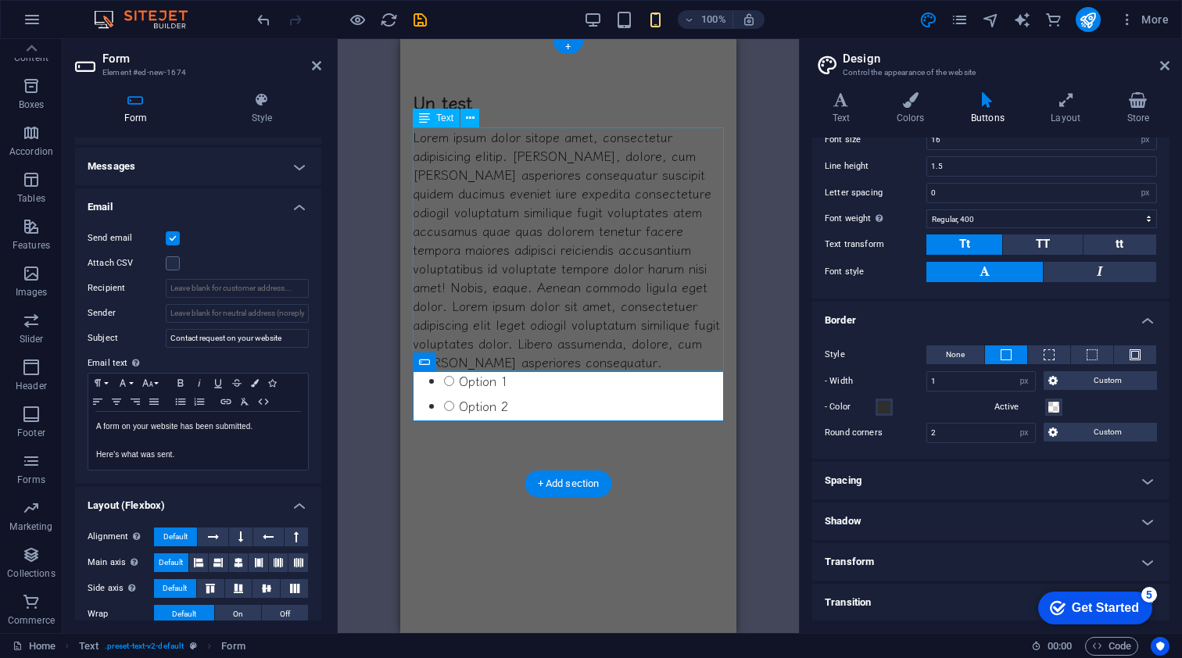
scroll to position [34, 0]
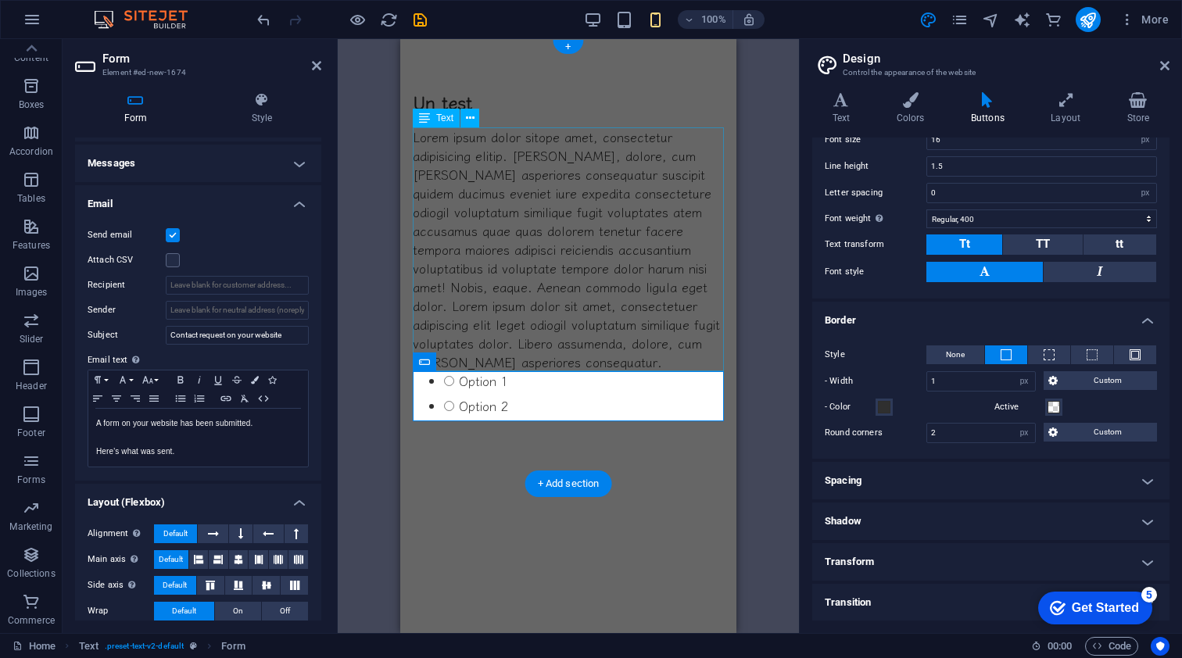
click at [295, 204] on h4 "Email" at bounding box center [198, 199] width 246 height 28
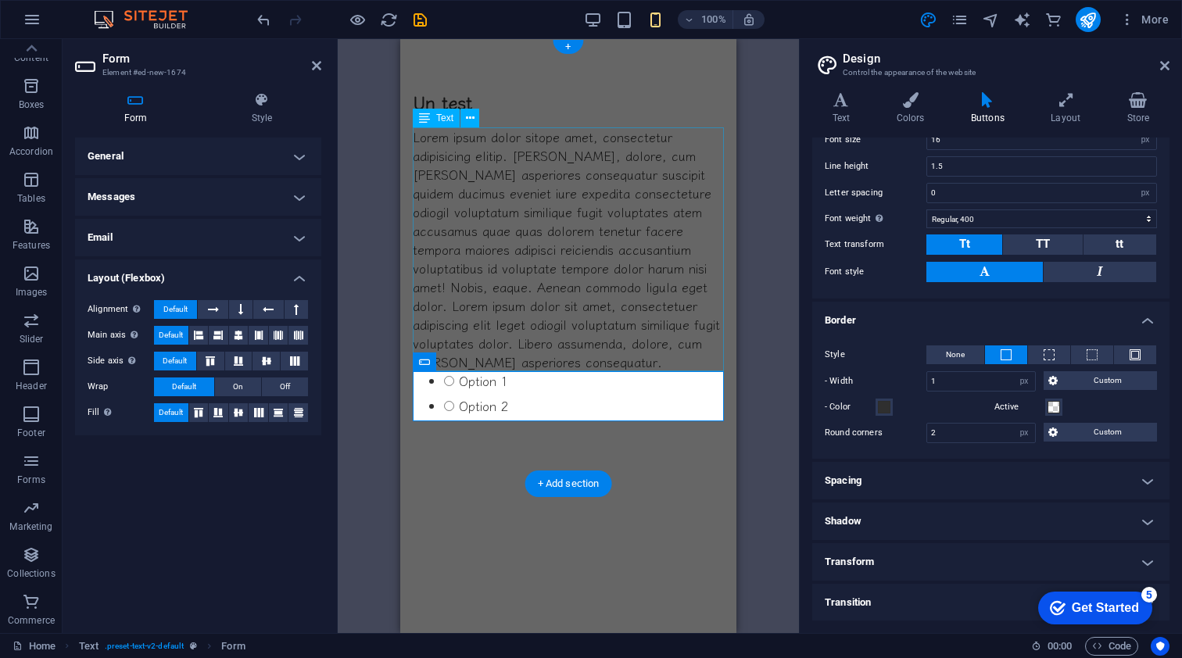
click at [299, 153] on h4 "General" at bounding box center [198, 157] width 246 height 38
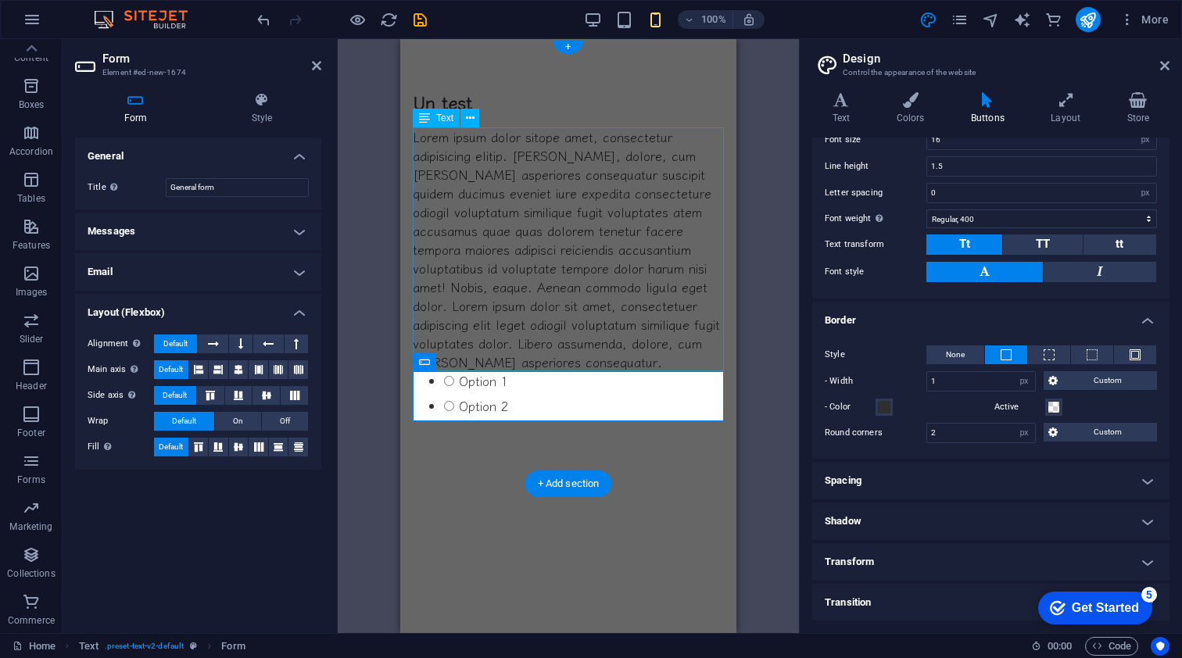
click at [297, 274] on h4 "Email" at bounding box center [198, 272] width 246 height 38
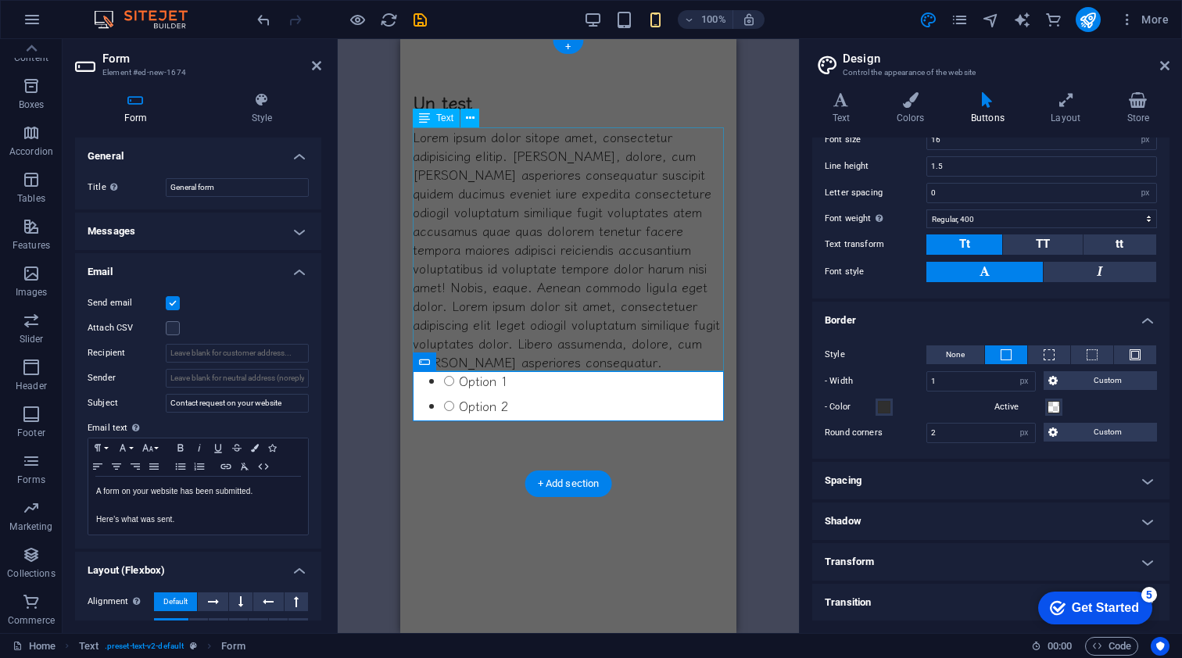
click at [172, 302] on label at bounding box center [173, 303] width 14 height 14
click at [0, 0] on input "Send email" at bounding box center [0, 0] width 0 height 0
click at [297, 230] on h4 "Messages" at bounding box center [198, 232] width 246 height 38
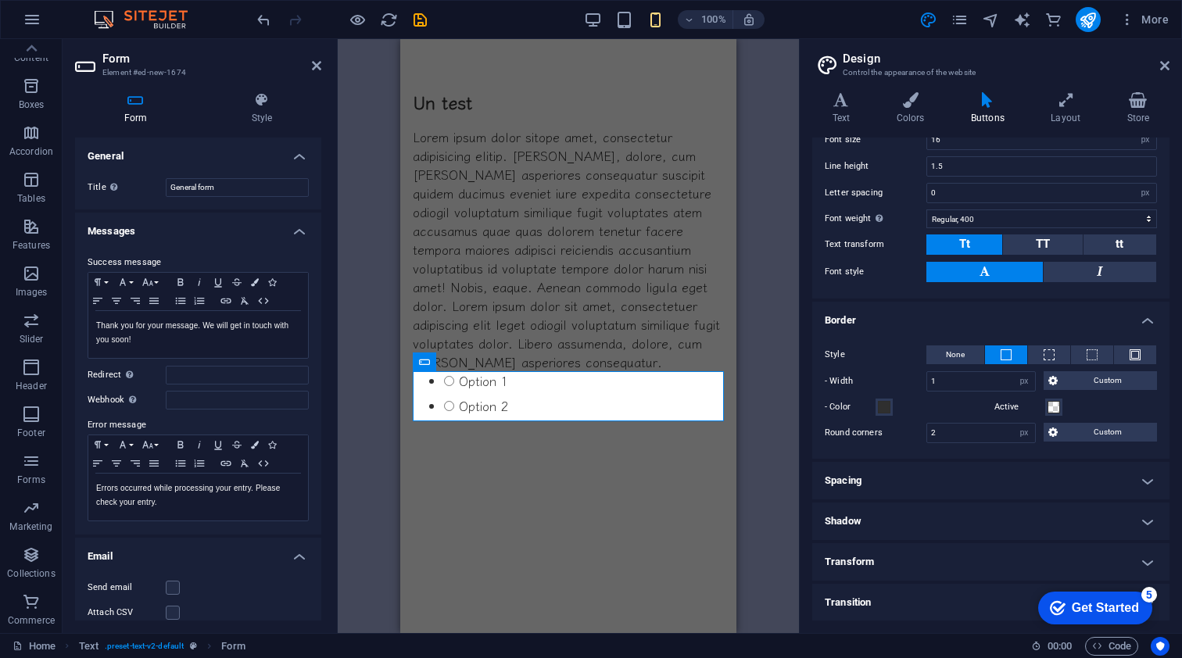
click at [754, 478] on div "H2 Text Text Spacer Text Form Placeholder Radio buttons" at bounding box center [568, 336] width 461 height 594
click at [421, 16] on icon "save" at bounding box center [420, 20] width 18 height 18
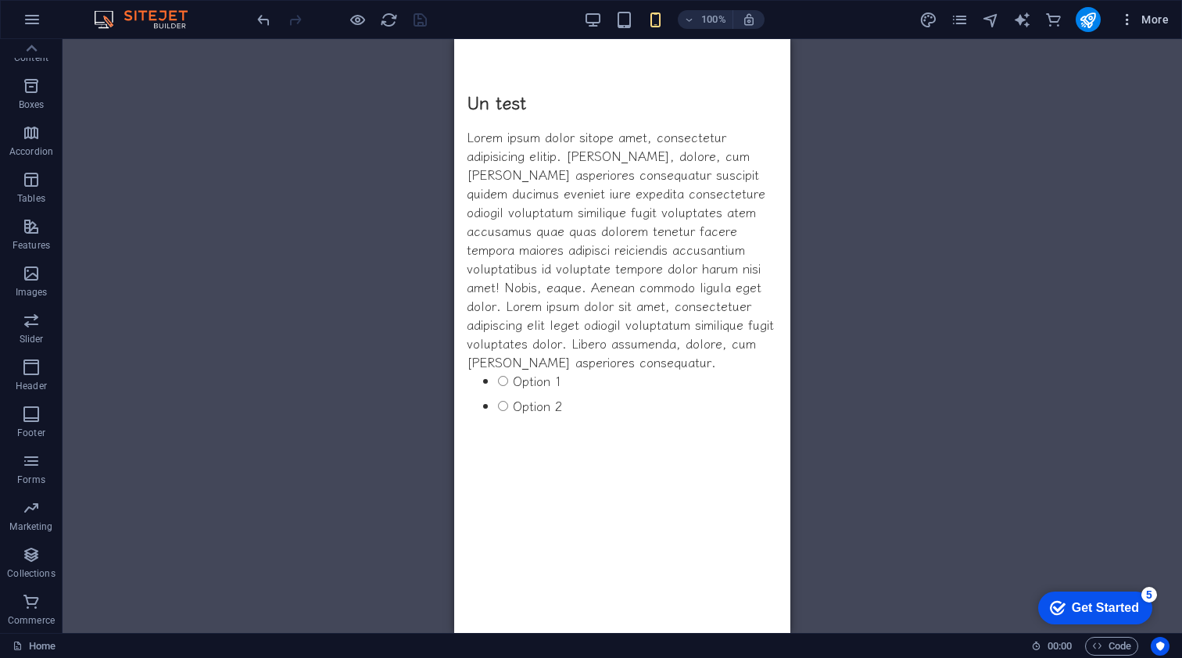
click at [1153, 18] on span "More" at bounding box center [1143, 20] width 49 height 16
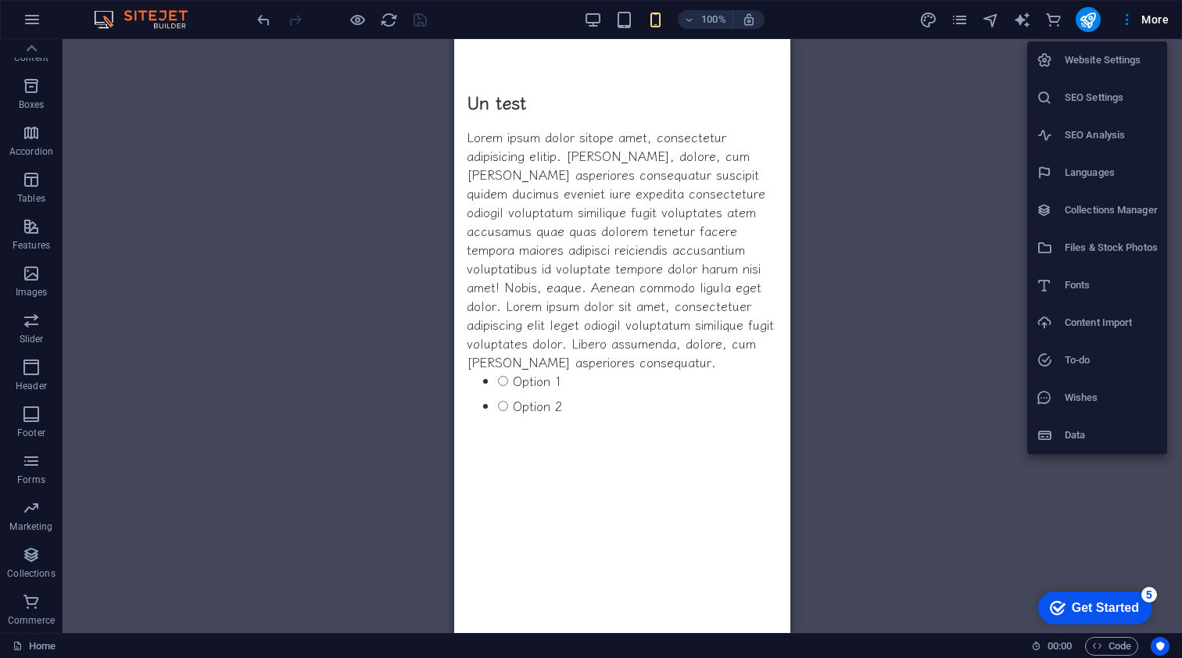
click at [1090, 20] on div at bounding box center [591, 329] width 1182 height 658
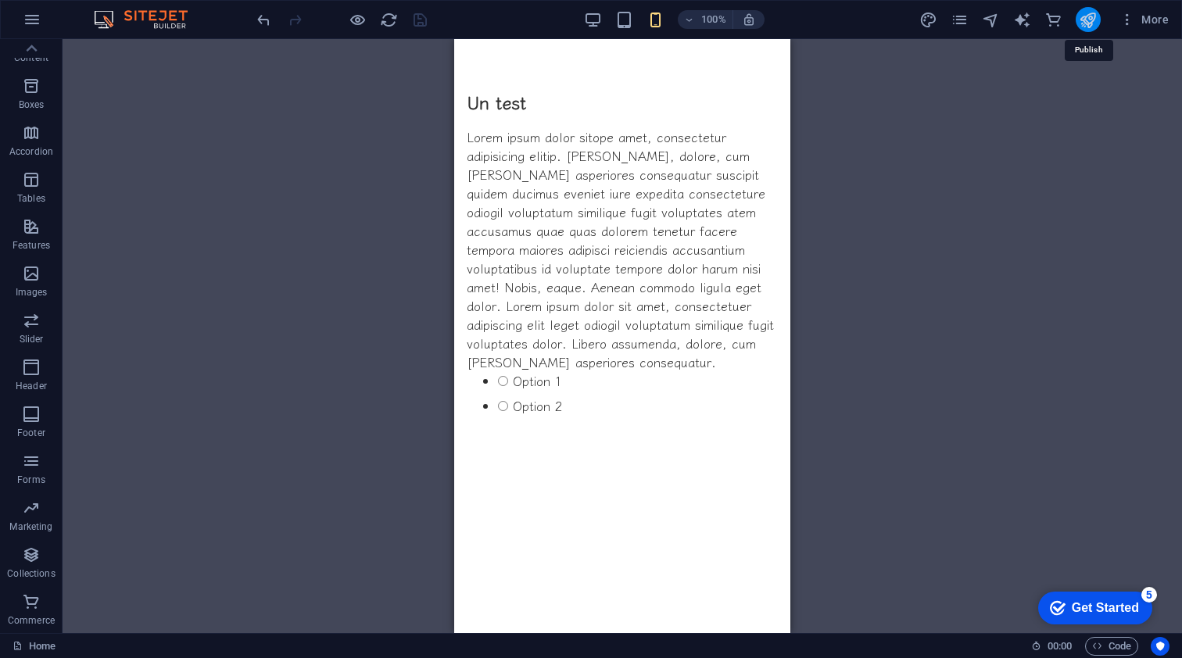
click at [1083, 17] on icon "publish" at bounding box center [1088, 20] width 18 height 18
